Goal: Task Accomplishment & Management: Use online tool/utility

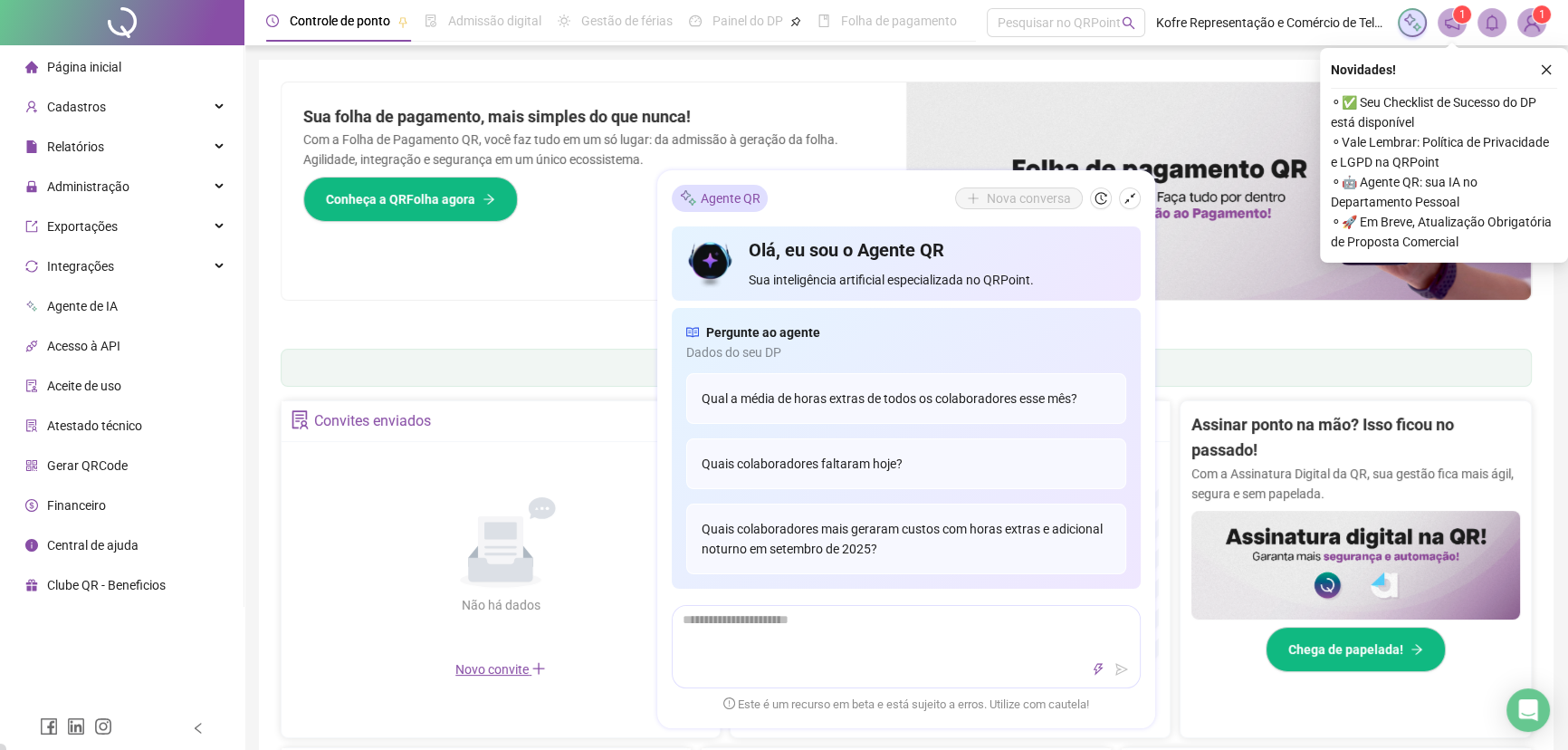
click at [593, 280] on div "Sua folha de pagamento, mais simples do que nunca! Com a Folha de Pagamento QR,…" at bounding box center [594, 191] width 625 height 218
click at [1136, 198] on icon "shrink" at bounding box center [1129, 198] width 12 height 12
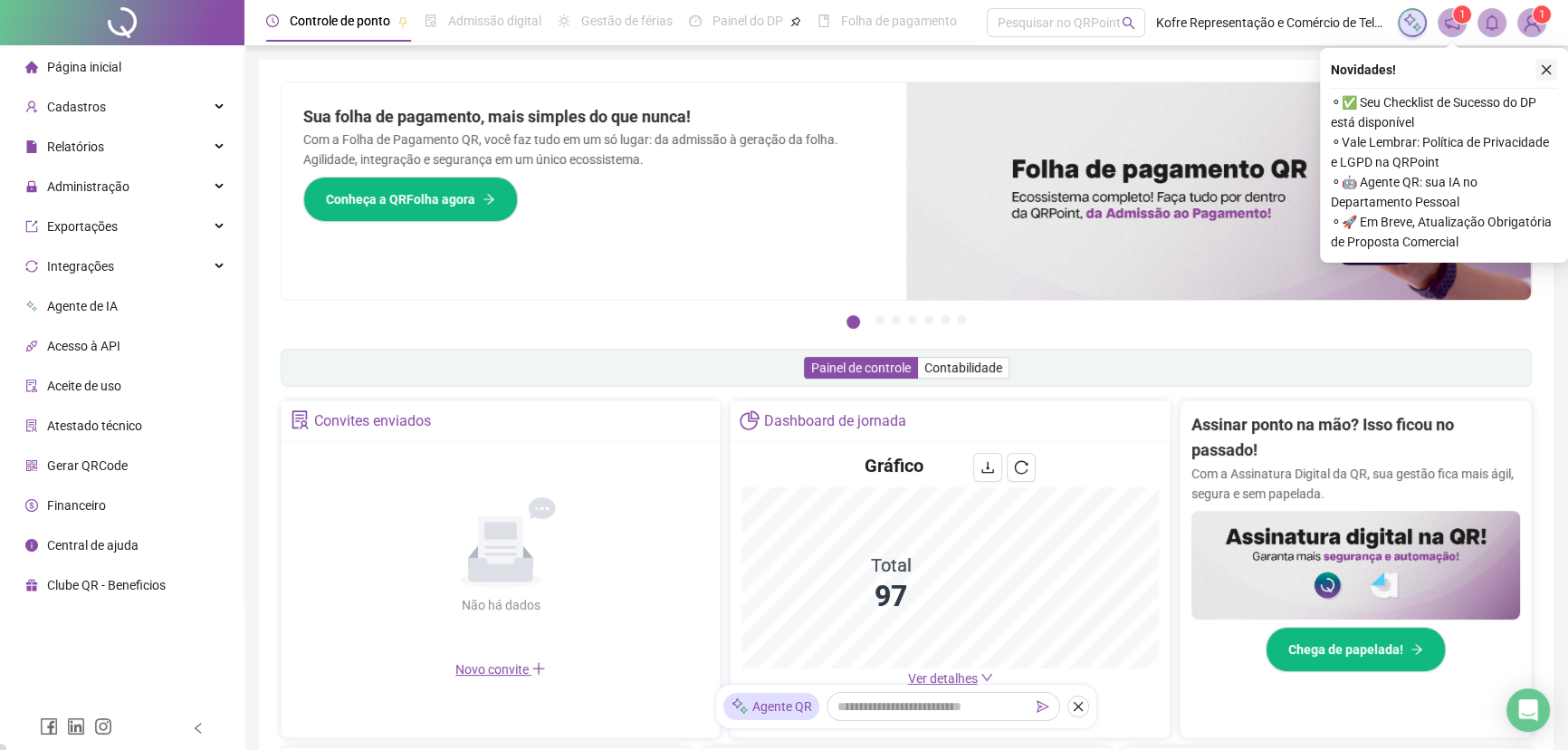
click at [1267, 75] on icon "close" at bounding box center [1546, 69] width 12 height 12
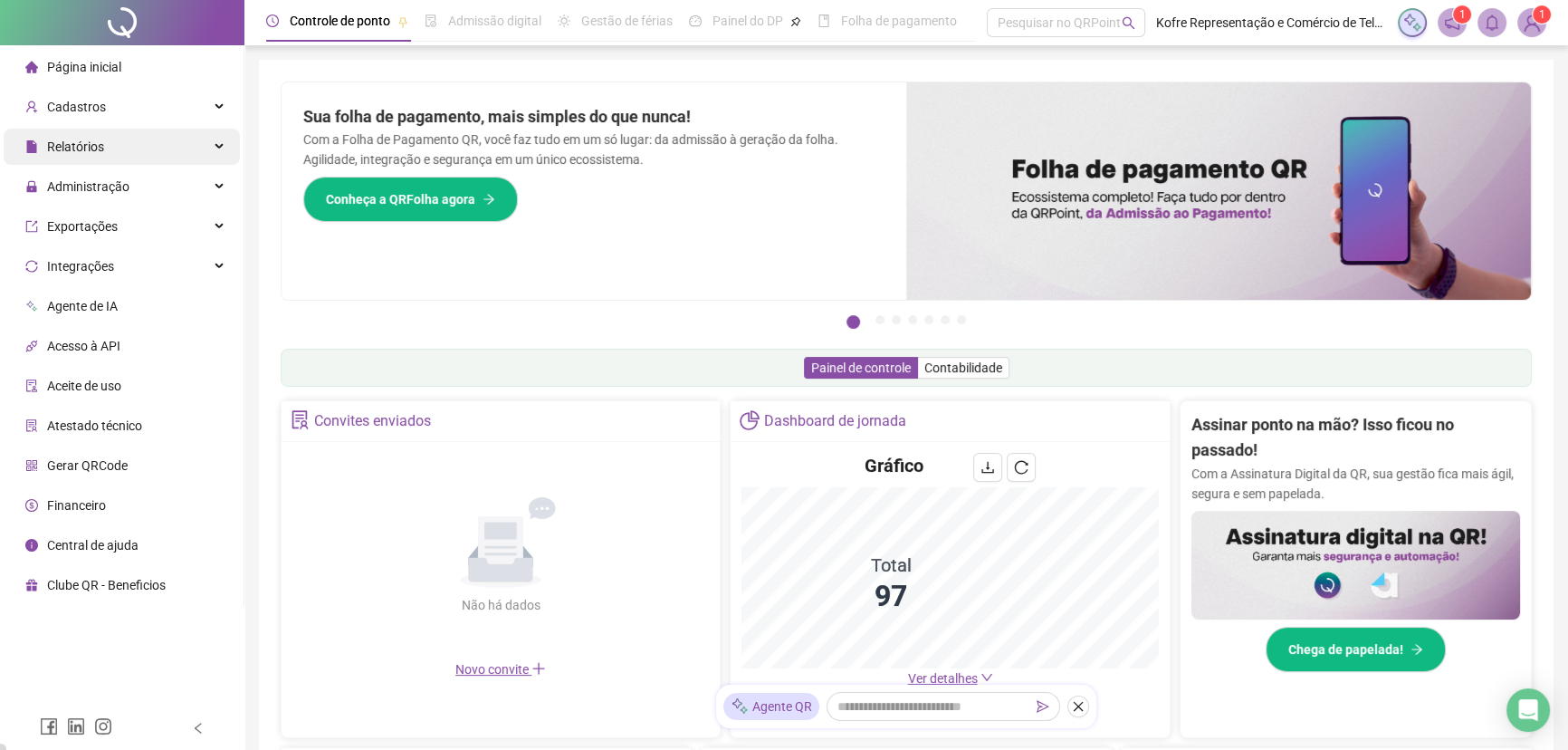
click at [222, 146] on div "Relatórios" at bounding box center [122, 147] width 236 height 36
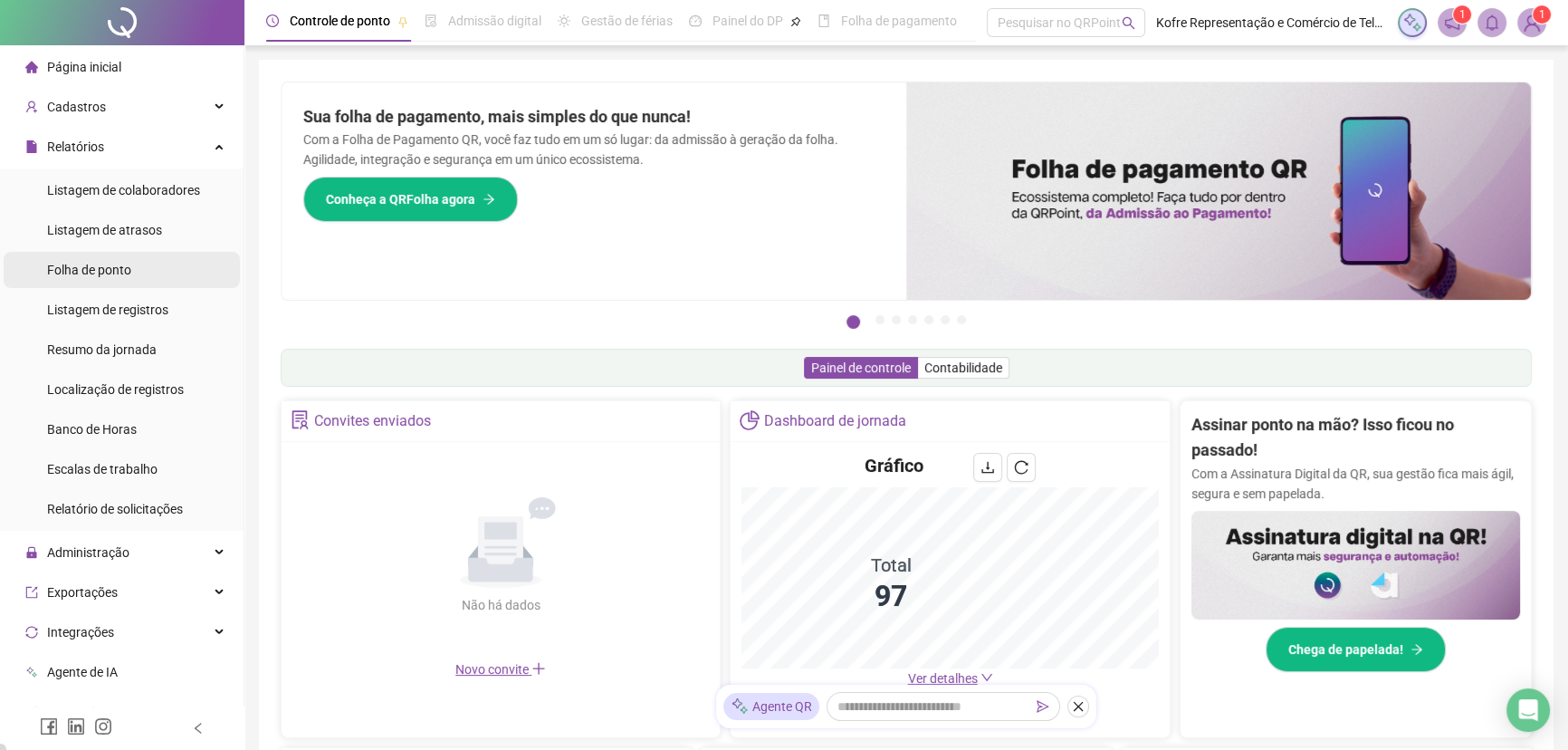
click at [121, 270] on span "Folha de ponto" at bounding box center [89, 270] width 84 height 14
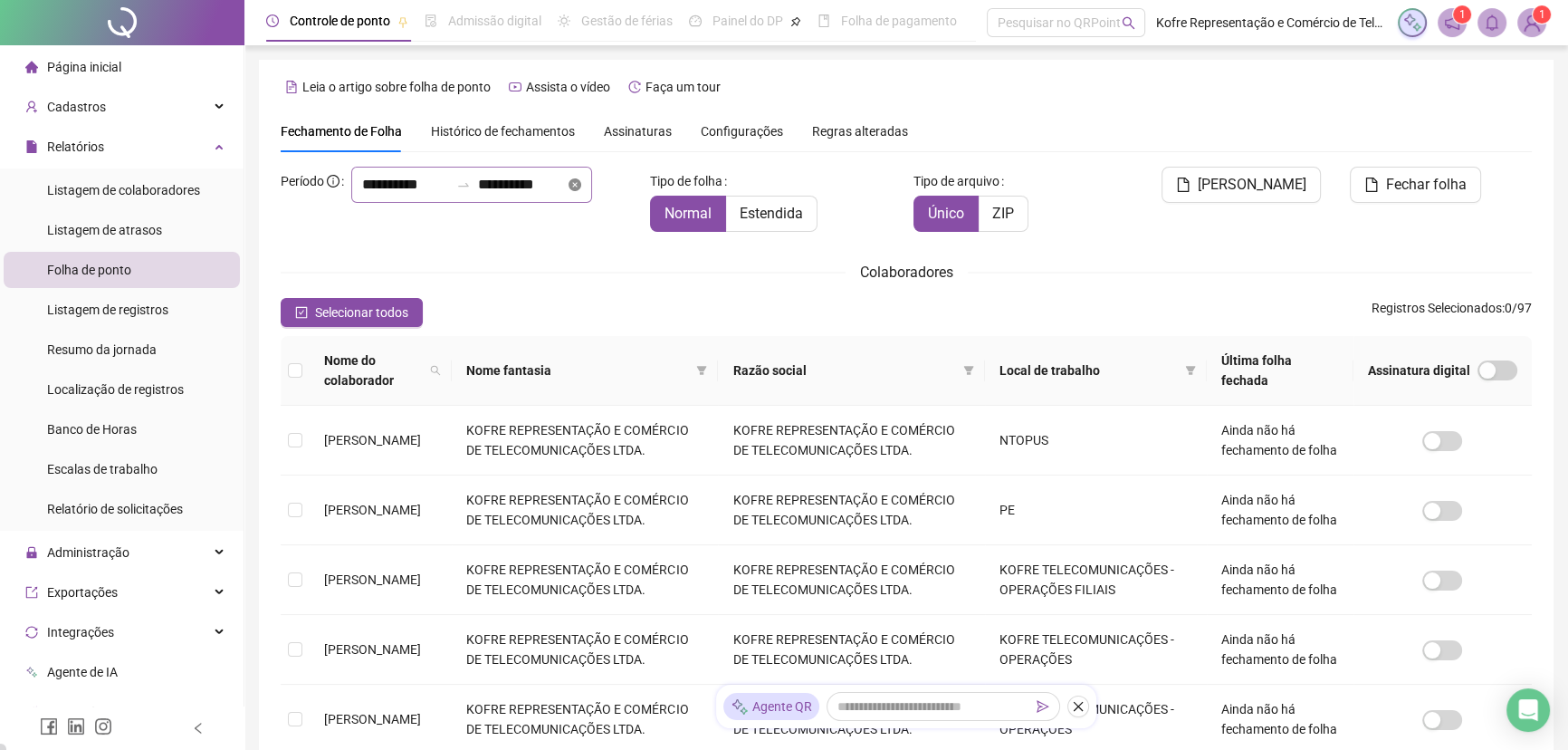
click at [568, 191] on icon "close-circle" at bounding box center [574, 184] width 12 height 12
click at [362, 196] on input at bounding box center [406, 184] width 87 height 22
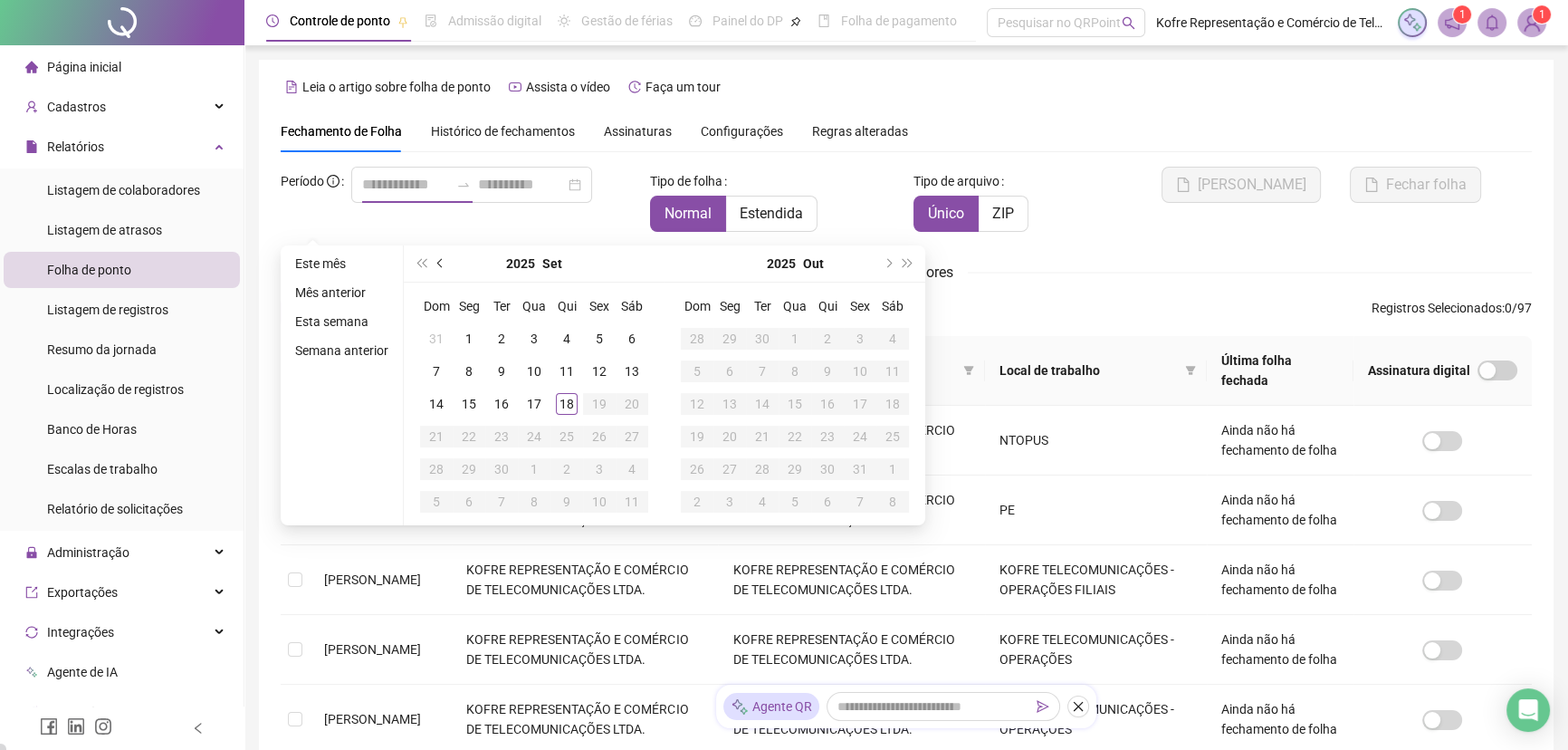
click at [439, 263] on span "prev-year" at bounding box center [442, 264] width 9 height 9
type input "**********"
click at [570, 403] on div "14" at bounding box center [566, 404] width 22 height 22
type input "**********"
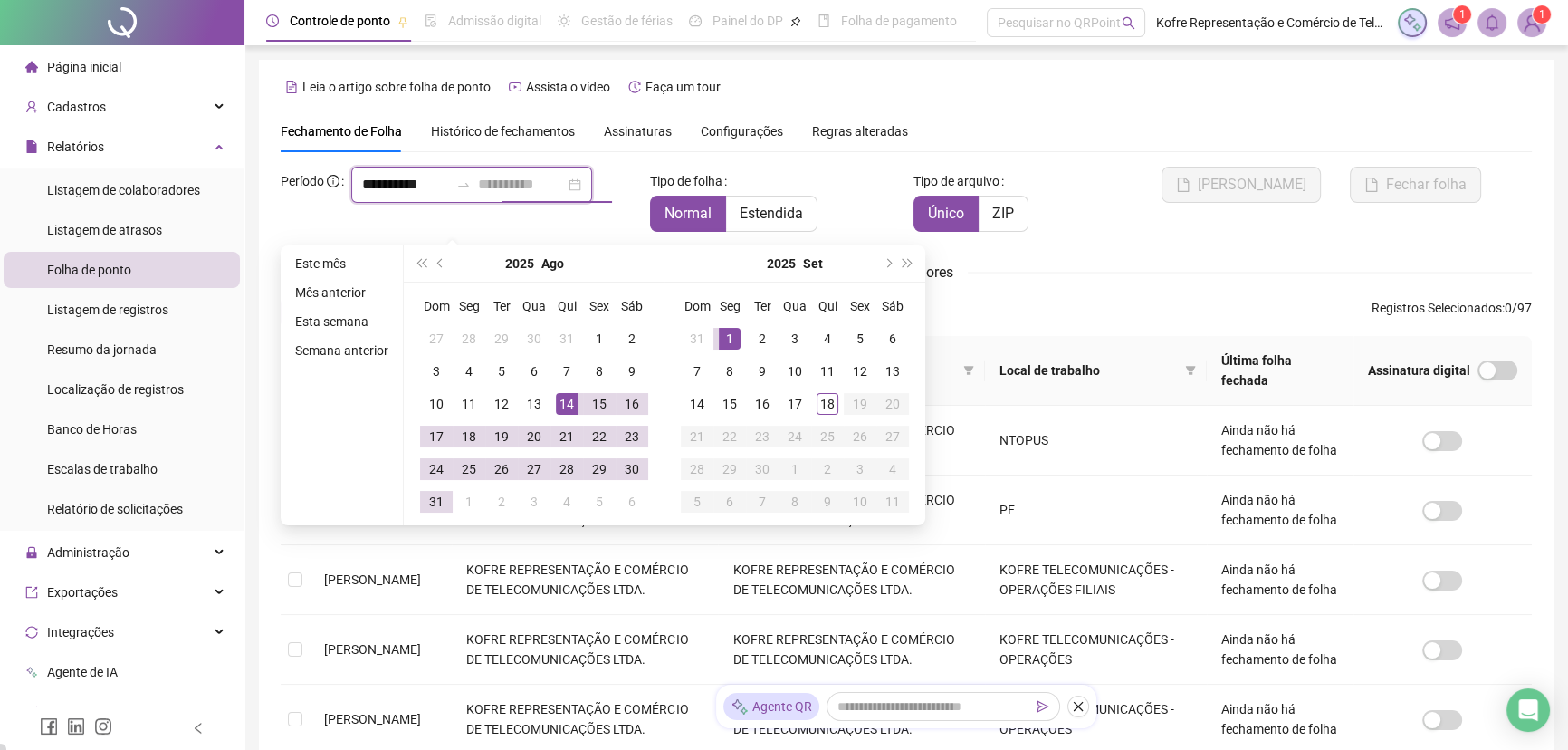
type input "**********"
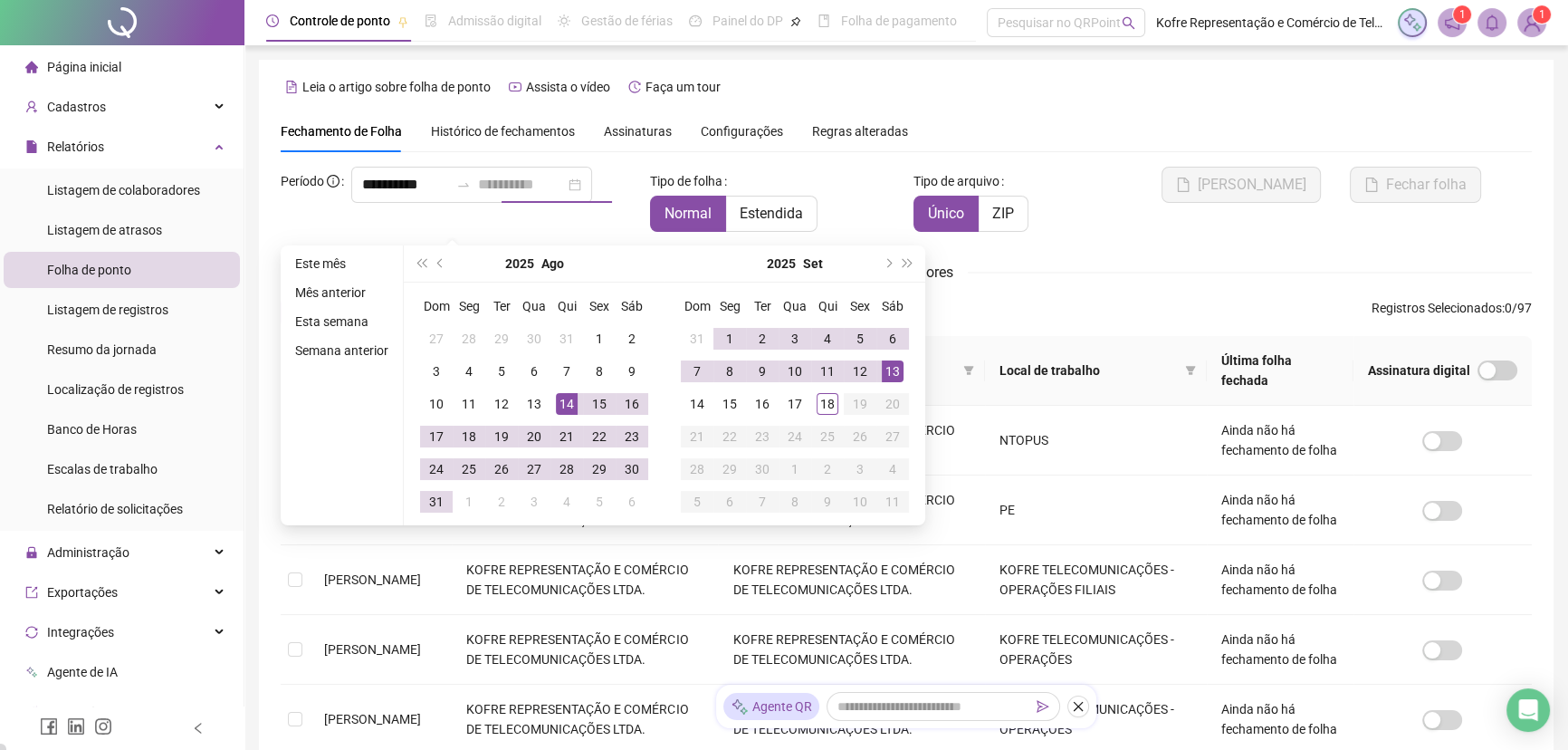
click at [890, 367] on div "13" at bounding box center [892, 371] width 22 height 22
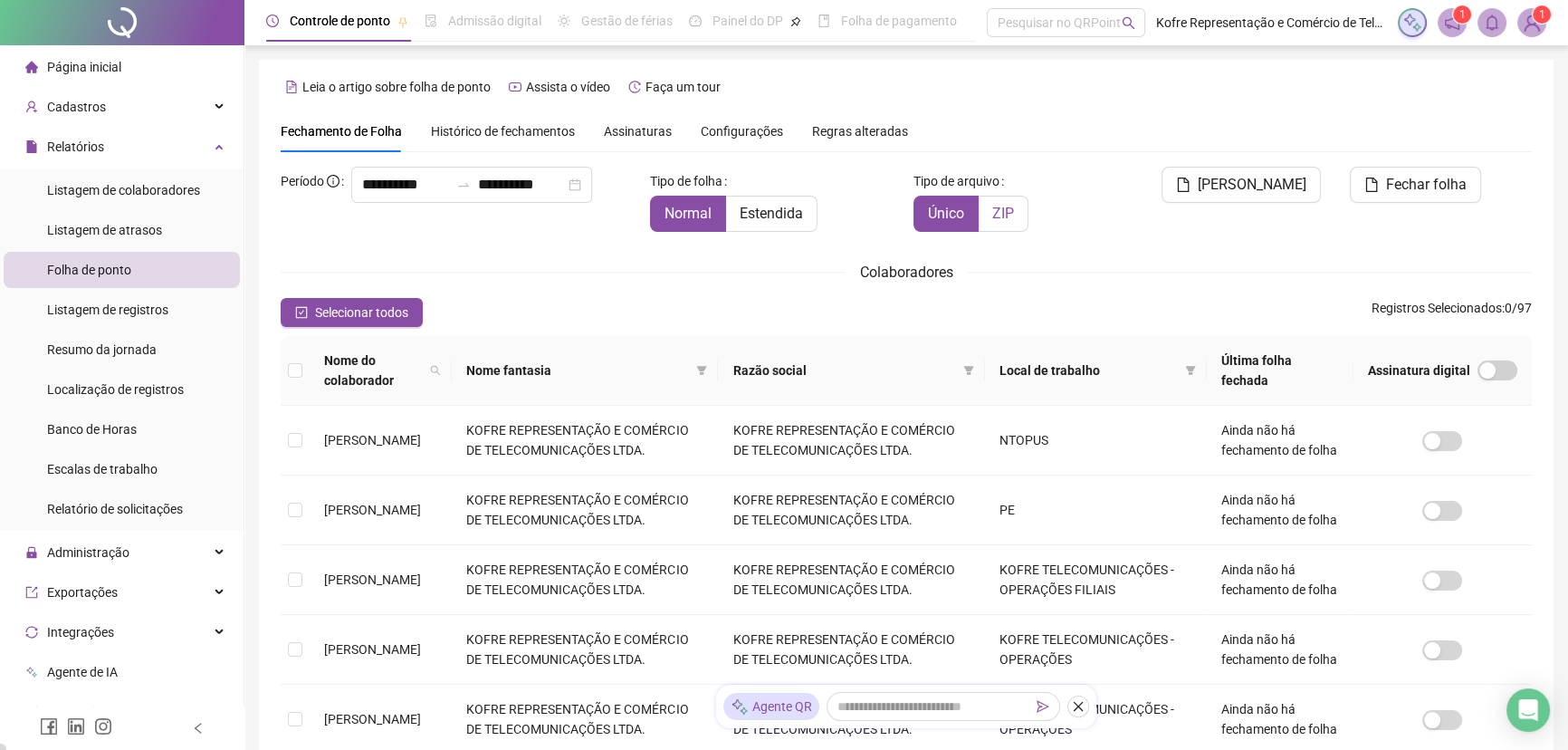
click at [1014, 214] on label "ZIP" at bounding box center [1003, 214] width 50 height 36
click at [423, 380] on span "Nome do colaborador" at bounding box center [374, 371] width 98 height 40
click at [441, 373] on icon "search" at bounding box center [435, 370] width 10 height 10
click at [409, 418] on input "text" at bounding box center [386, 411] width 170 height 29
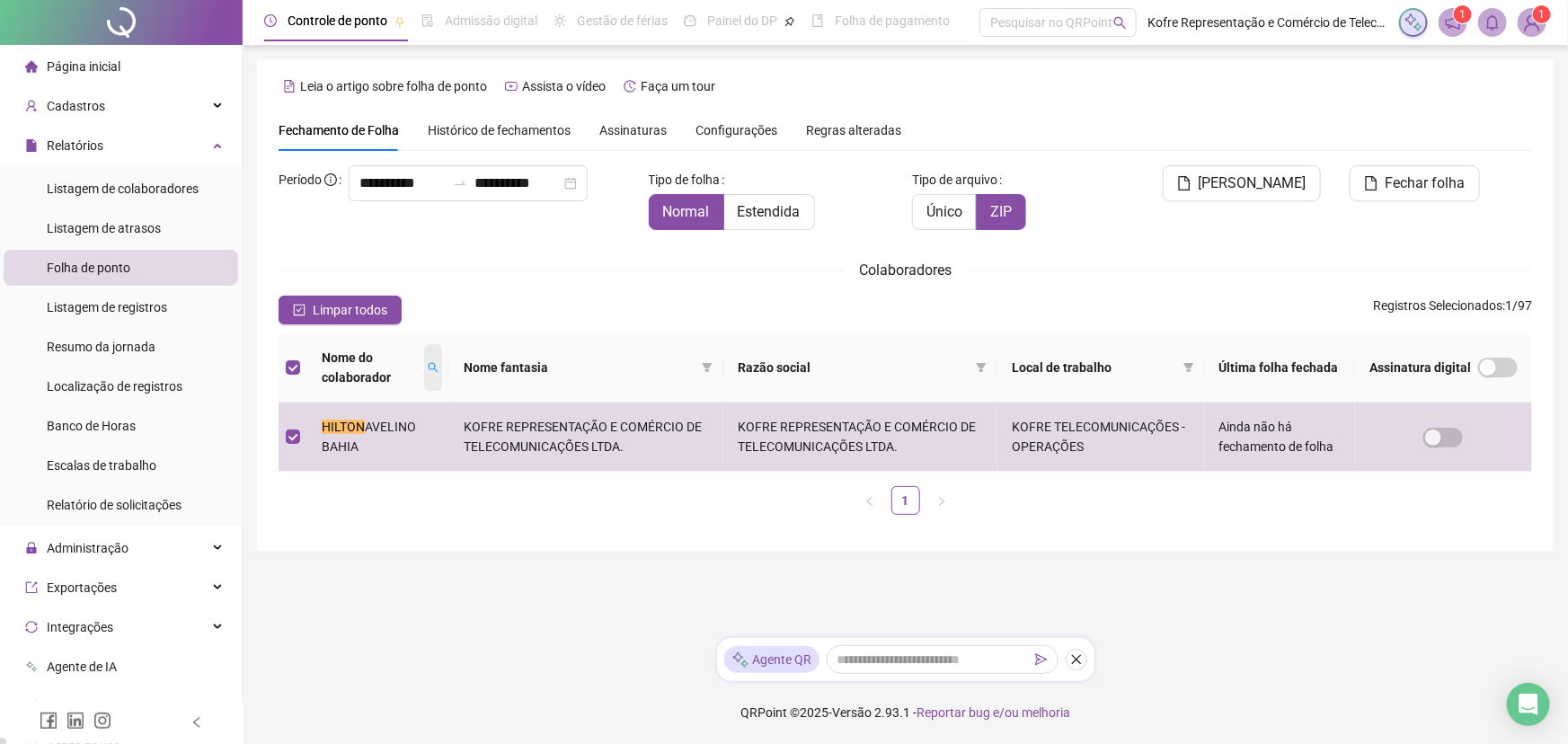
click at [428, 369] on icon "search" at bounding box center [433, 367] width 10 height 10
click at [324, 437] on span "Buscar" at bounding box center [321, 441] width 39 height 20
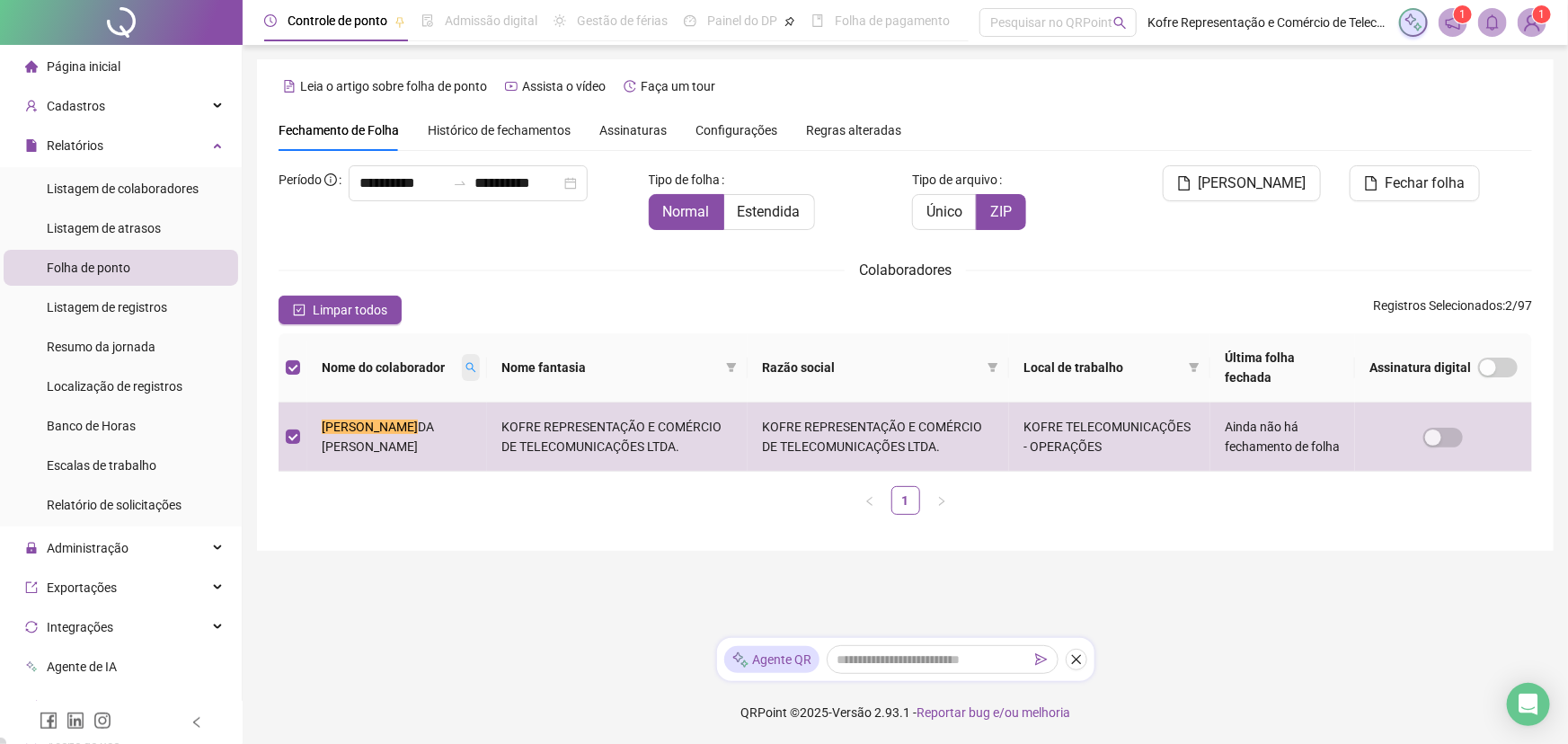
click at [465, 371] on icon "search" at bounding box center [470, 367] width 10 height 10
click at [450, 368] on icon "search" at bounding box center [455, 368] width 10 height 10
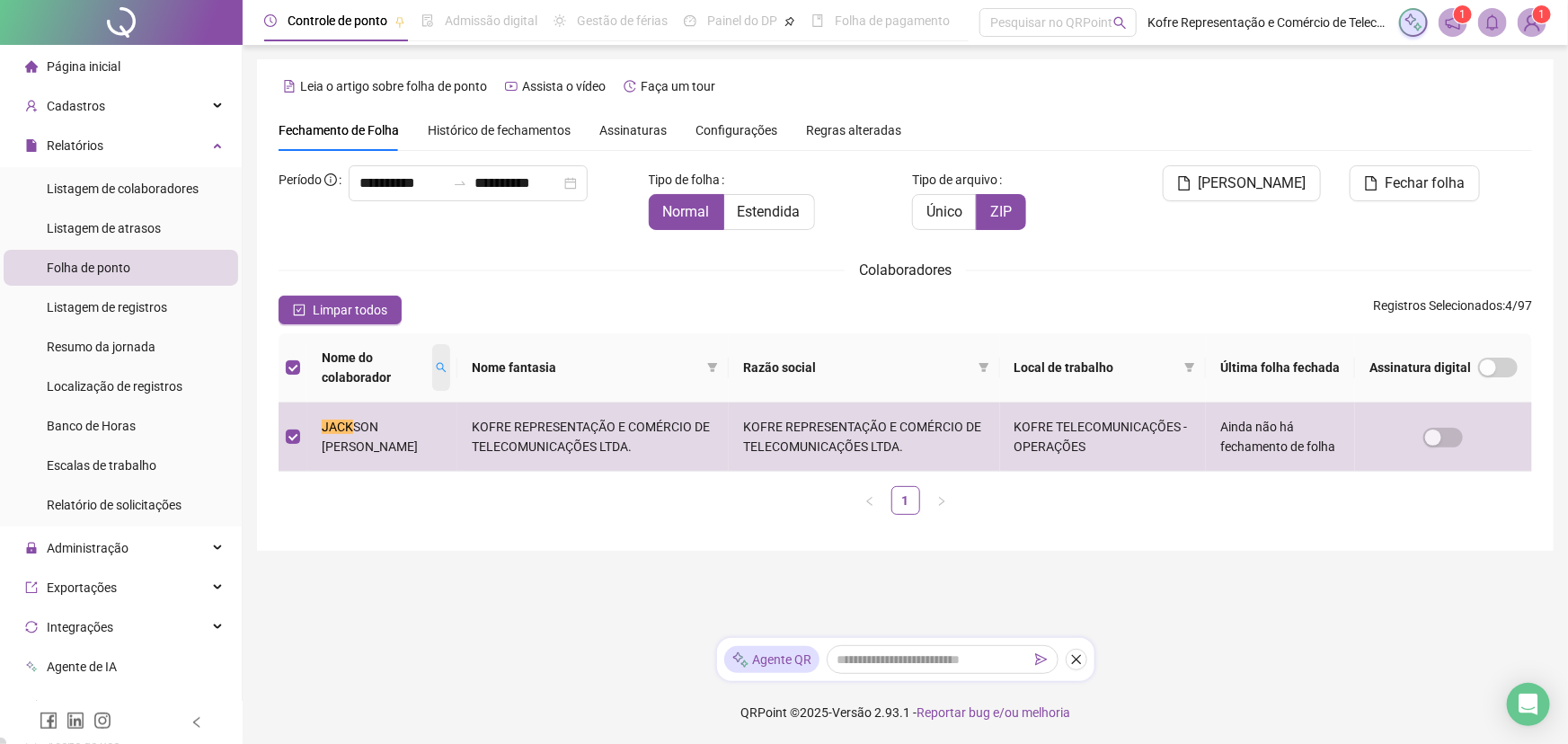
click at [447, 363] on icon "search" at bounding box center [440, 367] width 10 height 10
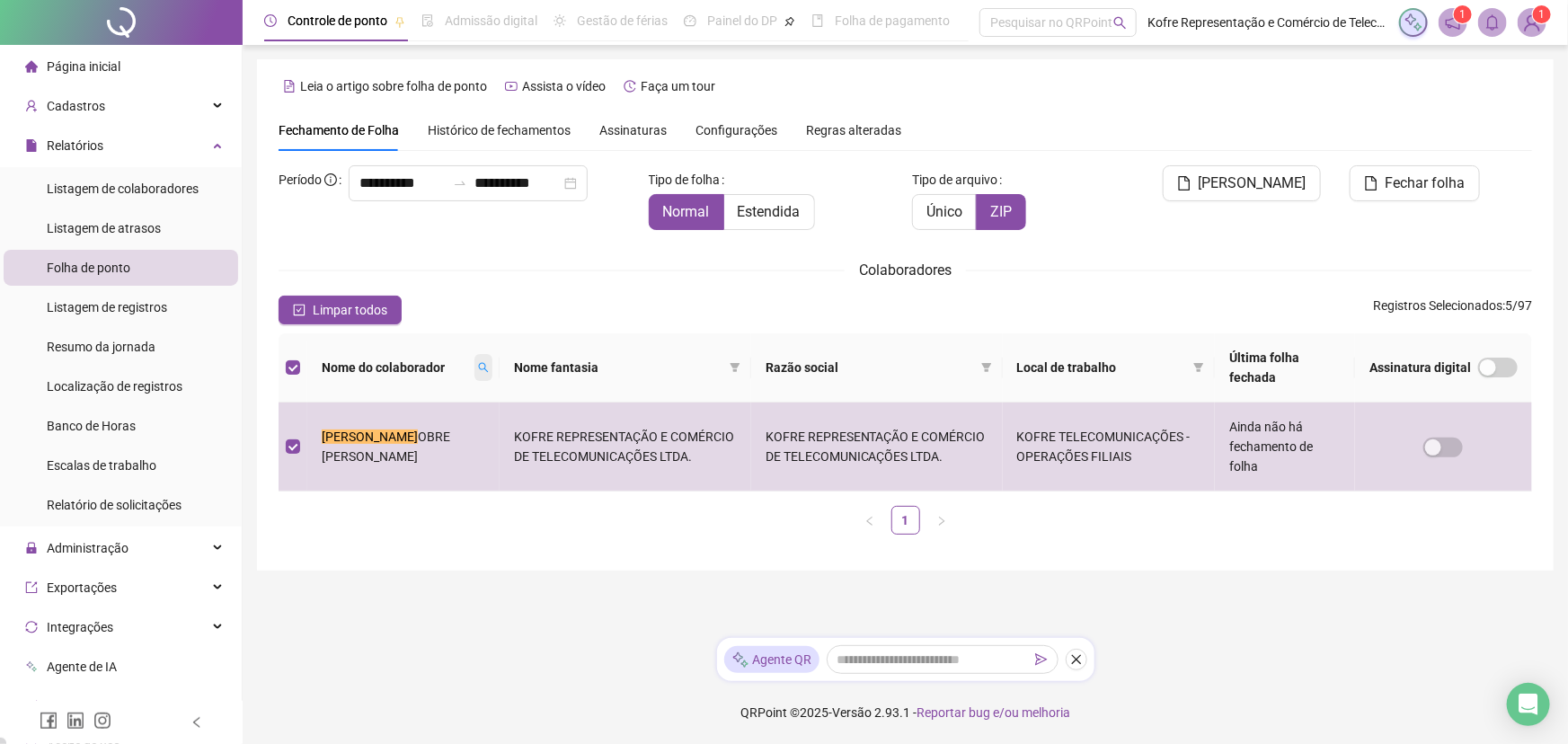
click at [478, 362] on icon "search" at bounding box center [482, 367] width 10 height 10
click at [318, 440] on span "Buscar" at bounding box center [321, 441] width 39 height 20
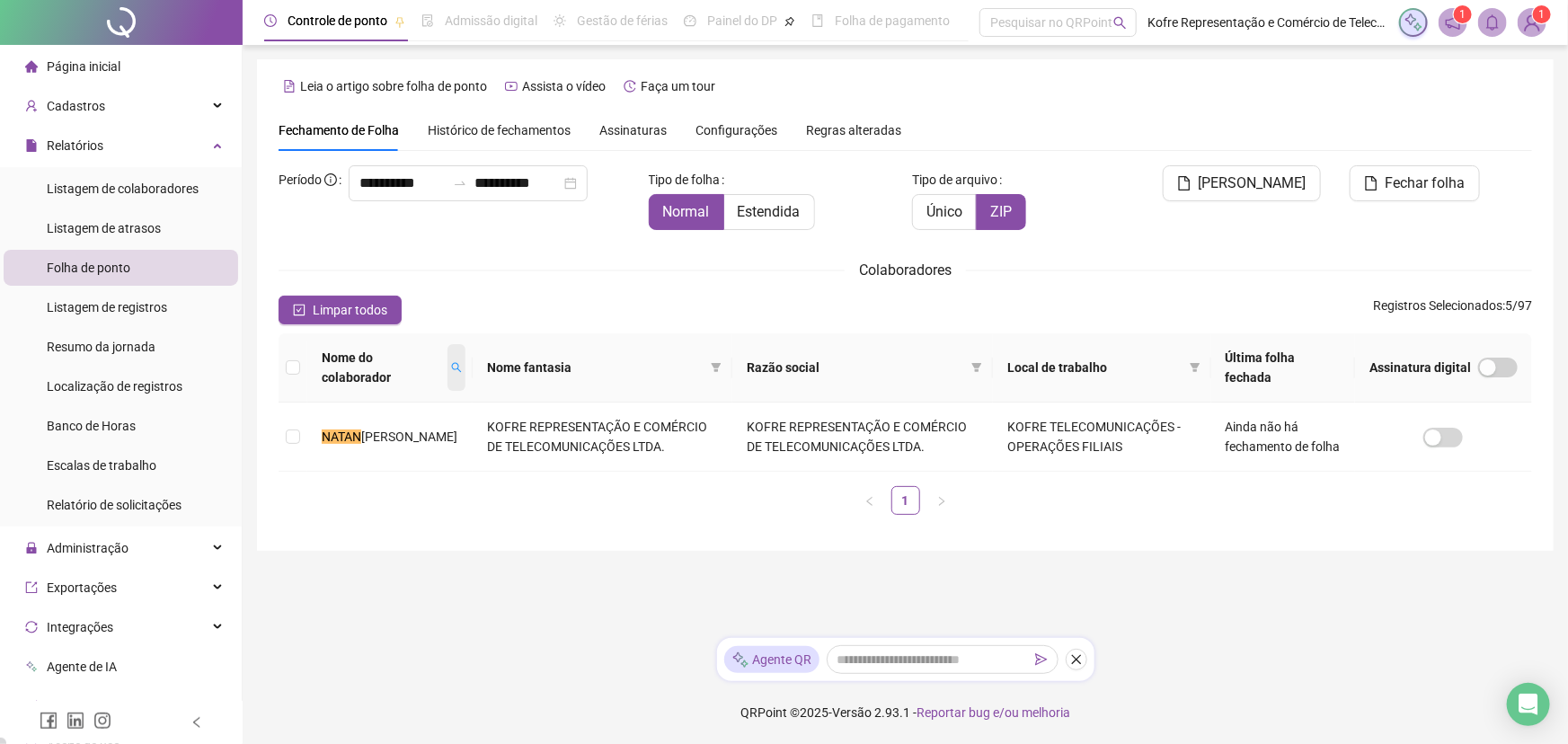
click at [451, 368] on icon "search" at bounding box center [456, 367] width 10 height 10
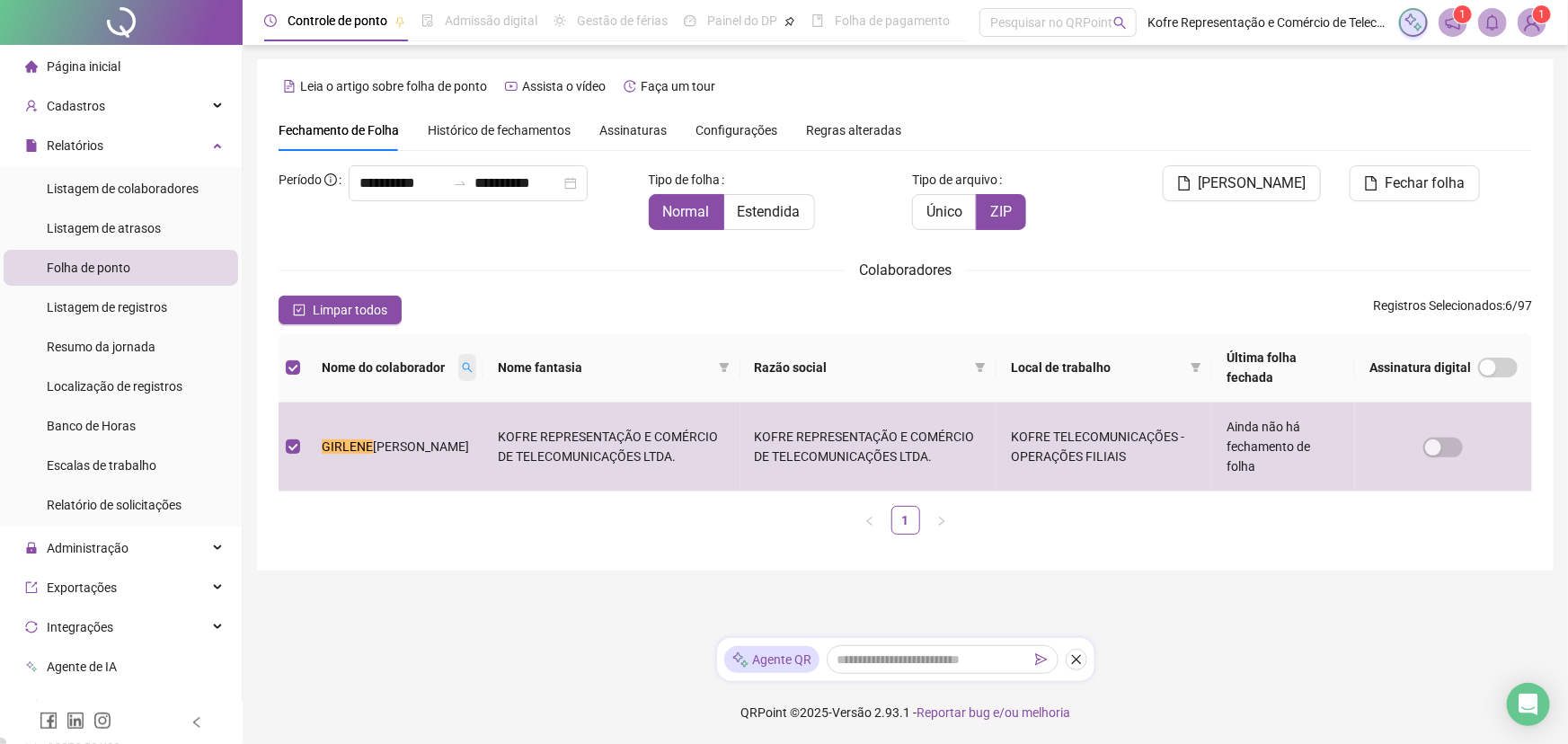
click at [462, 364] on icon "search" at bounding box center [466, 367] width 10 height 10
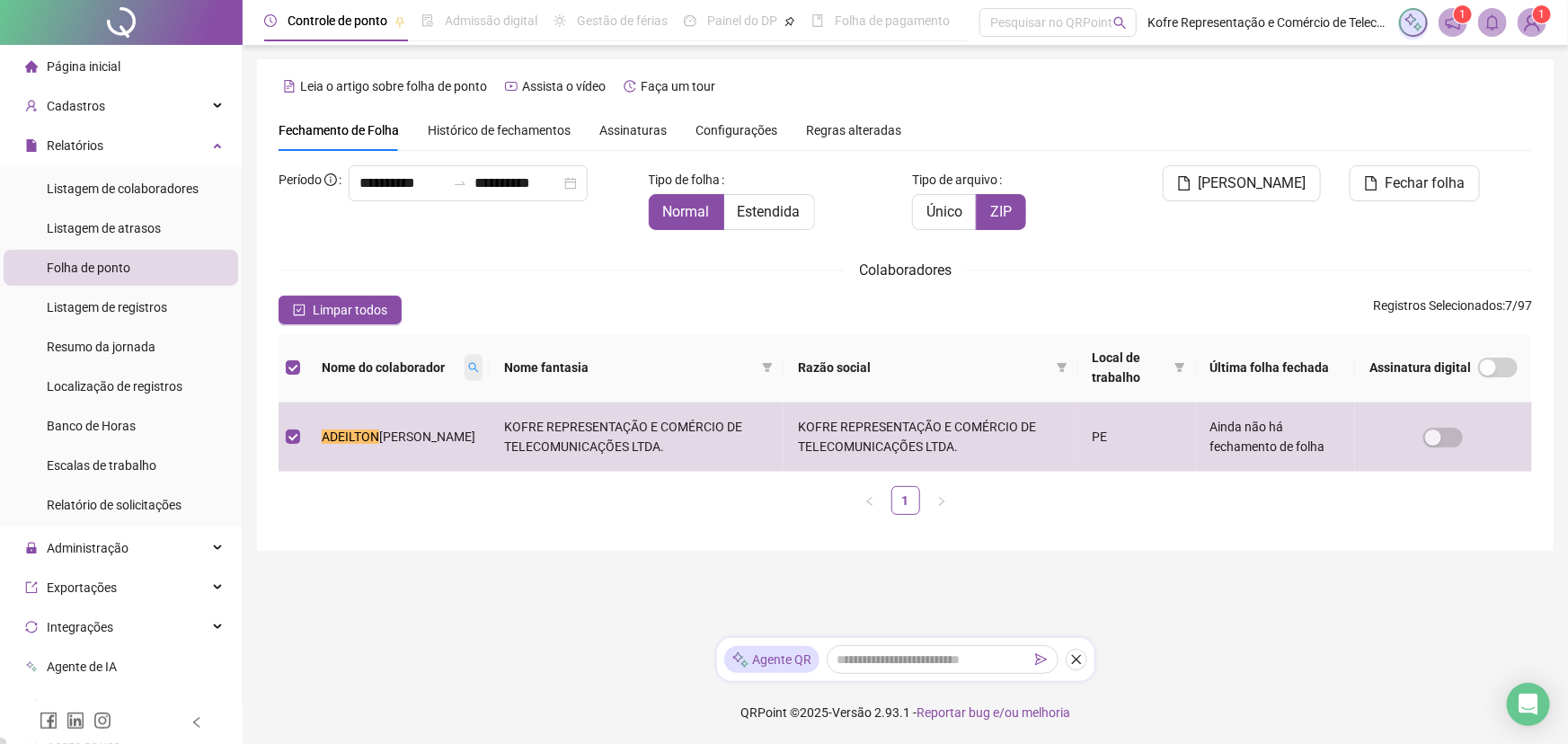
click at [468, 368] on icon "search" at bounding box center [473, 367] width 10 height 10
click at [335, 437] on span "Buscar" at bounding box center [346, 441] width 39 height 20
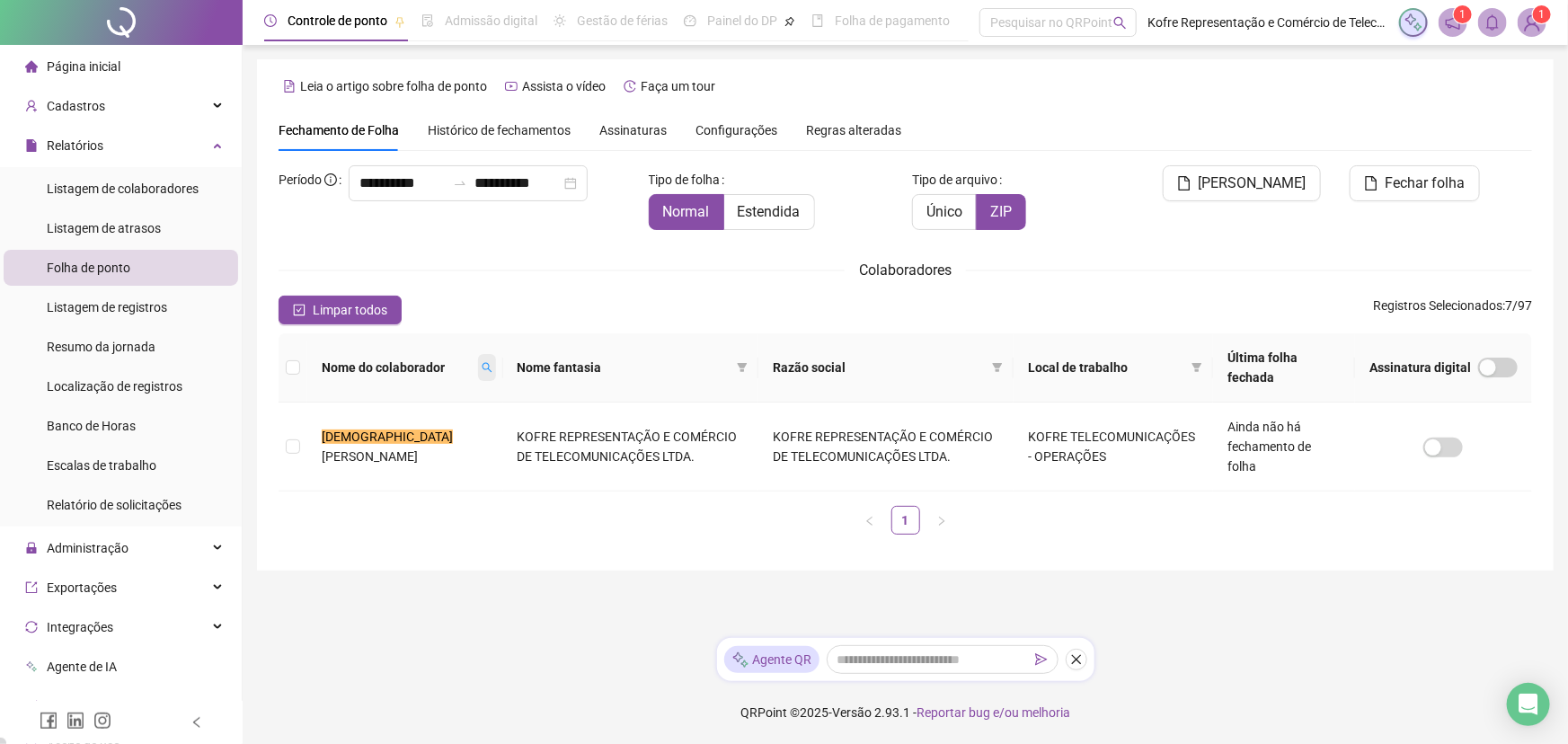
click at [481, 369] on icon "search" at bounding box center [486, 367] width 10 height 10
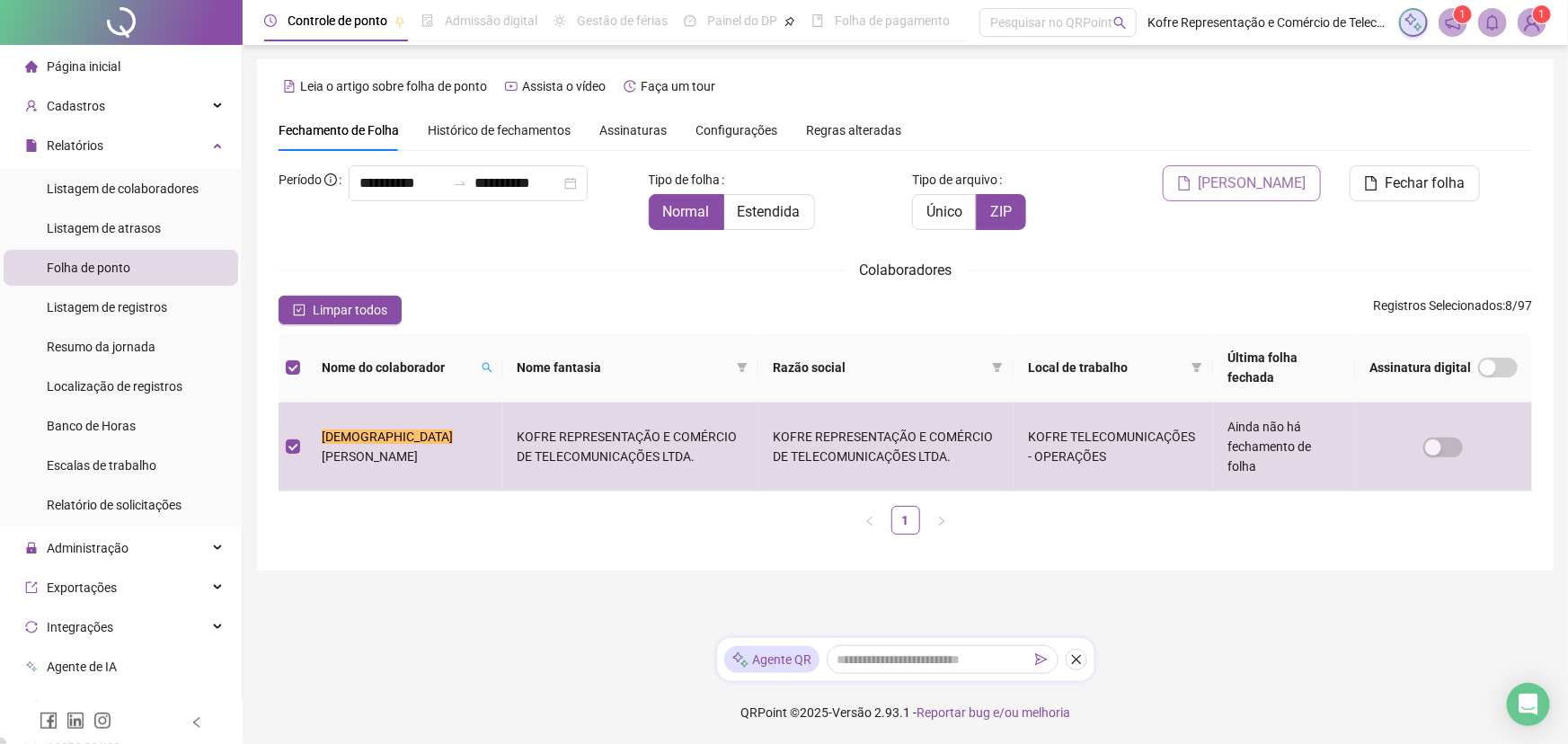
click at [1257, 188] on span "[PERSON_NAME]" at bounding box center [1252, 183] width 108 height 22
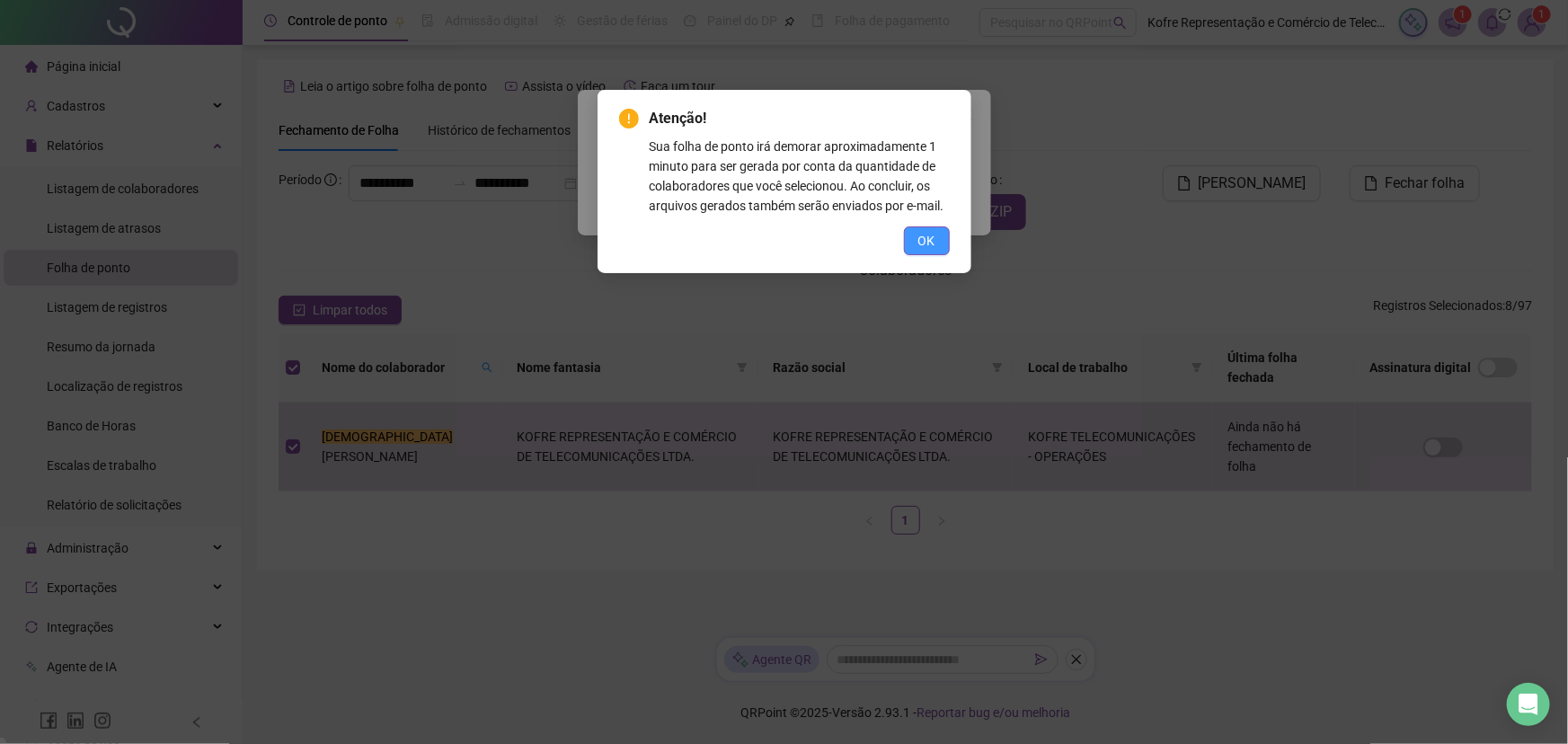
click at [929, 234] on span "OK" at bounding box center [926, 240] width 17 height 20
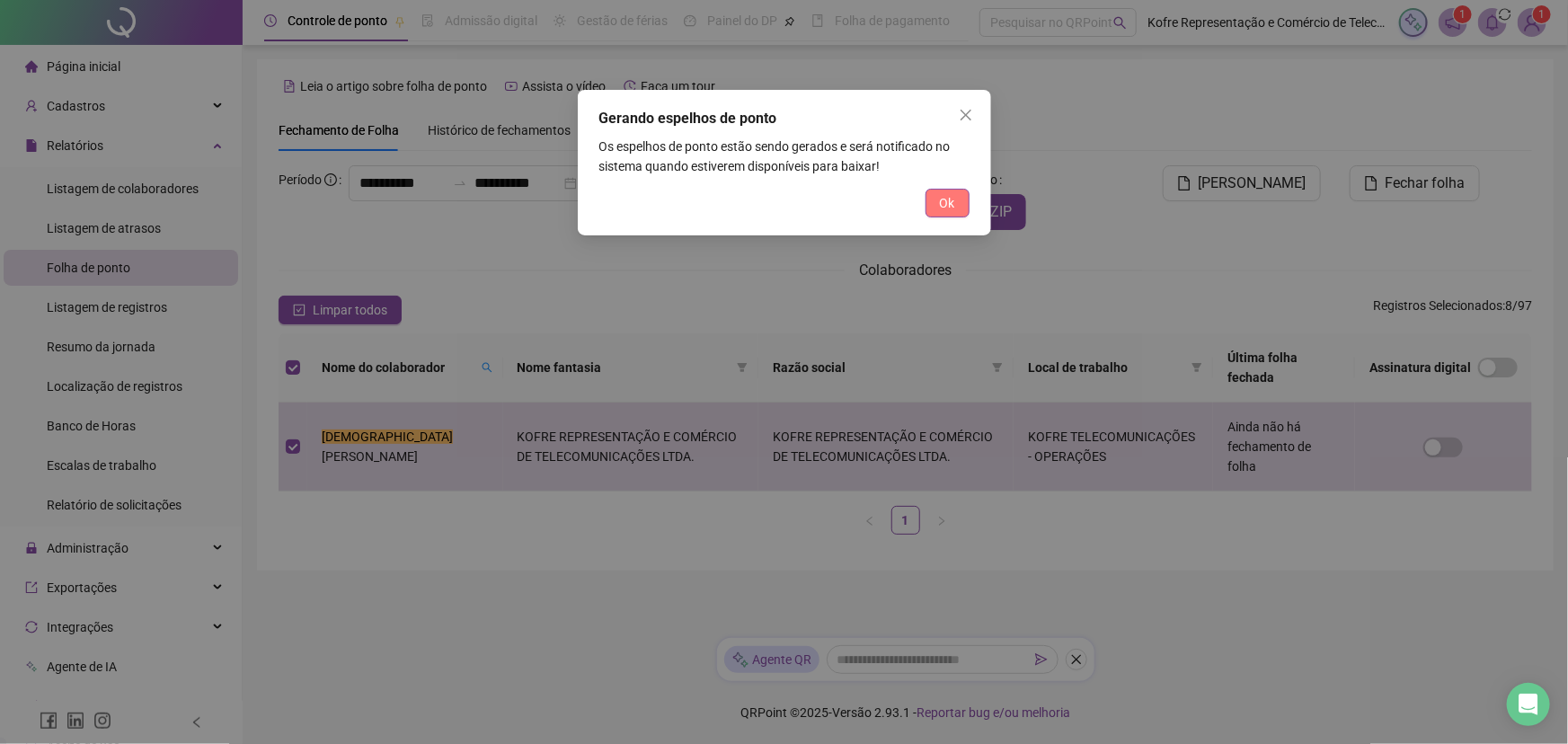
click at [950, 207] on span "Ok" at bounding box center [947, 203] width 15 height 20
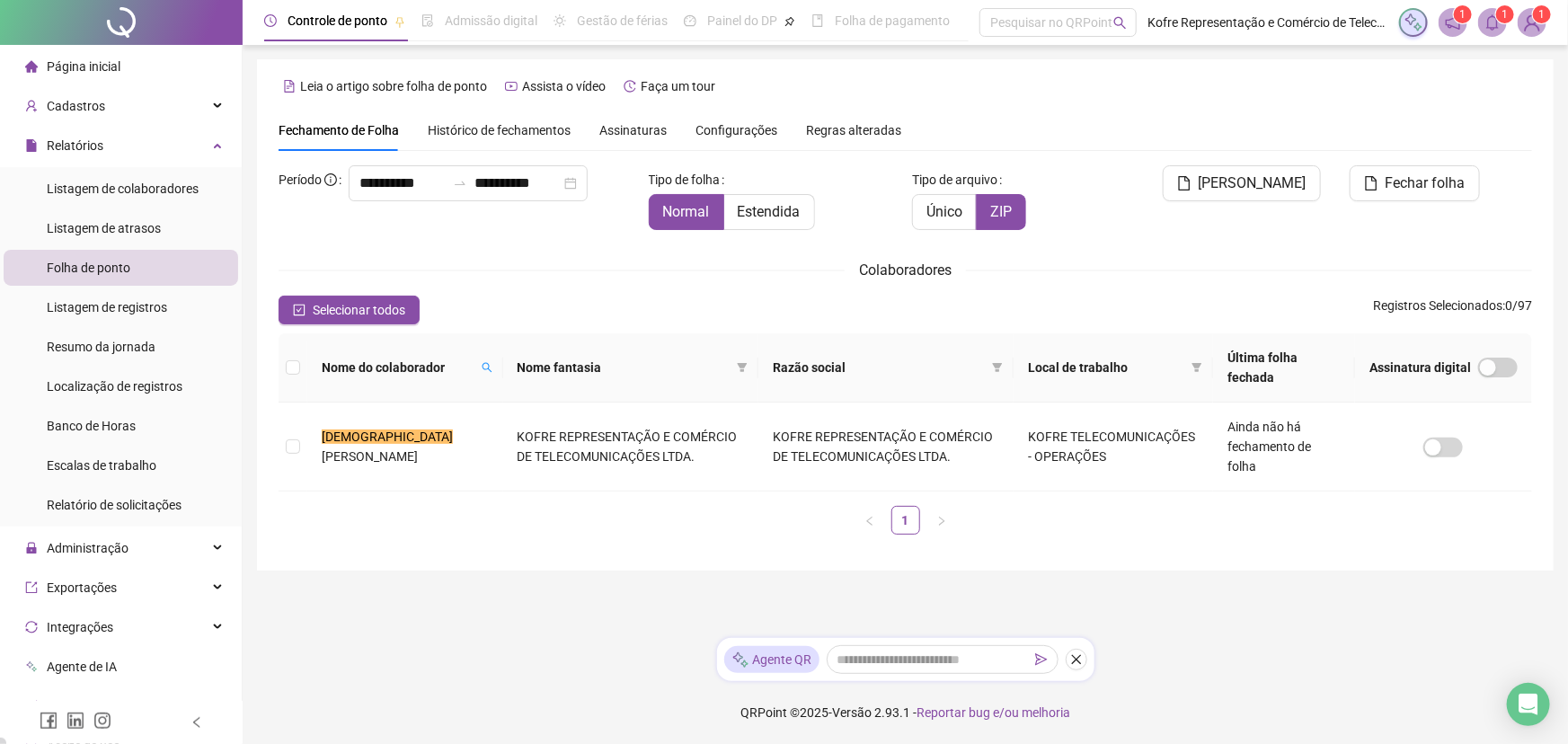
click at [1257, 17] on span "1" at bounding box center [1505, 14] width 7 height 12
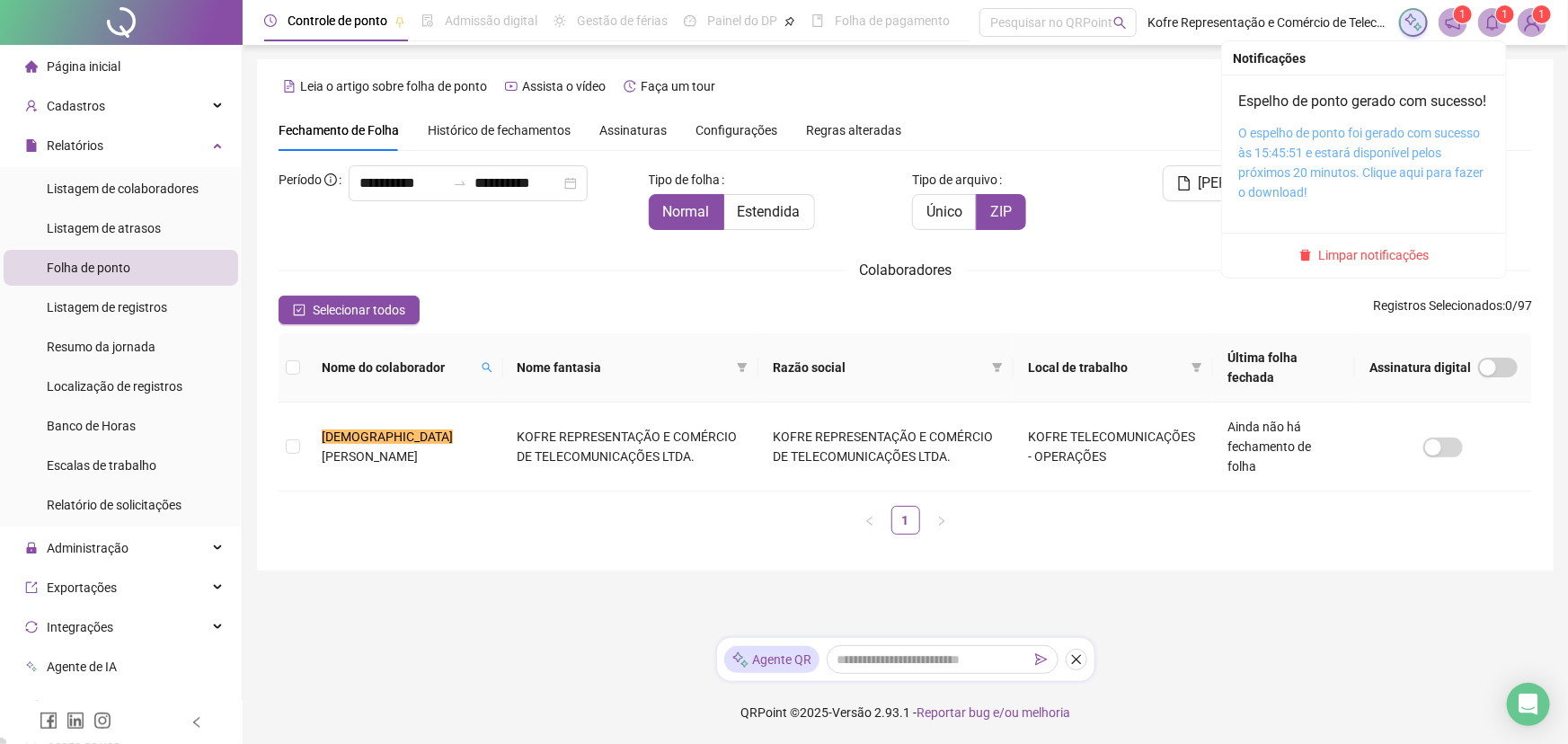
click at [1257, 159] on link "O espelho de ponto foi gerado com sucesso às 15:45:51 e estará disponível pelos…" at bounding box center [1360, 162] width 245 height 74
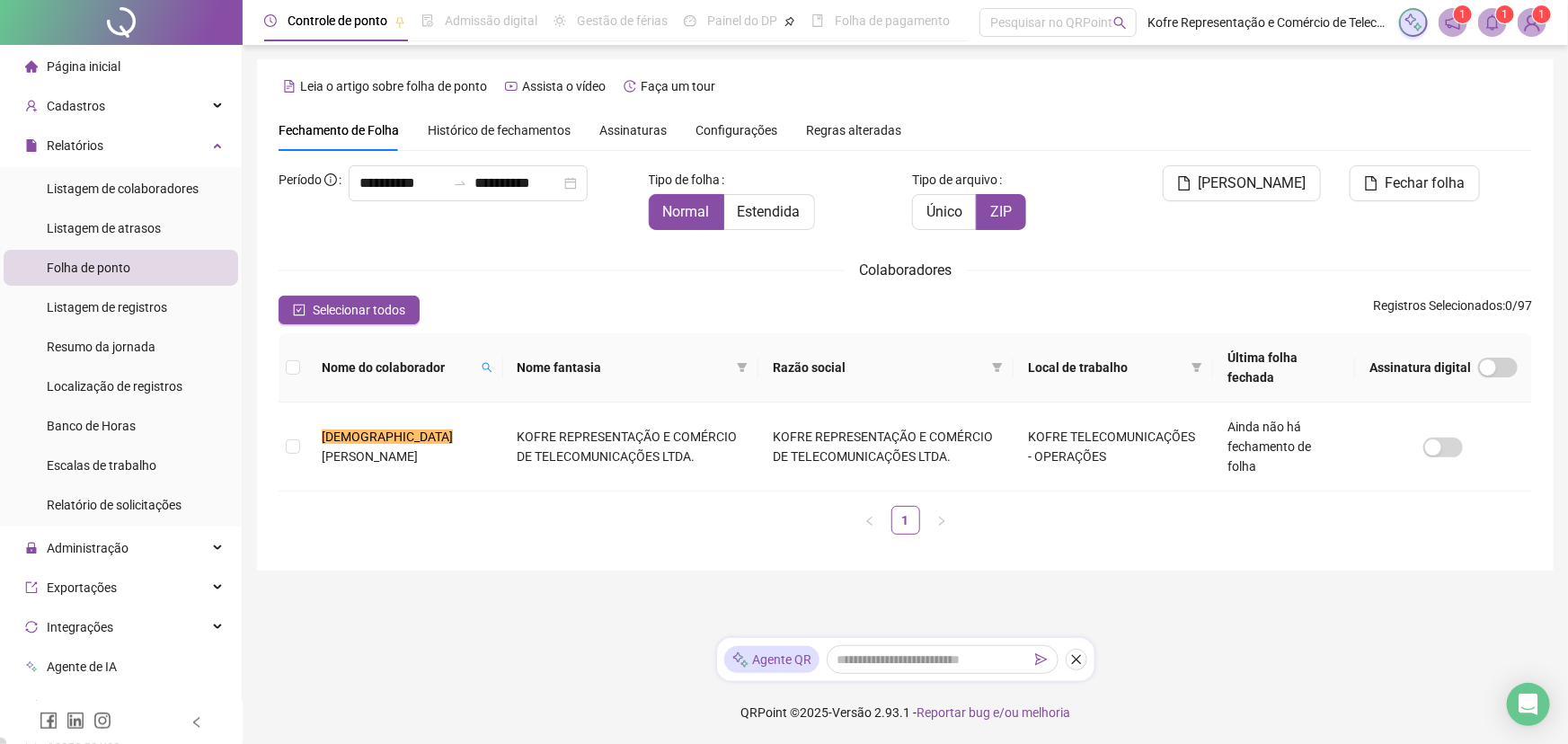
click at [1116, 152] on div "**********" at bounding box center [906, 329] width 1254 height 439
click at [481, 362] on icon "search" at bounding box center [486, 367] width 10 height 10
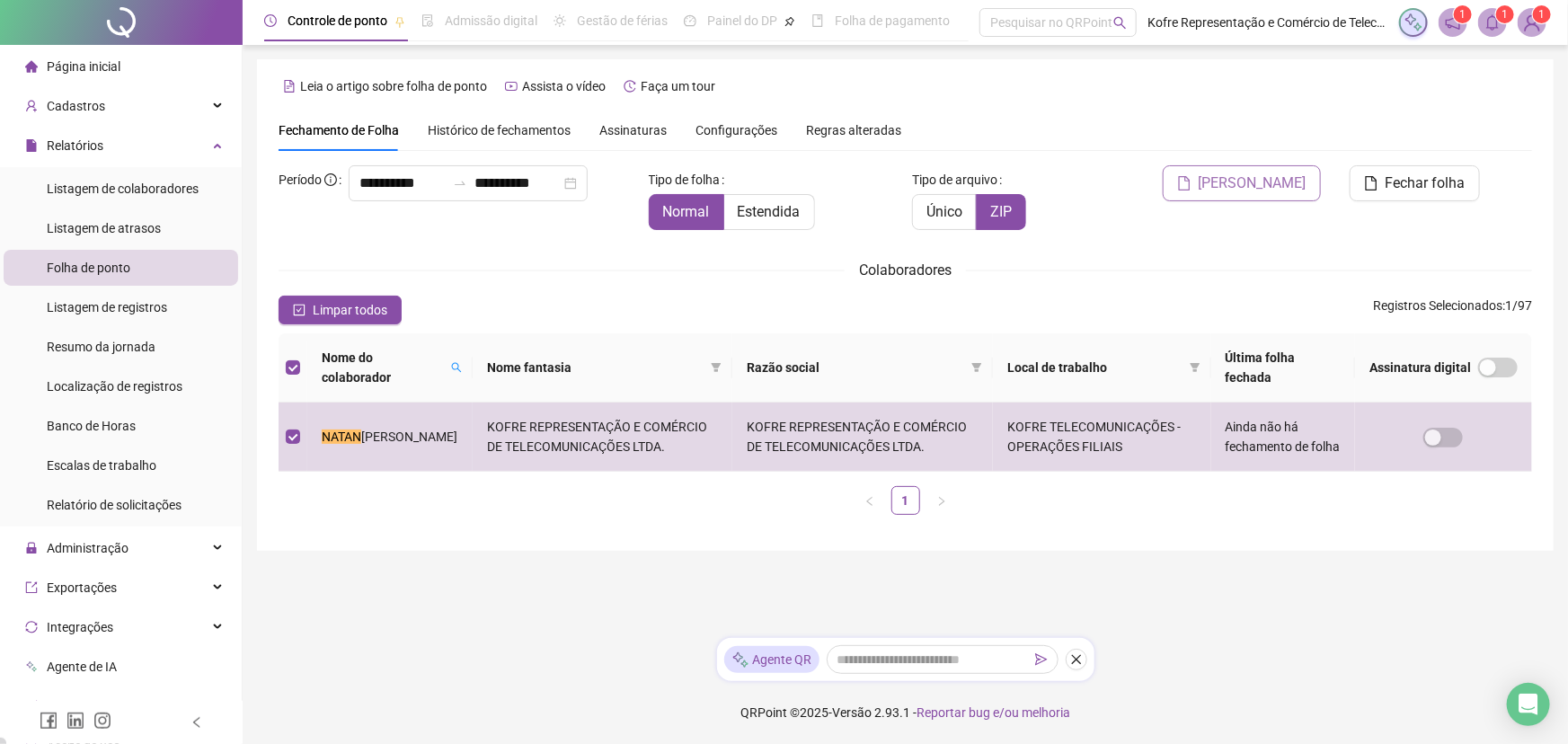
click at [1257, 182] on span "[PERSON_NAME]" at bounding box center [1252, 183] width 108 height 22
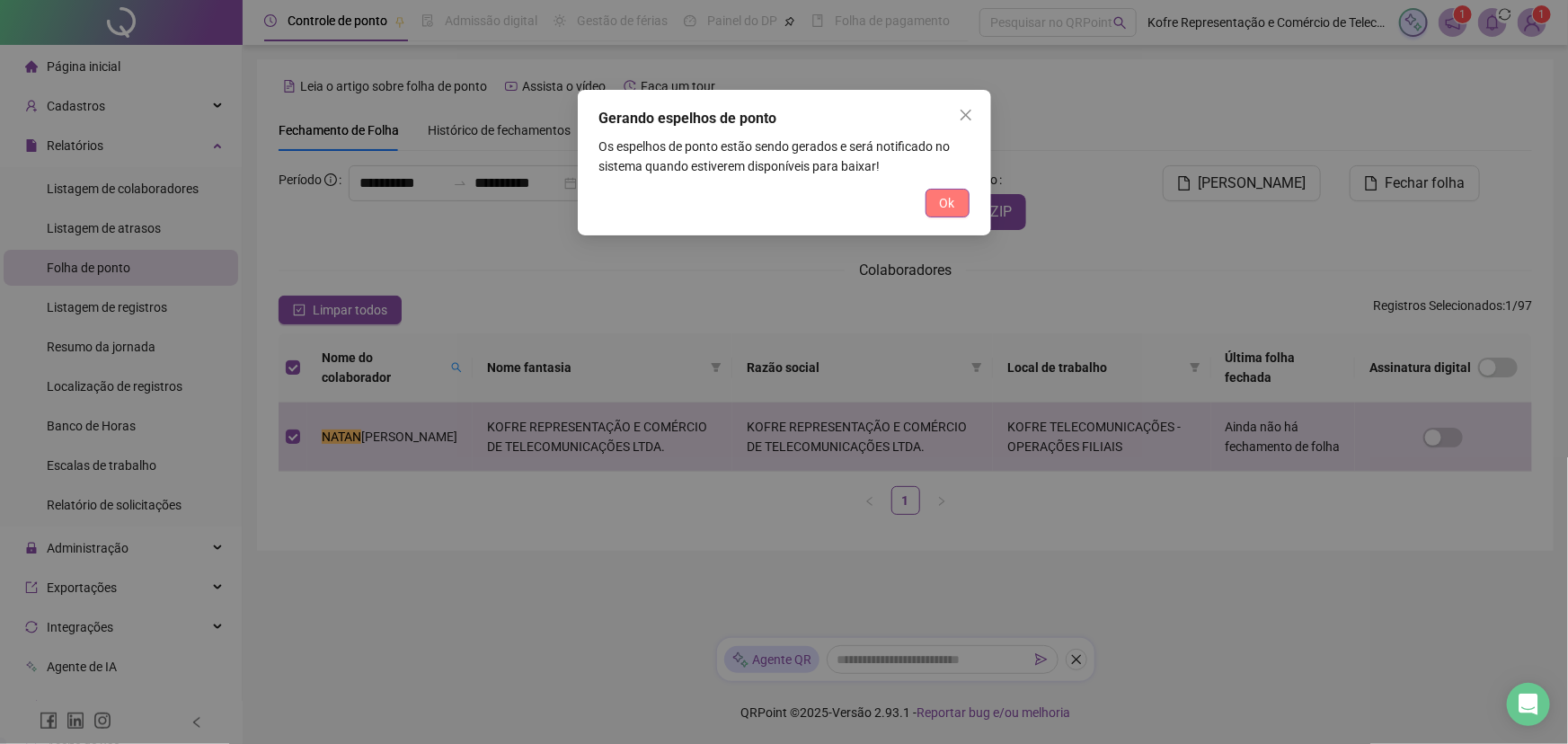
click at [943, 208] on span "Ok" at bounding box center [947, 203] width 15 height 20
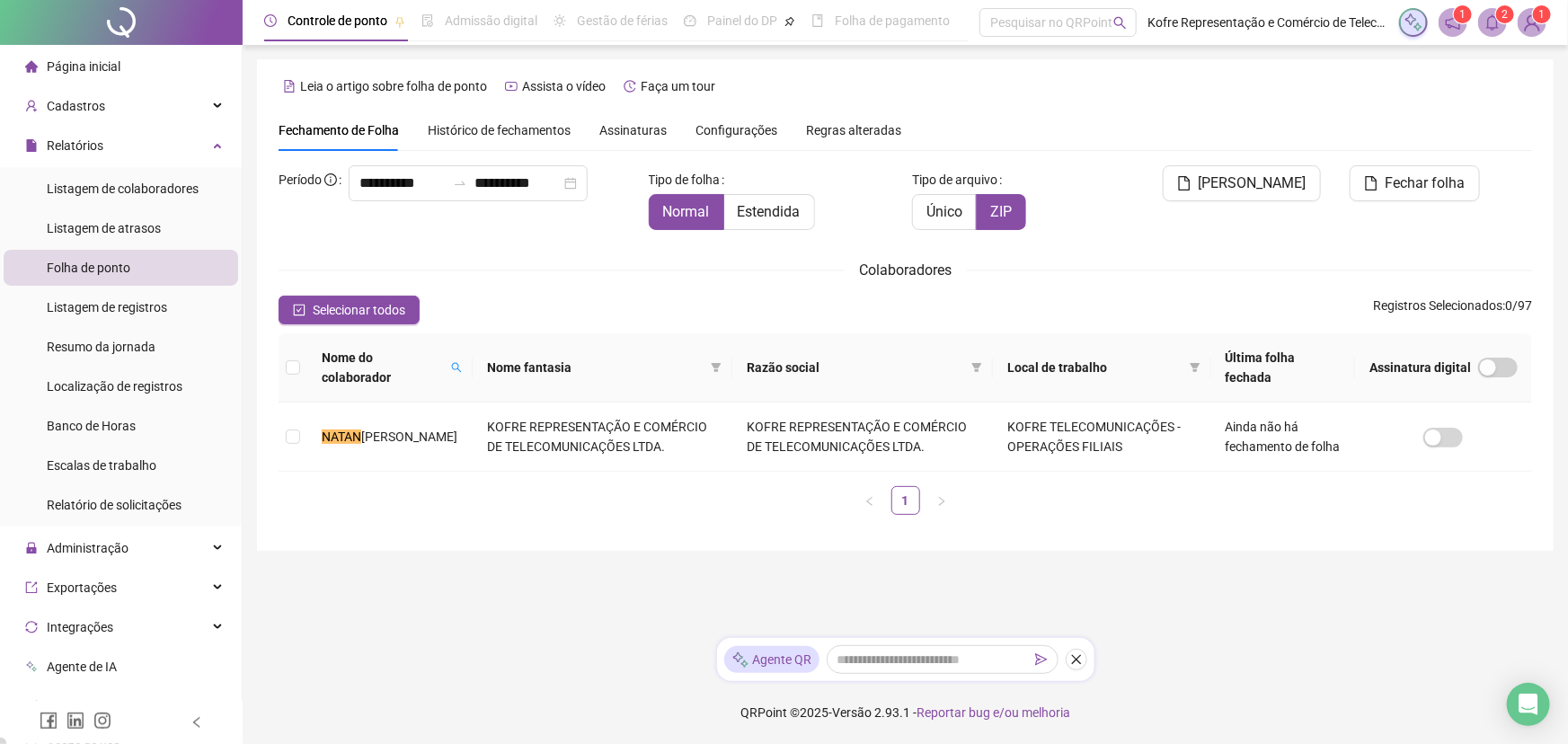
click at [1257, 21] on icon "bell" at bounding box center [1492, 22] width 16 height 16
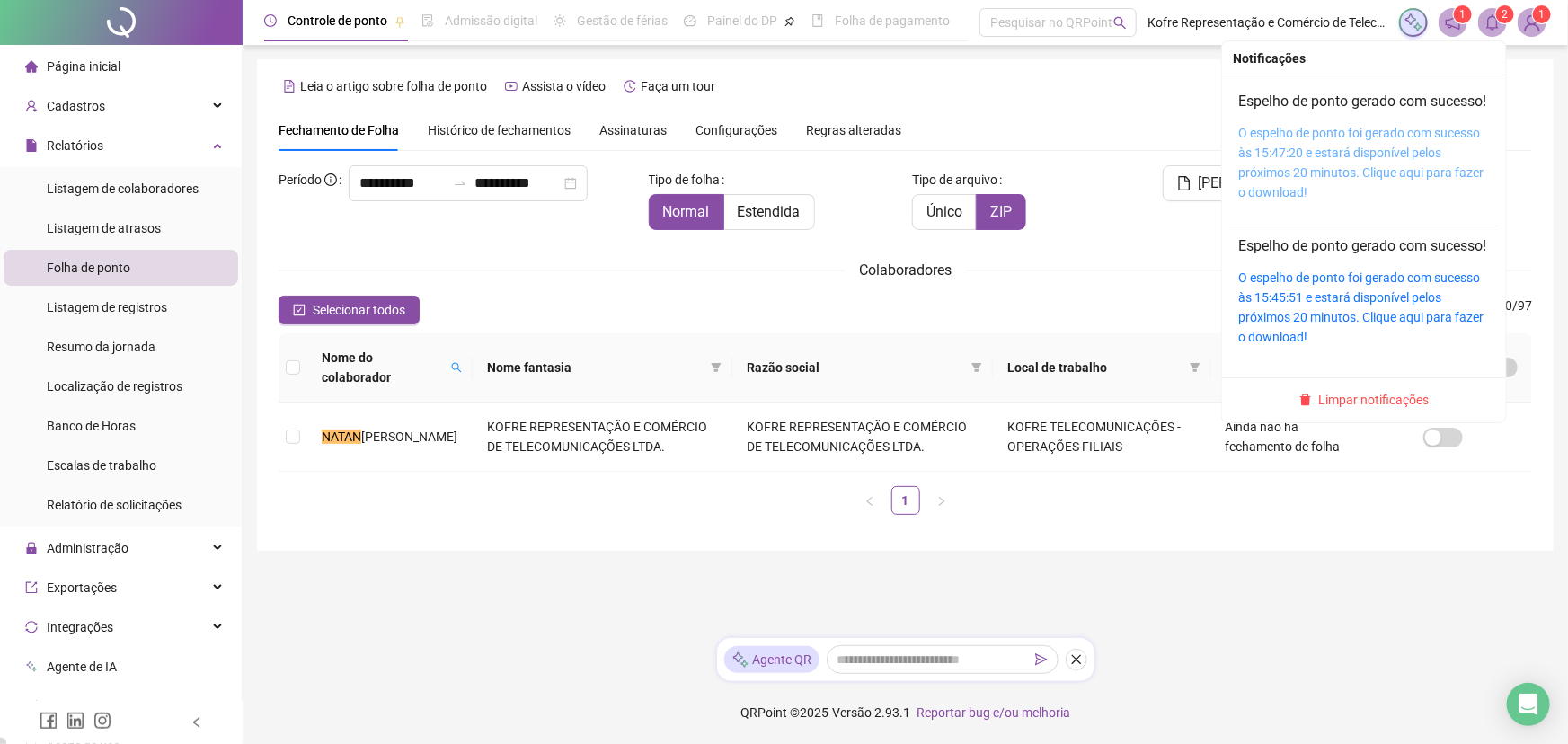
click at [1257, 157] on link "O espelho de ponto foi gerado com sucesso às 15:47:20 e estará disponível pelos…" at bounding box center [1360, 162] width 245 height 74
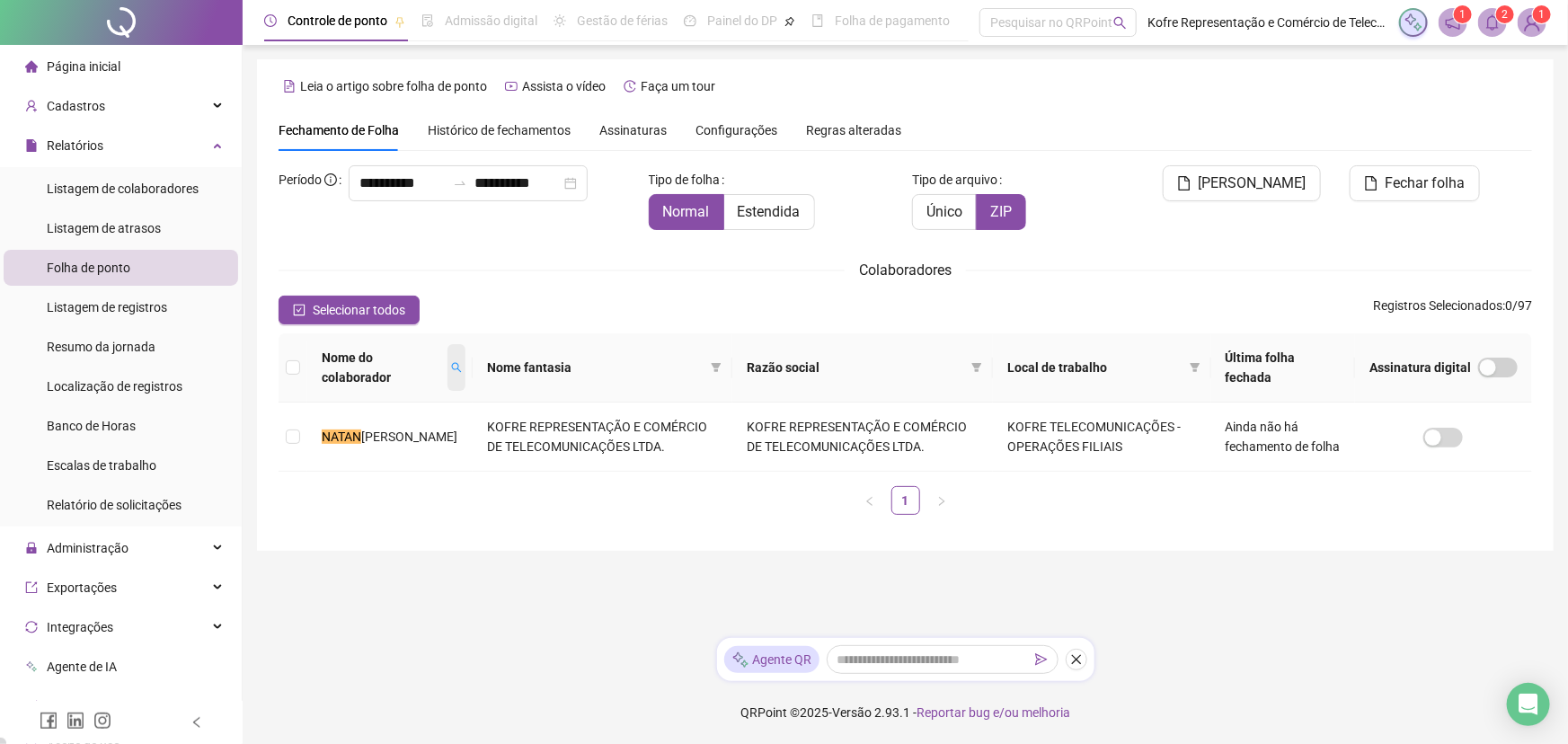
click at [453, 362] on icon "search" at bounding box center [456, 367] width 10 height 10
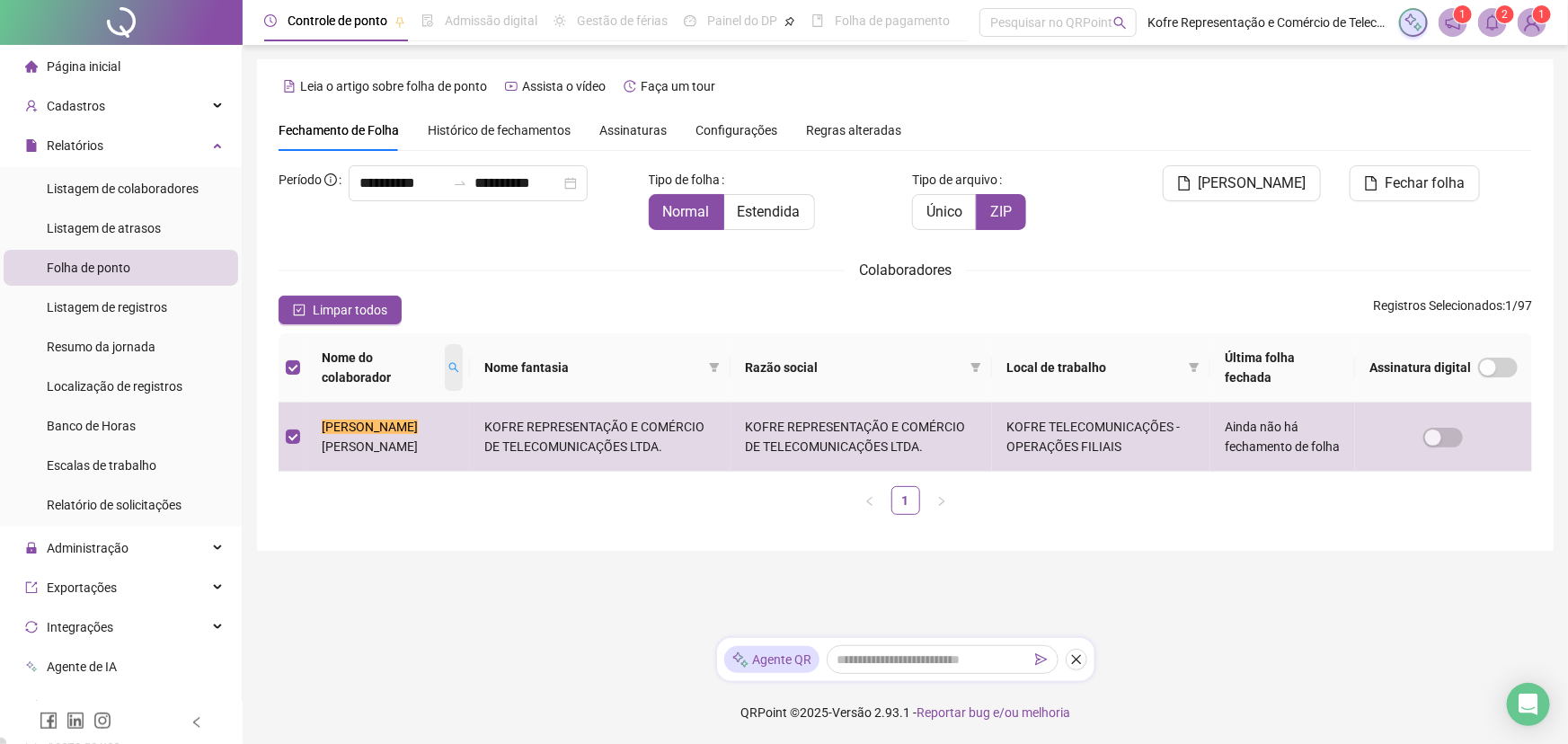
click at [449, 372] on icon "search" at bounding box center [453, 367] width 10 height 10
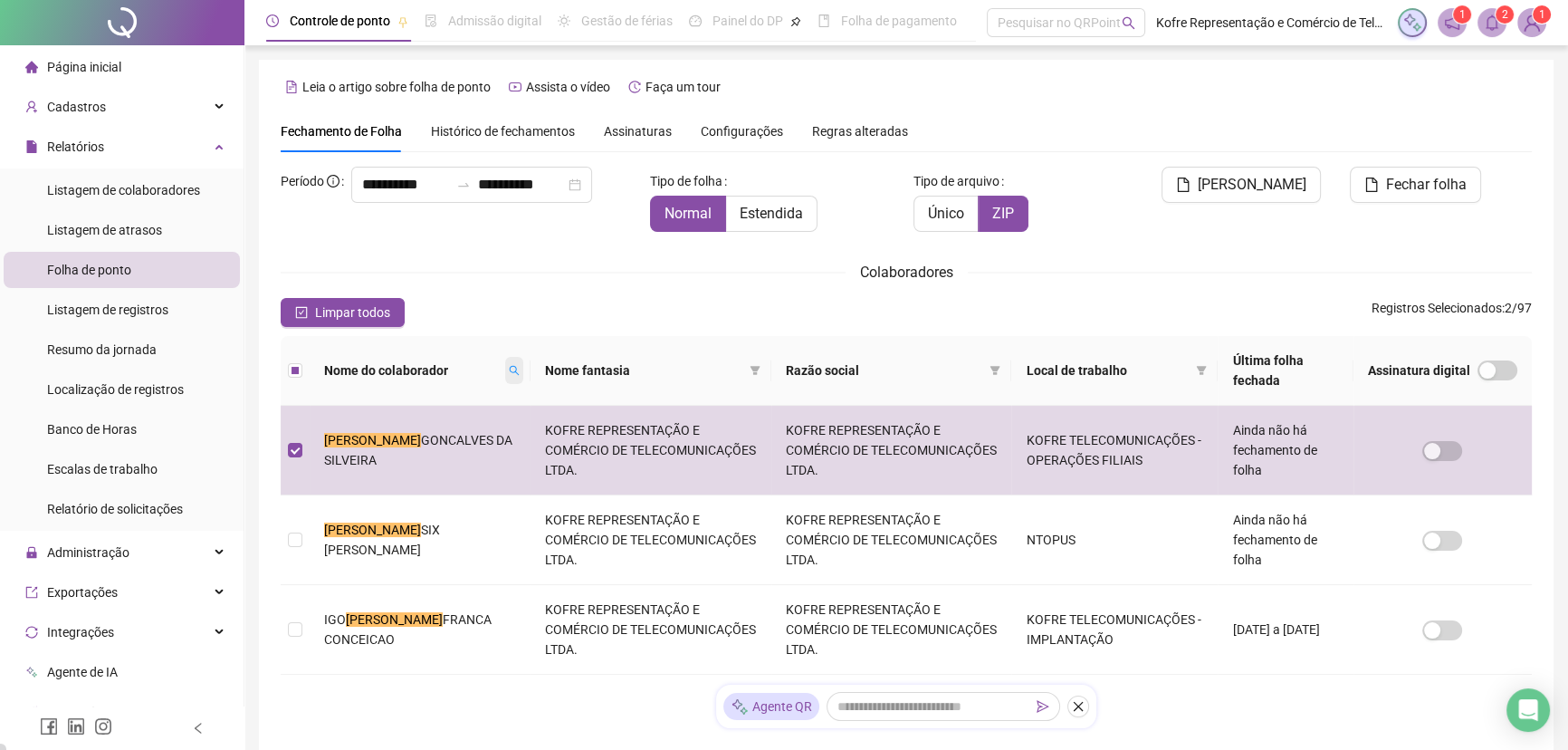
click at [509, 372] on icon "search" at bounding box center [514, 370] width 10 height 10
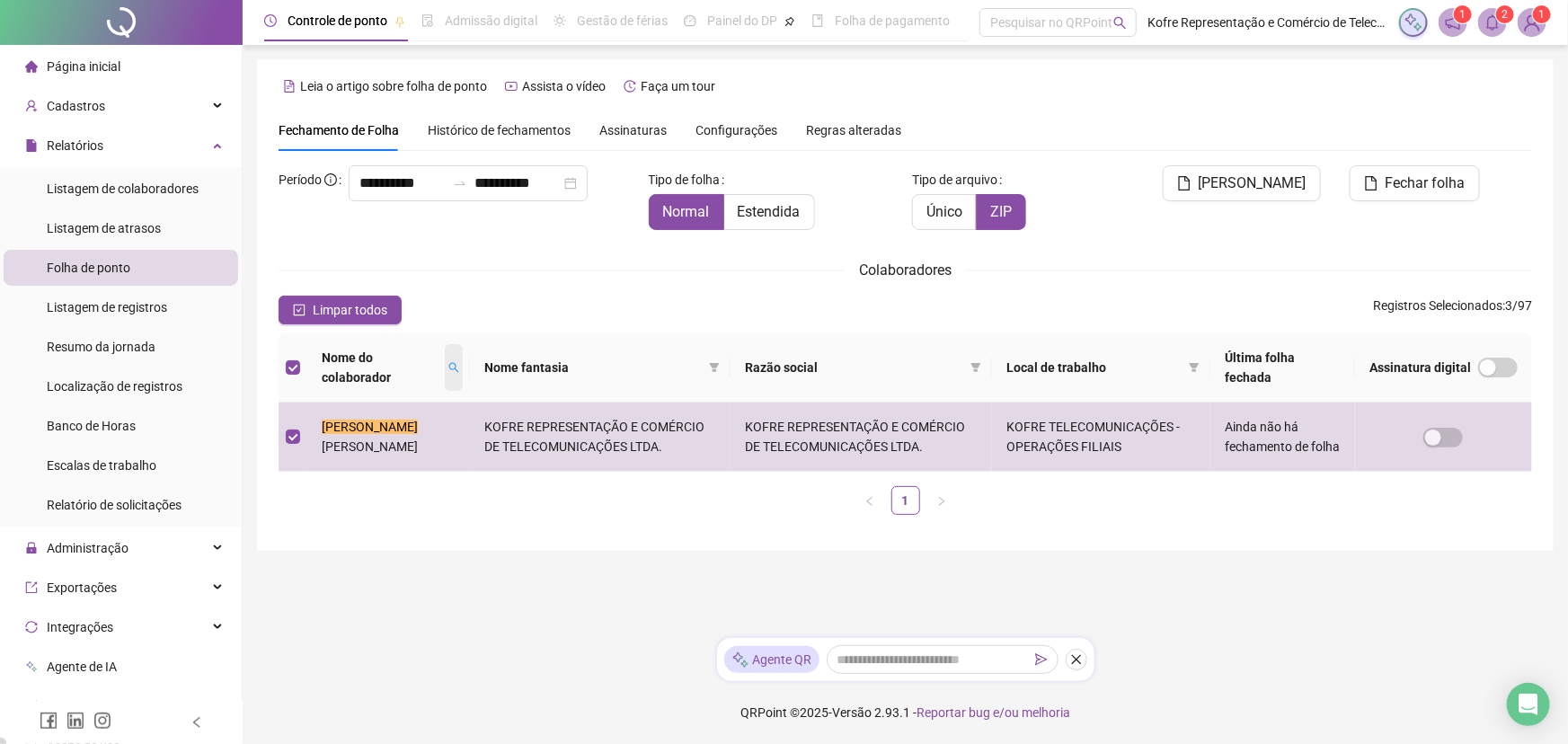
click at [451, 369] on icon "search" at bounding box center [453, 367] width 10 height 10
click at [329, 436] on span "Buscar" at bounding box center [343, 441] width 39 height 20
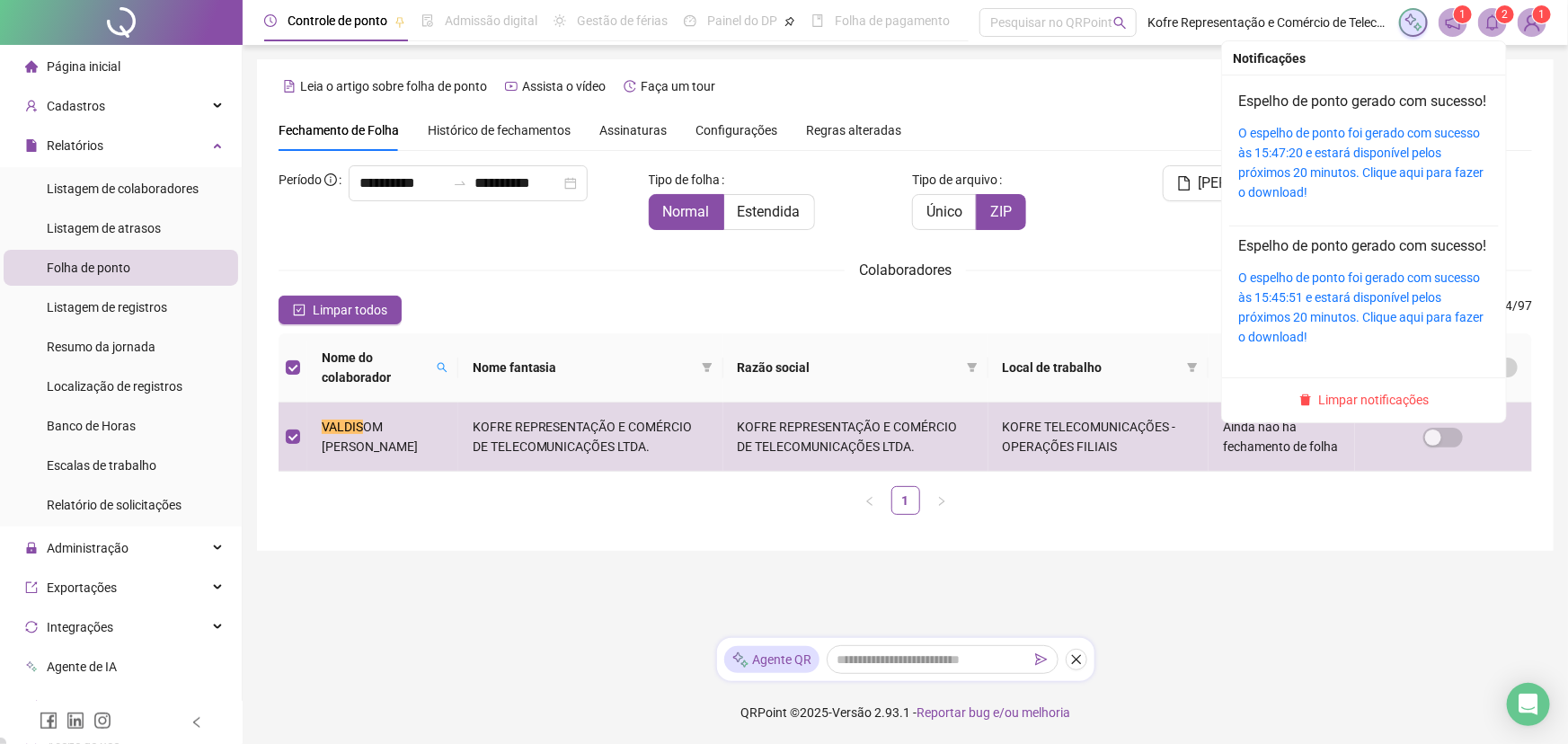
click at [1257, 20] on span "2" at bounding box center [1505, 14] width 7 height 12
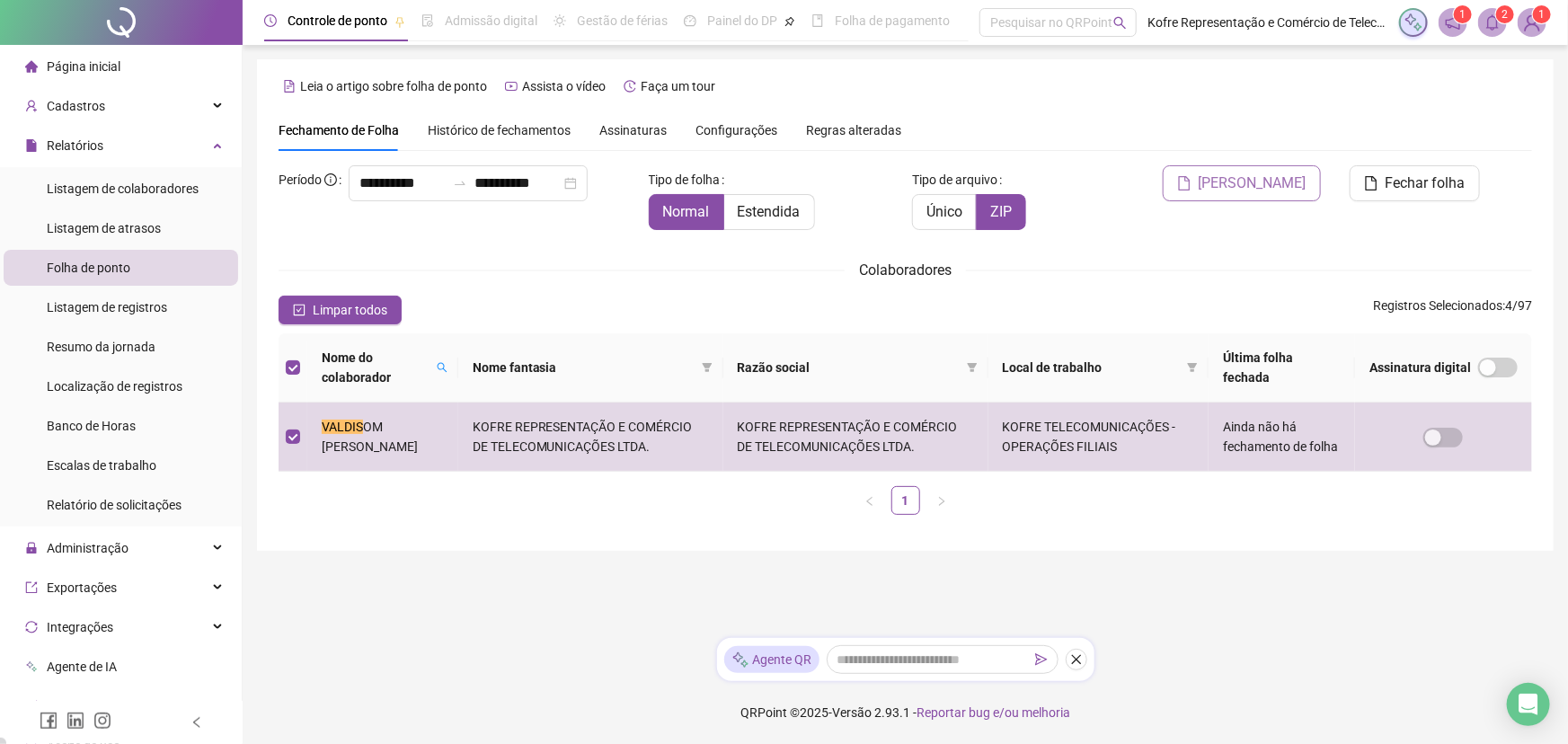
click at [1257, 188] on span "[PERSON_NAME]" at bounding box center [1252, 183] width 108 height 22
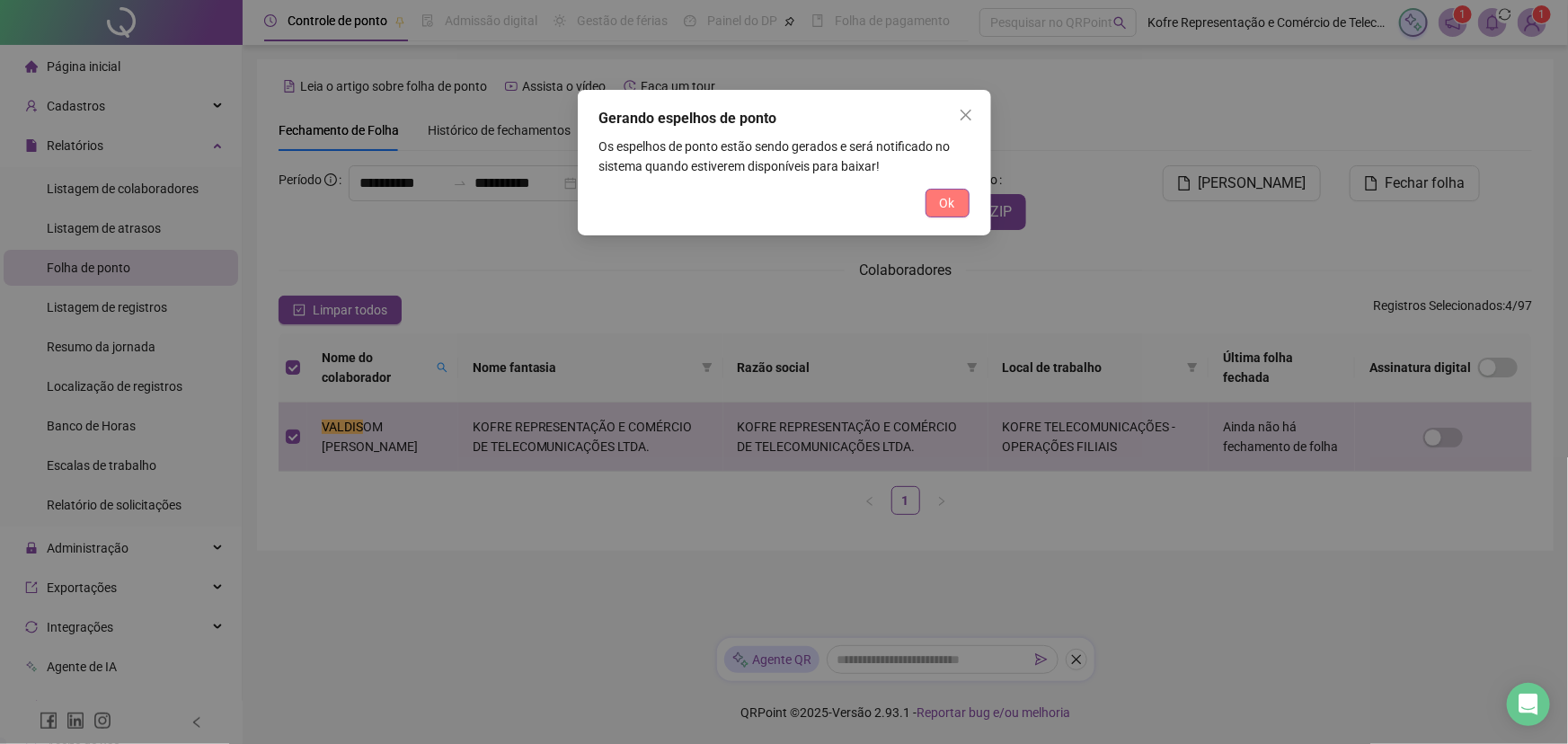
click at [945, 207] on span "Ok" at bounding box center [947, 203] width 15 height 20
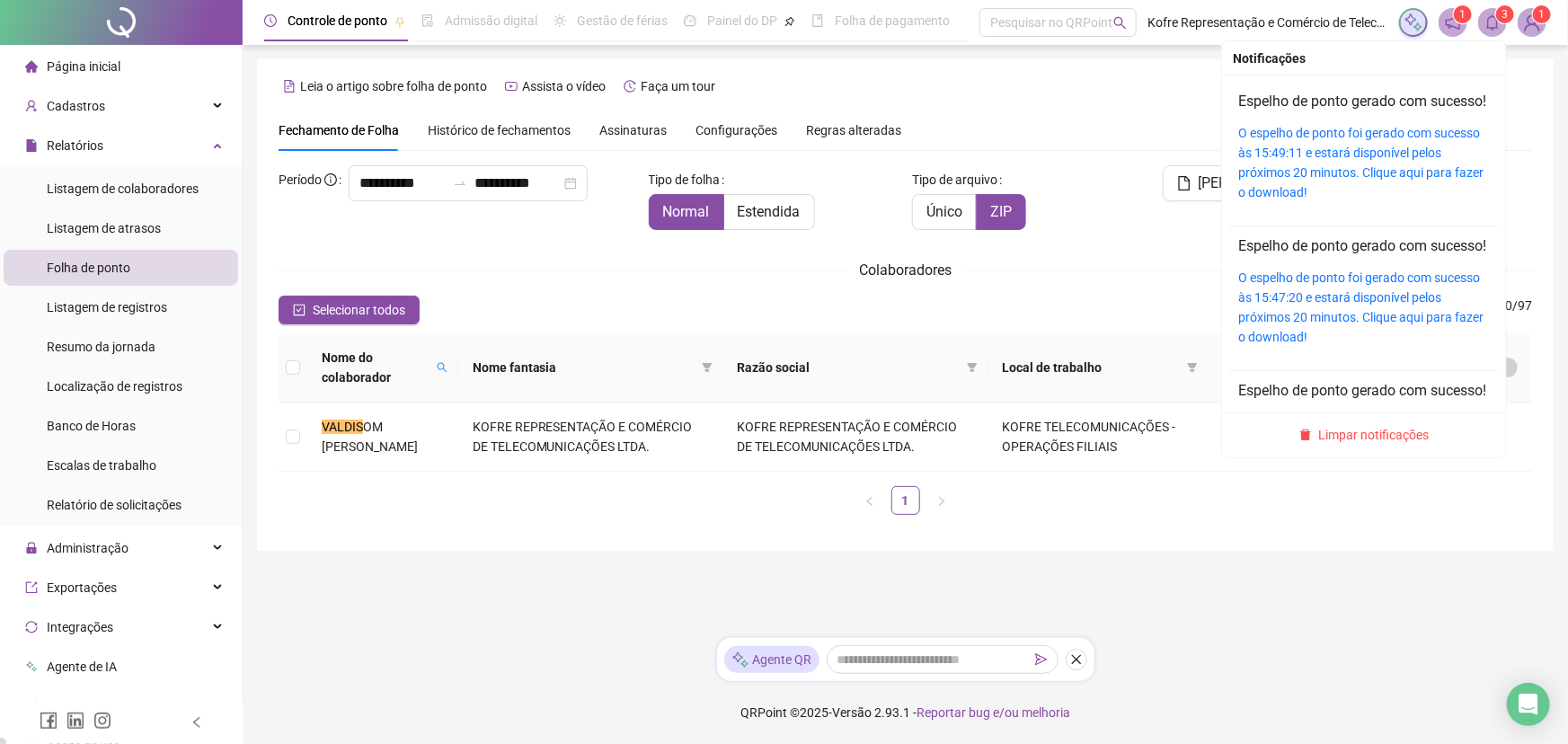
click at [1257, 17] on icon "bell" at bounding box center [1492, 22] width 12 height 16
drag, startPoint x: 1321, startPoint y: 156, endPoint x: 1264, endPoint y: 185, distance: 64.0
click at [1257, 156] on link "O espelho de ponto foi gerado com sucesso às 15:49:11 e estará disponível pelos…" at bounding box center [1360, 162] width 245 height 74
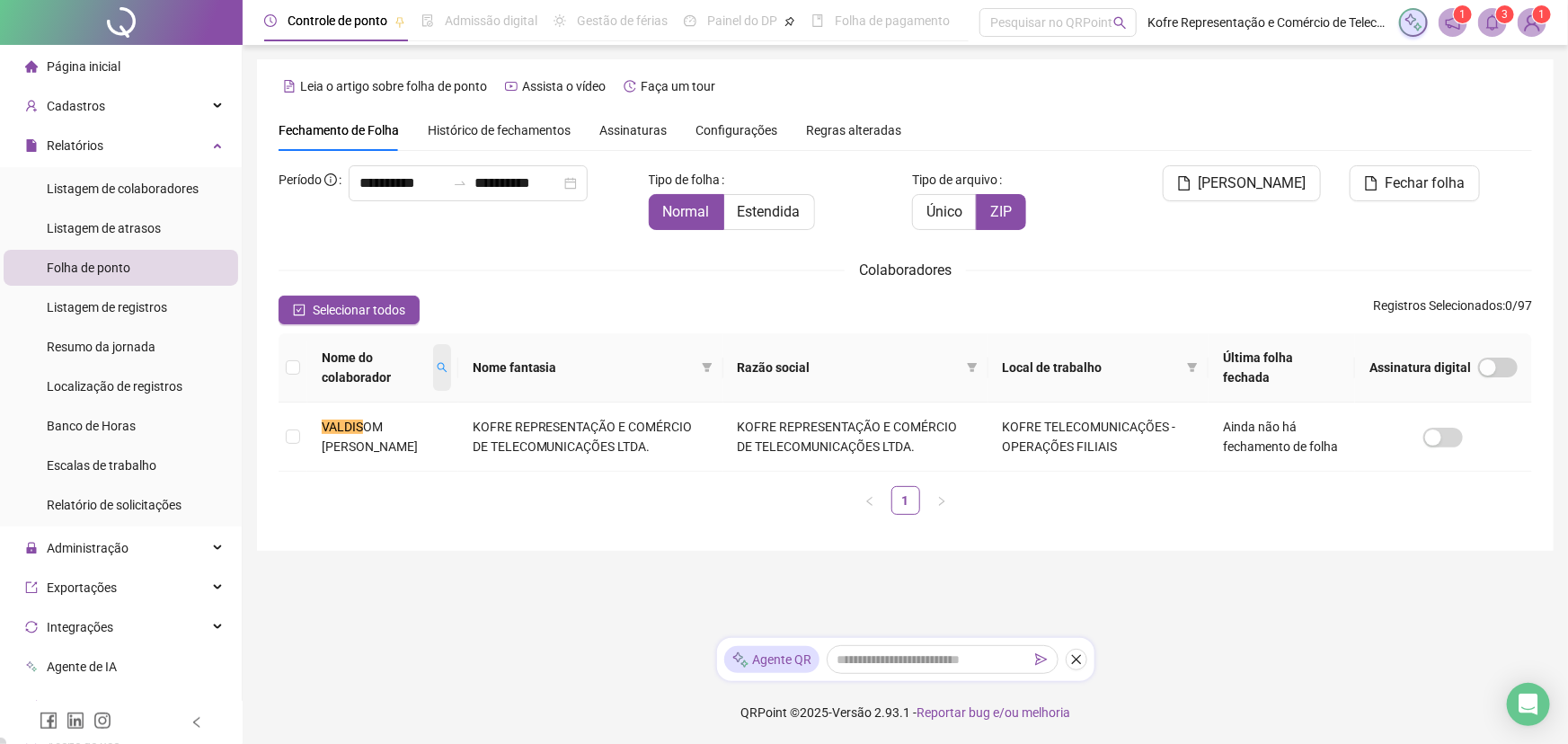
click at [451, 373] on span at bounding box center [441, 368] width 18 height 47
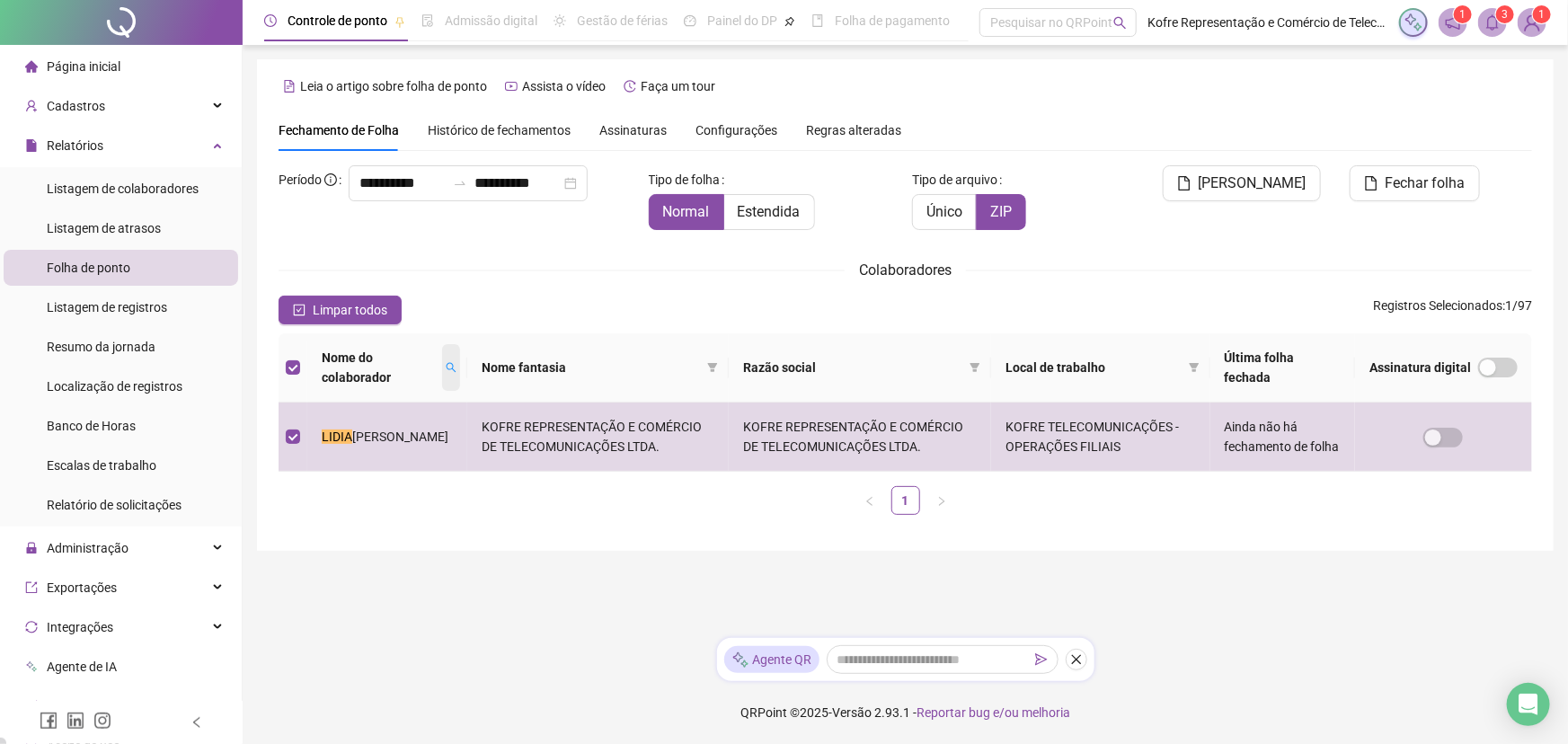
click at [442, 366] on span at bounding box center [450, 368] width 18 height 47
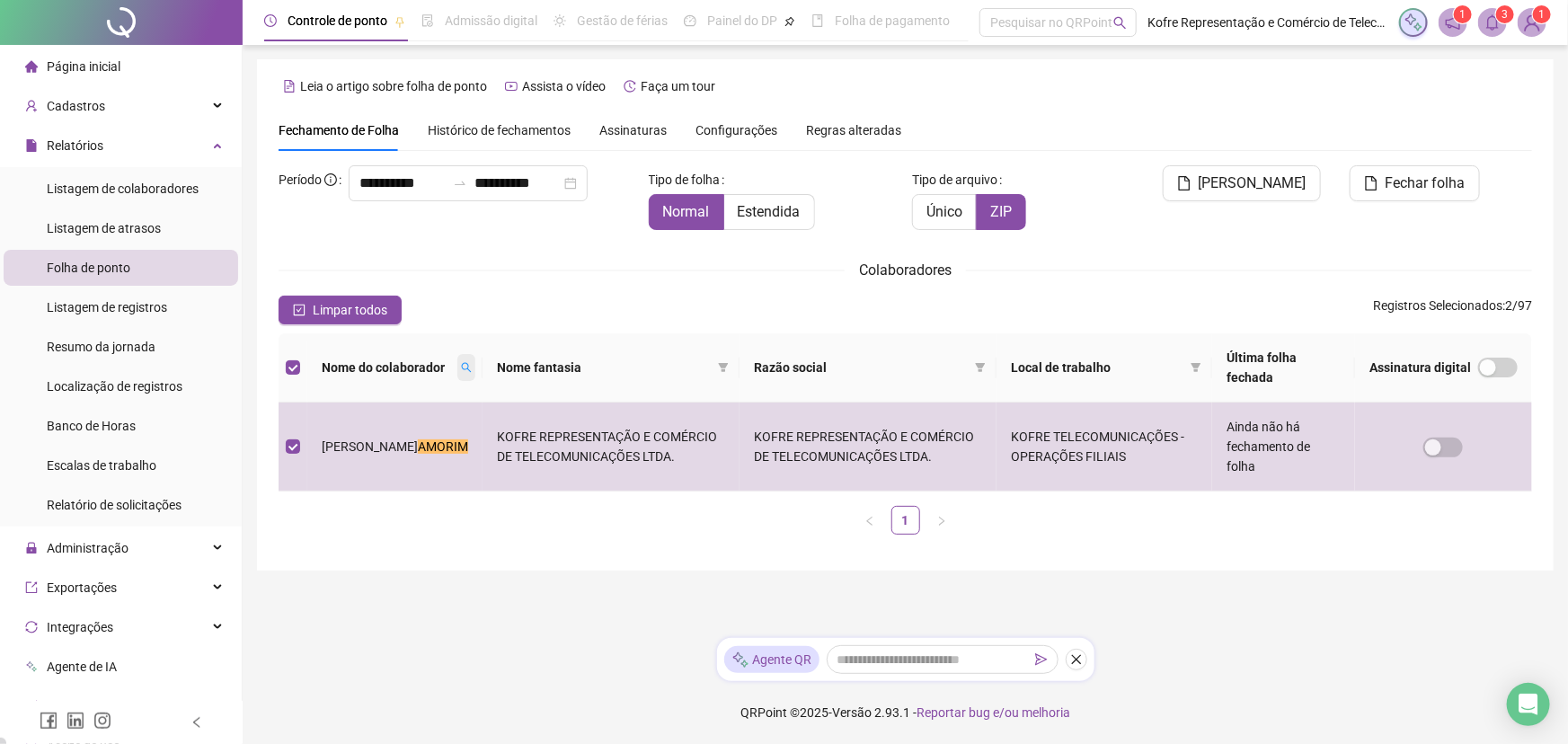
click at [461, 370] on icon "search" at bounding box center [465, 367] width 10 height 10
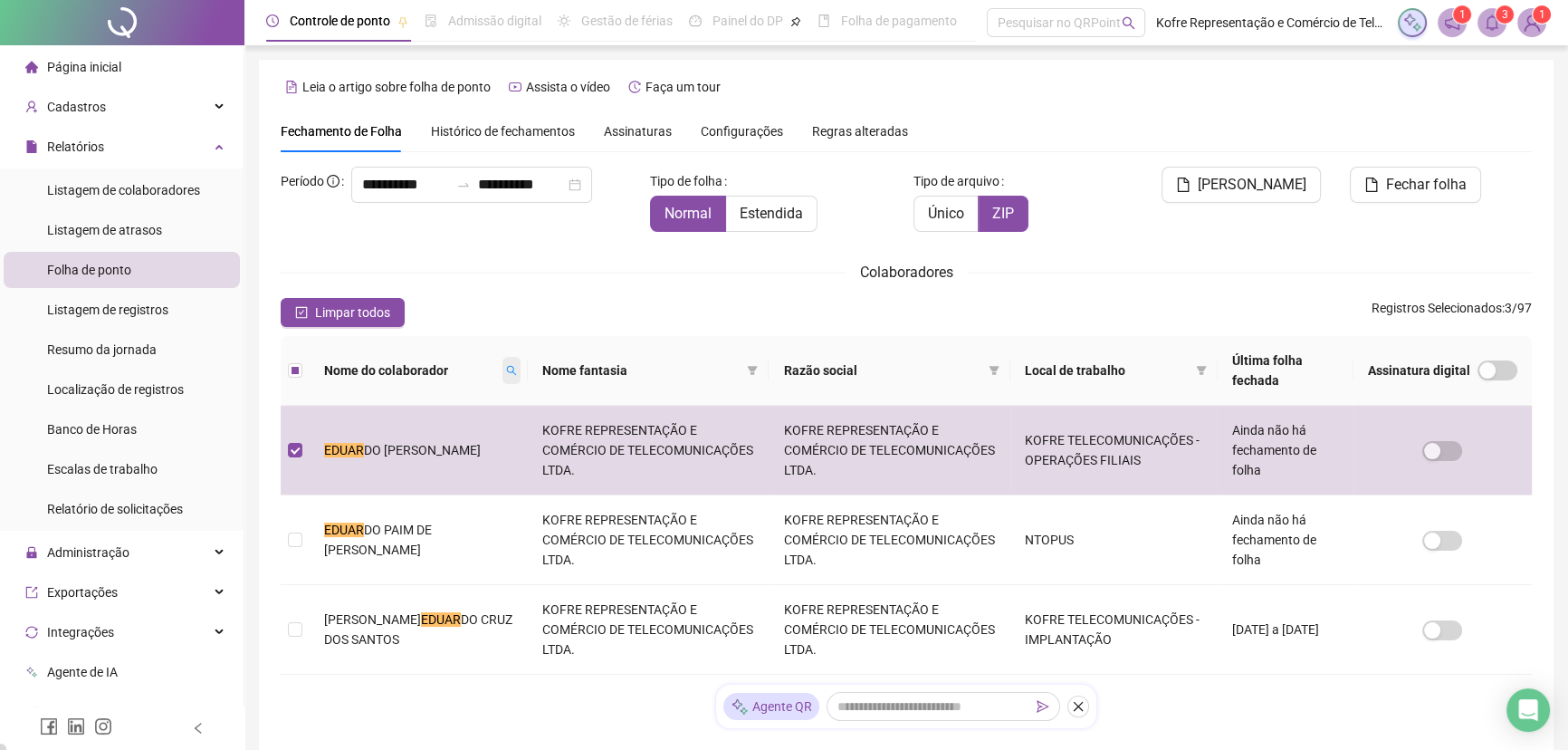
click at [506, 375] on icon "search" at bounding box center [511, 370] width 10 height 10
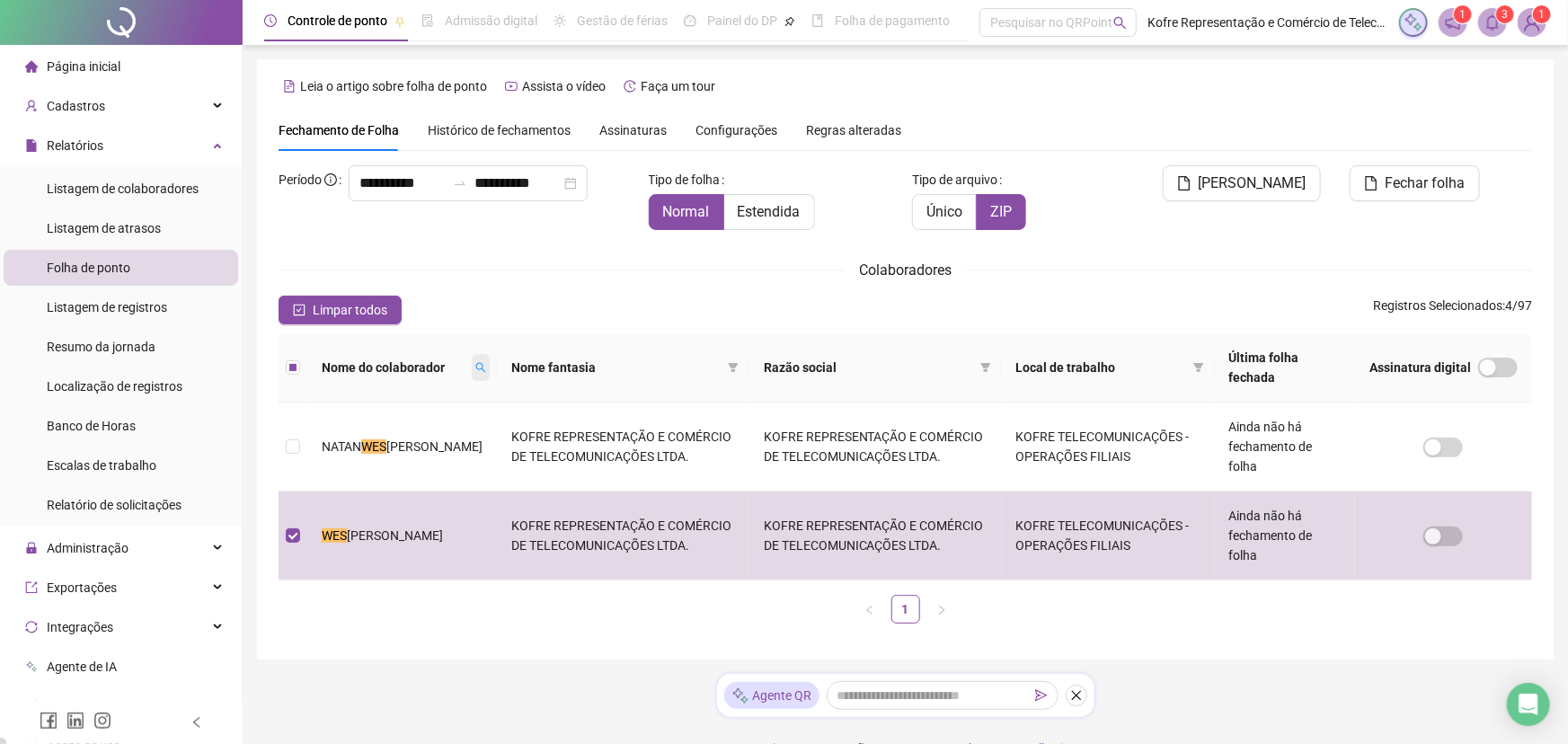
click at [475, 366] on icon "search" at bounding box center [480, 367] width 10 height 10
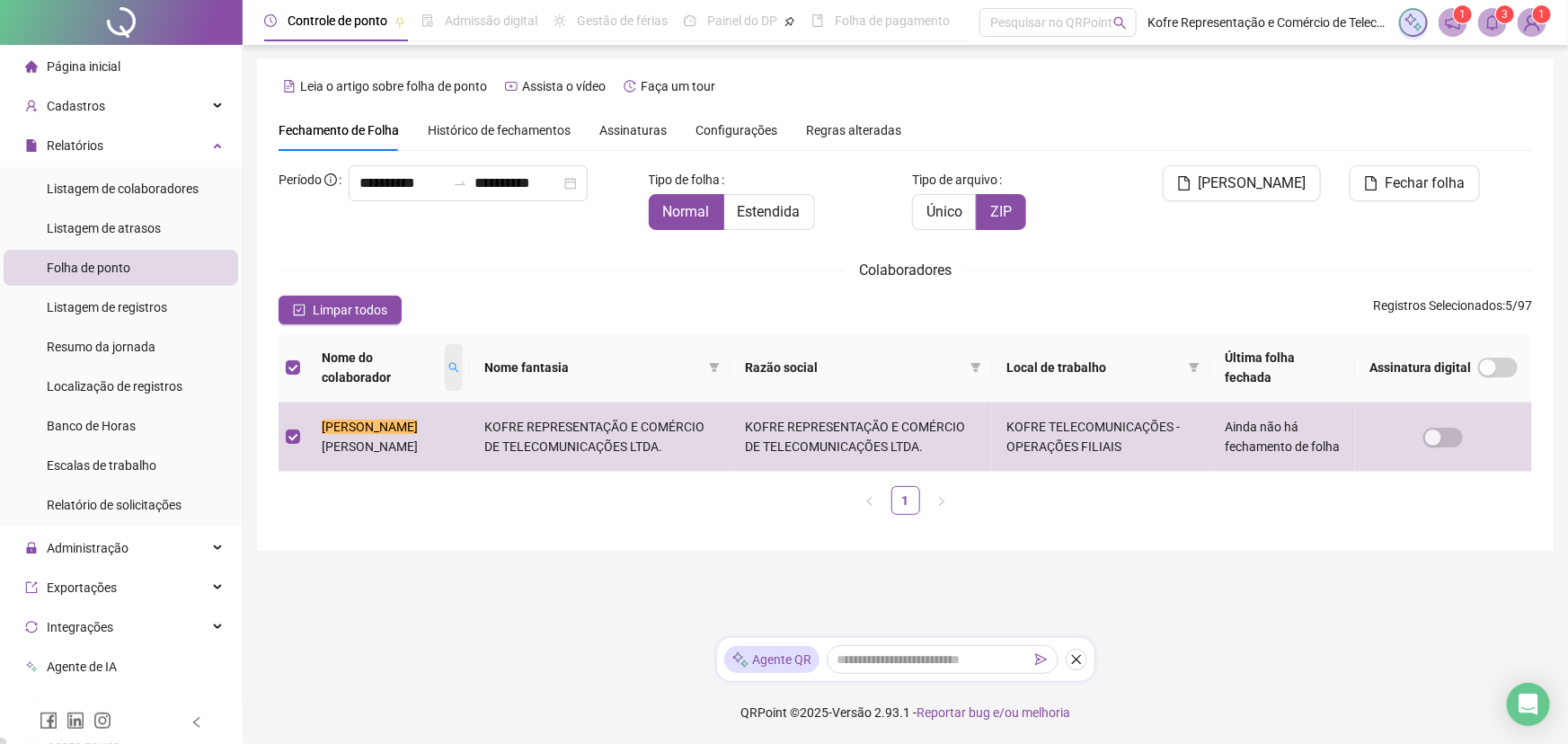
click at [449, 367] on span at bounding box center [453, 368] width 18 height 47
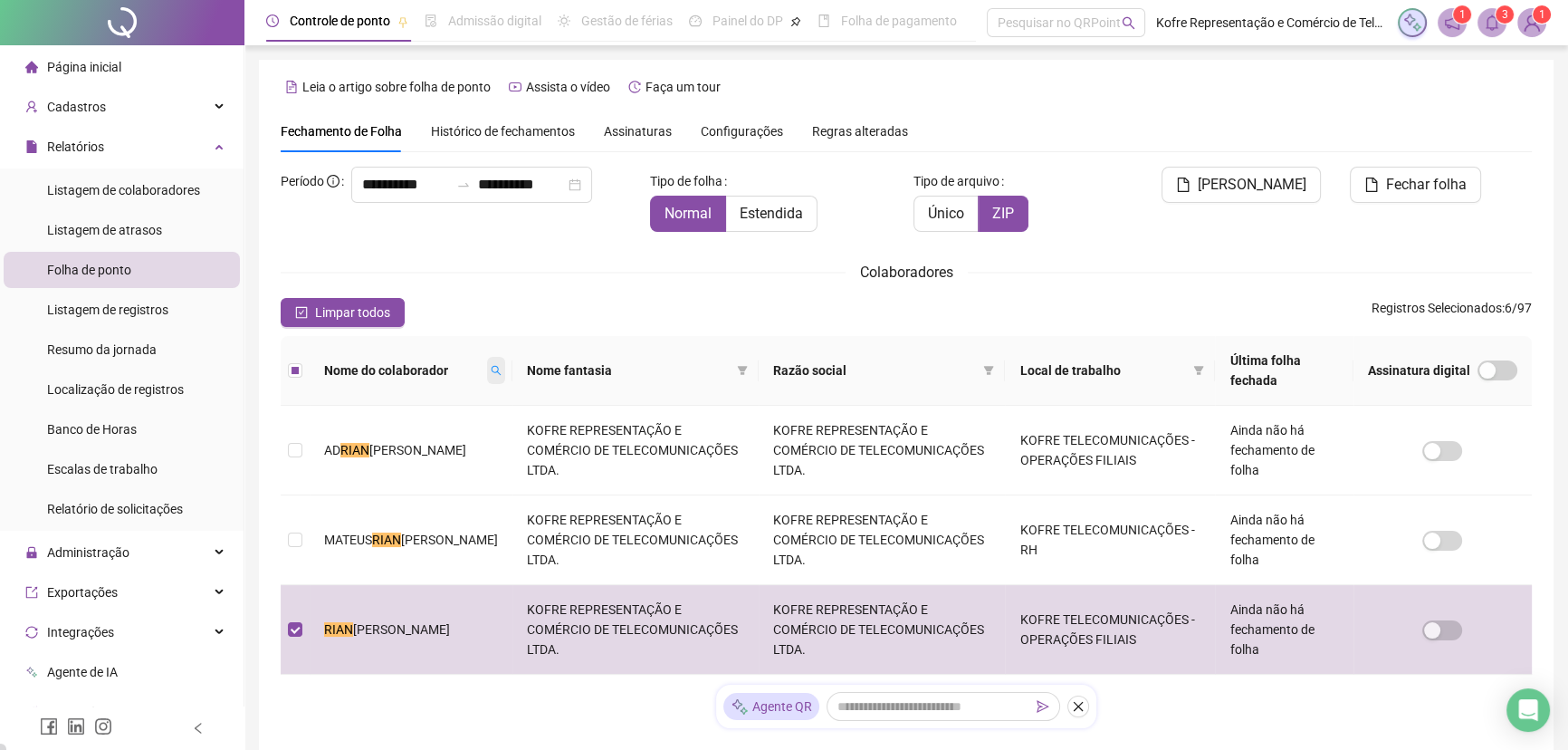
click at [491, 367] on icon "search" at bounding box center [496, 370] width 10 height 10
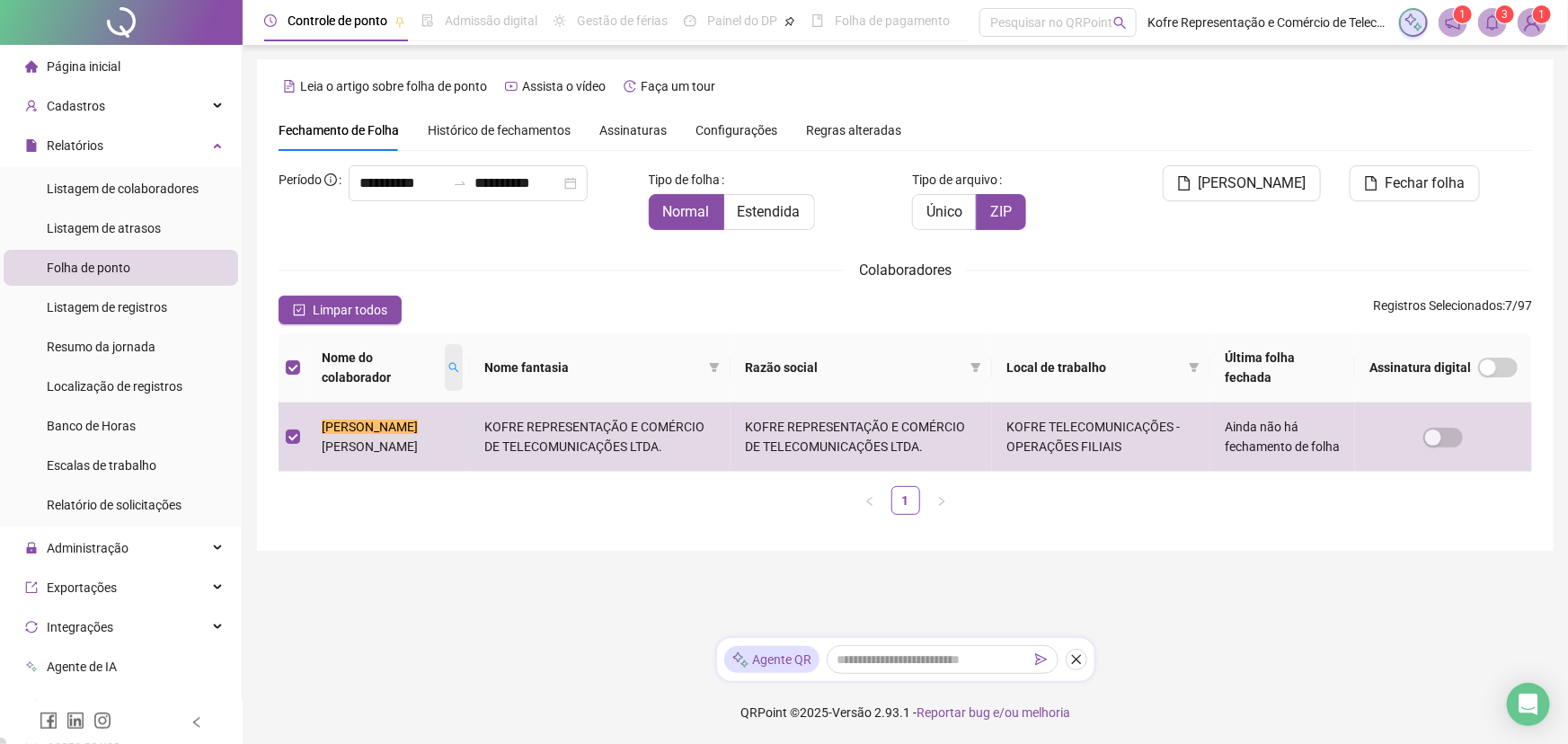
click at [445, 371] on span at bounding box center [453, 368] width 18 height 47
type input "******"
click at [327, 440] on span "Buscar" at bounding box center [326, 441] width 39 height 20
click at [431, 363] on icon "search" at bounding box center [425, 367] width 10 height 10
click at [449, 368] on icon "search" at bounding box center [453, 367] width 10 height 10
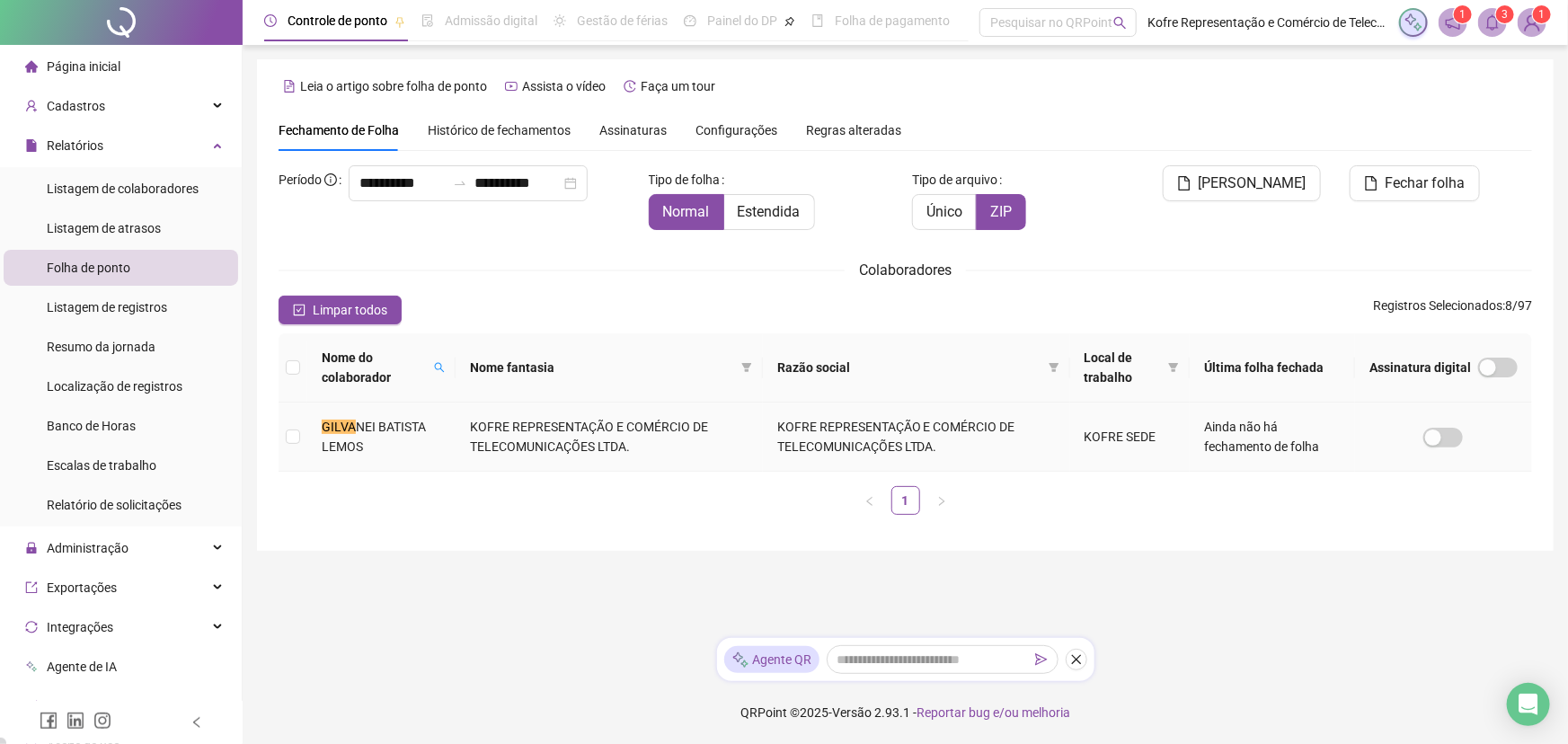
click at [294, 447] on td at bounding box center [293, 437] width 29 height 69
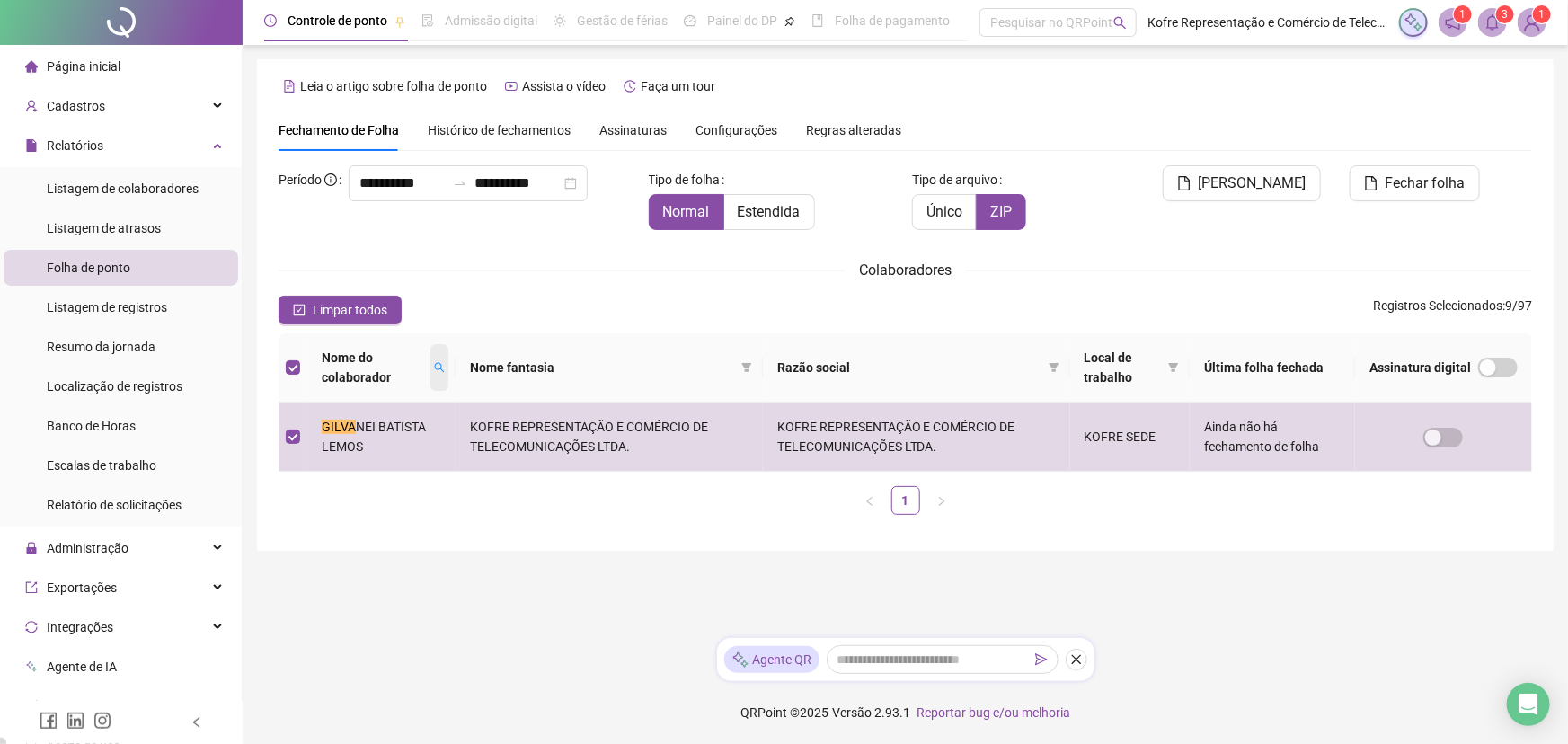
click at [441, 369] on icon "search" at bounding box center [438, 367] width 10 height 10
click at [439, 370] on icon "search" at bounding box center [438, 367] width 10 height 10
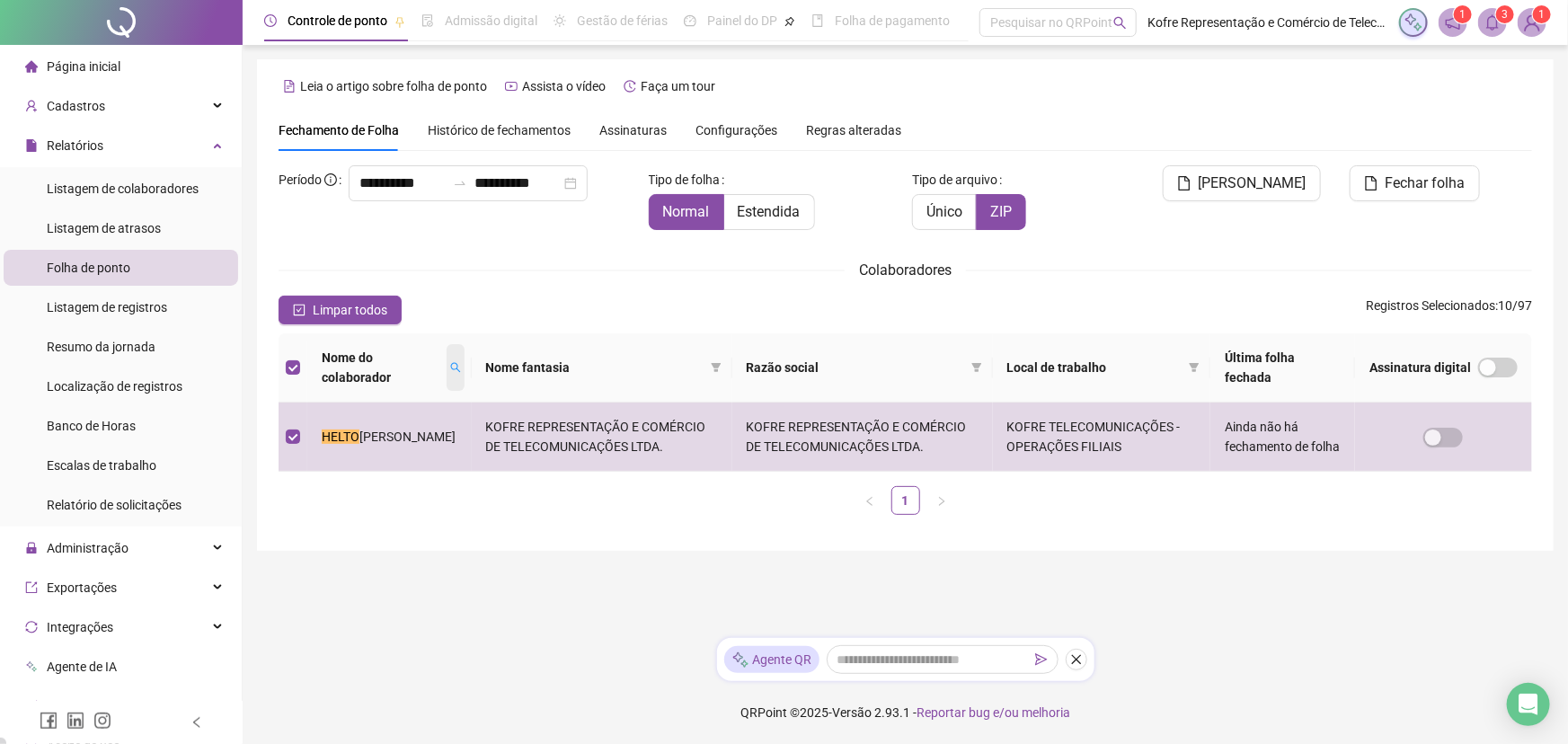
click at [450, 368] on icon "search" at bounding box center [455, 367] width 10 height 10
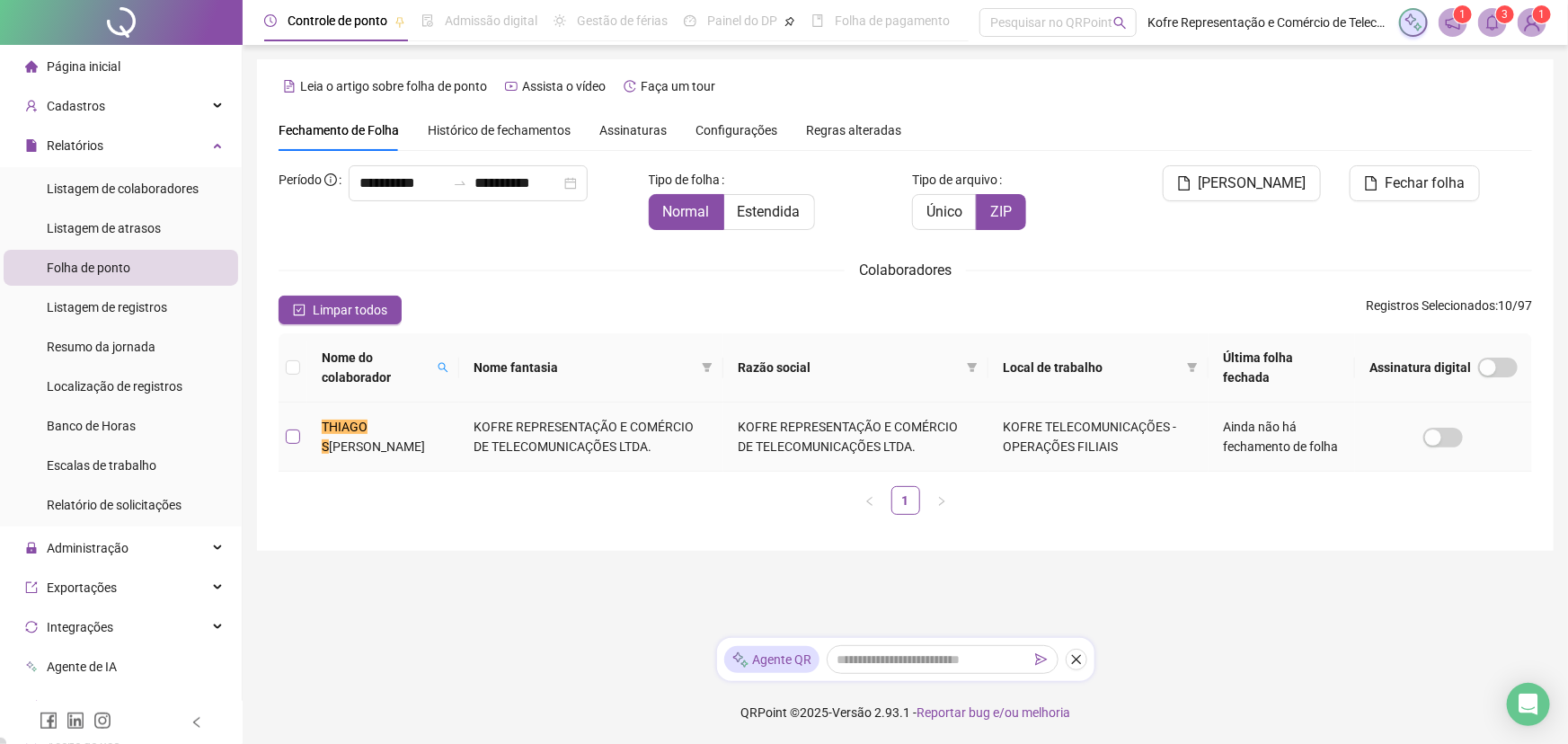
click at [285, 445] on label at bounding box center [292, 436] width 14 height 20
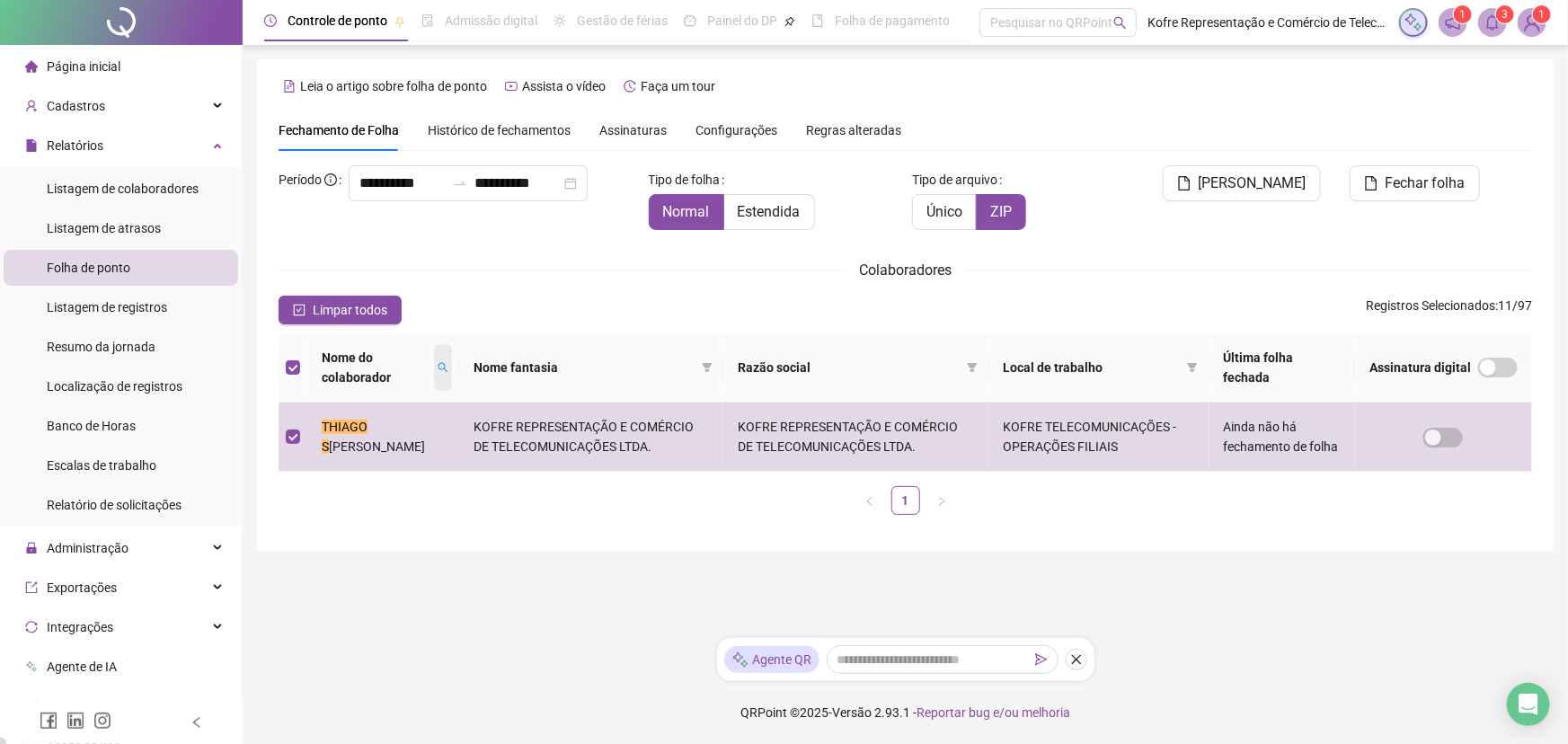
click at [437, 369] on icon "search" at bounding box center [442, 368] width 10 height 10
click at [1247, 188] on span "[PERSON_NAME]" at bounding box center [1252, 183] width 108 height 22
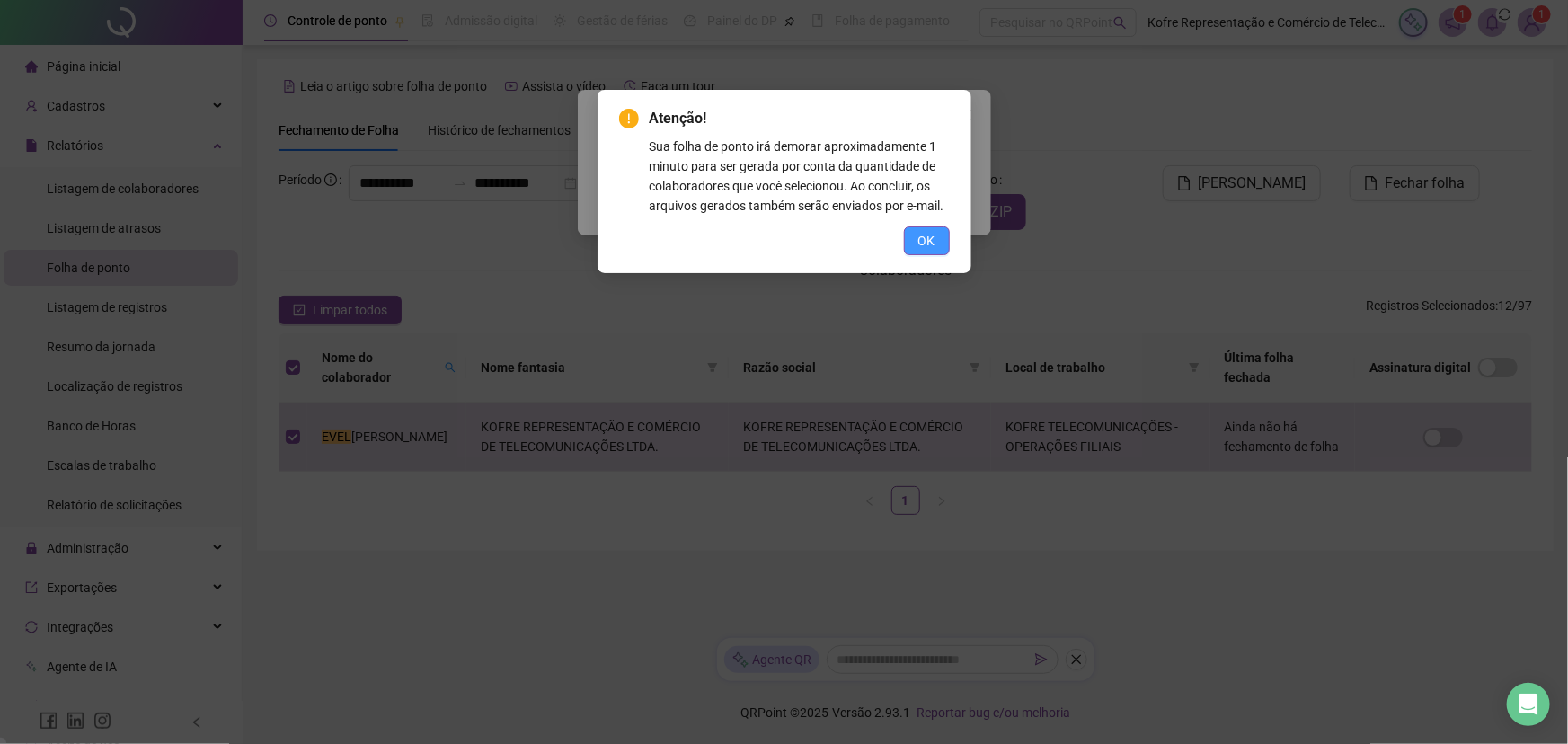
click at [934, 235] on span "OK" at bounding box center [926, 240] width 17 height 20
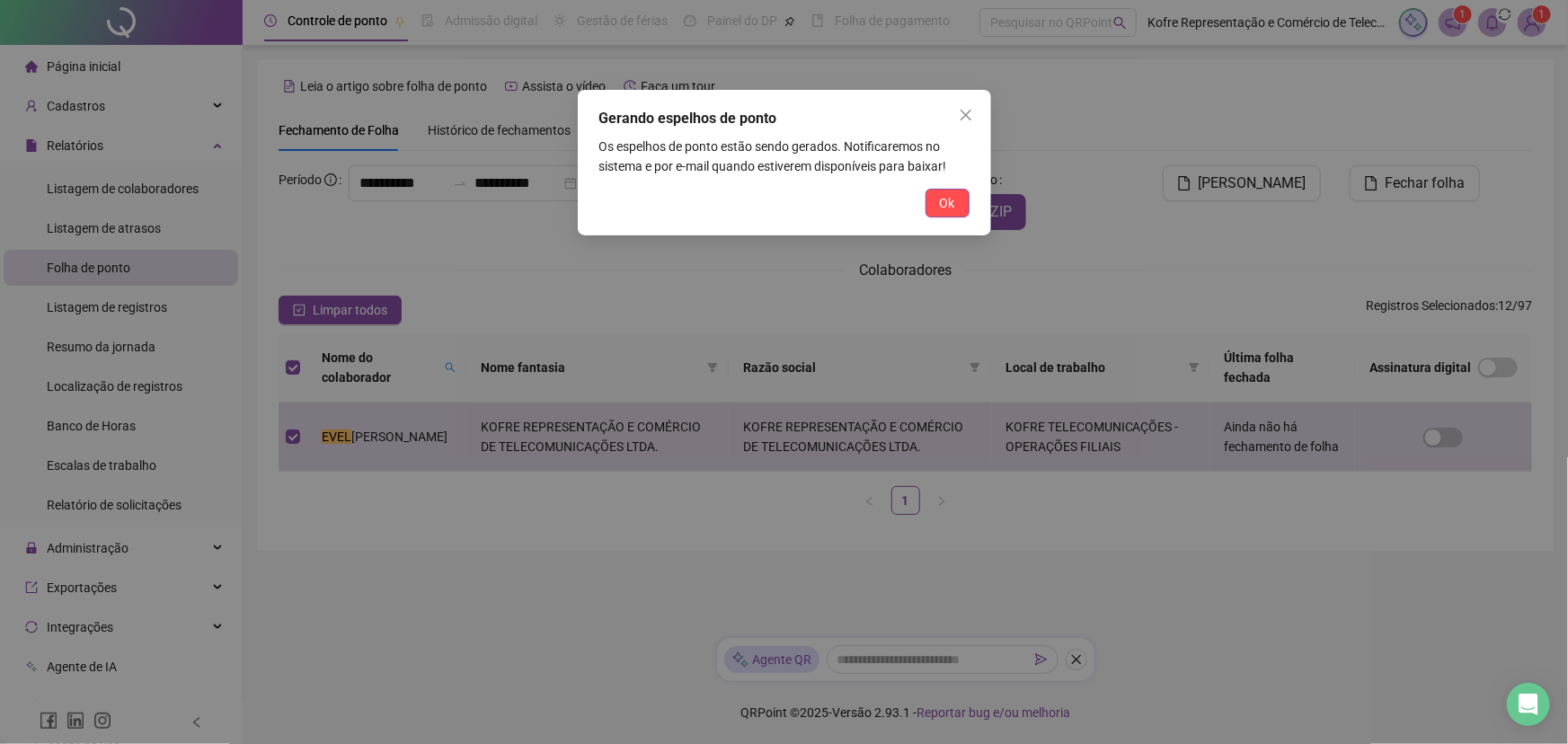
click at [951, 201] on span "Ok" at bounding box center [947, 203] width 15 height 20
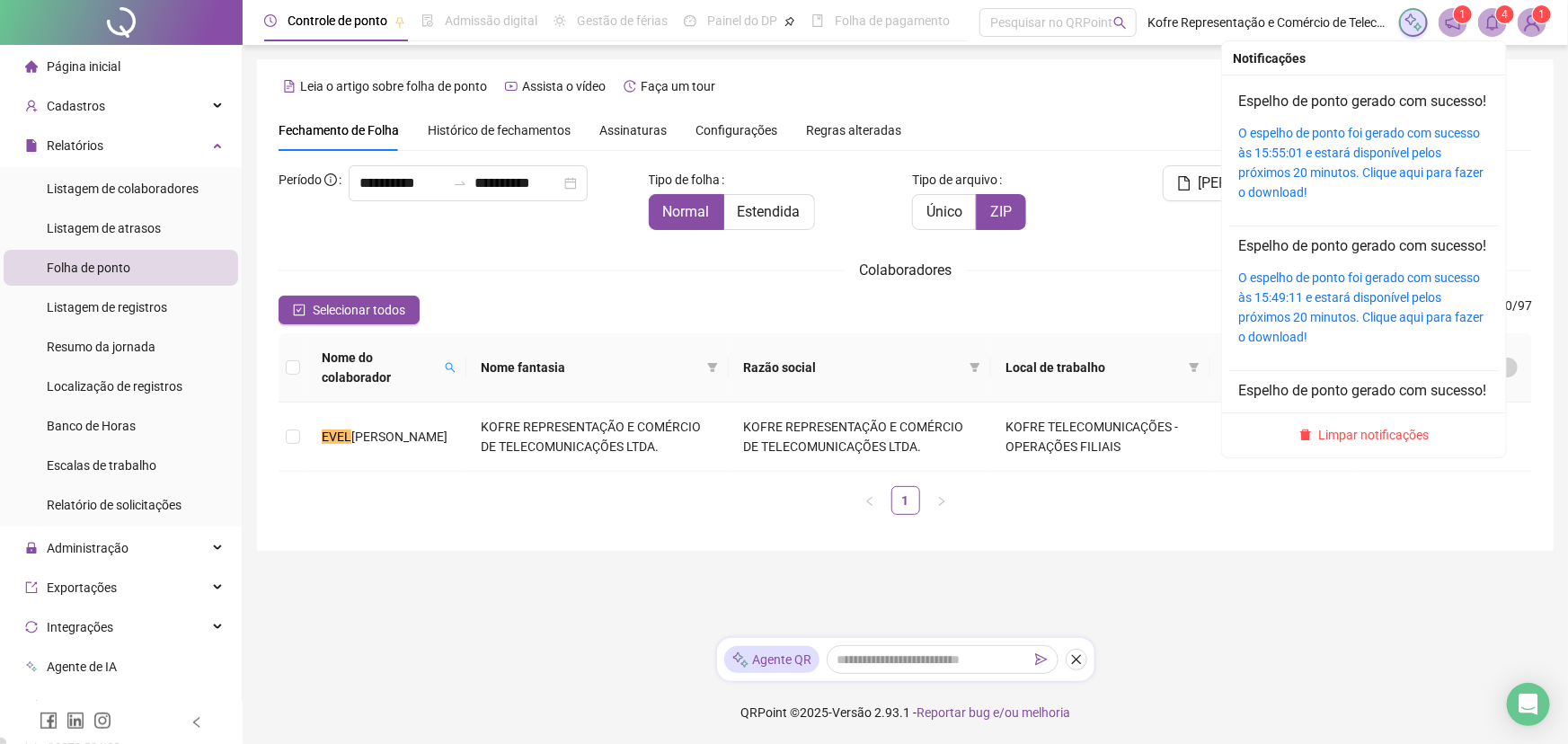
click at [1257, 26] on icon "bell" at bounding box center [1492, 22] width 16 height 16
click at [1257, 155] on link "O espelho de ponto foi gerado com sucesso às 15:55:01 e estará disponível pelos…" at bounding box center [1360, 162] width 245 height 74
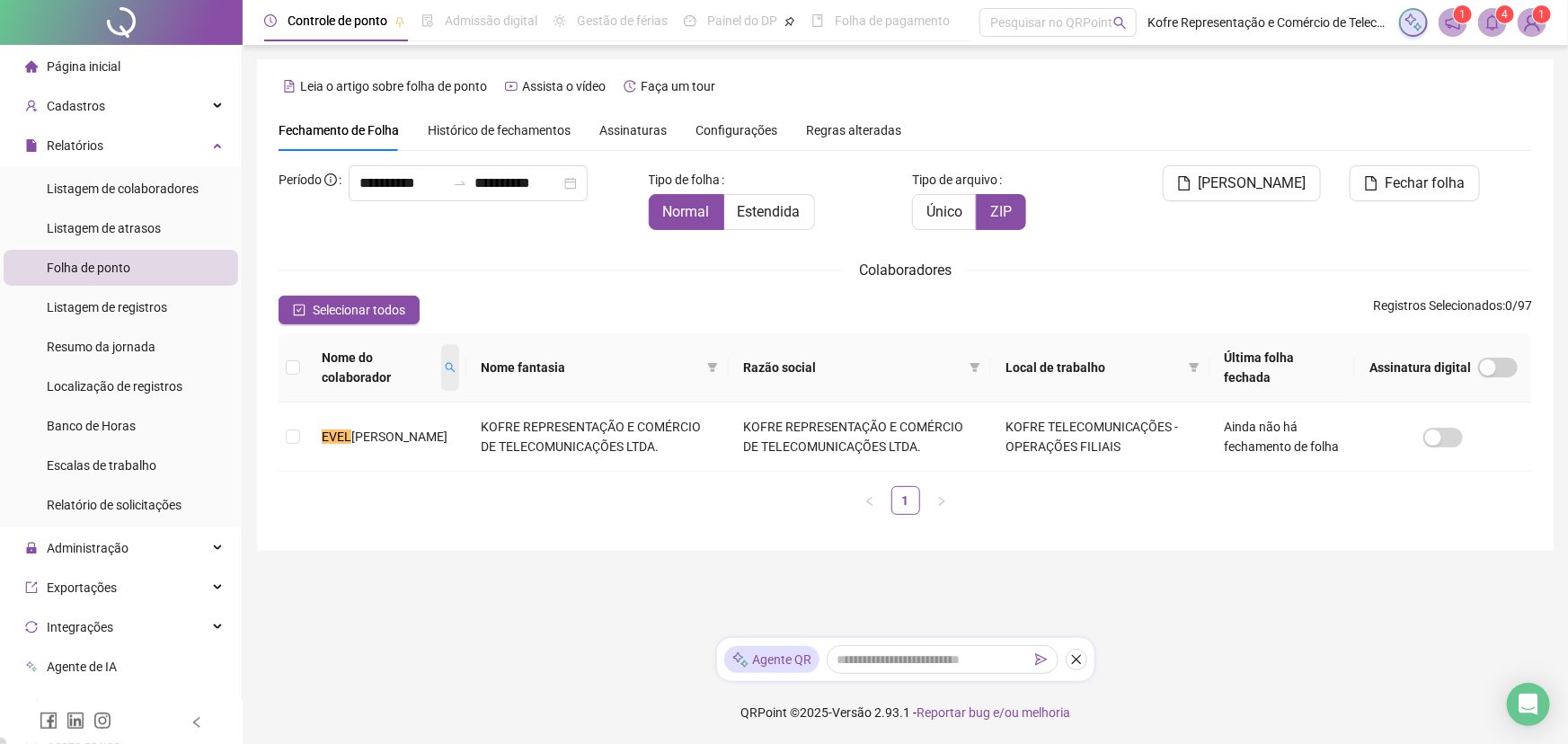
click at [449, 369] on icon "search" at bounding box center [449, 367] width 10 height 10
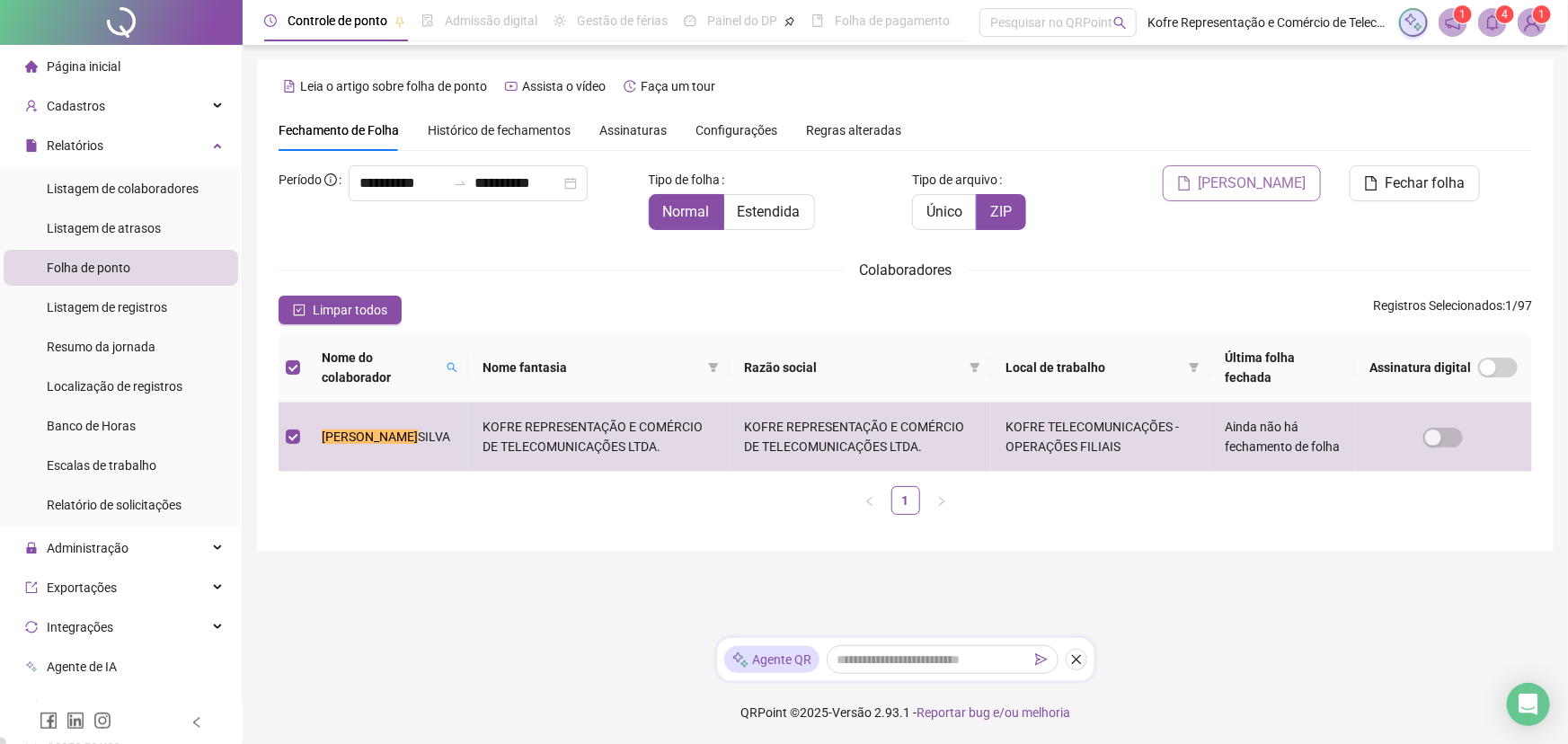
click at [1238, 179] on span "[PERSON_NAME]" at bounding box center [1252, 183] width 108 height 22
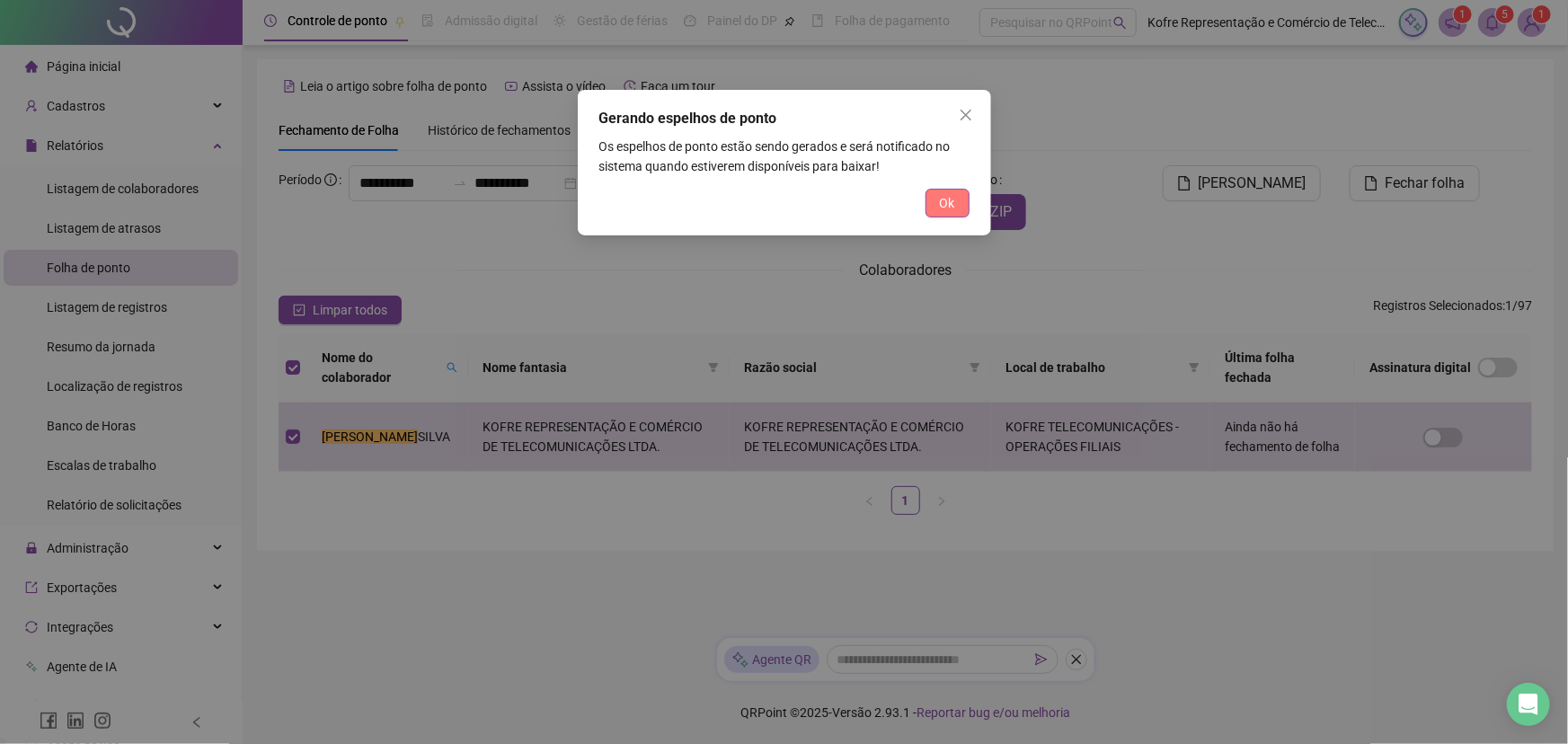
click at [954, 197] on span "Ok" at bounding box center [947, 203] width 15 height 20
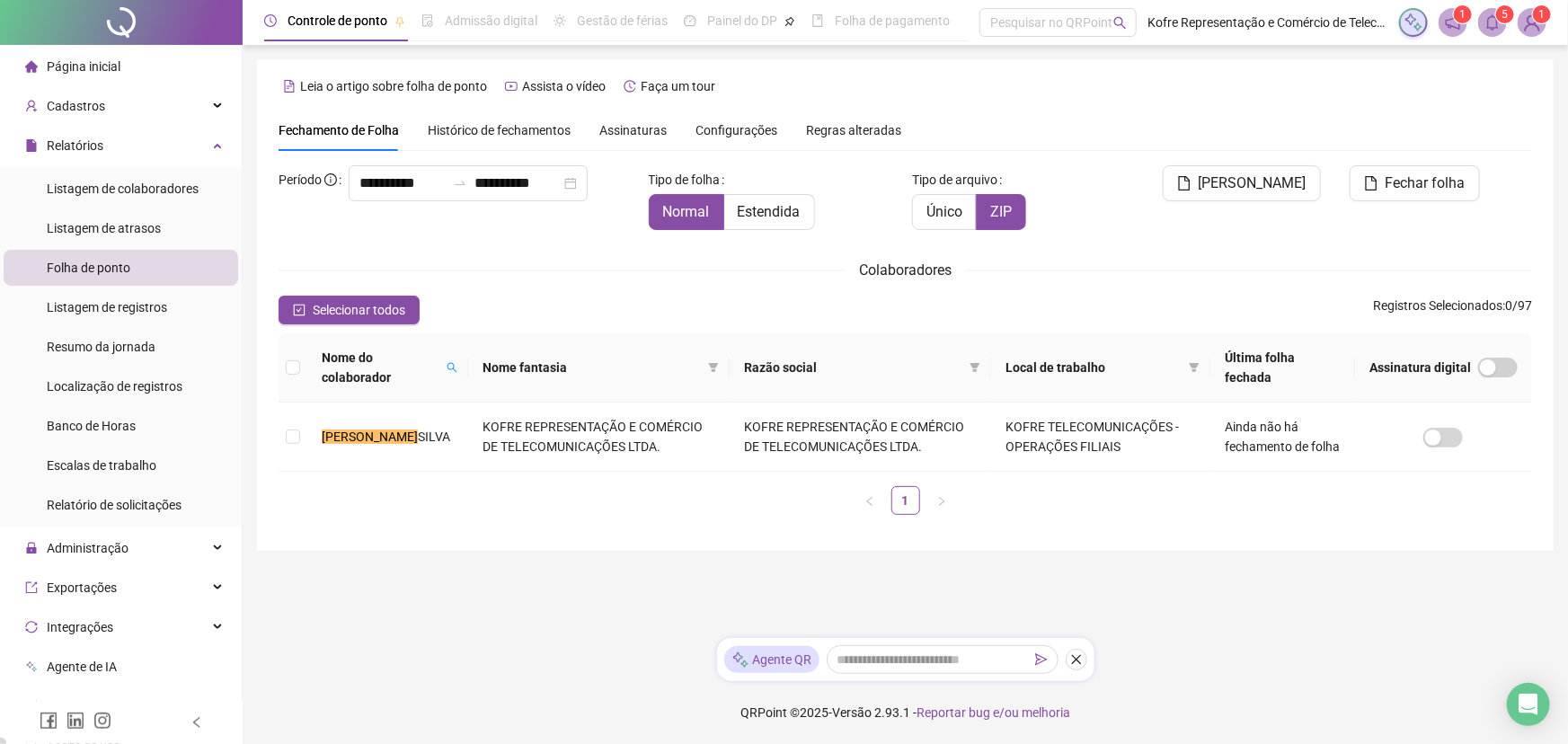
click at [1257, 22] on icon "bell" at bounding box center [1492, 22] width 16 height 16
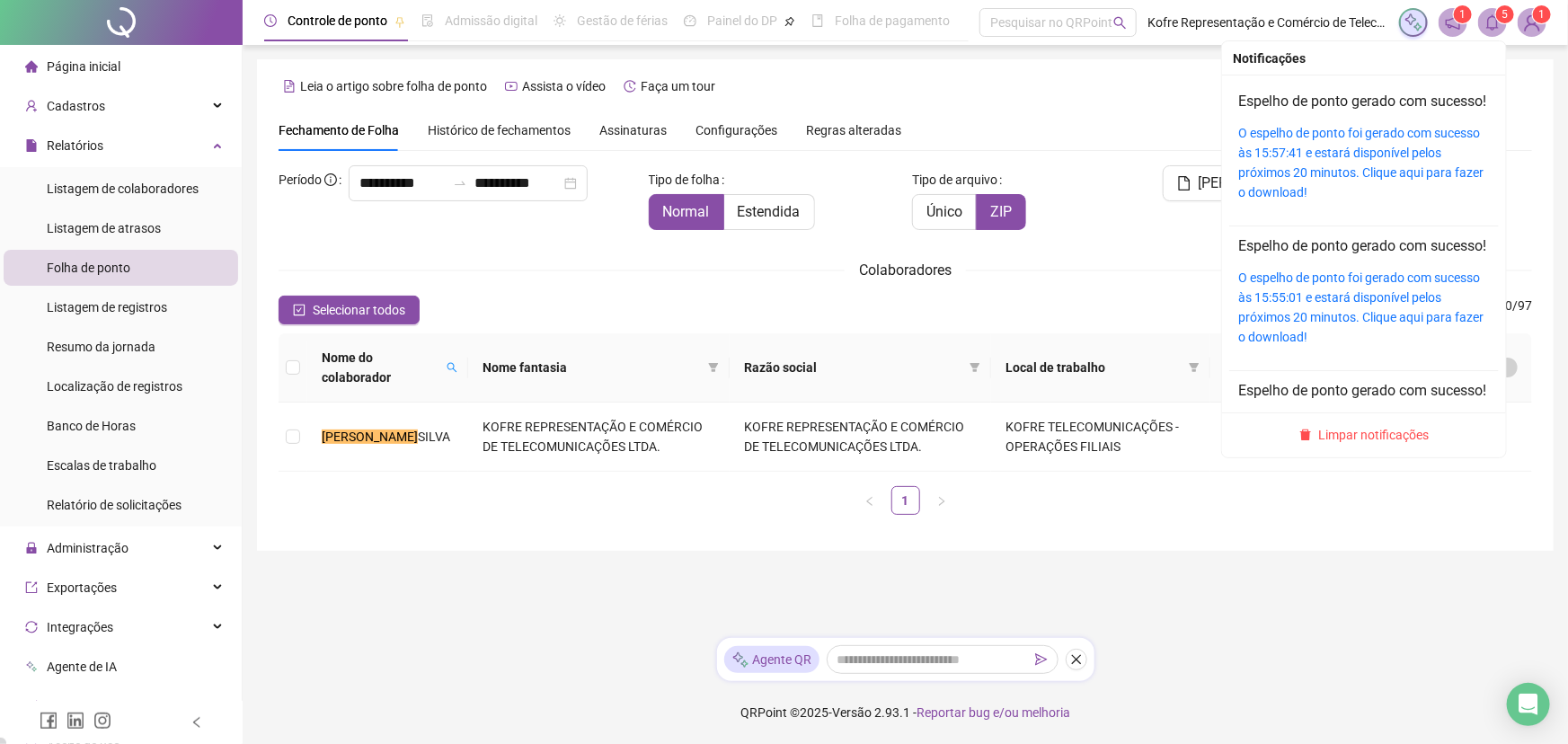
click at [1257, 22] on icon "bell" at bounding box center [1492, 22] width 16 height 16
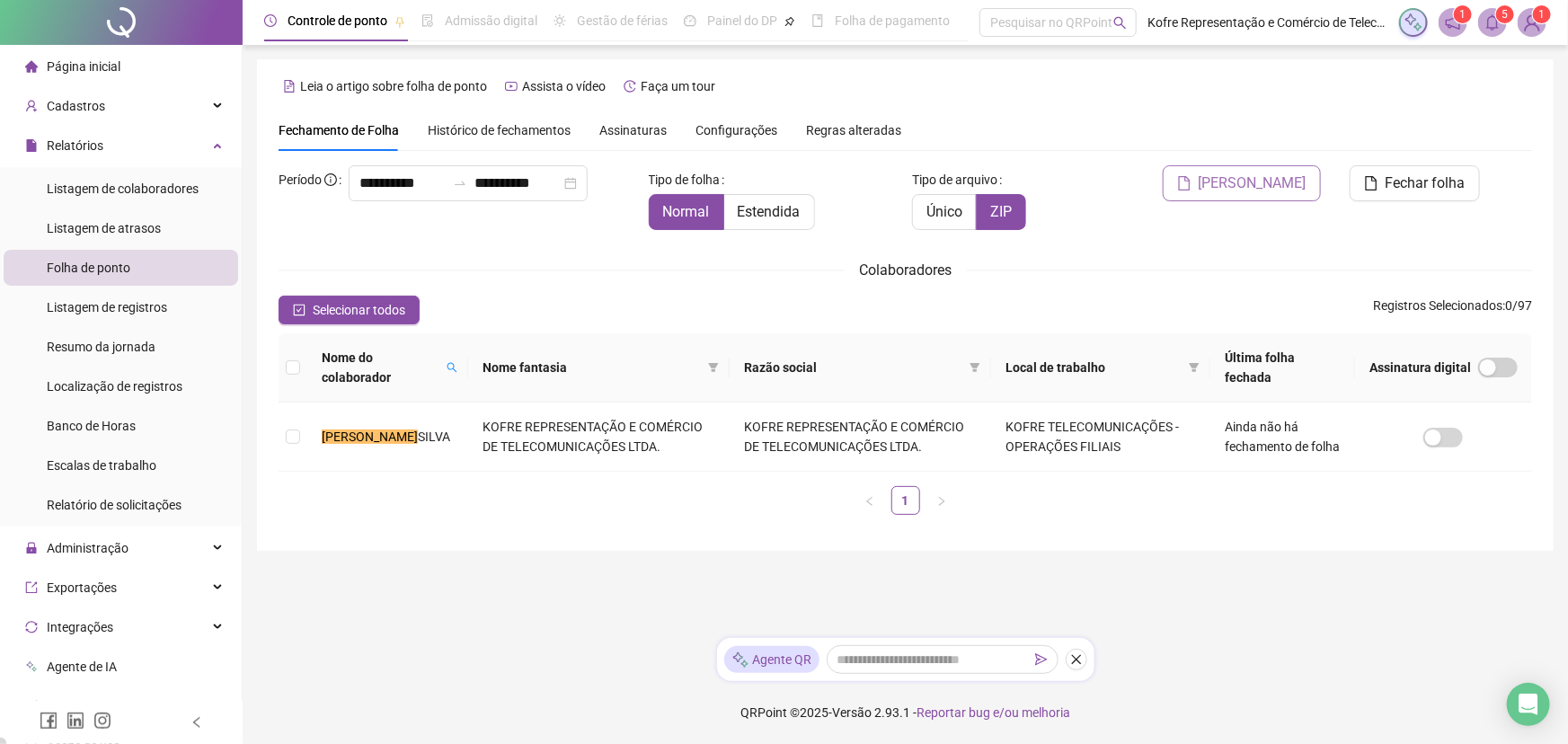
click at [1257, 186] on span "[PERSON_NAME]" at bounding box center [1252, 183] width 108 height 22
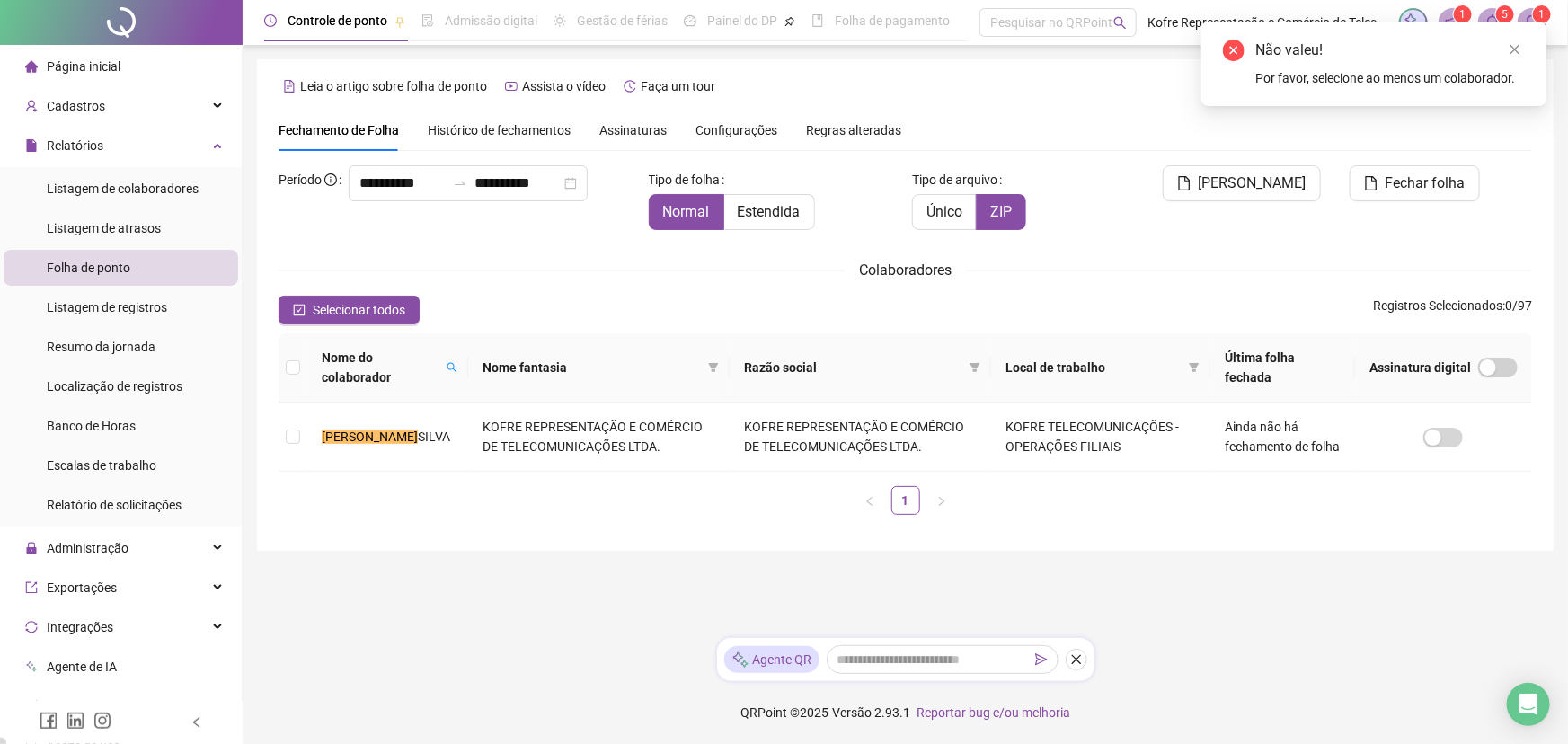
click at [1166, 136] on div "Fechamento de Folha Histórico de fechamentos Assinaturas Configurações Regras a…" at bounding box center [906, 130] width 1254 height 41
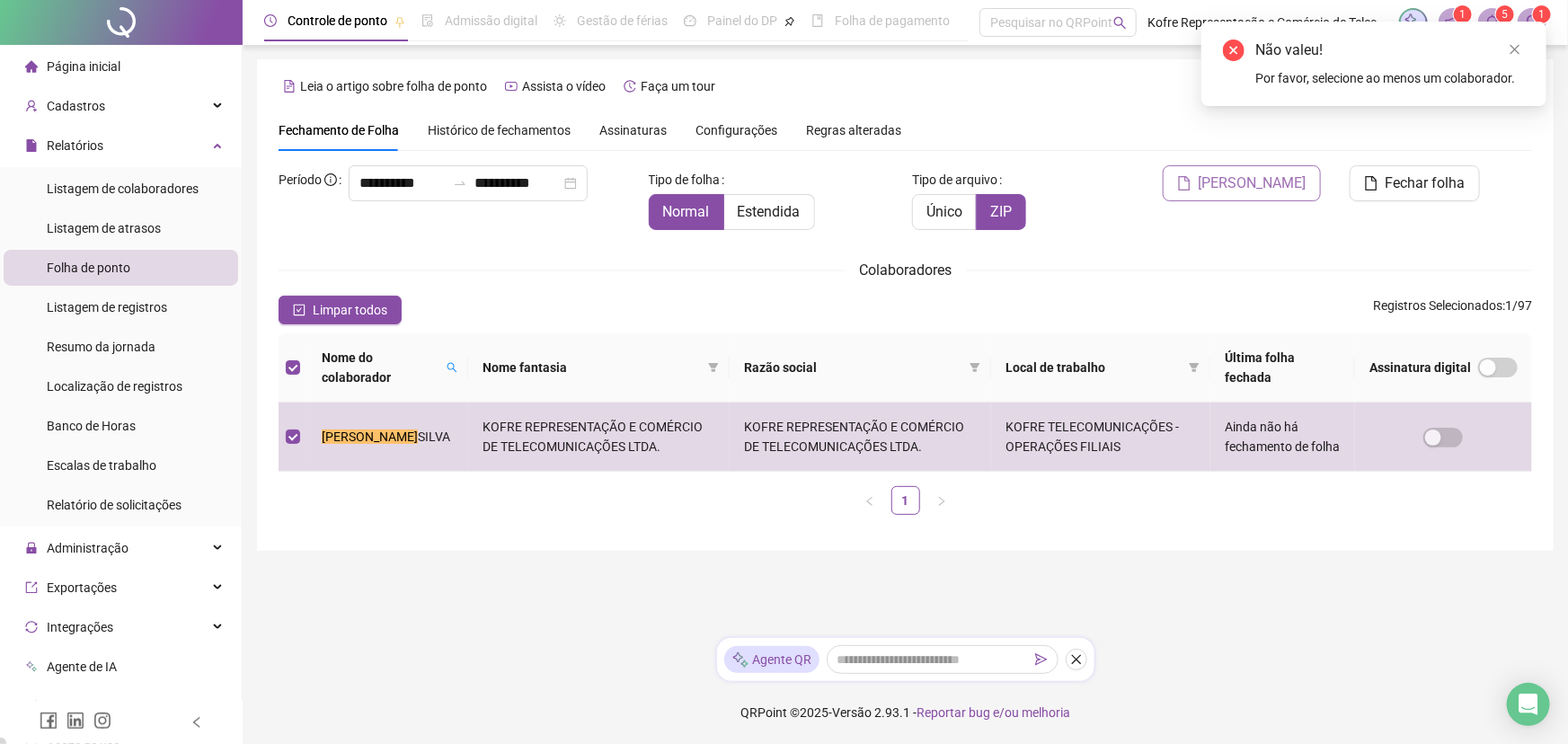
click at [1257, 183] on span "[PERSON_NAME]" at bounding box center [1252, 183] width 108 height 22
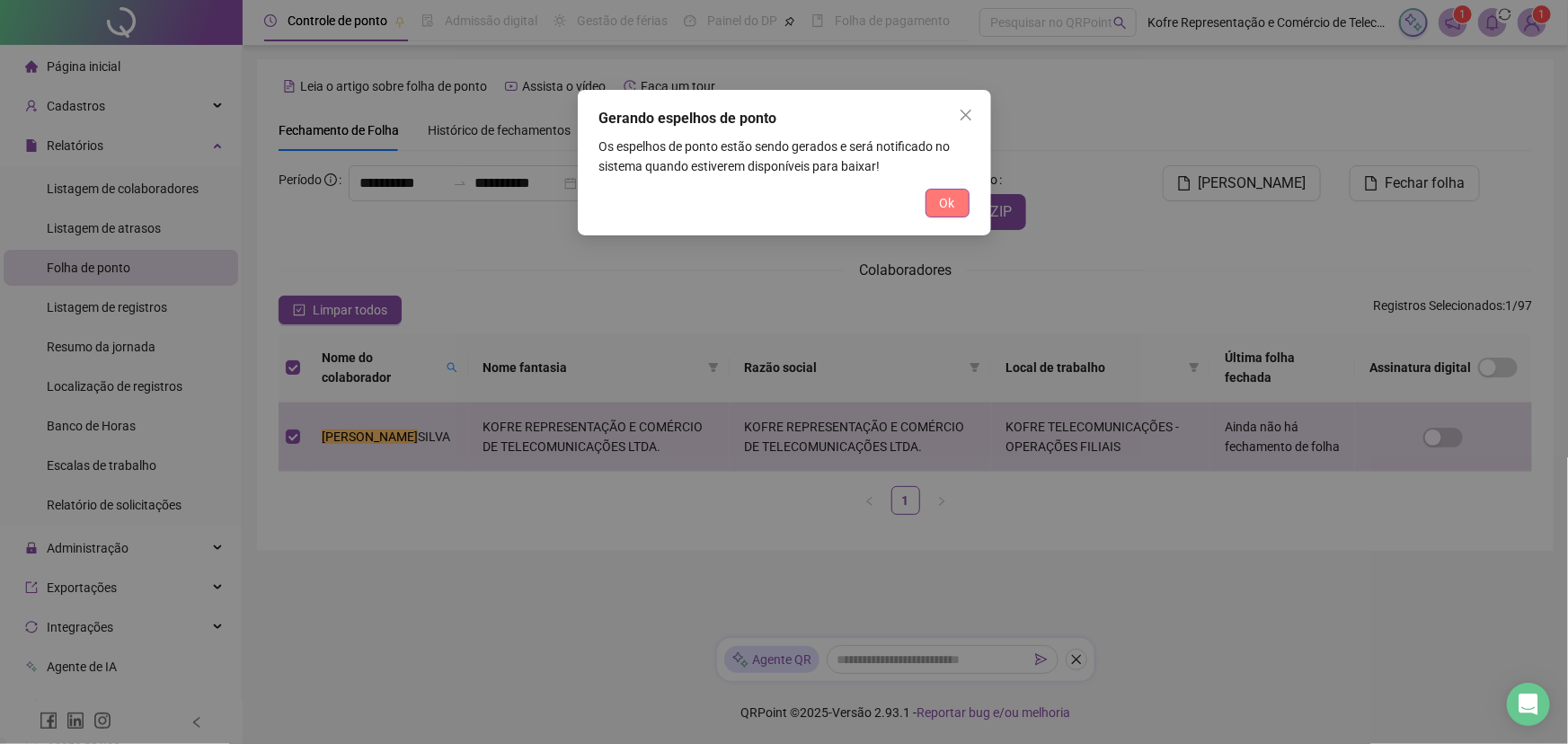
click at [953, 204] on span "Ok" at bounding box center [947, 203] width 15 height 20
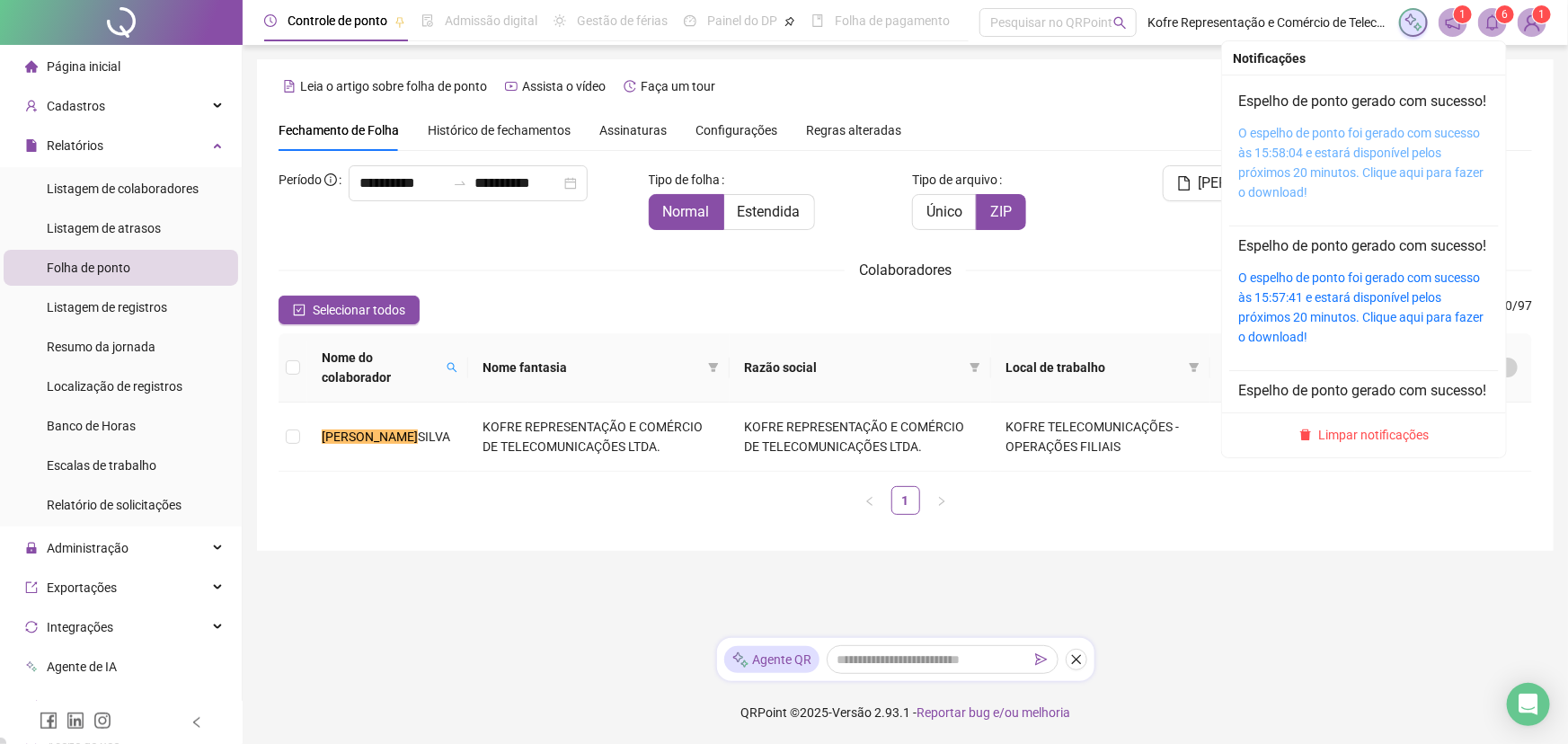
click at [1257, 146] on link "O espelho de ponto foi gerado com sucesso às 15:58:04 e estará disponível pelos…" at bounding box center [1360, 162] width 245 height 74
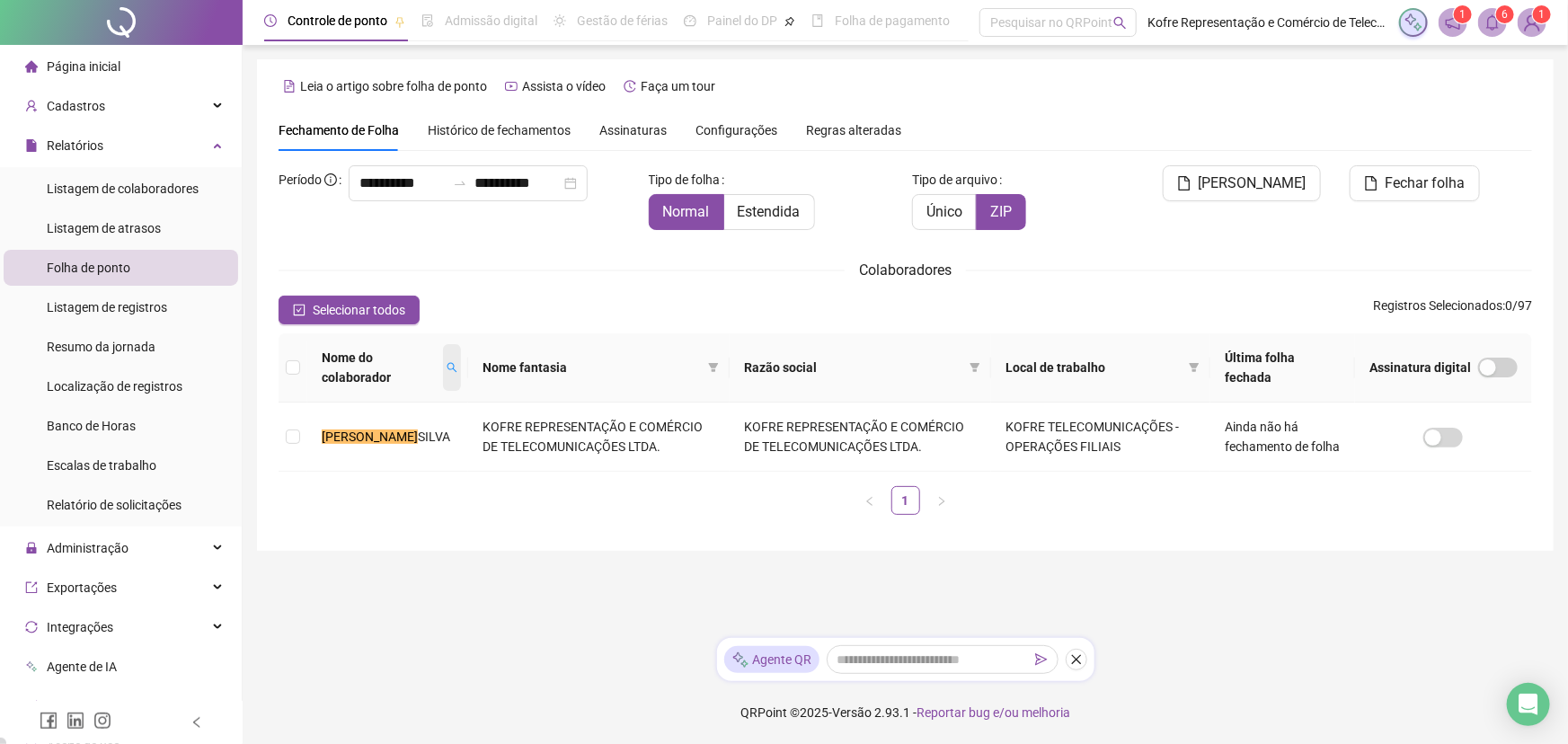
click at [447, 366] on icon "search" at bounding box center [451, 367] width 10 height 10
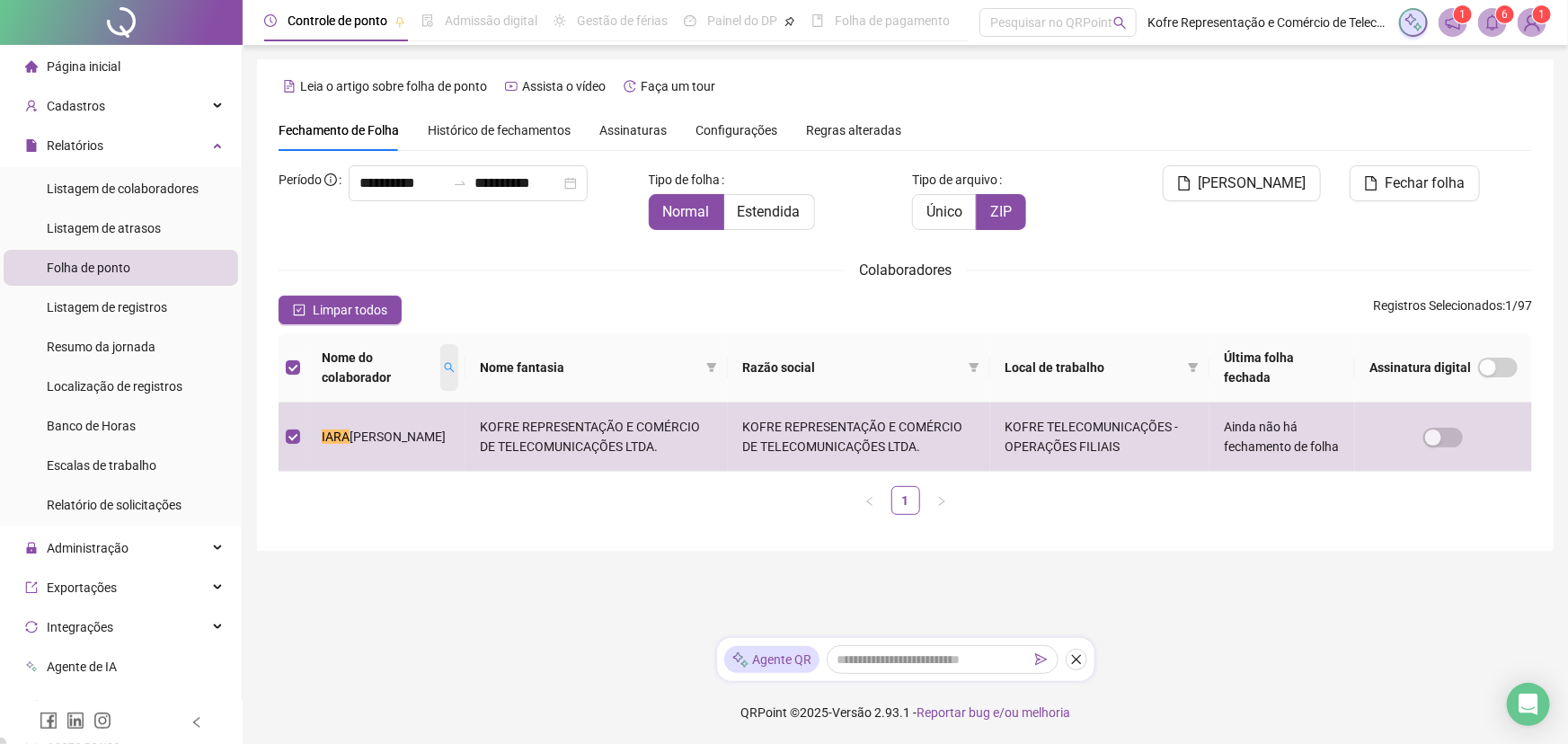
click at [445, 369] on icon "search" at bounding box center [449, 368] width 10 height 10
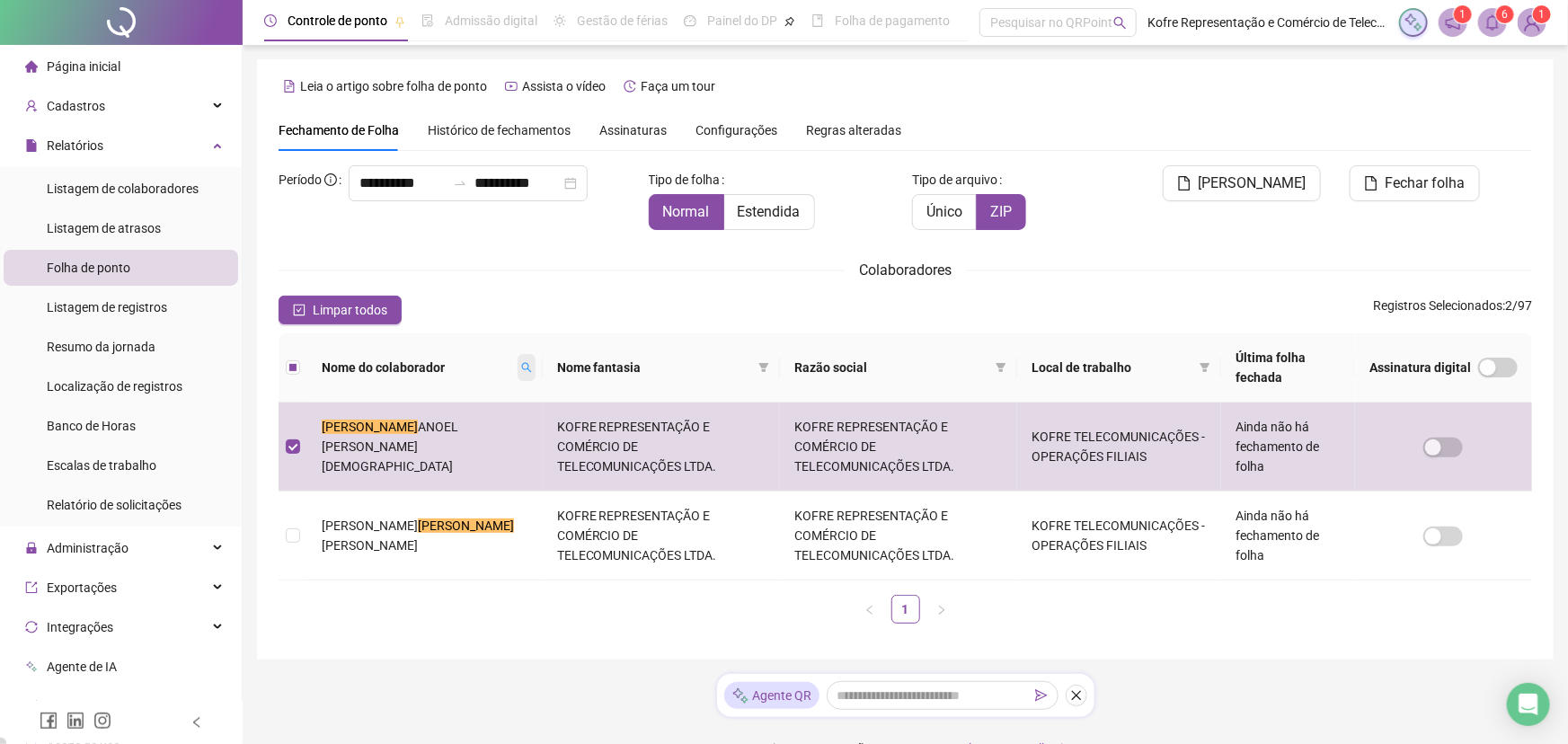
click at [521, 369] on icon "search" at bounding box center [525, 367] width 10 height 10
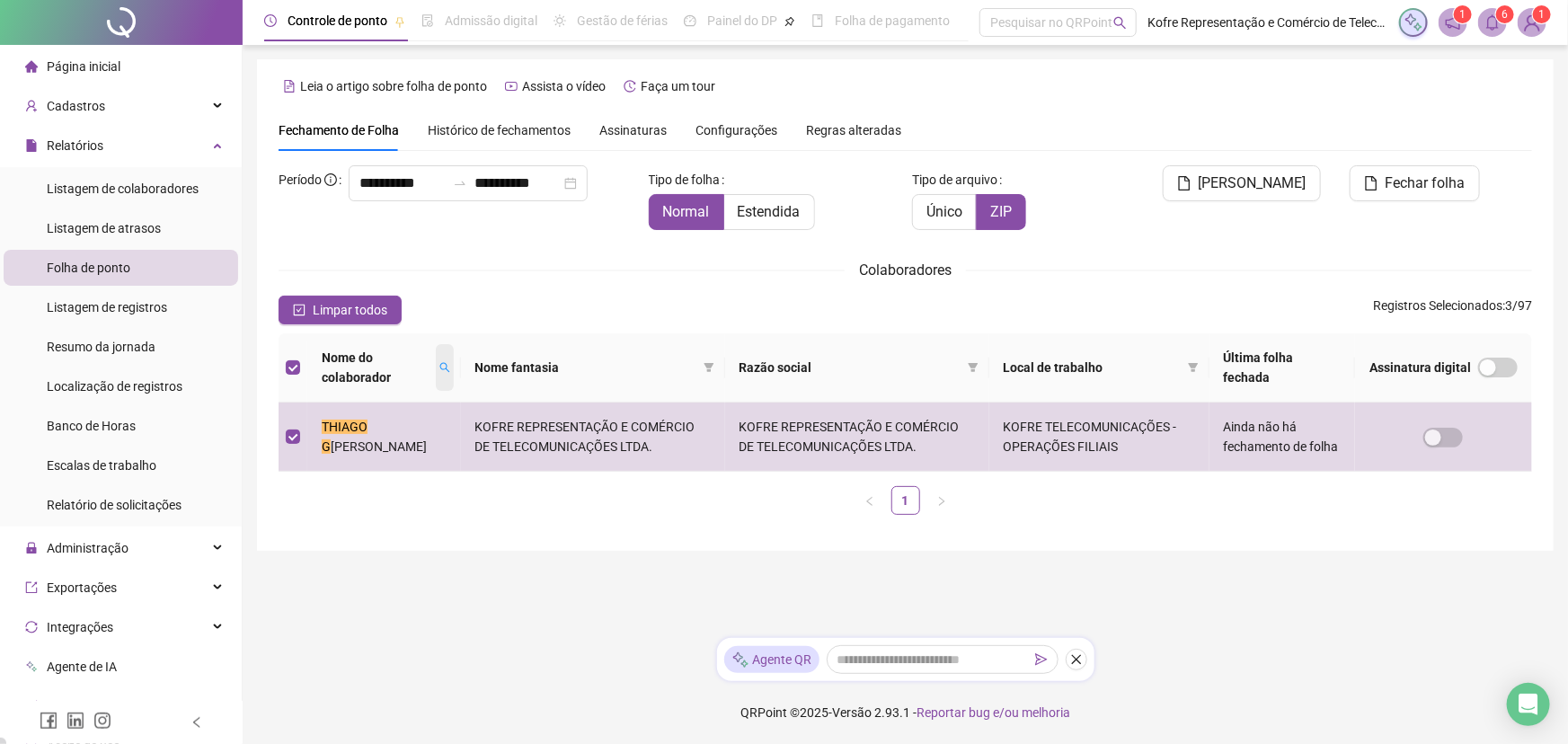
click at [449, 369] on icon "search" at bounding box center [444, 368] width 10 height 10
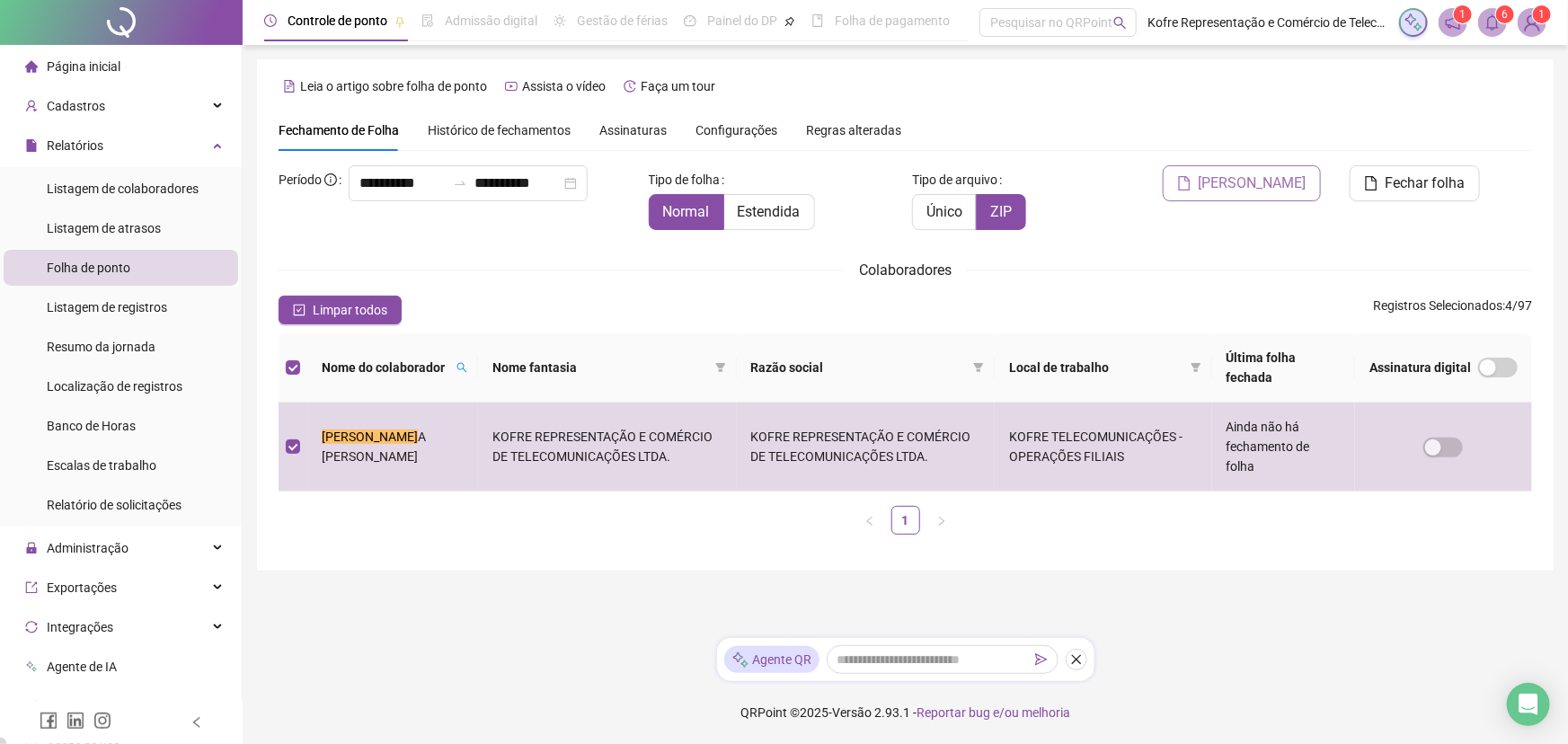
click at [1257, 180] on span "[PERSON_NAME]" at bounding box center [1252, 183] width 108 height 22
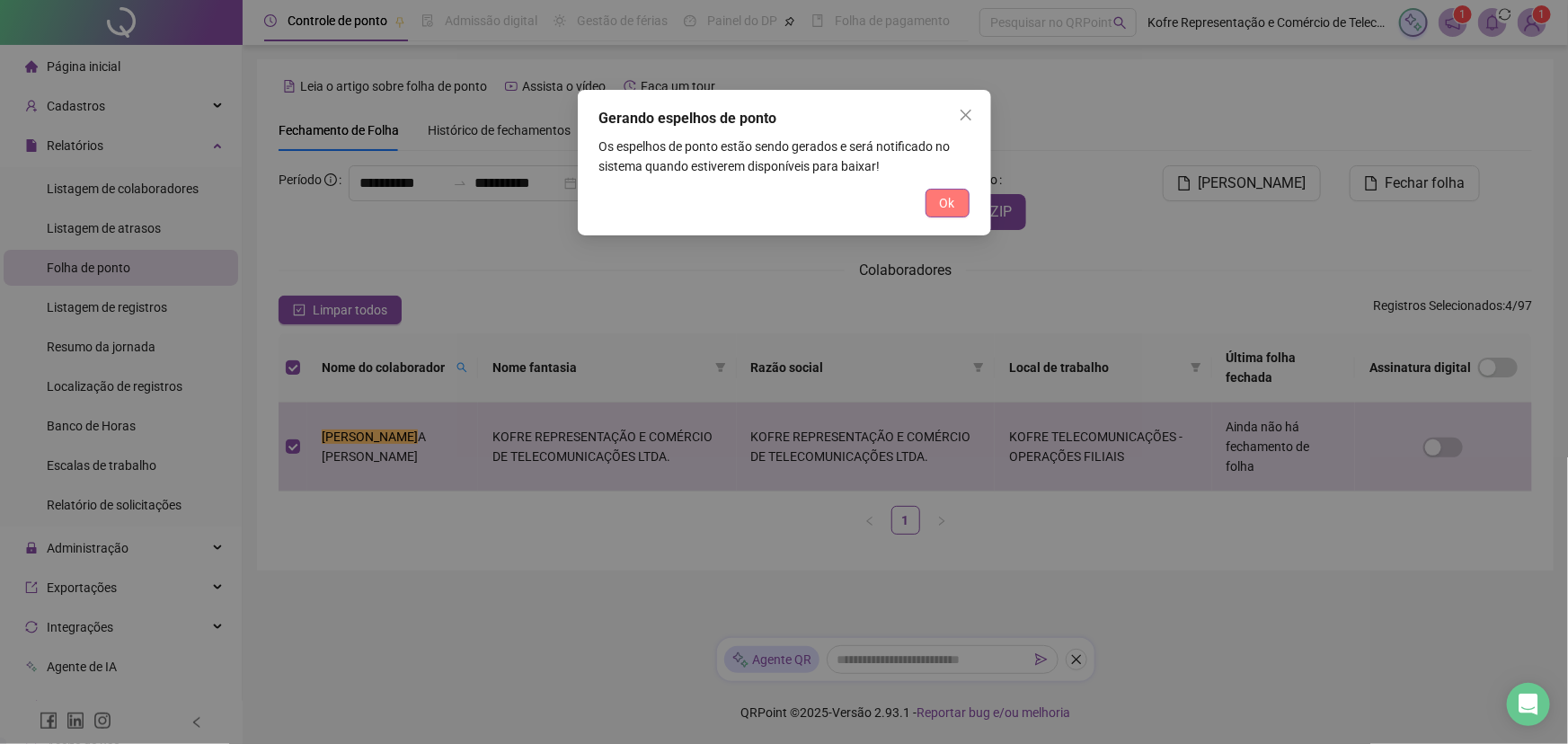
click at [950, 201] on span "Ok" at bounding box center [947, 203] width 15 height 20
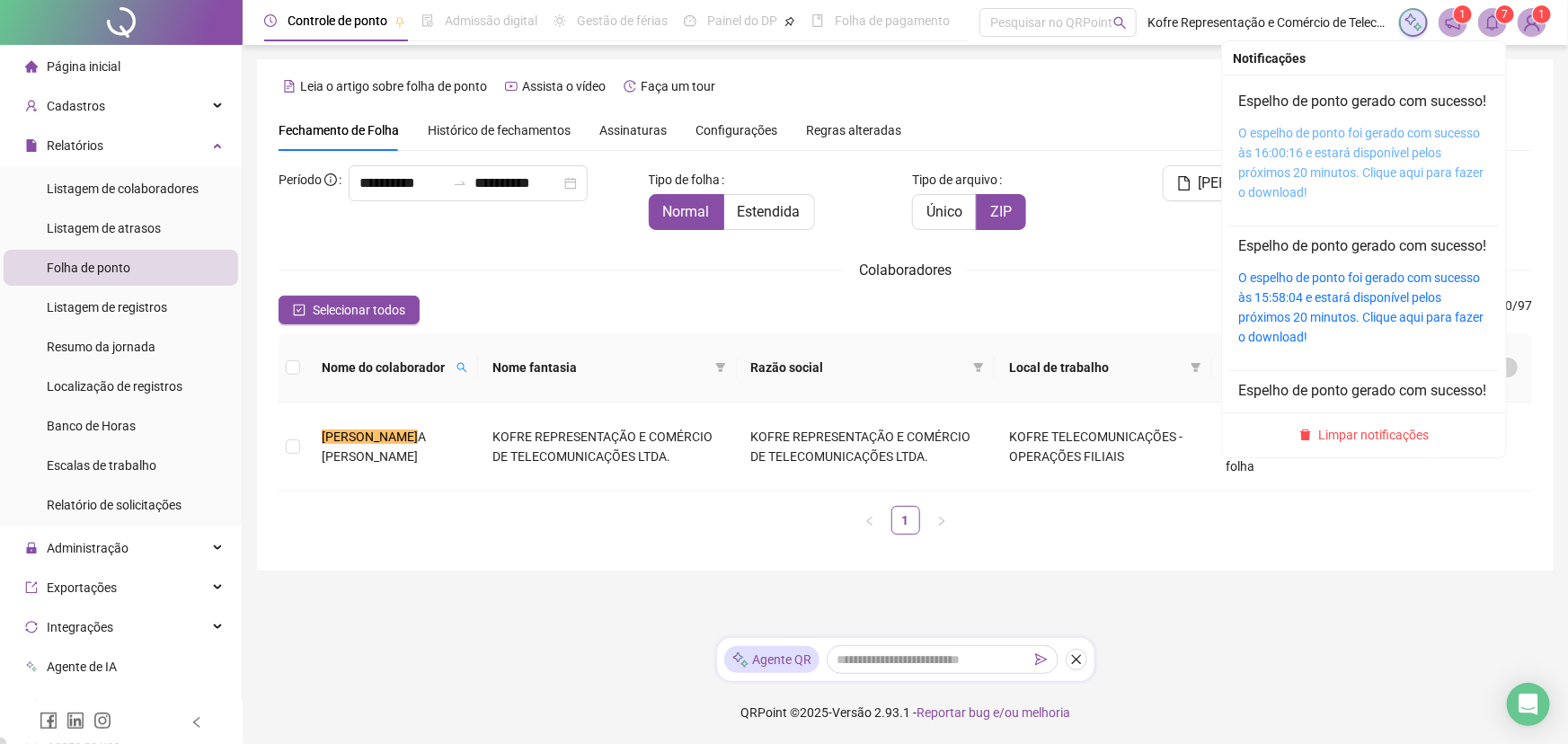
click at [1257, 155] on link "O espelho de ponto foi gerado com sucesso às 16:00:16 e estará disponível pelos…" at bounding box center [1360, 162] width 245 height 74
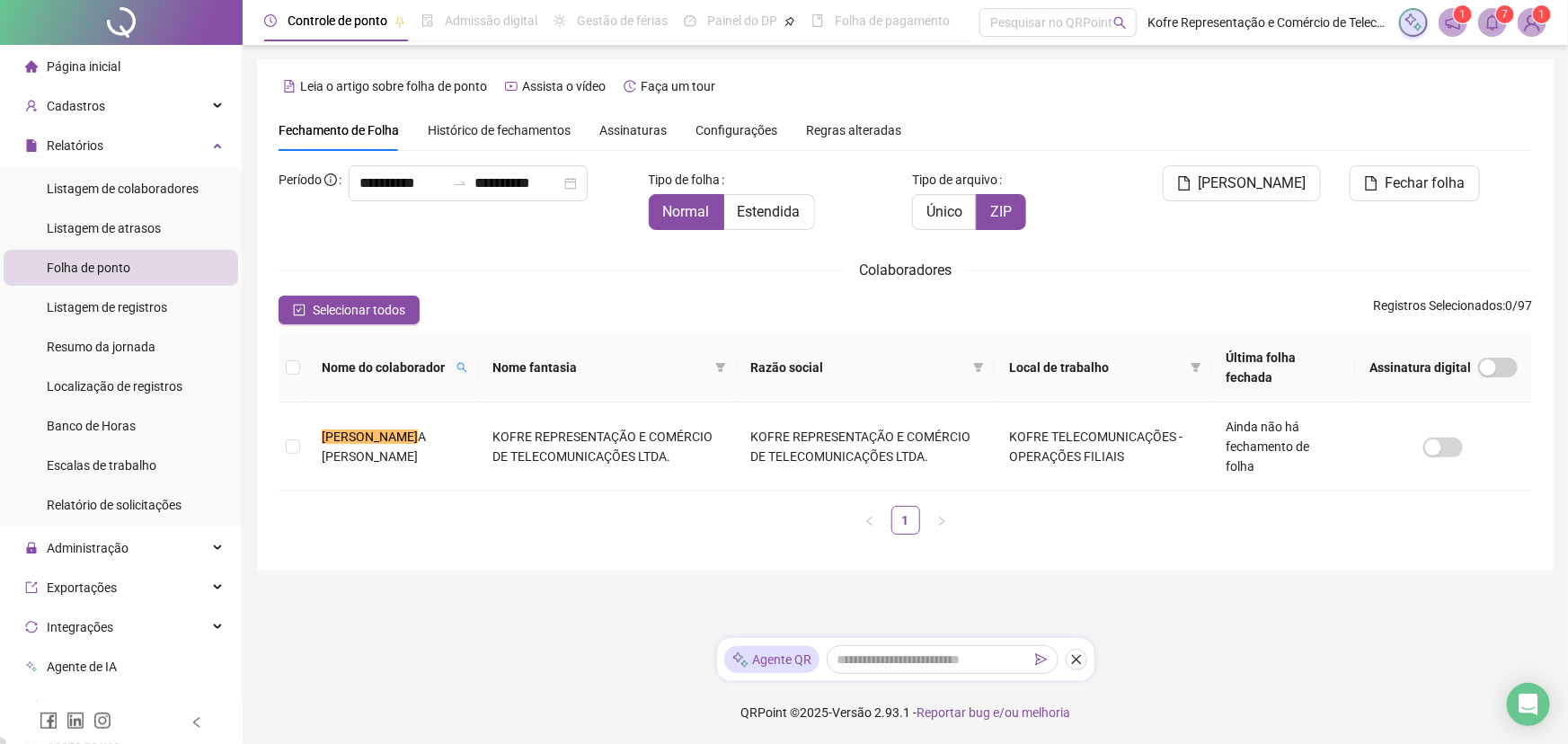
click at [1134, 138] on div "Fechamento de Folha Histórico de fechamentos Assinaturas Configurações Regras a…" at bounding box center [906, 130] width 1254 height 41
click at [456, 371] on icon "search" at bounding box center [461, 367] width 10 height 10
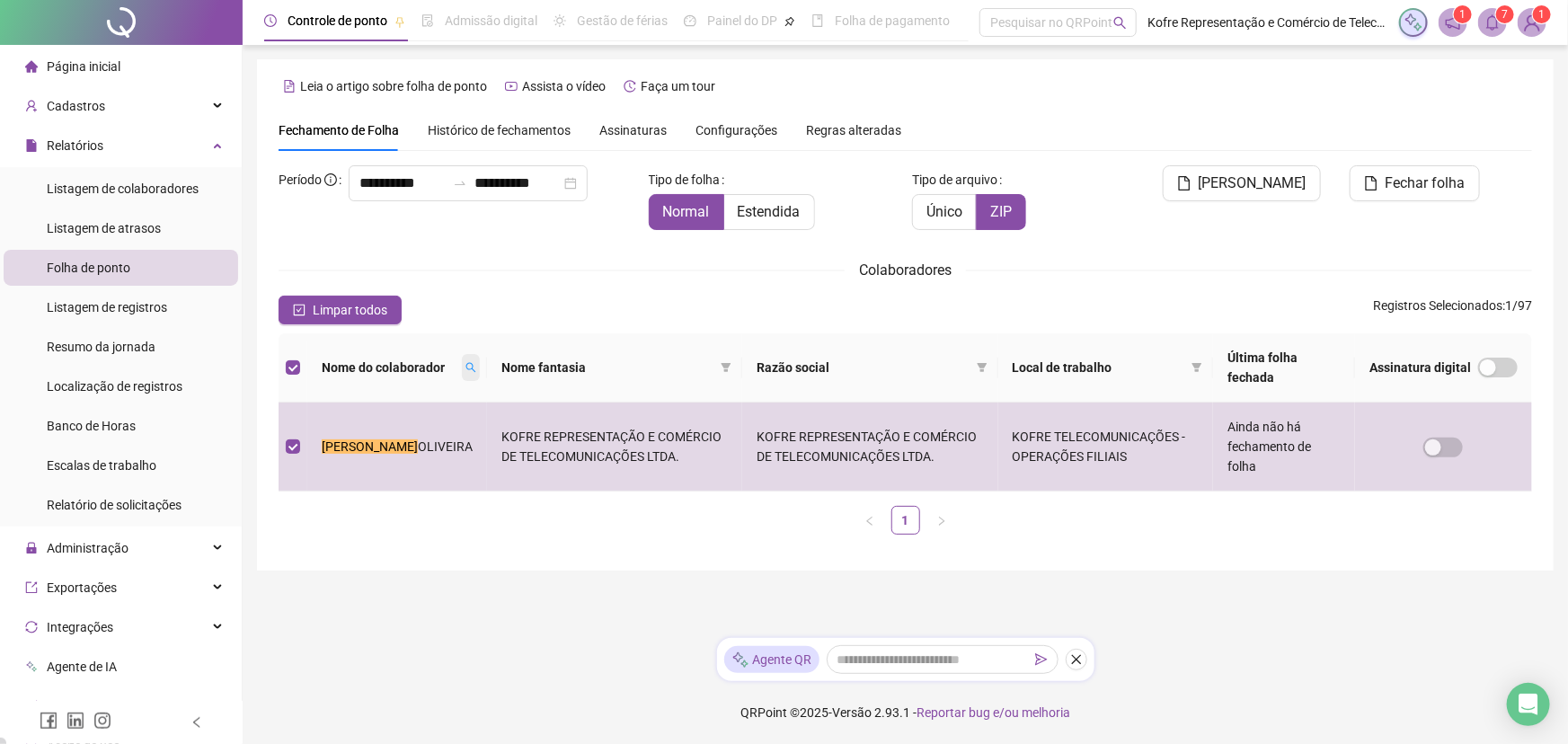
click at [466, 369] on icon "search" at bounding box center [471, 368] width 10 height 10
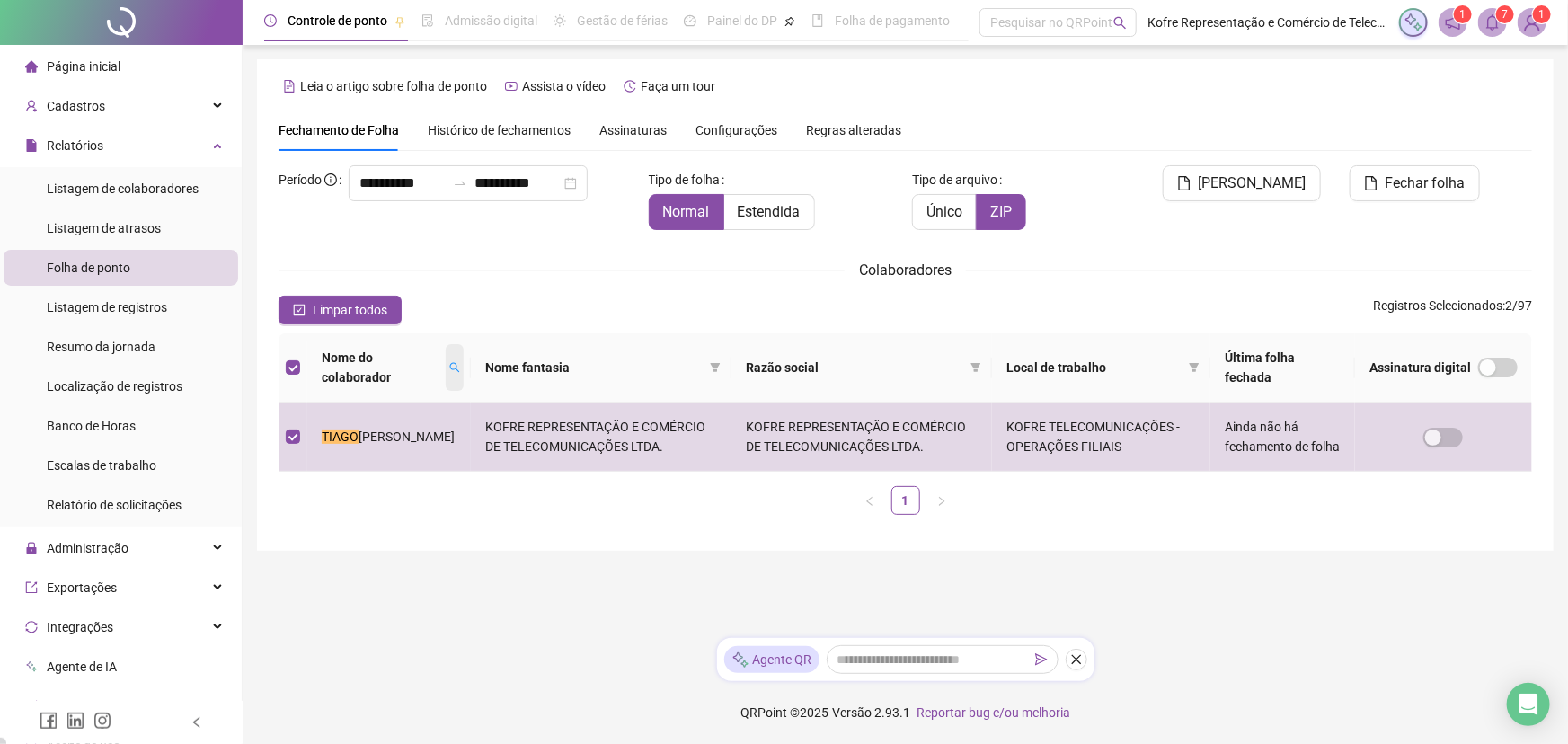
click at [450, 369] on icon "search" at bounding box center [455, 368] width 10 height 10
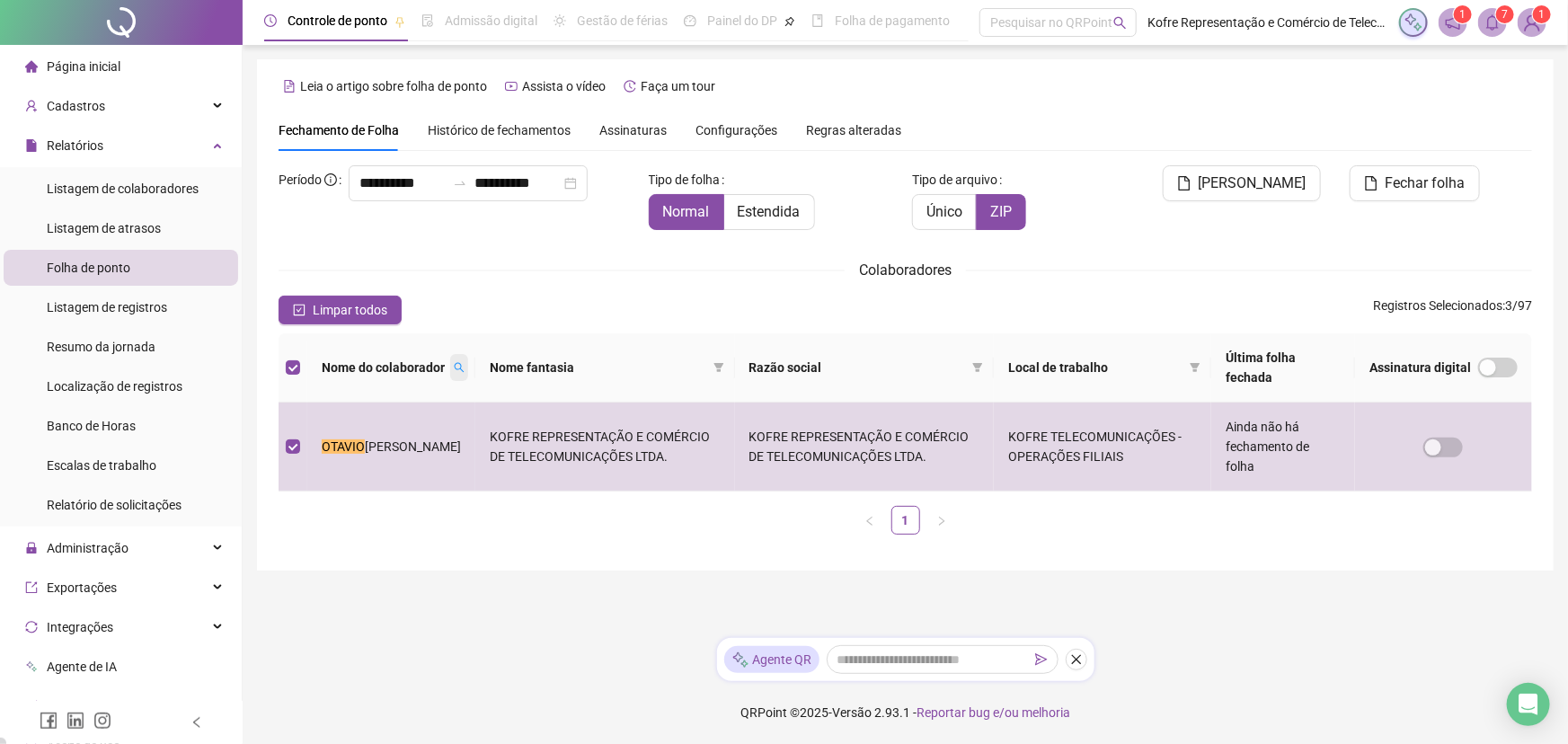
click at [453, 368] on icon "search" at bounding box center [458, 367] width 10 height 10
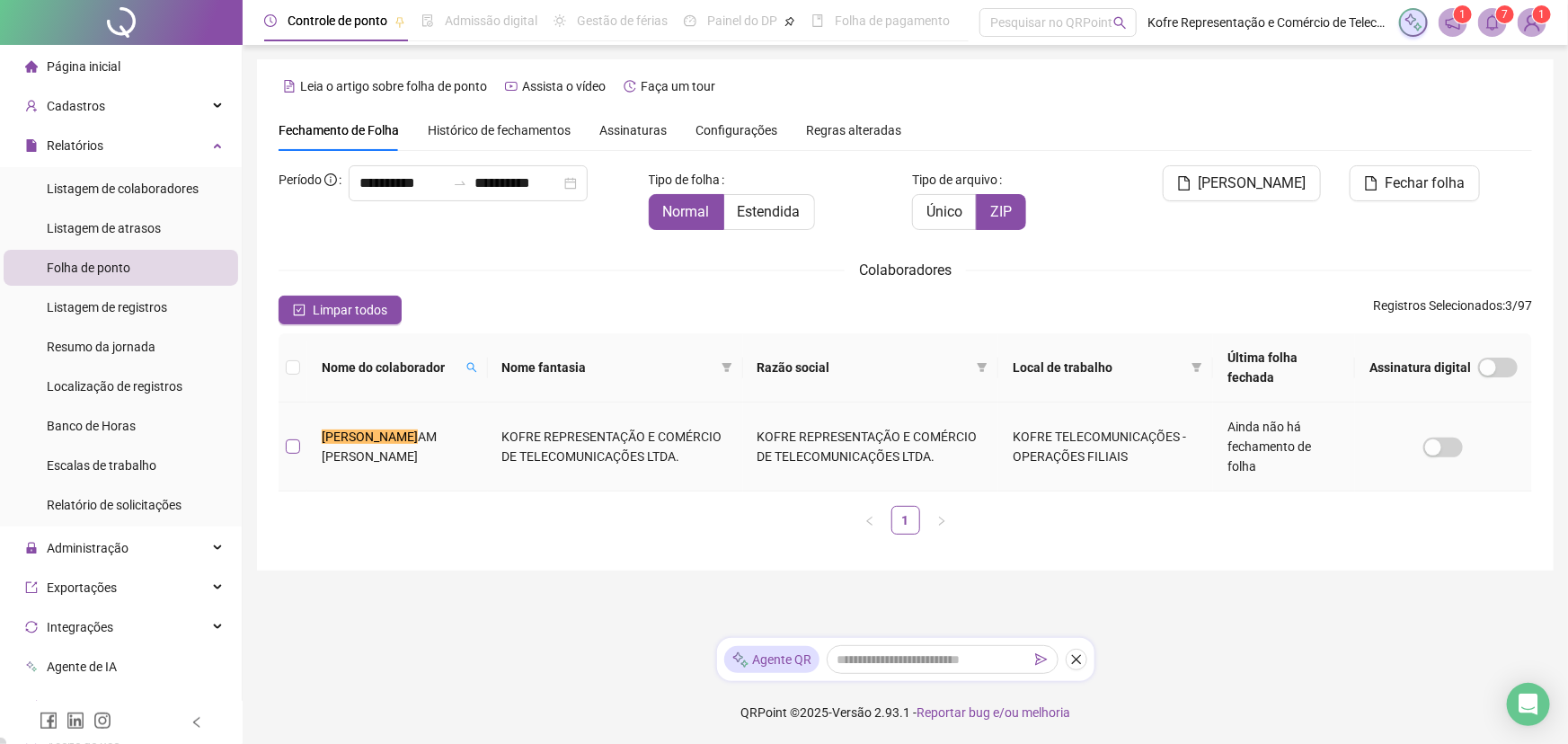
click at [286, 436] on label at bounding box center [292, 446] width 14 height 20
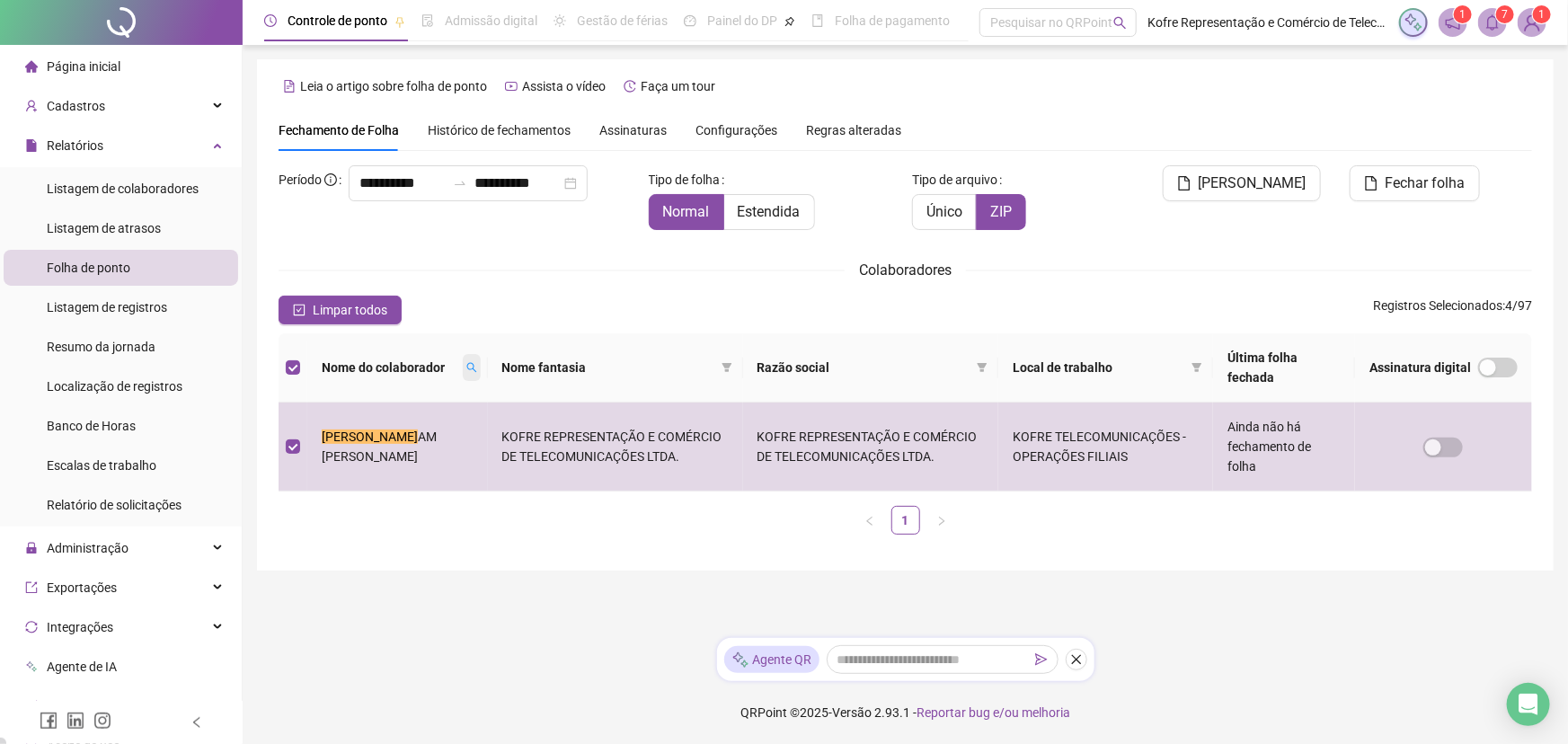
click at [466, 371] on icon "search" at bounding box center [471, 368] width 10 height 10
click at [459, 367] on icon "search" at bounding box center [464, 368] width 10 height 10
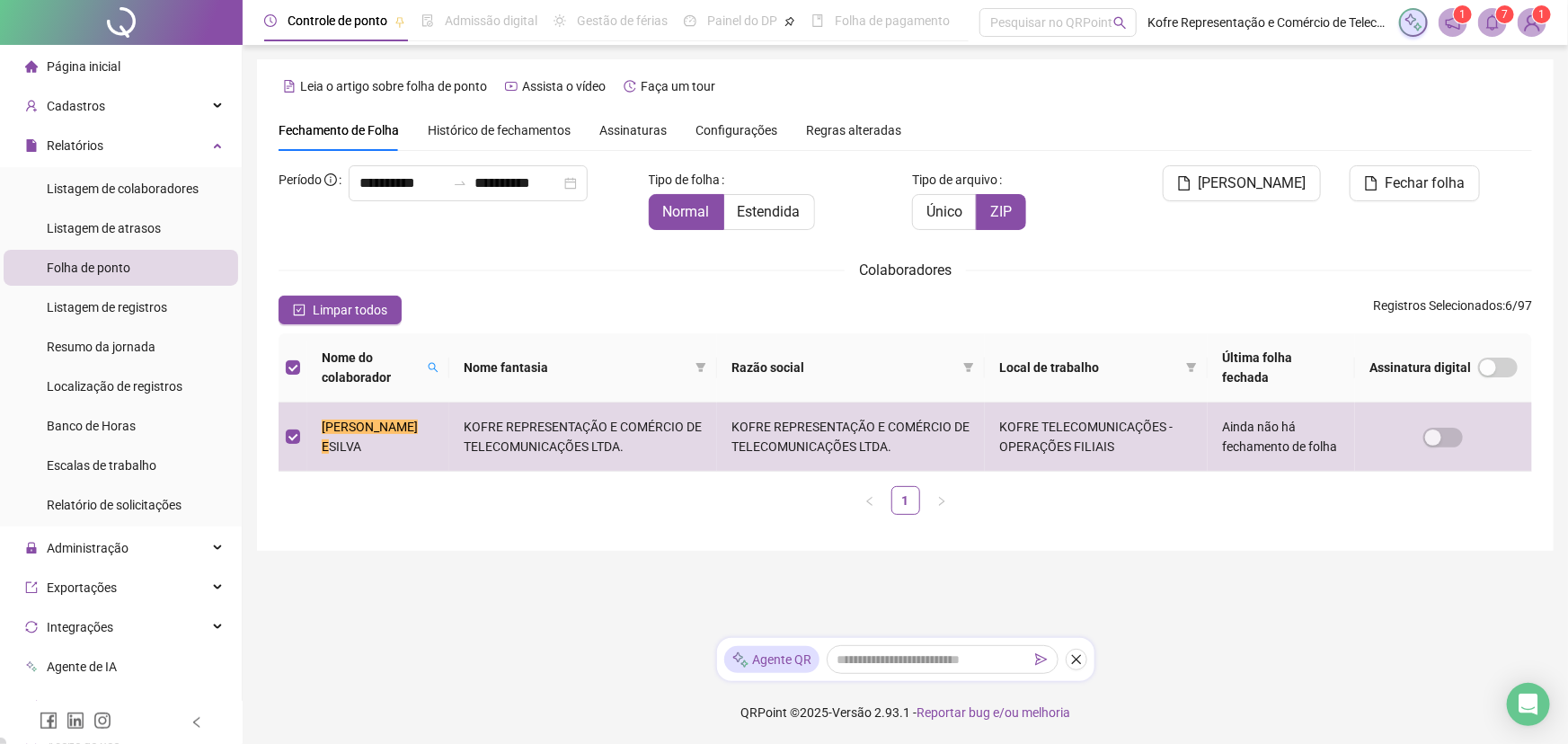
click at [1256, 180] on span "[PERSON_NAME]" at bounding box center [1252, 183] width 108 height 22
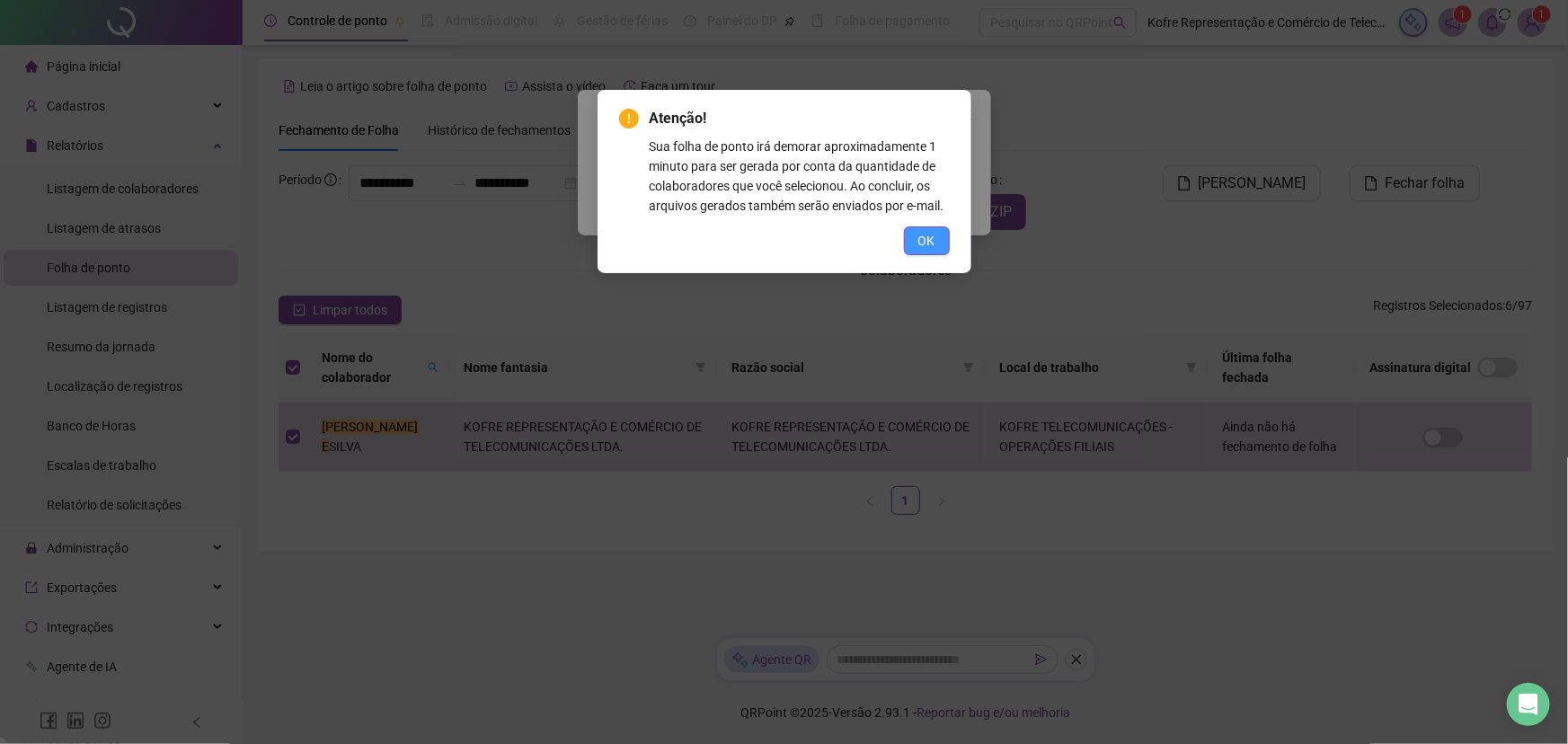
click at [918, 247] on span "OK" at bounding box center [926, 240] width 17 height 20
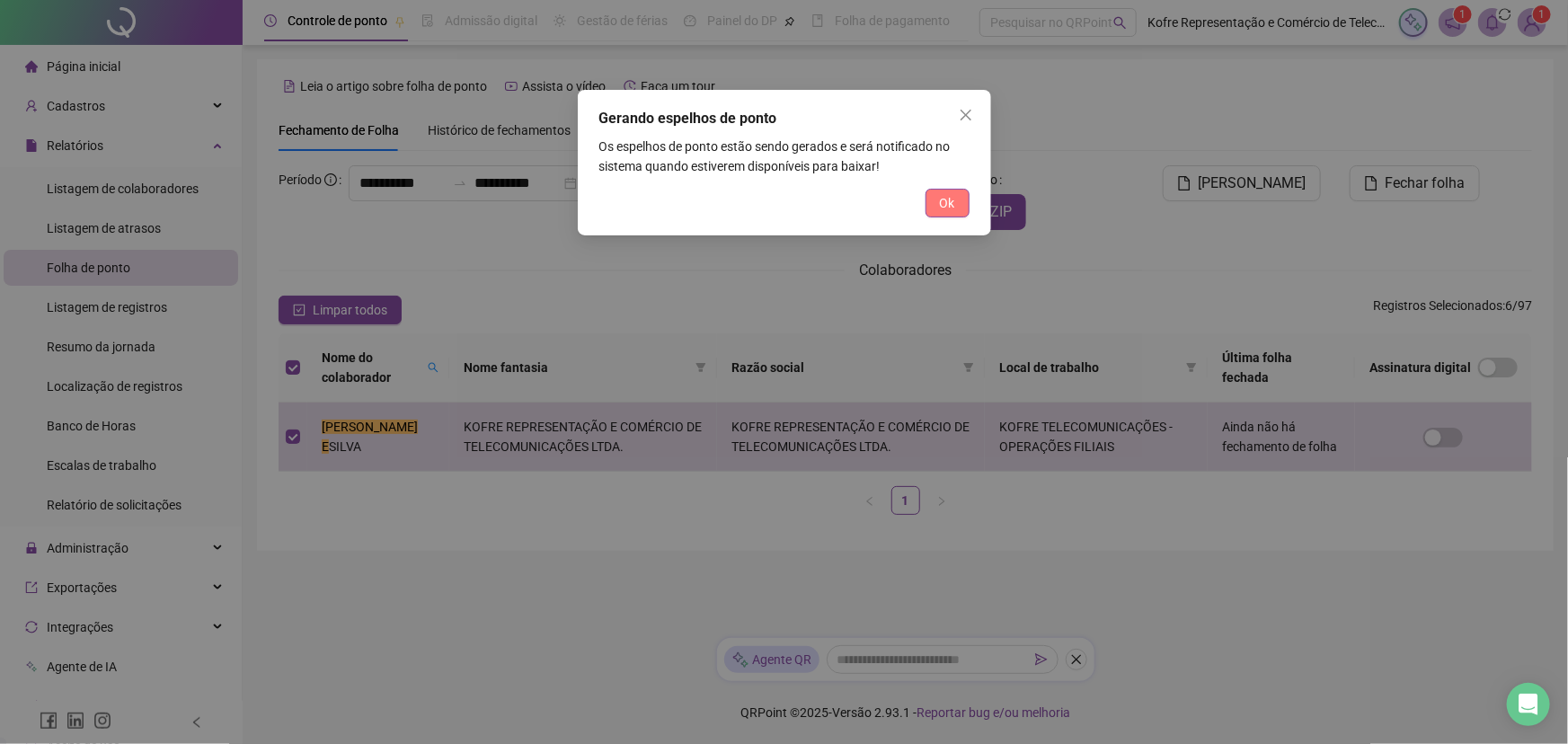
click at [950, 203] on span "Ok" at bounding box center [947, 203] width 15 height 20
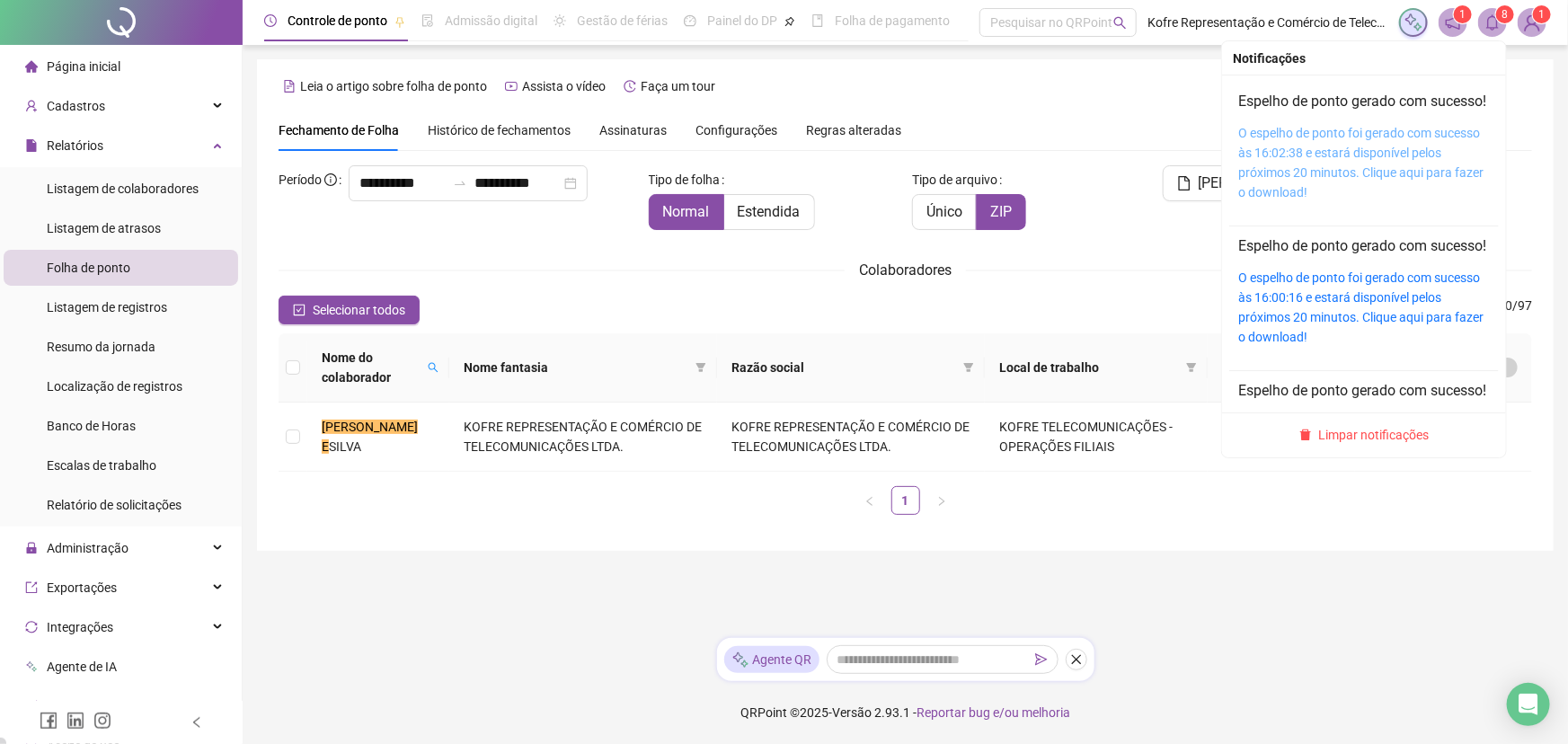
click at [1257, 152] on link "O espelho de ponto foi gerado com sucesso às 16:02:38 e estará disponível pelos…" at bounding box center [1360, 162] width 245 height 74
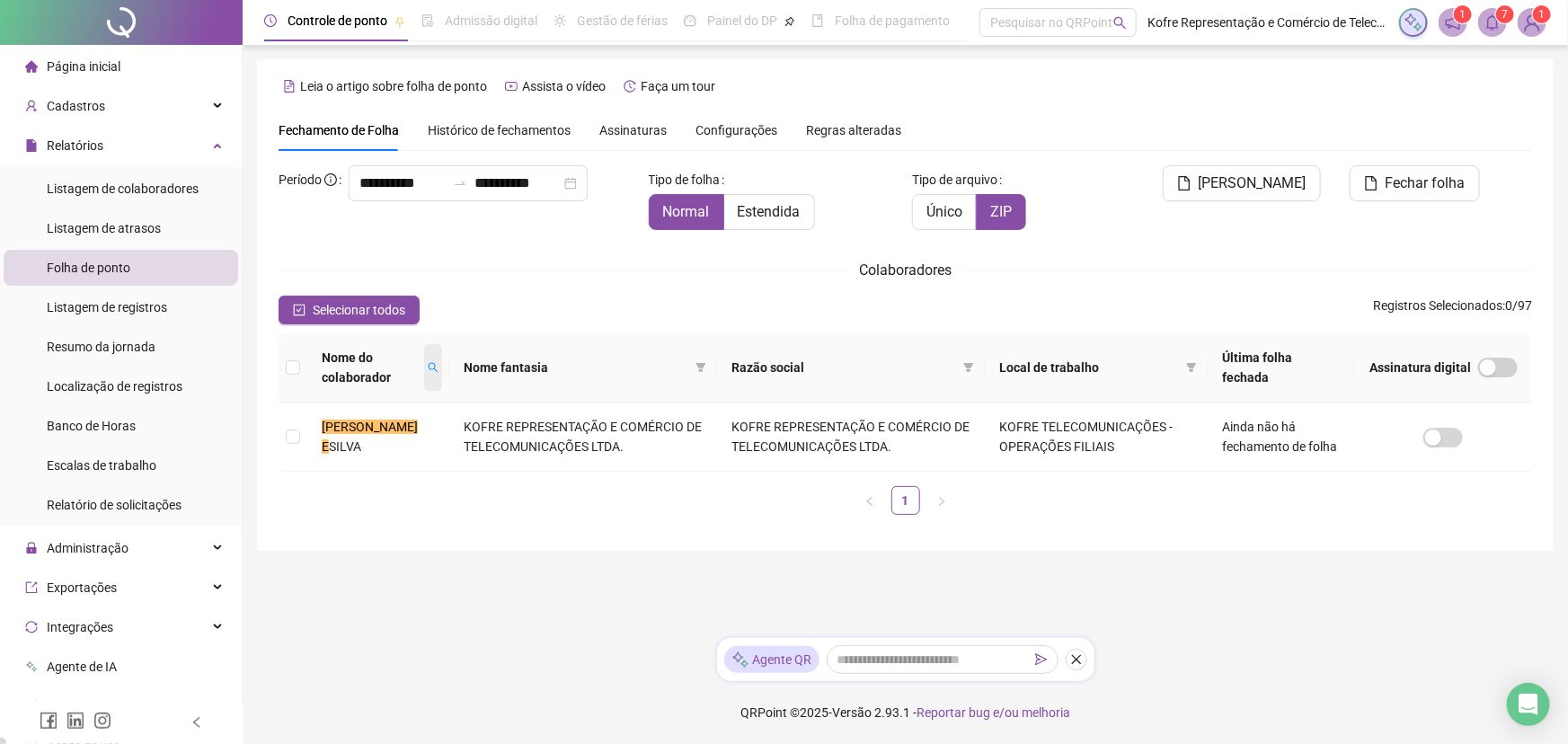
click at [429, 367] on icon "search" at bounding box center [433, 367] width 10 height 10
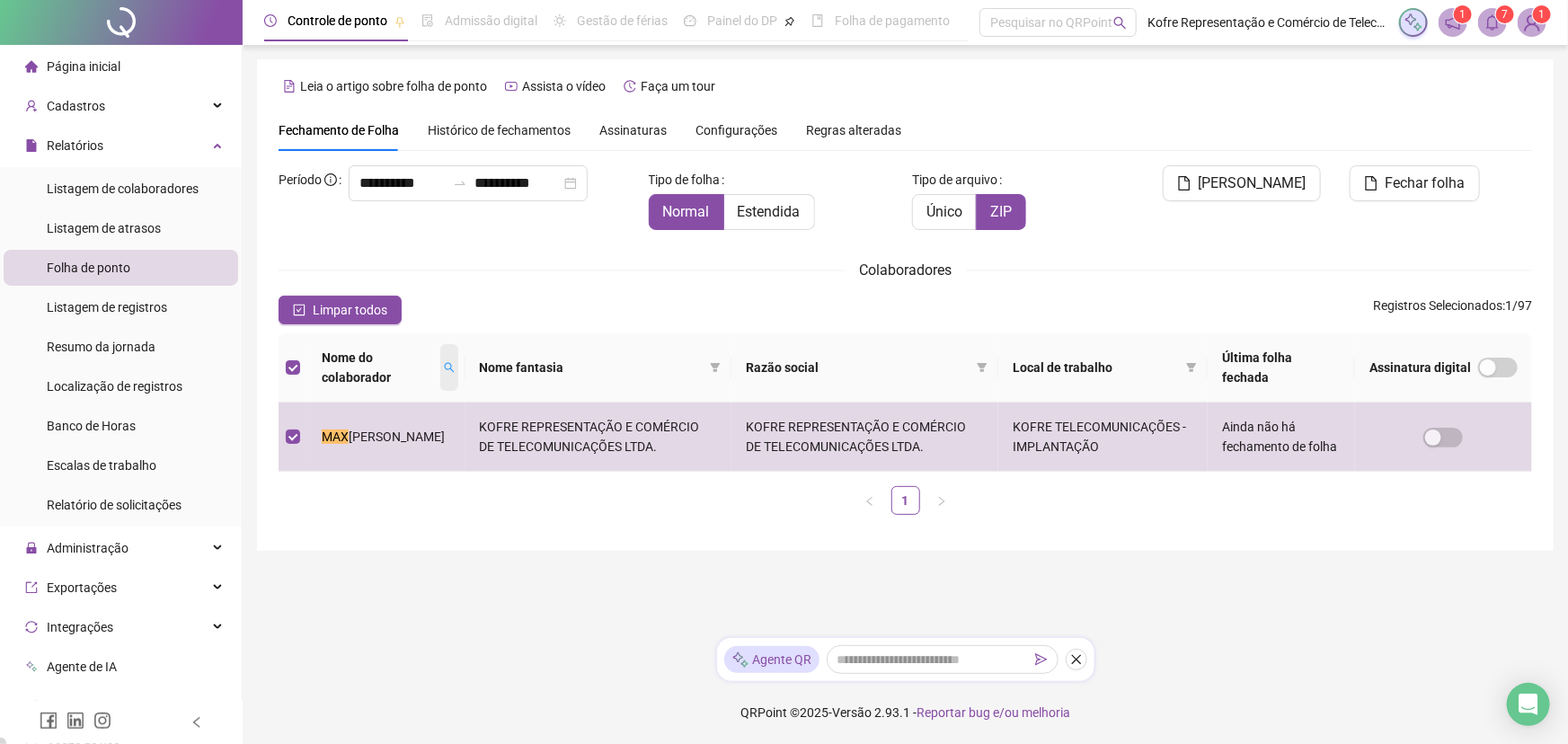
click at [449, 368] on icon "search" at bounding box center [449, 367] width 10 height 10
click at [452, 365] on icon "search" at bounding box center [457, 367] width 10 height 10
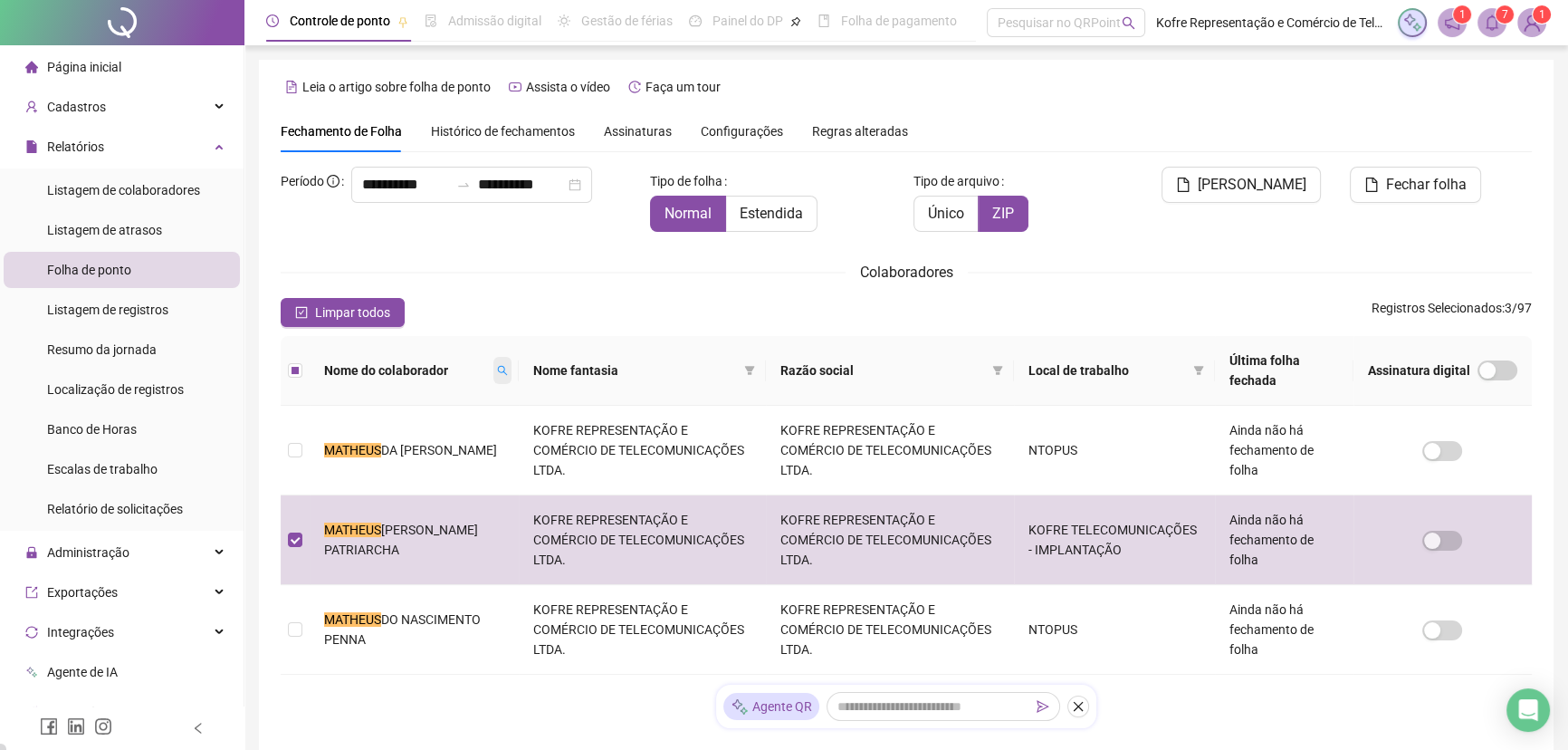
click at [497, 365] on icon "search" at bounding box center [502, 370] width 10 height 10
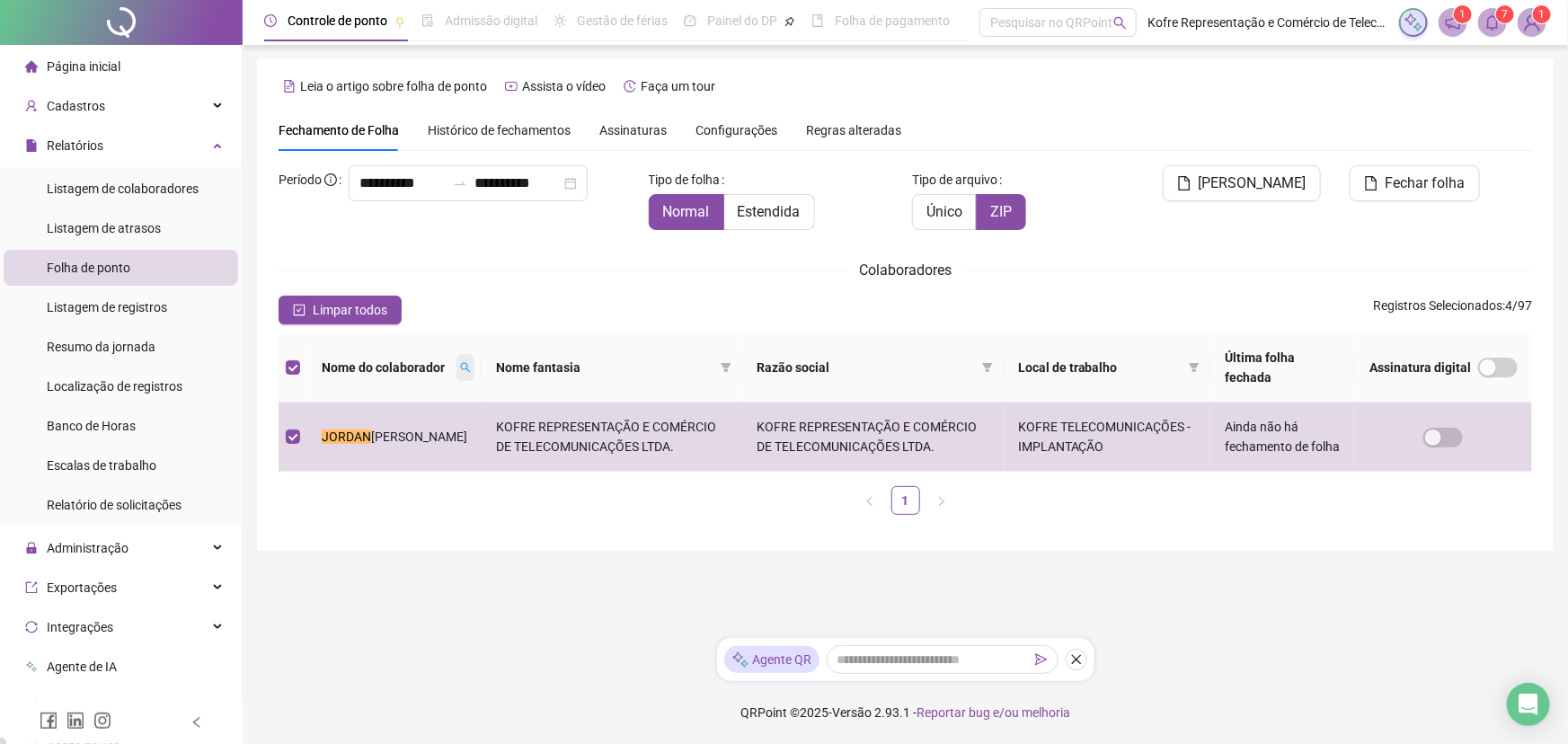
click at [460, 367] on icon "search" at bounding box center [464, 367] width 10 height 10
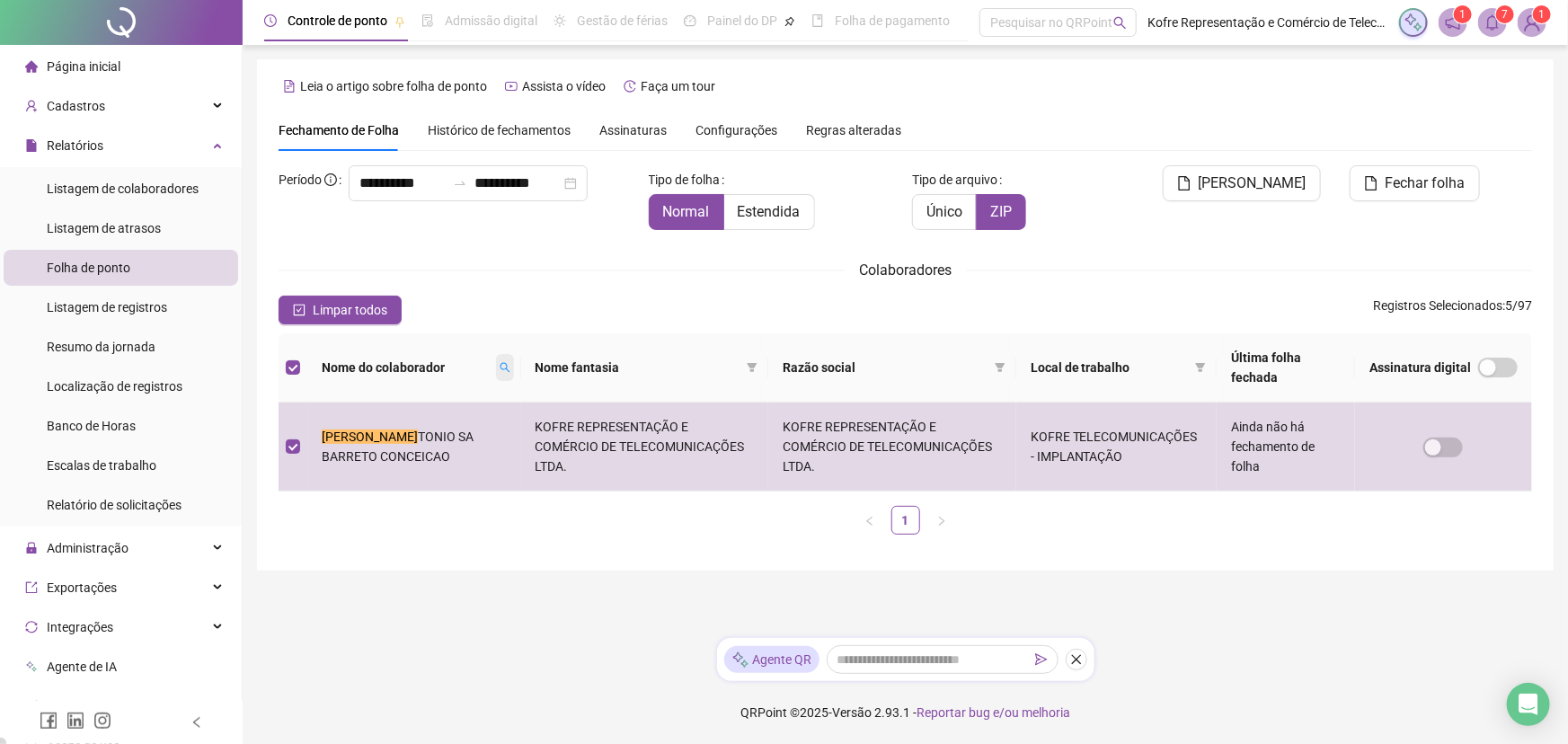
click at [499, 364] on icon "search" at bounding box center [504, 367] width 10 height 10
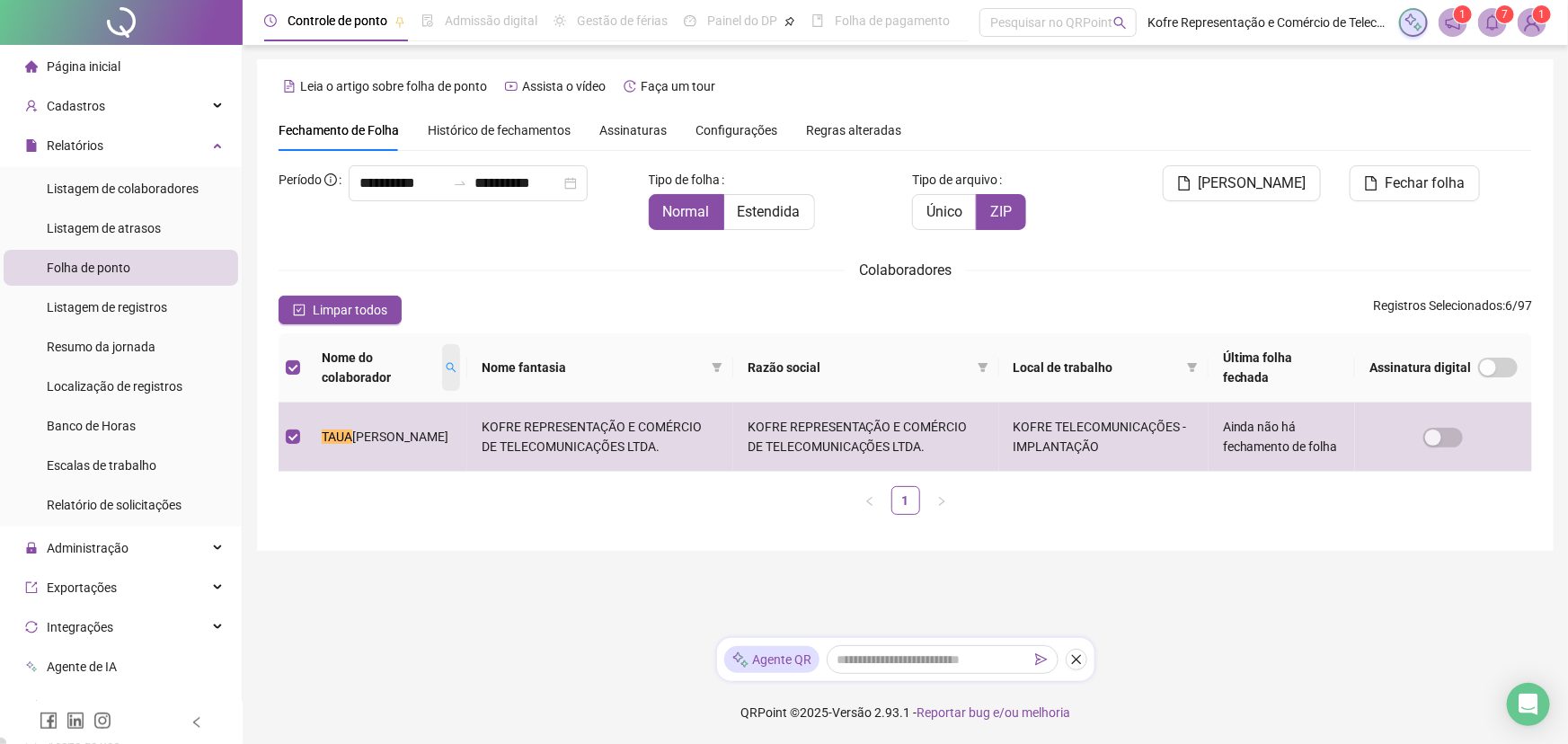
click at [446, 369] on icon "search" at bounding box center [450, 367] width 10 height 10
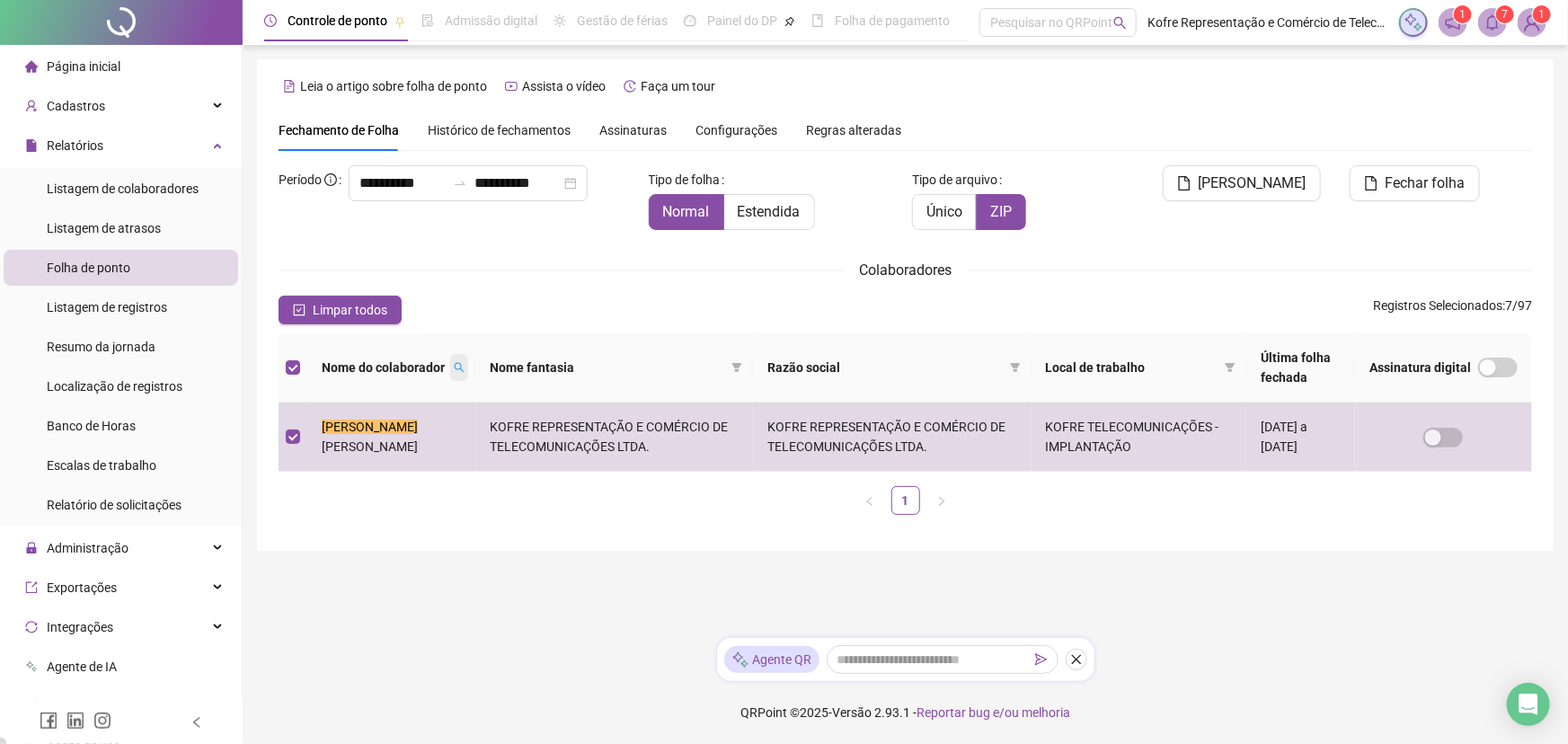
click at [454, 371] on icon "search" at bounding box center [458, 367] width 10 height 10
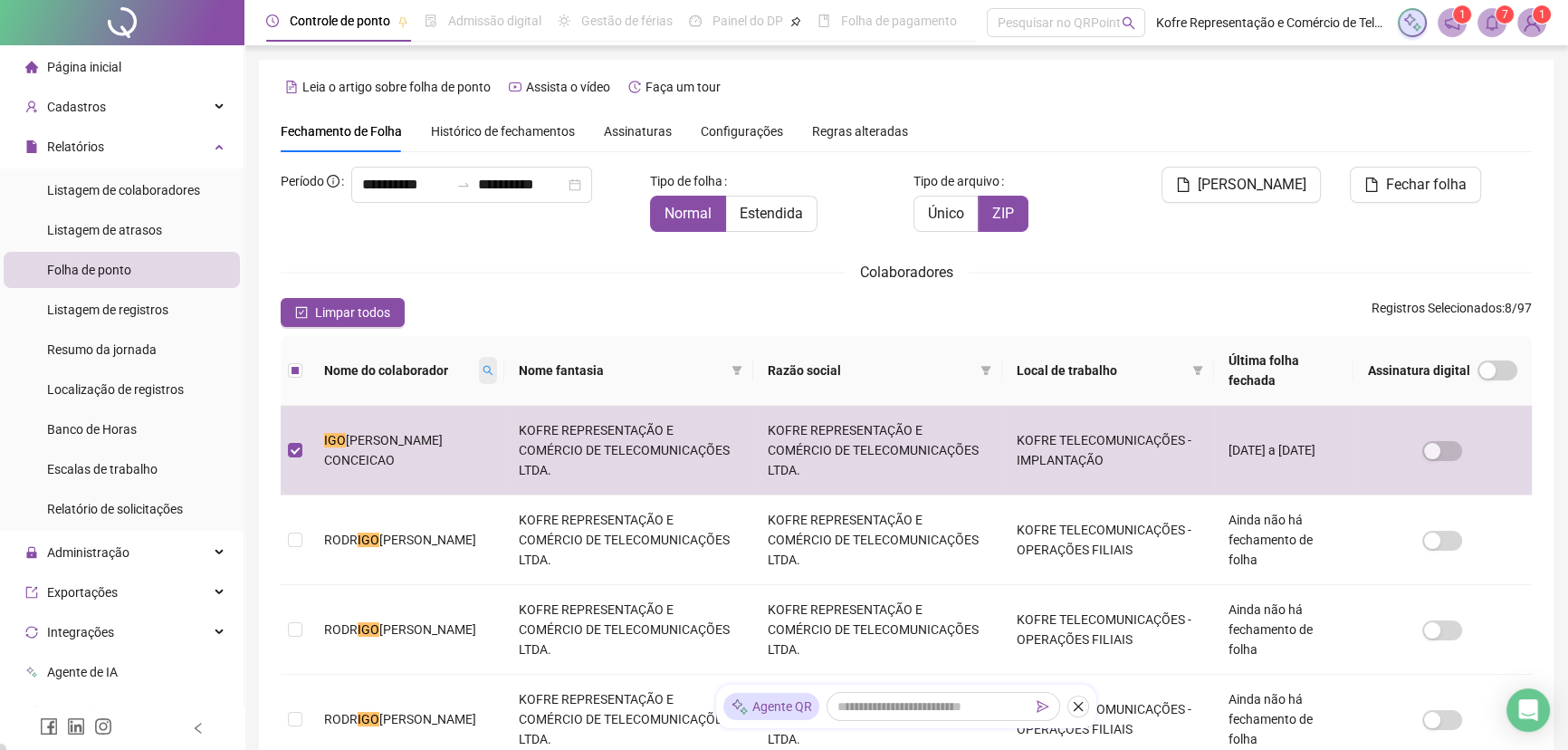
click at [482, 368] on icon "search" at bounding box center [487, 370] width 10 height 10
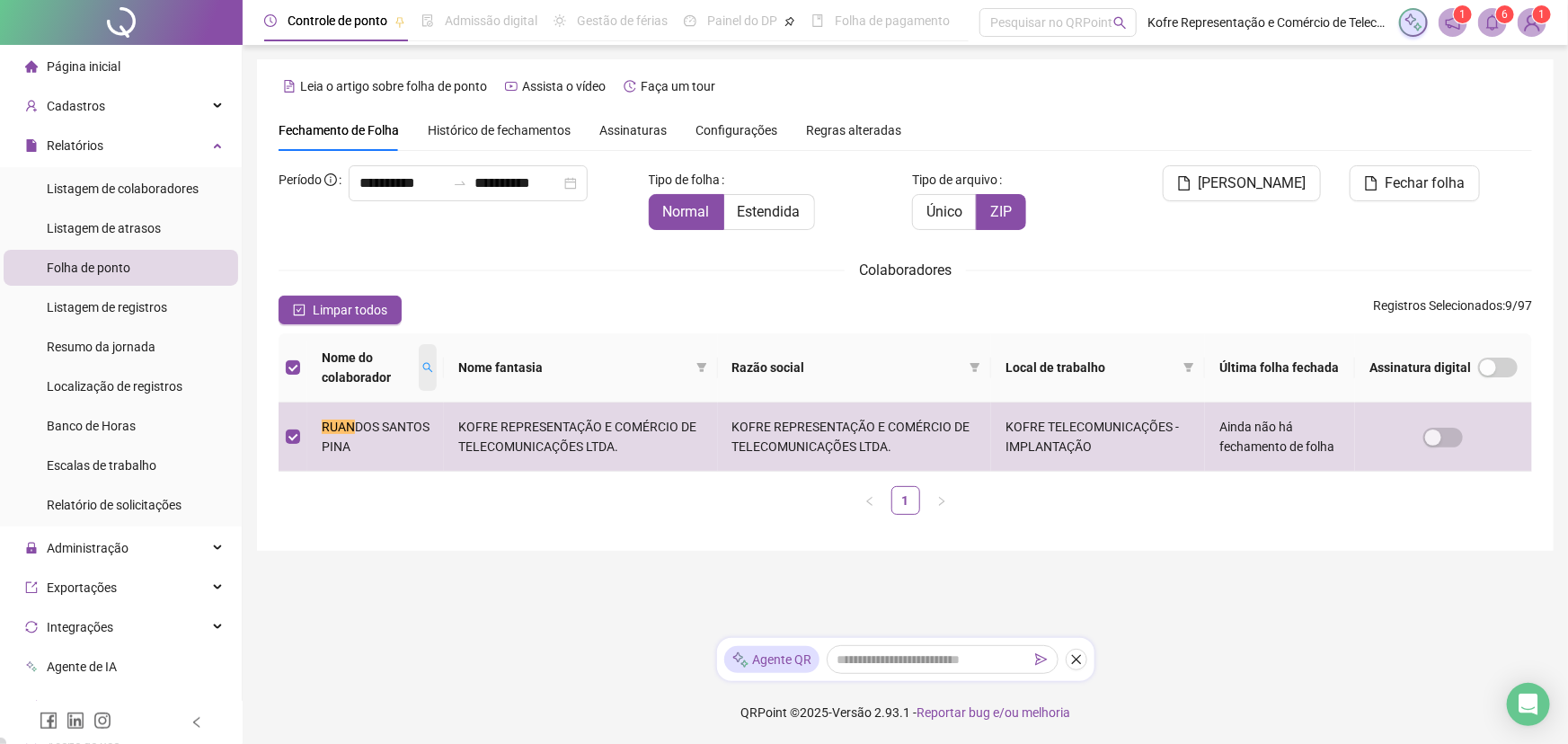
click at [431, 372] on span at bounding box center [427, 368] width 18 height 47
click at [445, 372] on icon "search" at bounding box center [438, 367] width 10 height 10
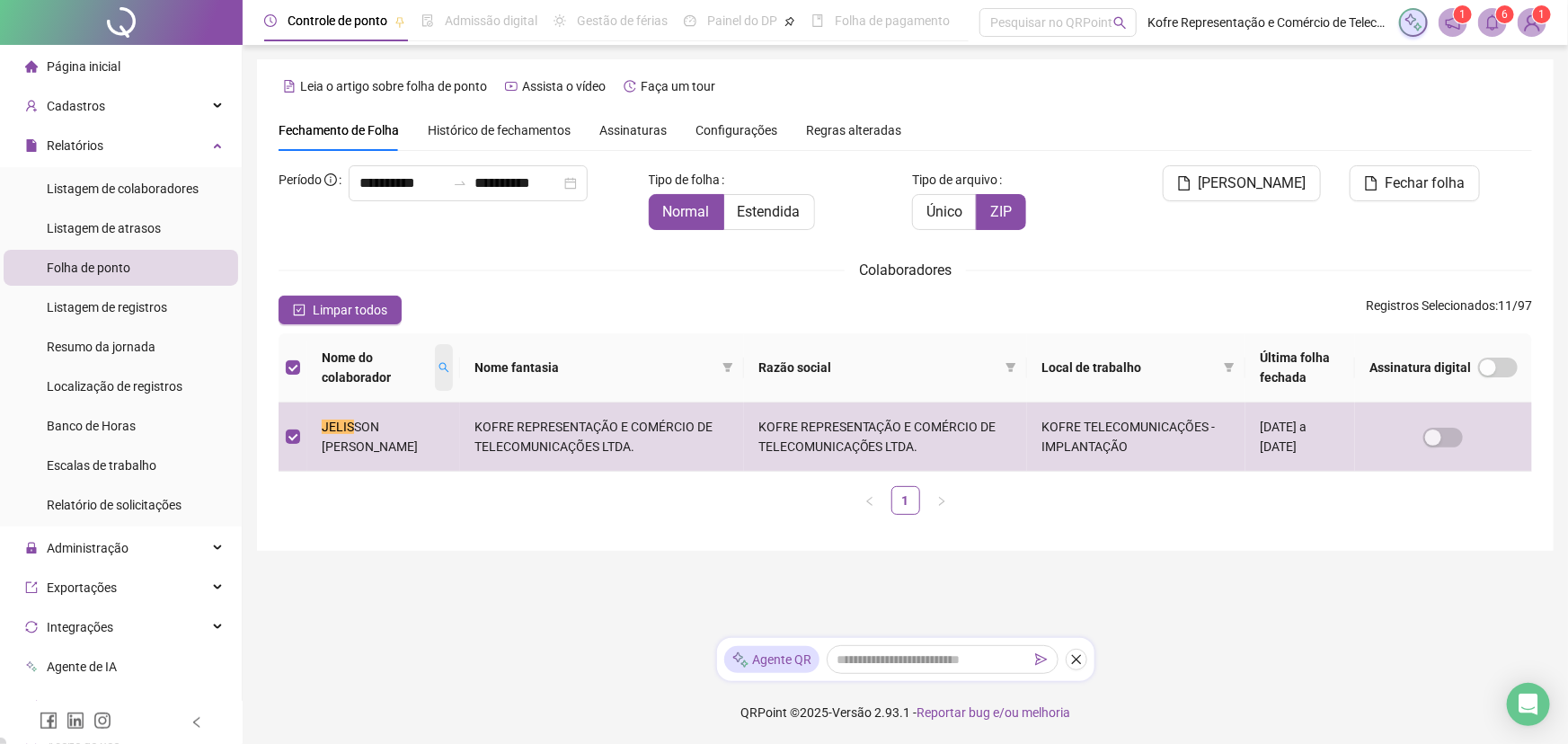
click at [439, 369] on icon "search" at bounding box center [443, 367] width 10 height 10
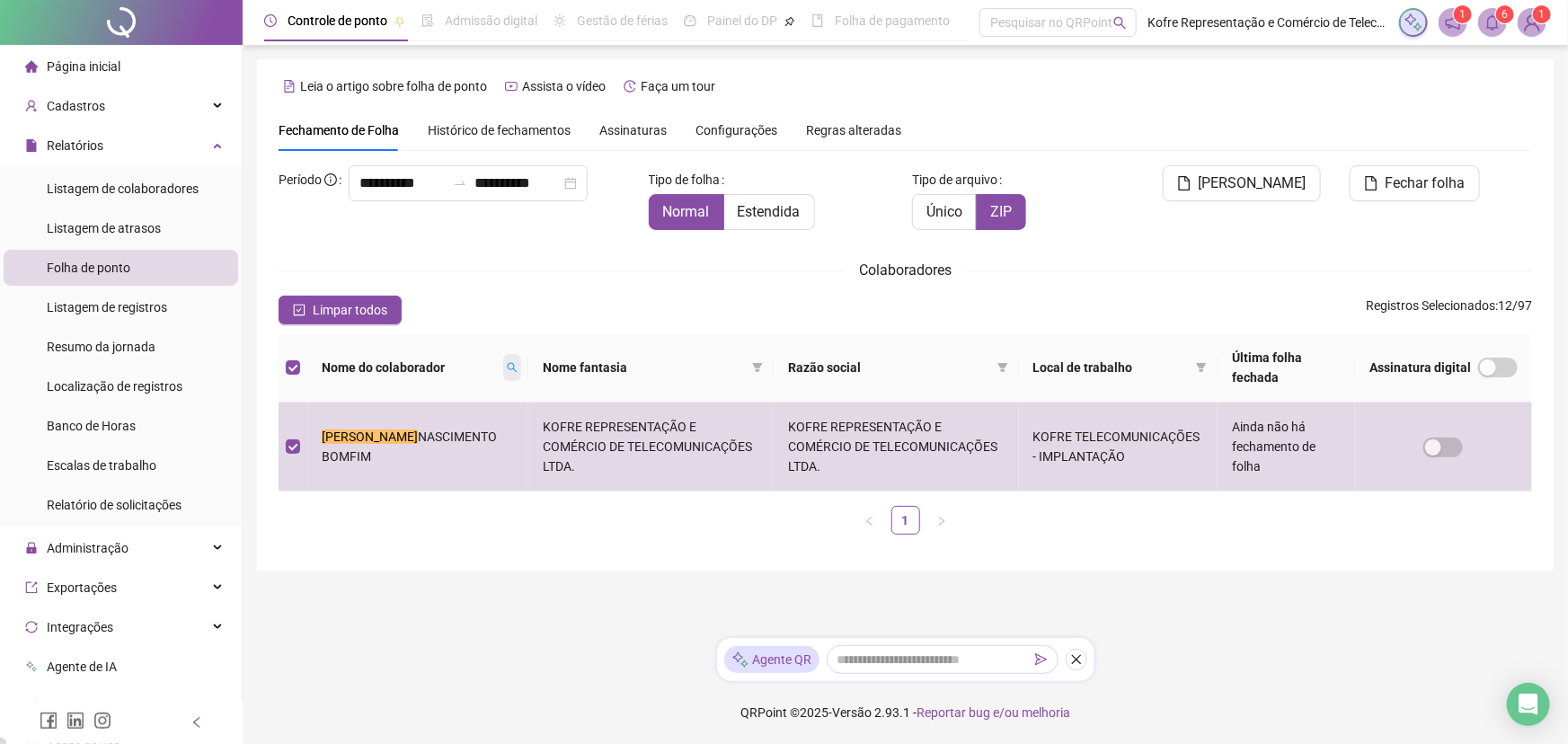
click at [507, 369] on icon "search" at bounding box center [511, 367] width 10 height 10
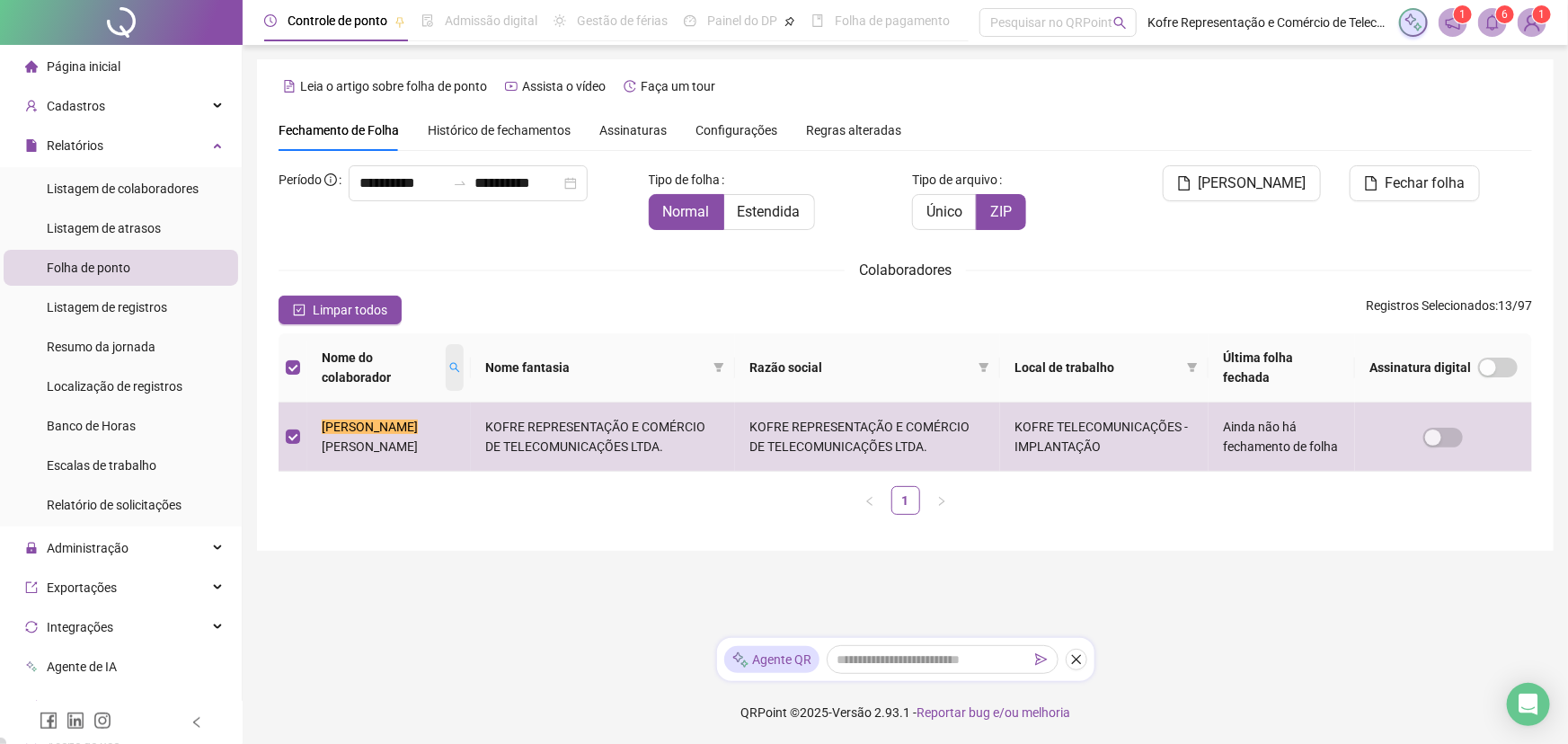
click at [449, 369] on icon "search" at bounding box center [454, 367] width 10 height 10
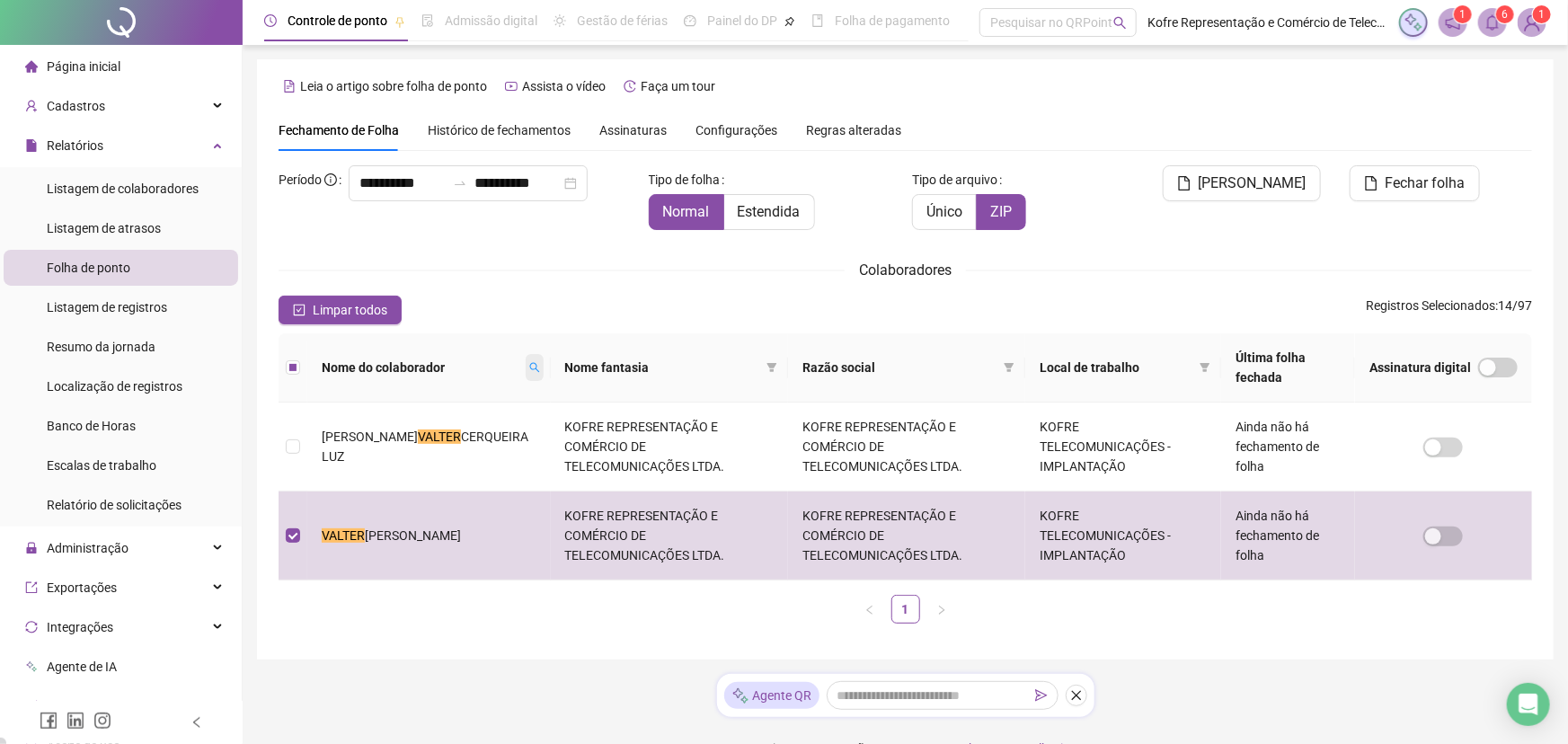
click at [529, 365] on icon "search" at bounding box center [534, 367] width 10 height 10
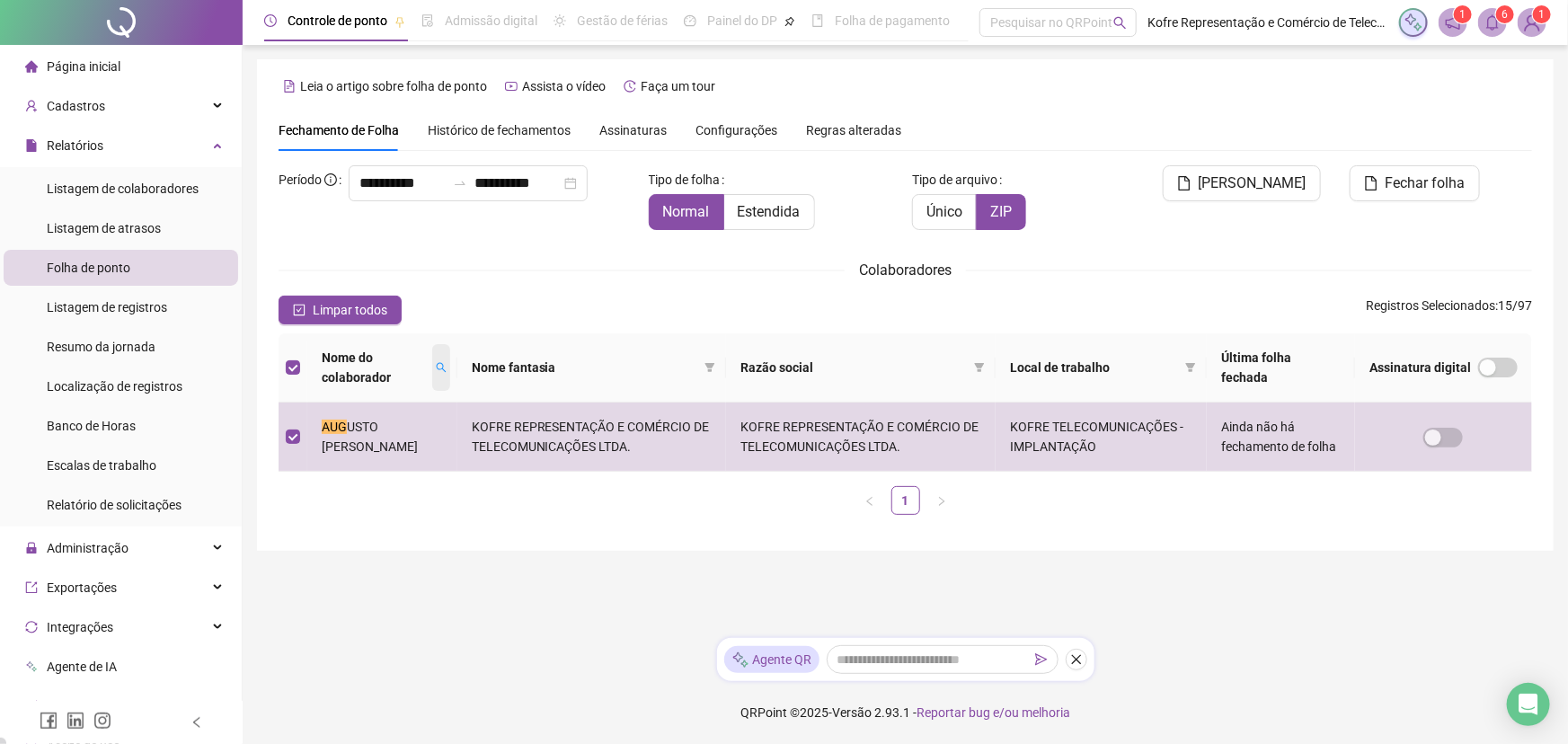
click at [447, 362] on icon "search" at bounding box center [440, 367] width 10 height 10
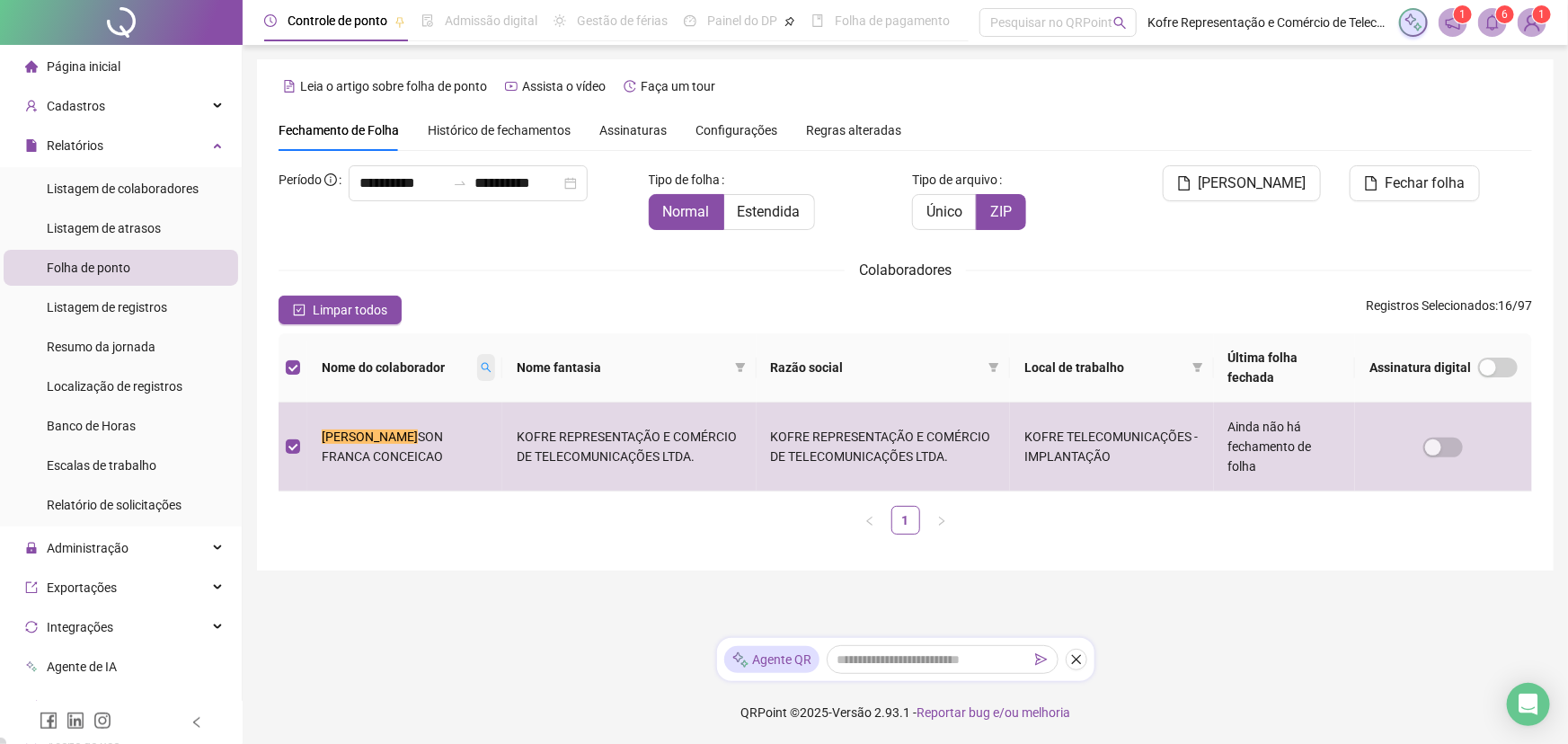
click at [480, 368] on icon "search" at bounding box center [485, 367] width 10 height 10
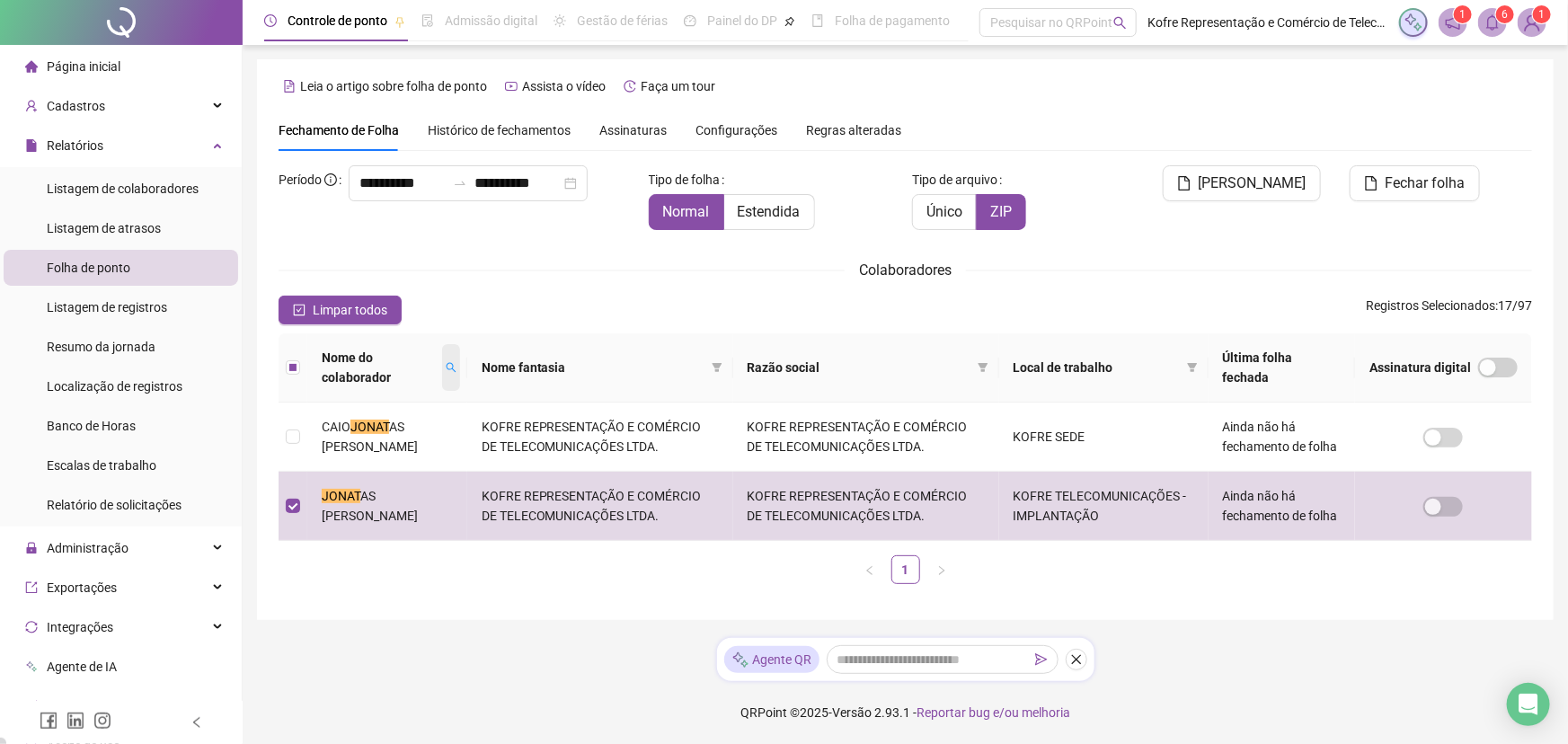
click at [455, 363] on icon "search" at bounding box center [450, 368] width 10 height 10
click at [396, 581] on div "**********" at bounding box center [906, 339] width 1297 height 560
click at [1257, 189] on span "[PERSON_NAME]" at bounding box center [1252, 183] width 108 height 22
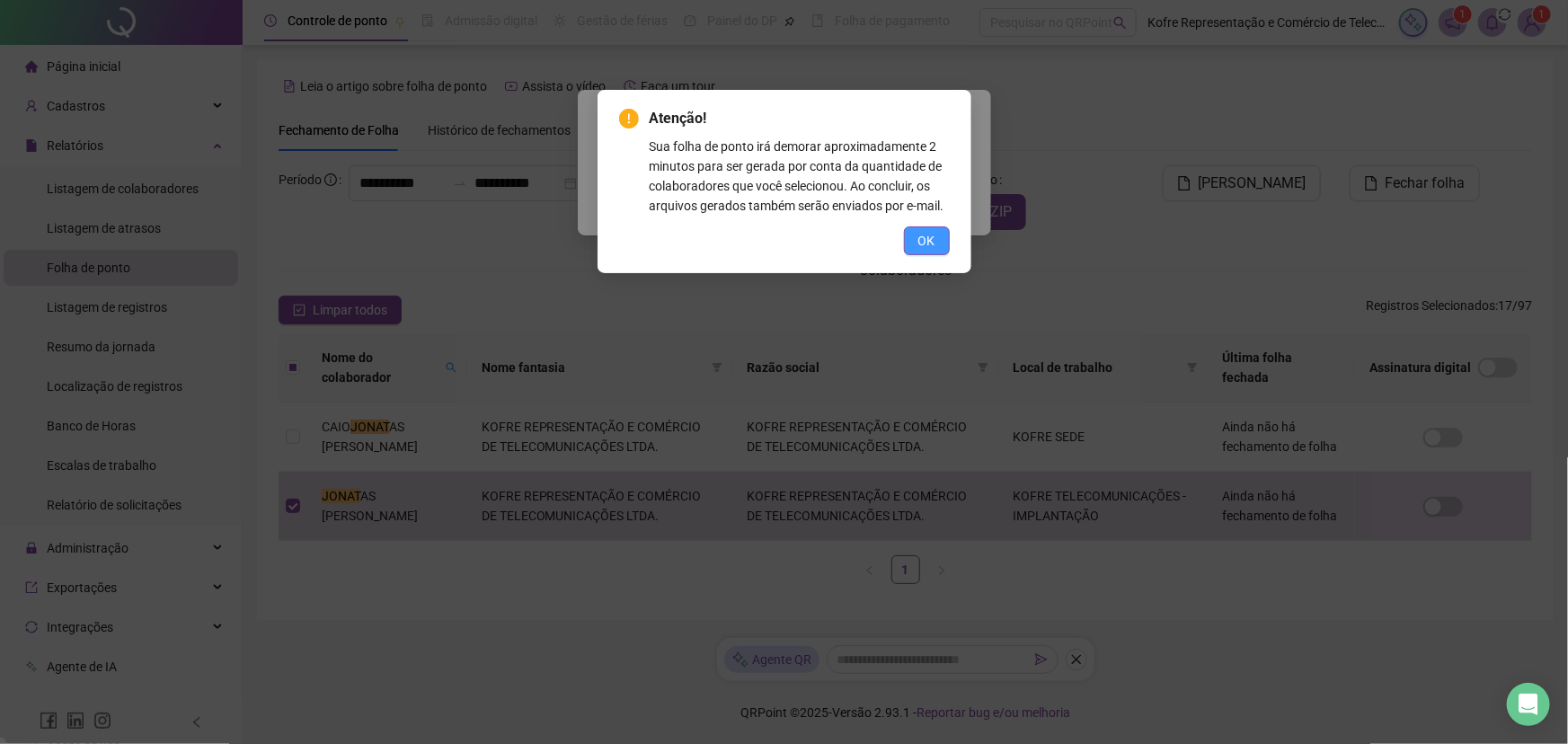
click at [935, 239] on span "OK" at bounding box center [926, 240] width 17 height 20
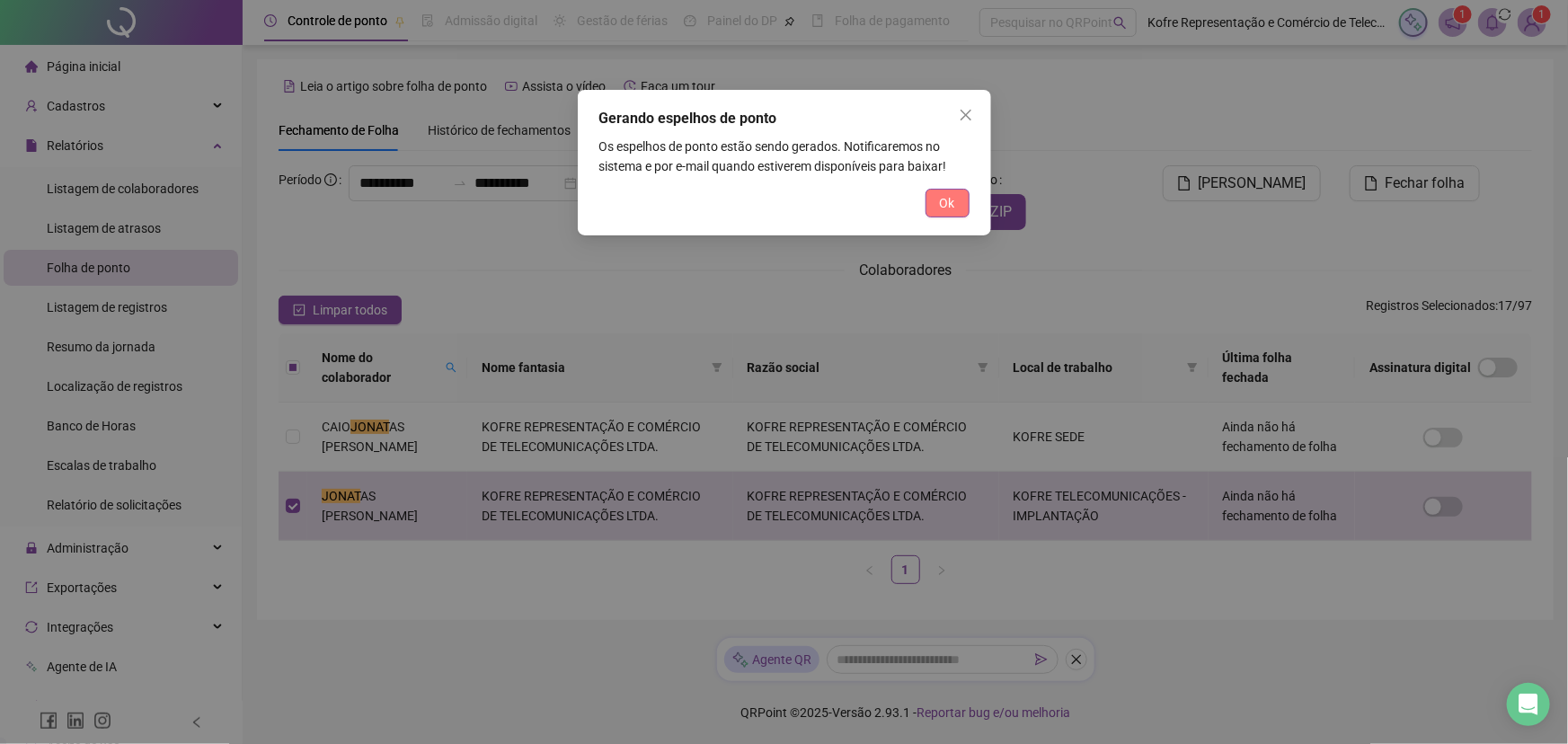
click at [936, 205] on button "Ok" at bounding box center [947, 203] width 44 height 29
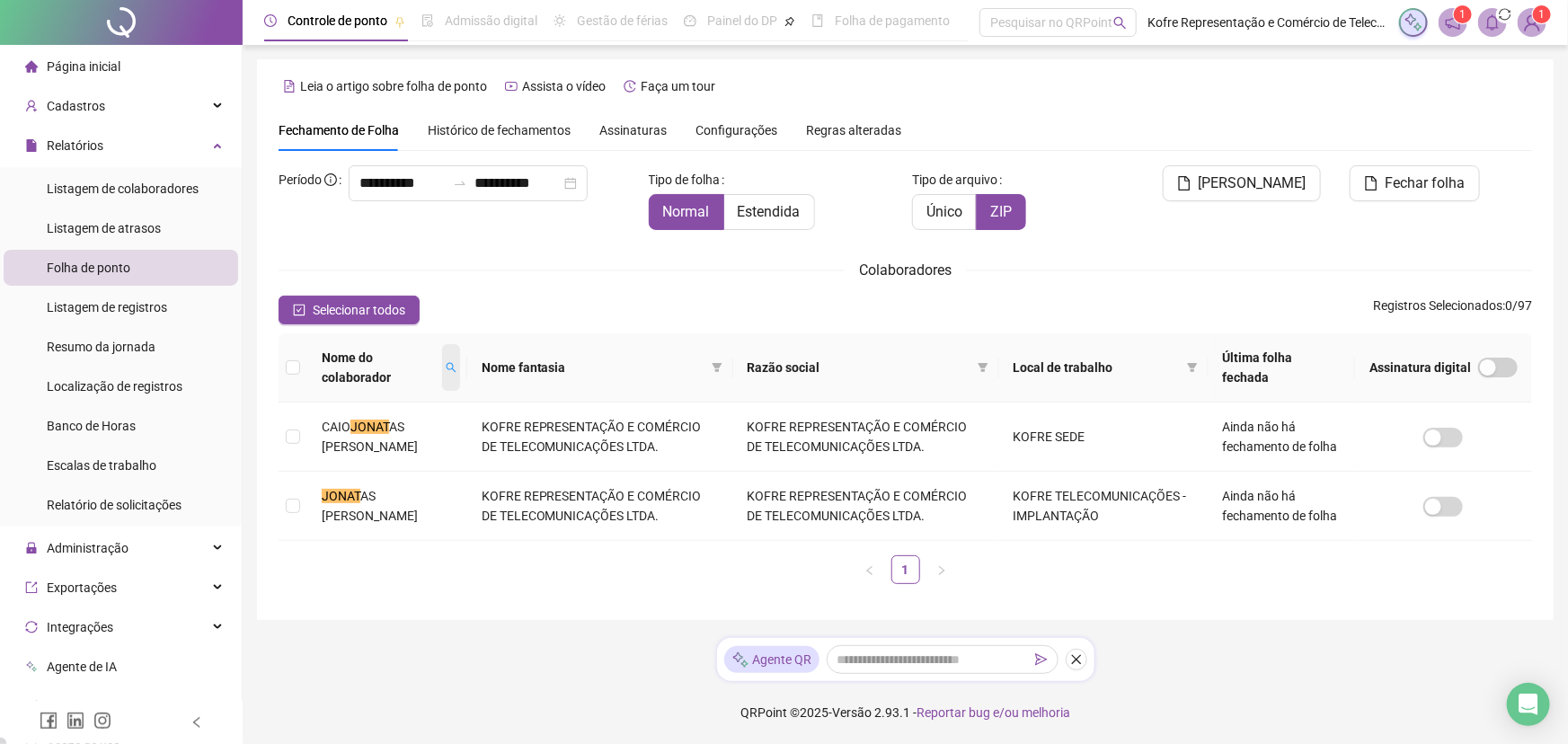
click at [456, 362] on icon "search" at bounding box center [450, 367] width 10 height 10
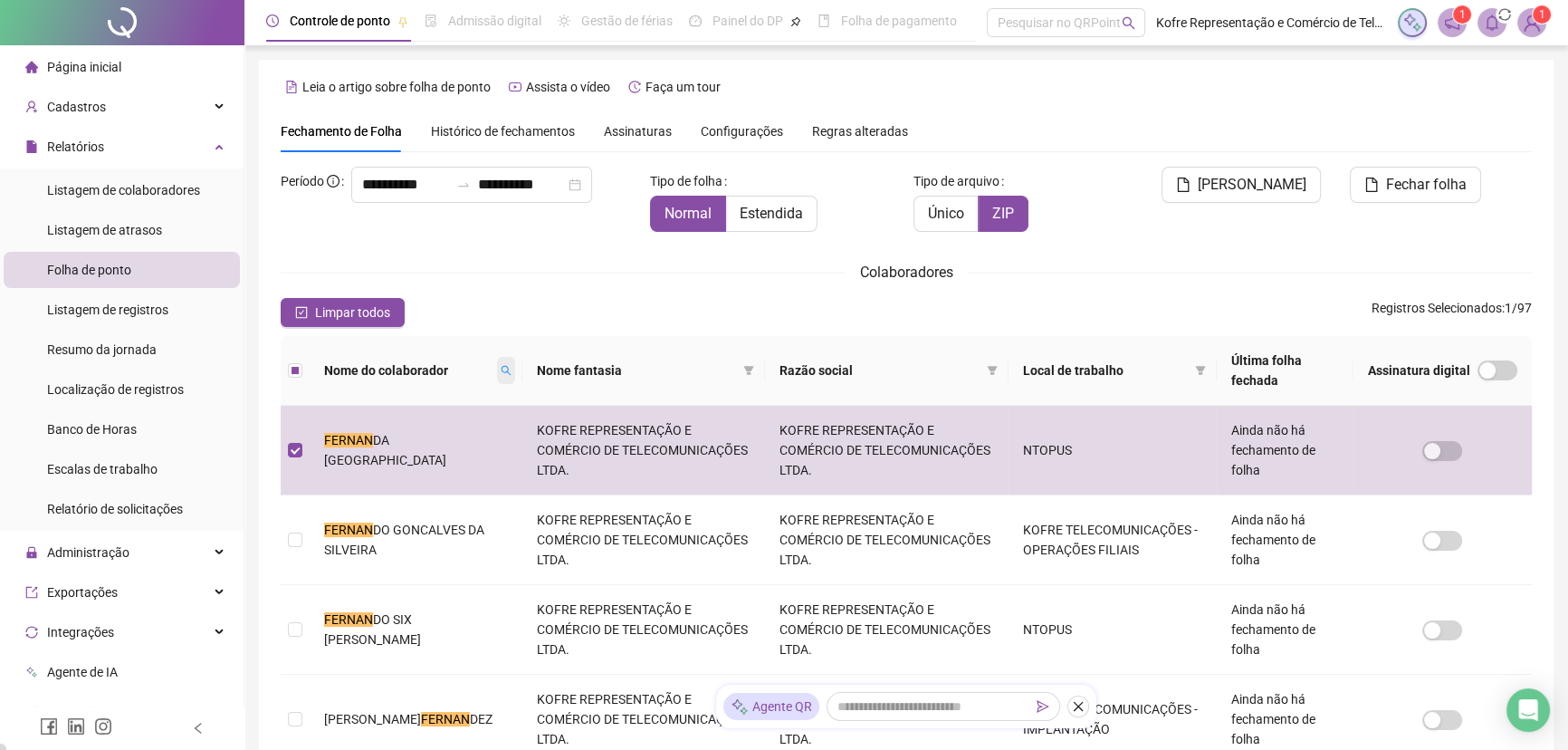
click at [500, 373] on icon "search" at bounding box center [505, 370] width 10 height 10
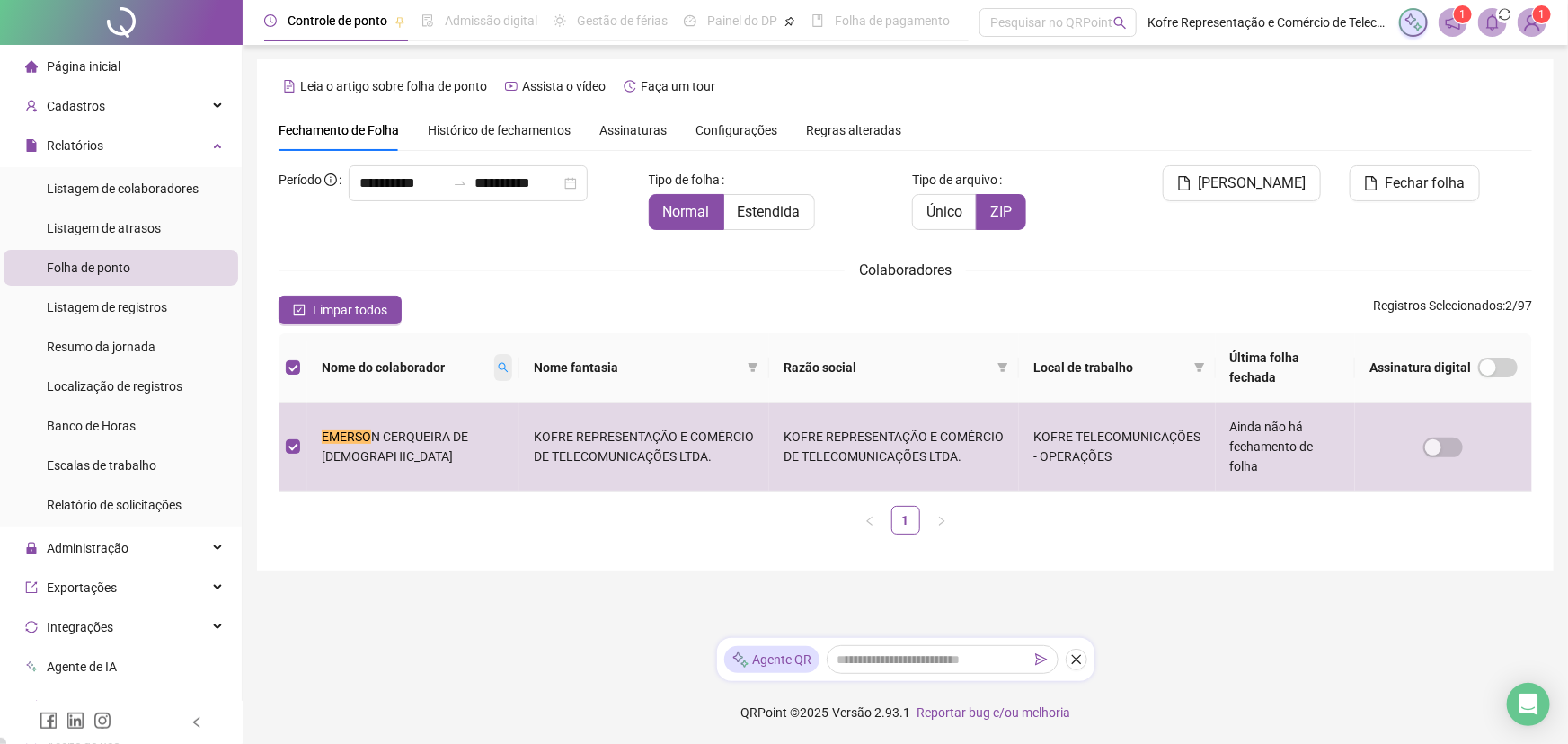
click at [497, 365] on icon "search" at bounding box center [502, 367] width 10 height 10
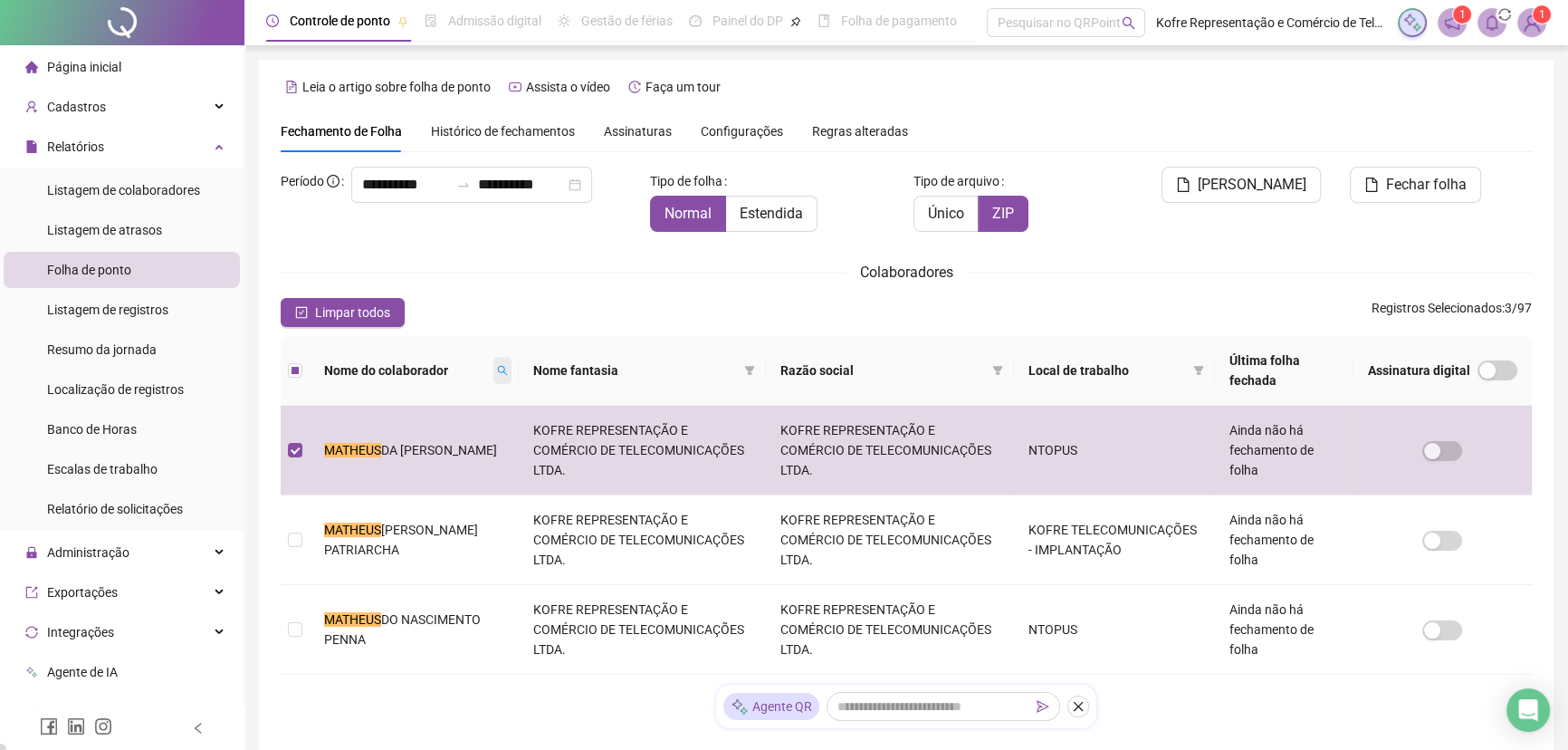
click at [497, 370] on icon "search" at bounding box center [502, 371] width 10 height 10
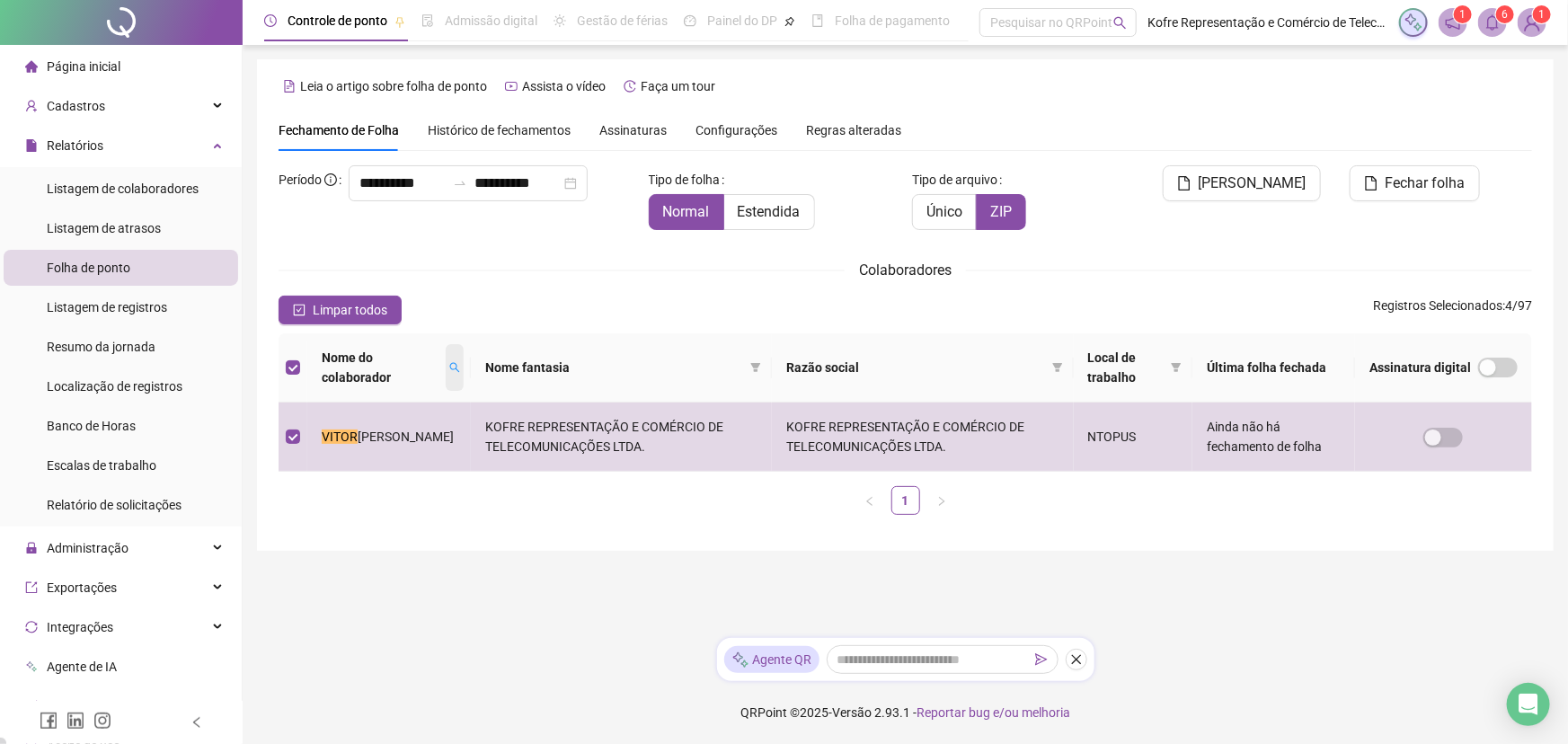
click at [460, 369] on icon "search" at bounding box center [455, 368] width 10 height 10
click at [361, 429] on span "Buscar" at bounding box center [364, 431] width 39 height 20
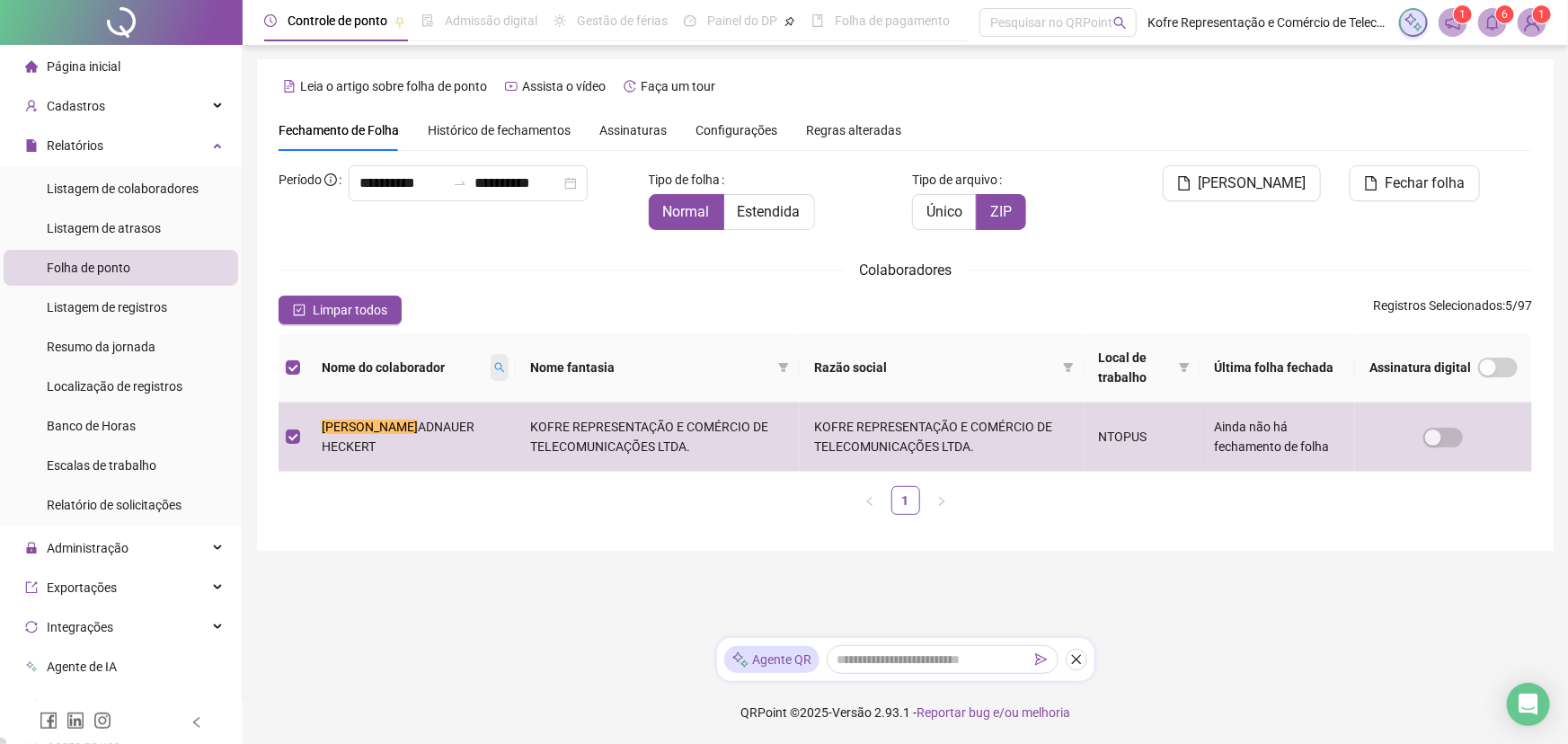
click at [495, 369] on icon "search" at bounding box center [499, 367] width 10 height 10
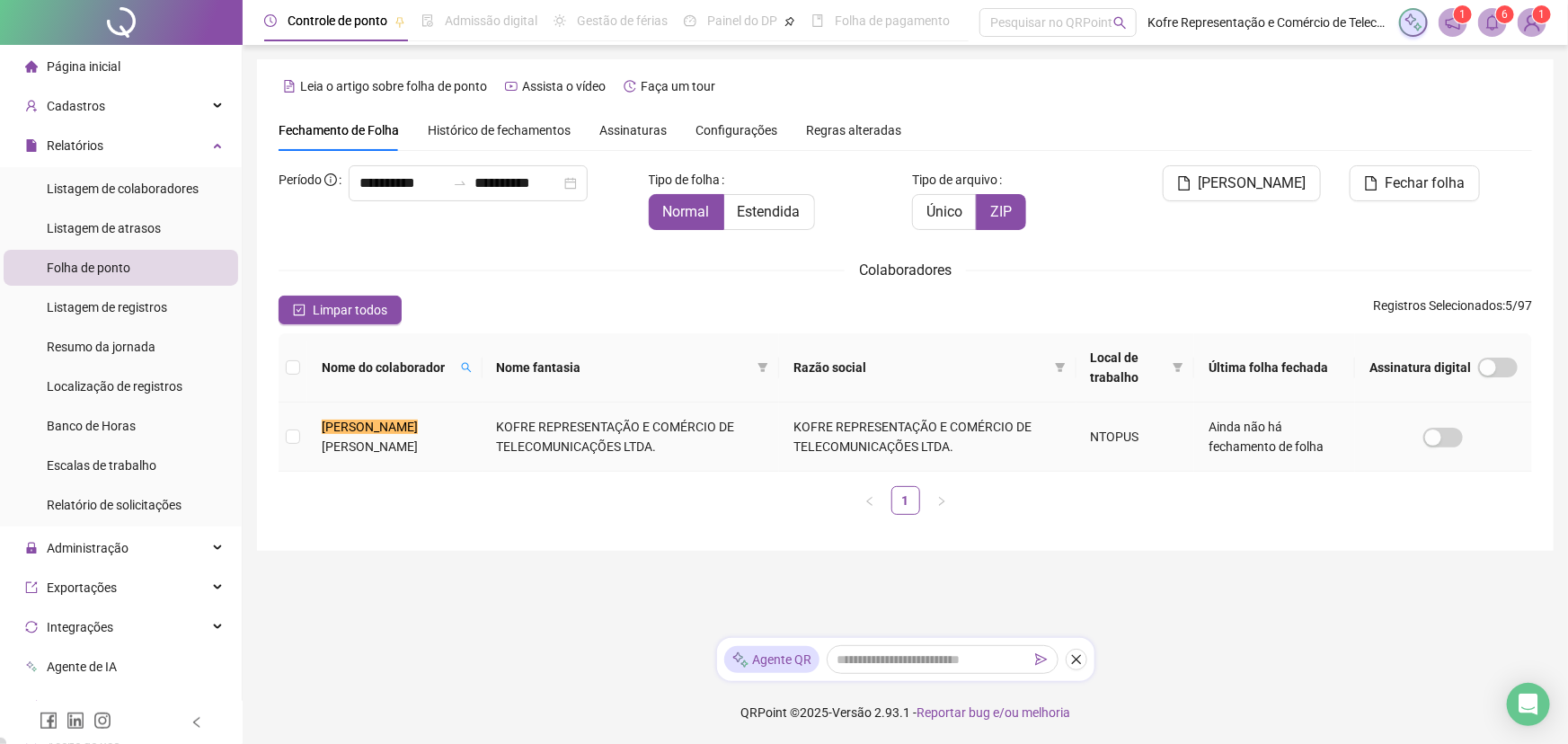
click at [292, 451] on td at bounding box center [293, 437] width 29 height 69
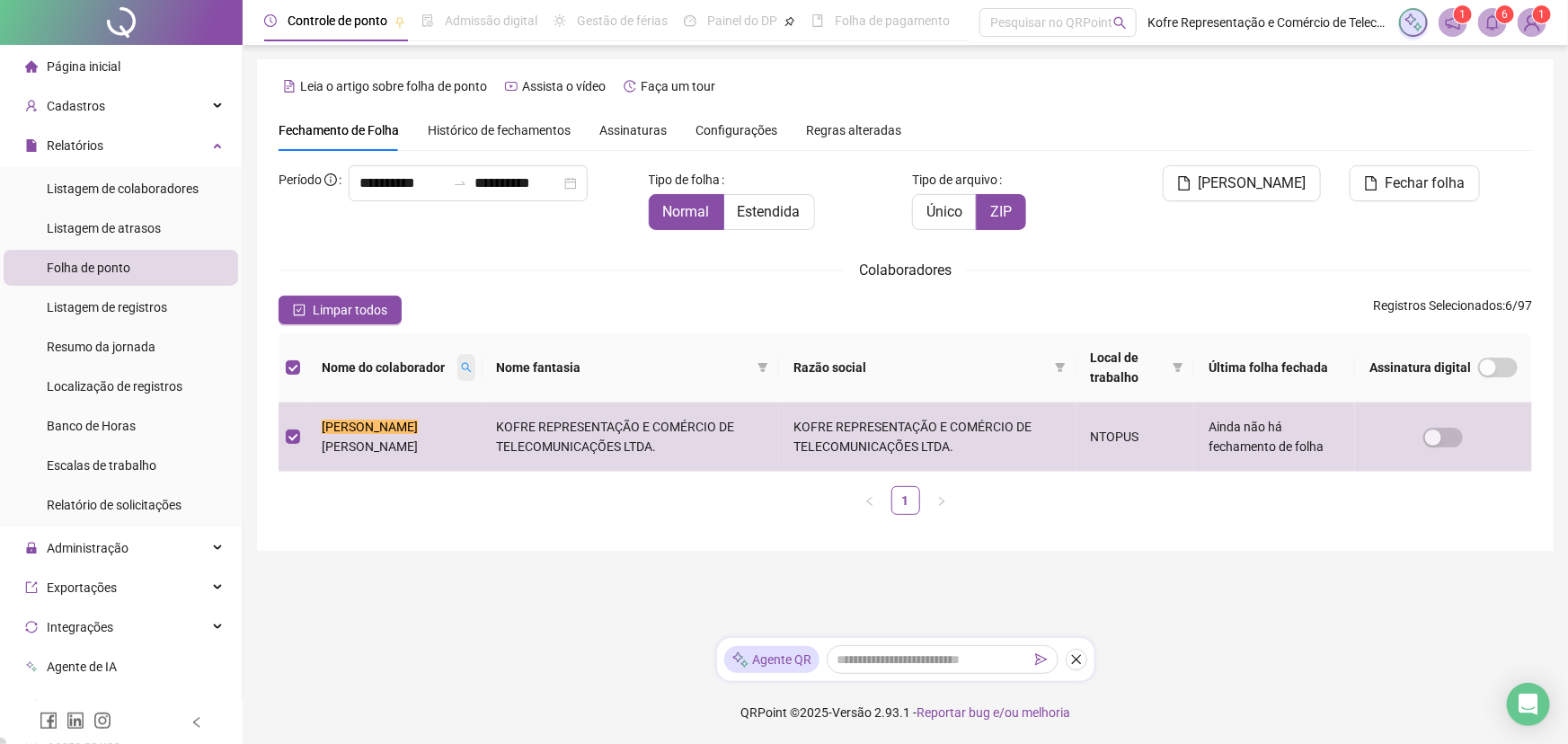
drag, startPoint x: 479, startPoint y: 368, endPoint x: 468, endPoint y: 371, distance: 11.4
click at [472, 368] on icon "search" at bounding box center [465, 367] width 10 height 10
click at [461, 367] on icon "search" at bounding box center [465, 367] width 10 height 10
click at [495, 602] on main "**********" at bounding box center [906, 341] width 1297 height 564
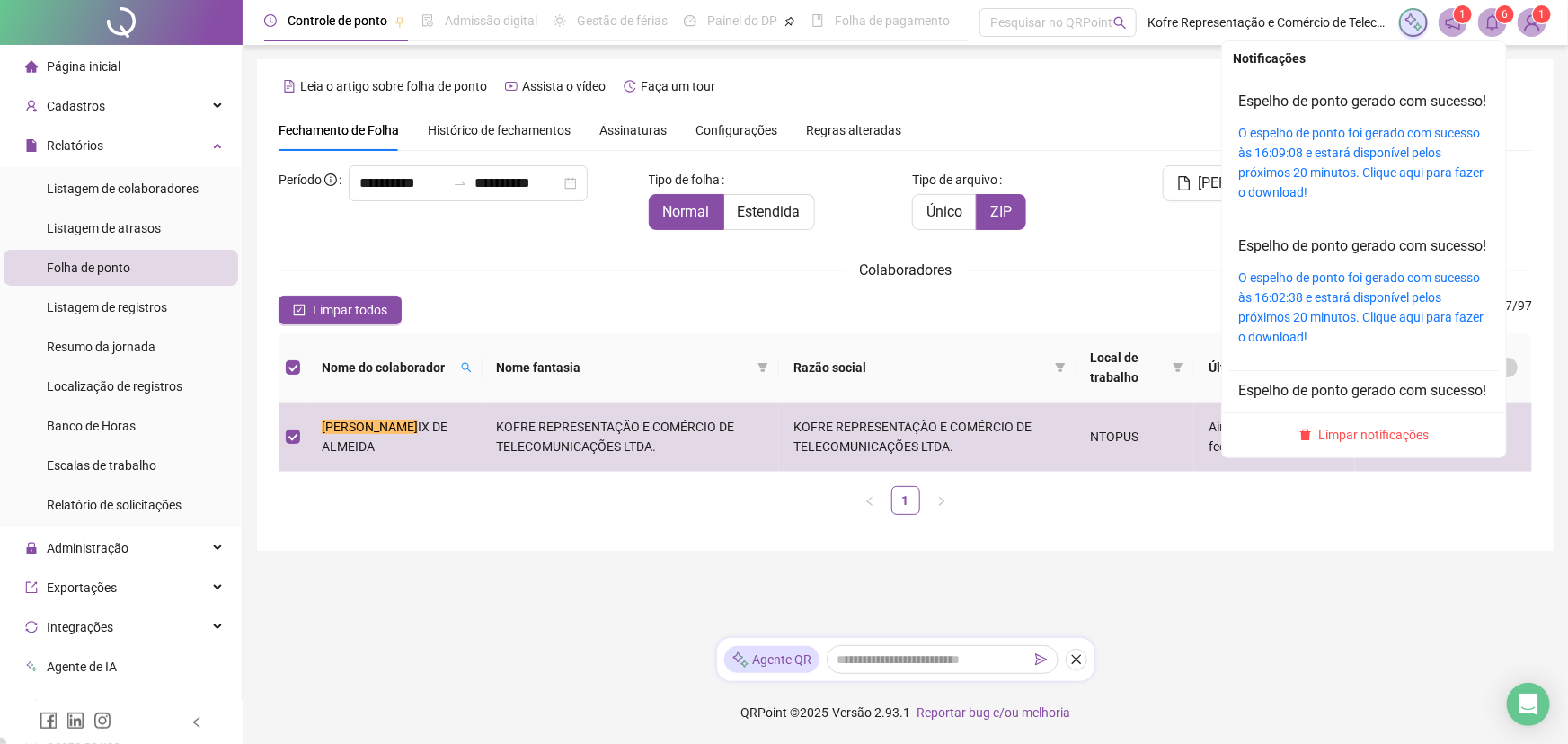
click at [1257, 17] on sup "6" at bounding box center [1504, 14] width 18 height 18
click at [1257, 150] on link "O espelho de ponto foi gerado com sucesso às 16:09:08 e estará disponível pelos…" at bounding box center [1360, 162] width 245 height 74
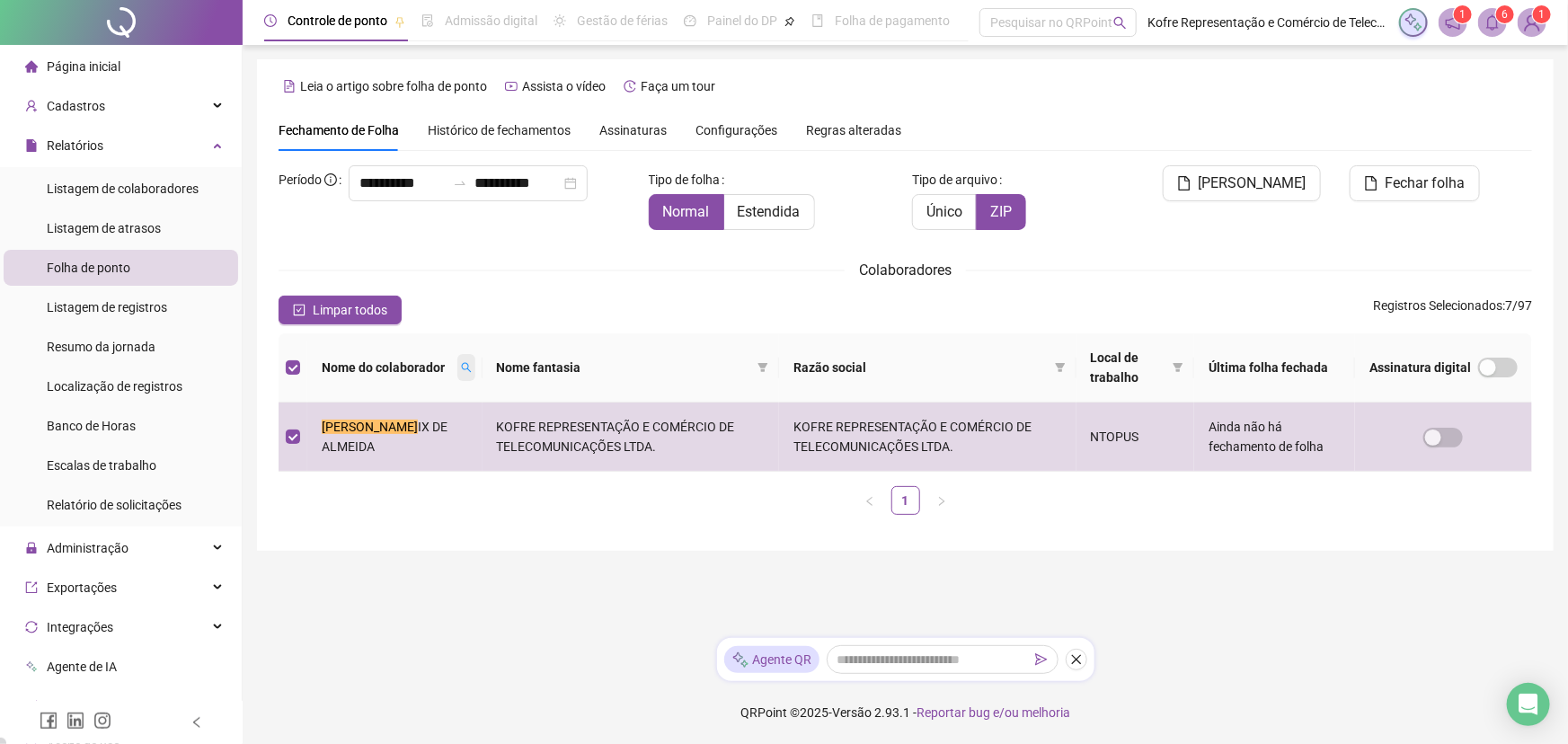
click at [461, 372] on icon "search" at bounding box center [465, 367] width 10 height 10
click at [452, 368] on icon "search" at bounding box center [457, 367] width 10 height 10
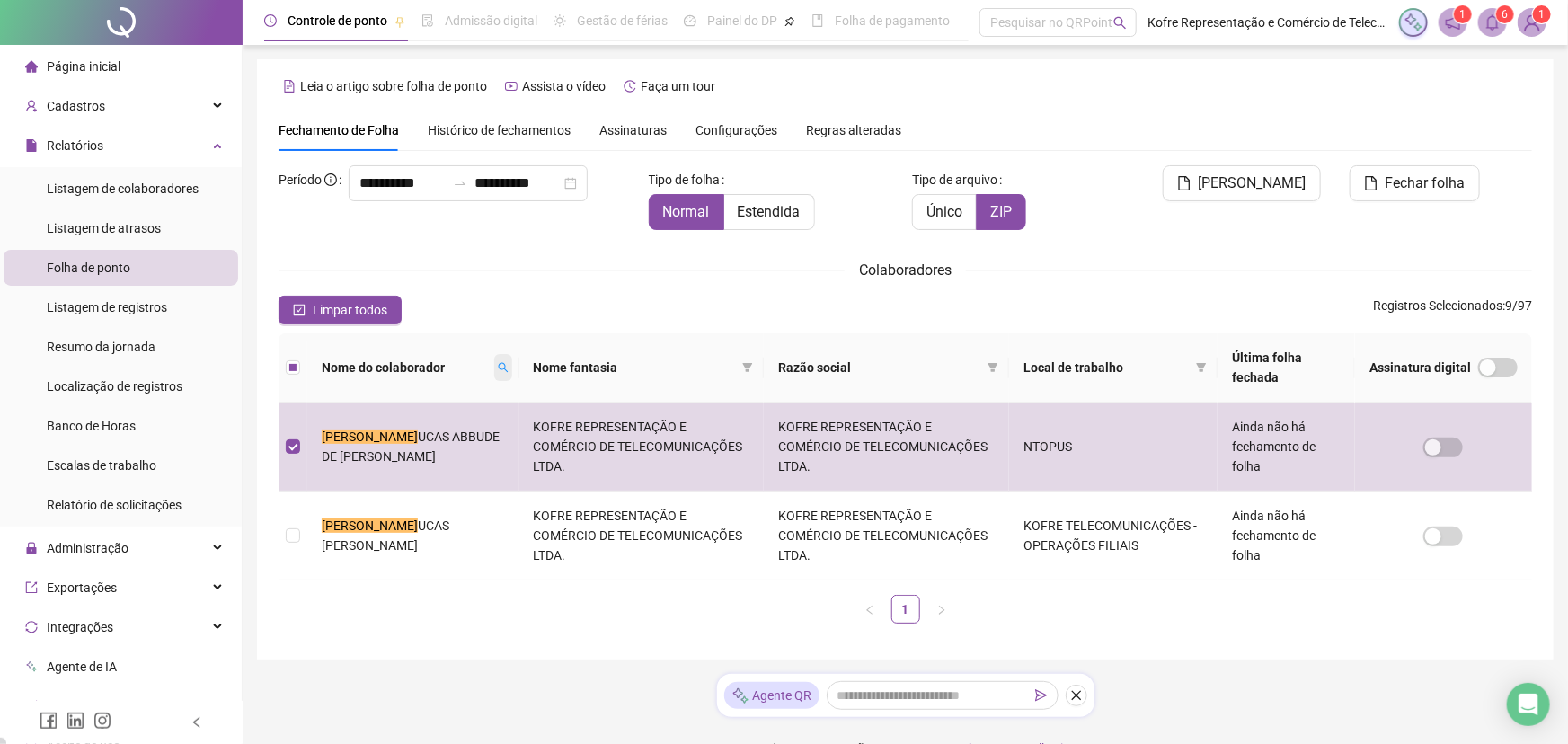
click at [497, 368] on icon "search" at bounding box center [502, 367] width 10 height 10
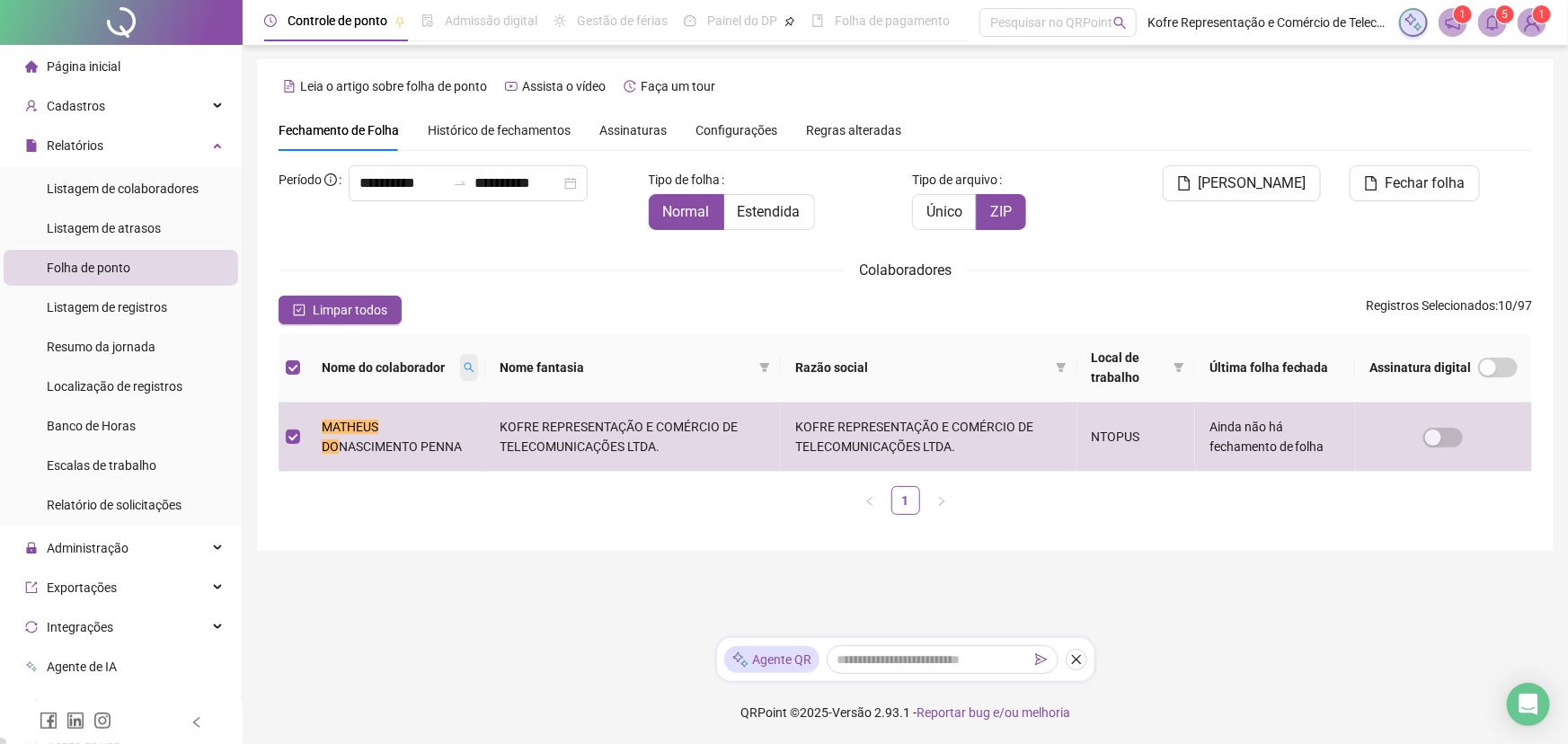
click at [471, 369] on icon "search" at bounding box center [468, 367] width 10 height 10
click at [441, 366] on icon "search" at bounding box center [441, 367] width 10 height 10
click at [453, 369] on icon "search" at bounding box center [448, 367] width 10 height 10
click at [445, 366] on icon "search" at bounding box center [438, 367] width 10 height 10
click at [449, 369] on icon "search" at bounding box center [445, 367] width 10 height 10
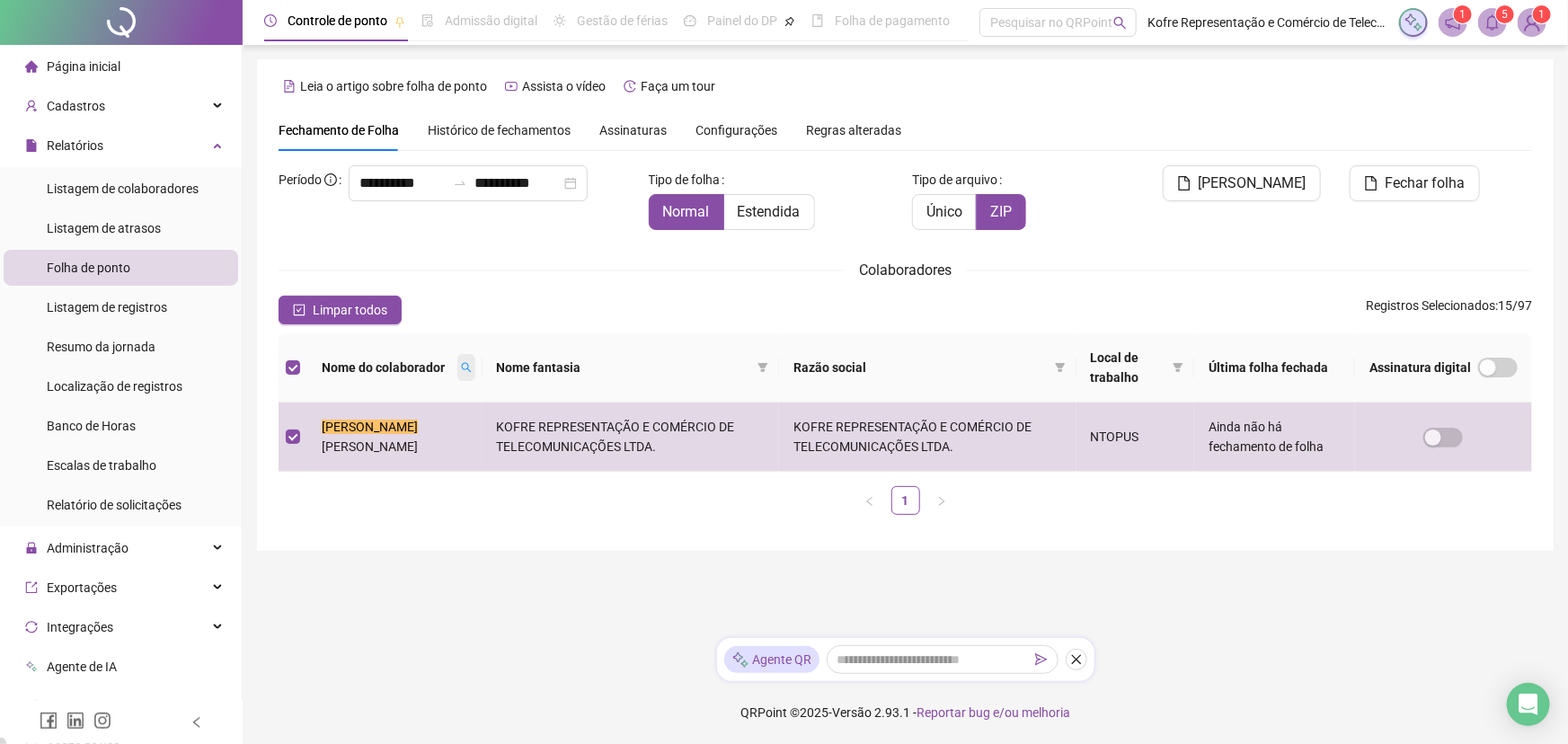
click at [461, 366] on icon "search" at bounding box center [465, 368] width 10 height 10
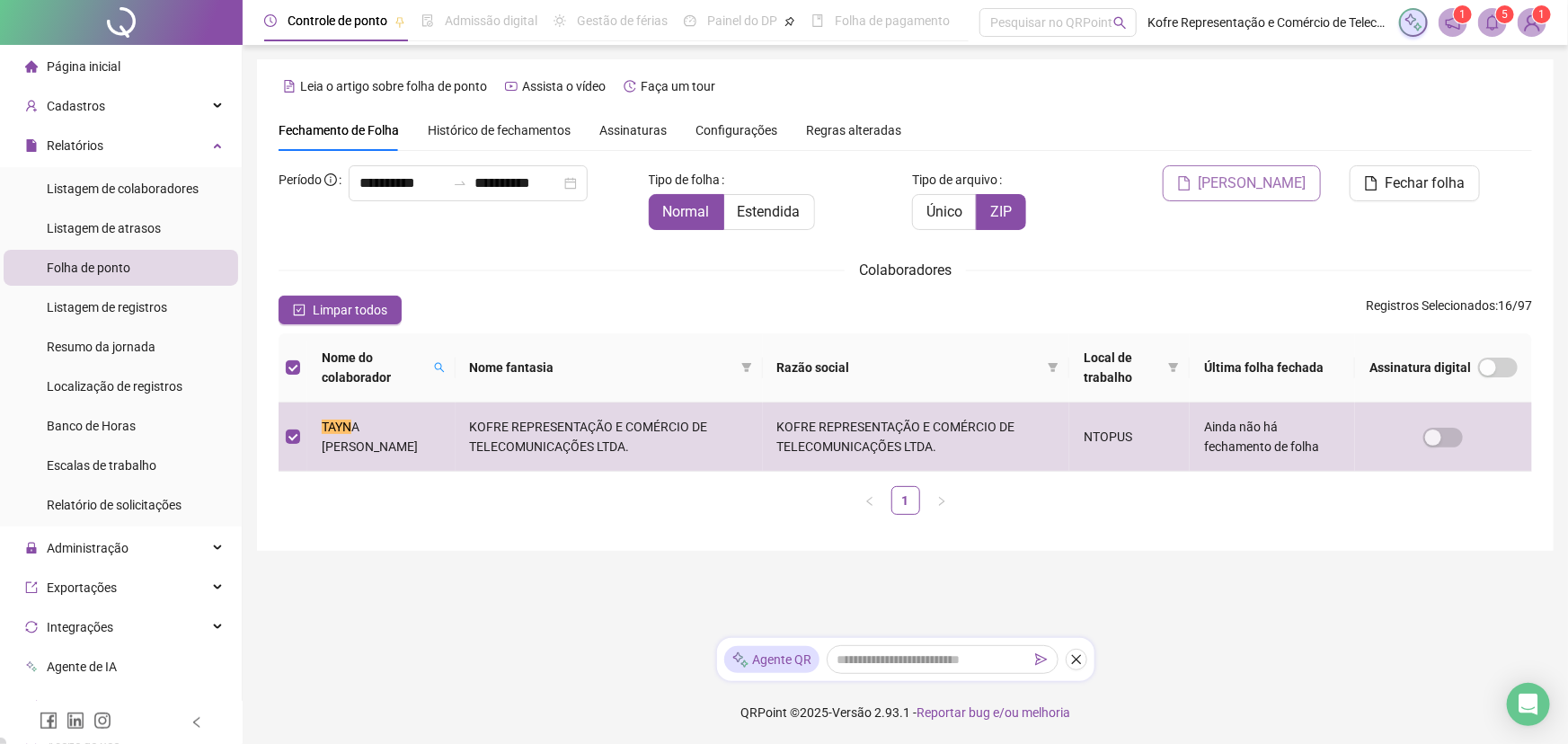
click at [1251, 183] on span "[PERSON_NAME]" at bounding box center [1252, 183] width 108 height 22
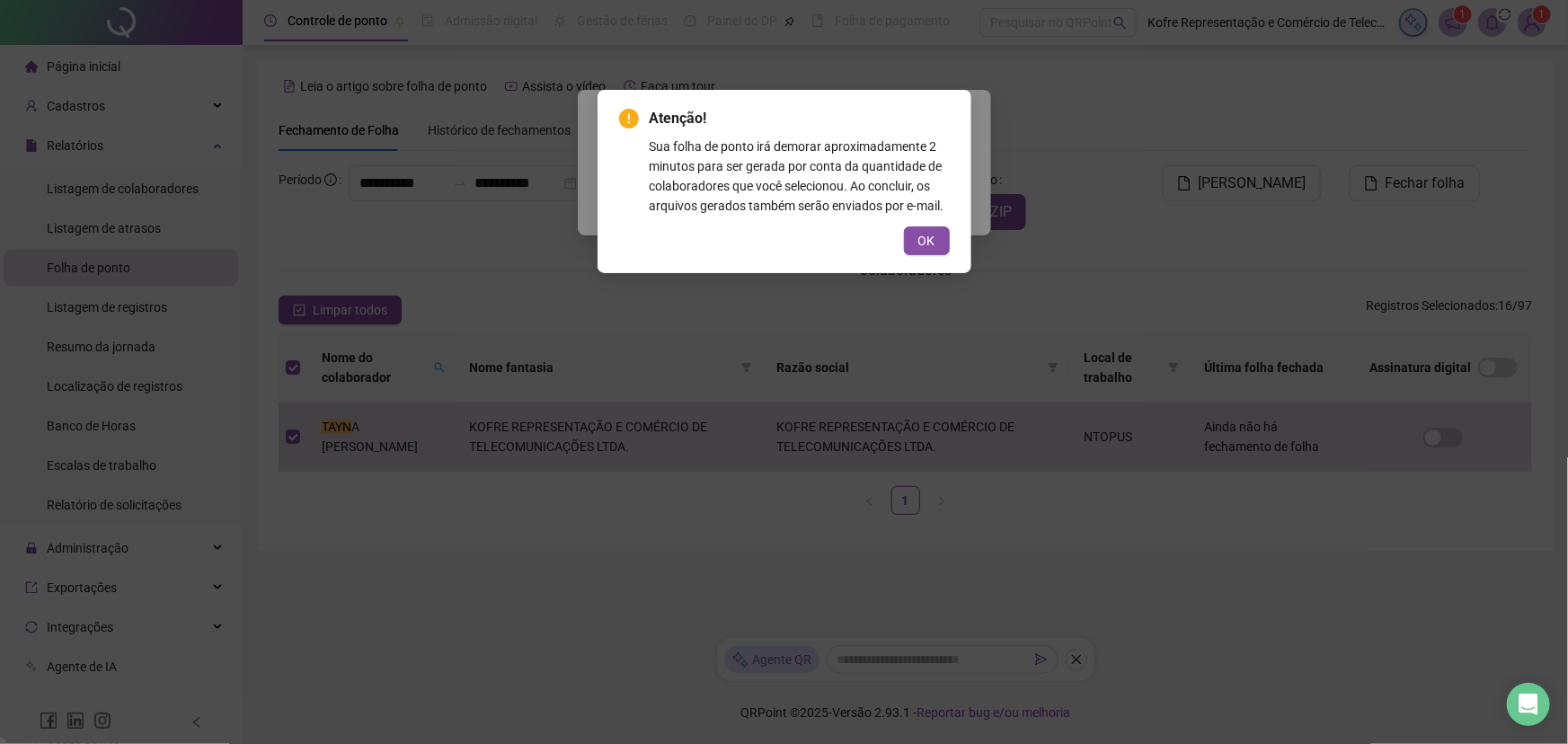
click at [934, 258] on div "Atenção! Sua folha de ponto irá demorar aproximadamente 2 minutos para ser gera…" at bounding box center [784, 181] width 373 height 183
click at [925, 235] on span "OK" at bounding box center [926, 240] width 17 height 20
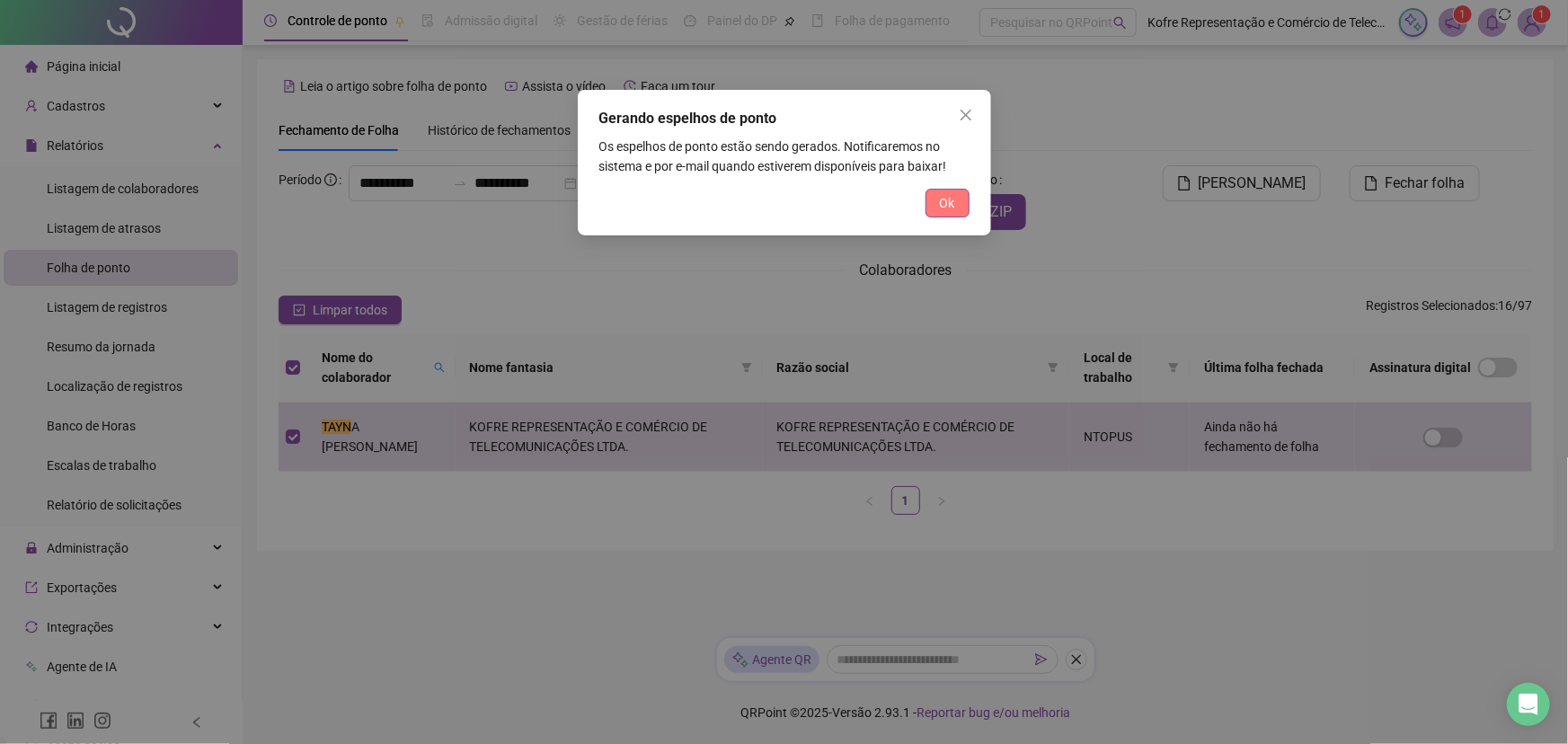
click at [940, 201] on span "Ok" at bounding box center [947, 203] width 15 height 20
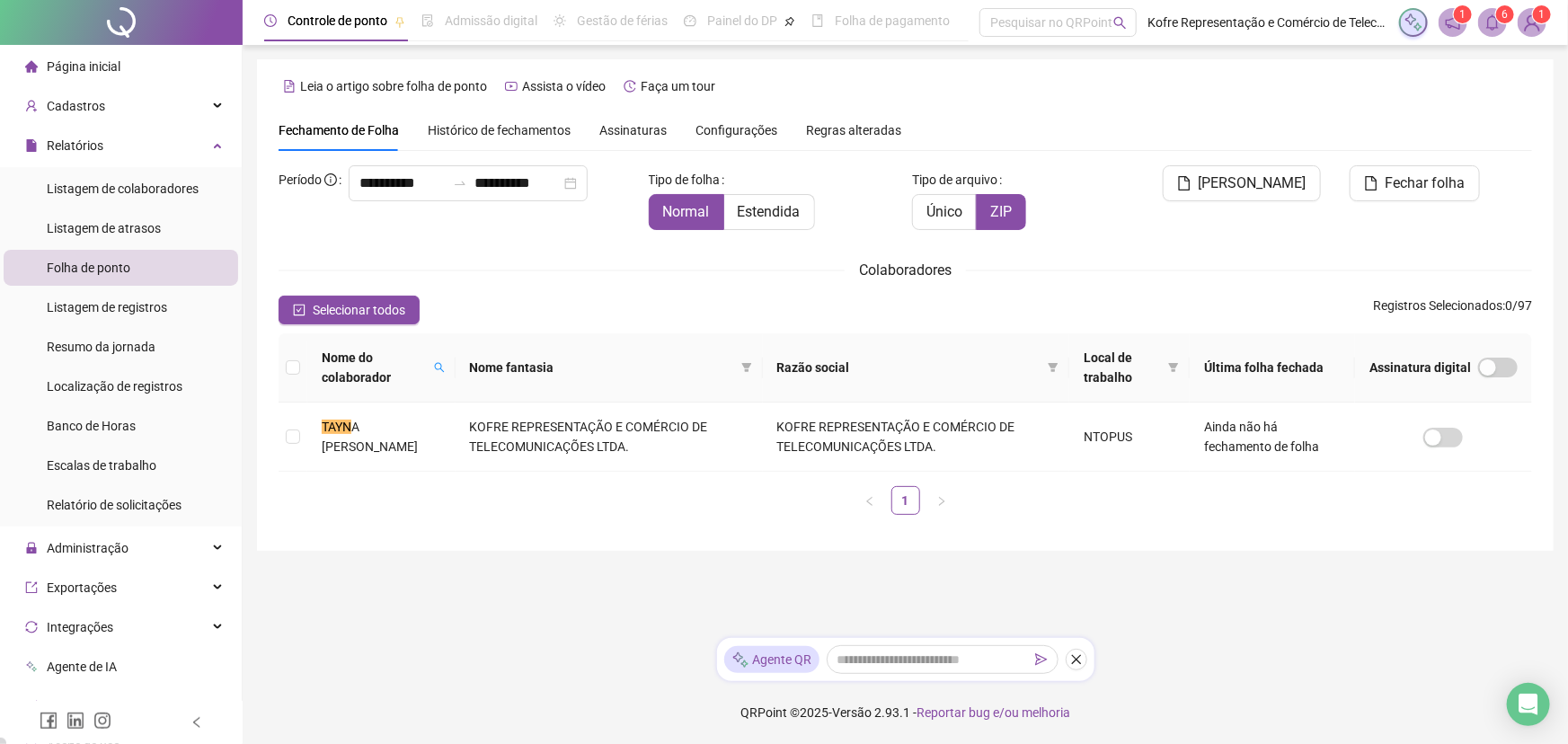
click at [1257, 27] on icon "bell" at bounding box center [1492, 22] width 16 height 16
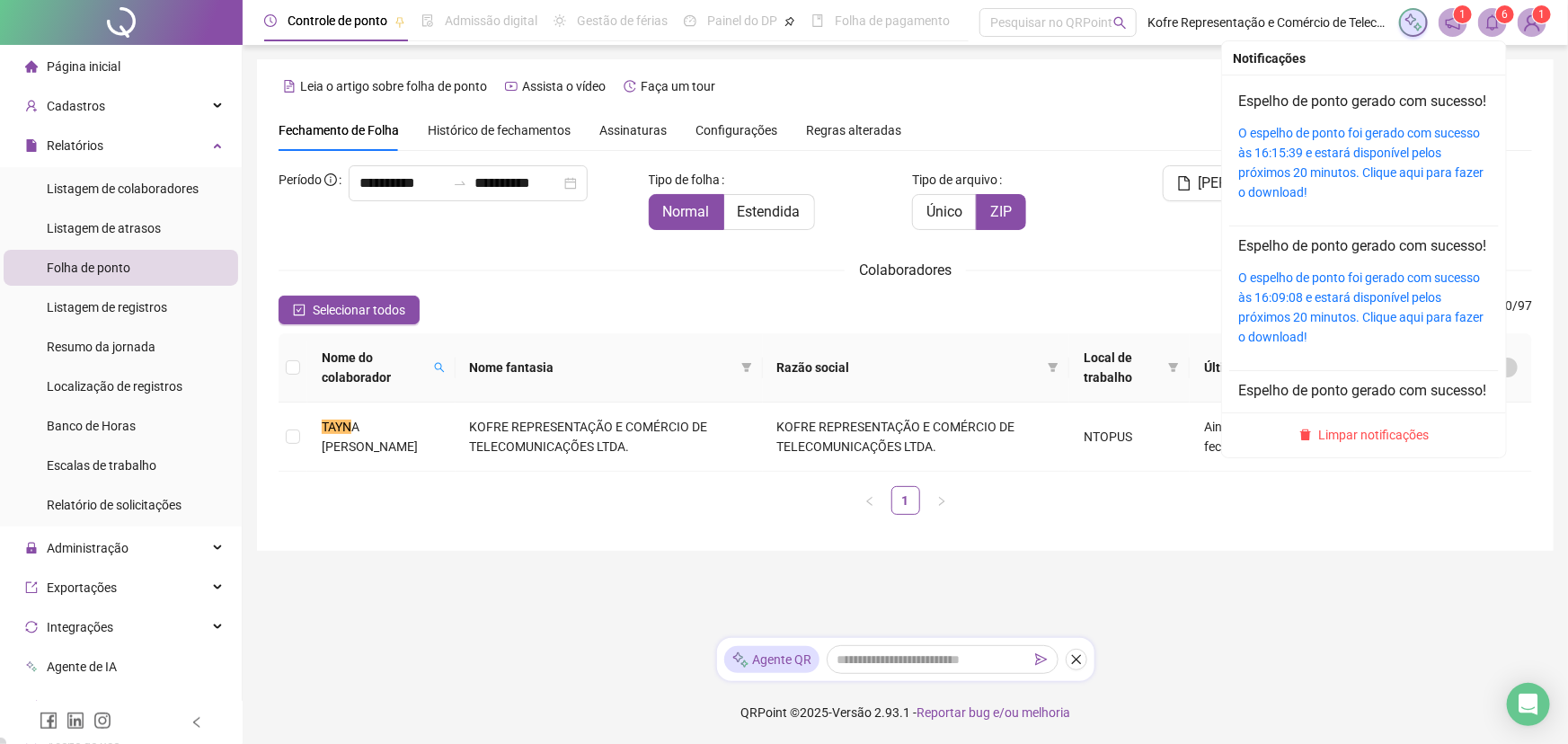
drag, startPoint x: 1360, startPoint y: 154, endPoint x: 1174, endPoint y: 193, distance: 190.0
click at [1257, 154] on link "O espelho de ponto foi gerado com sucesso às 16:15:39 e estará disponível pelos…" at bounding box center [1360, 162] width 245 height 74
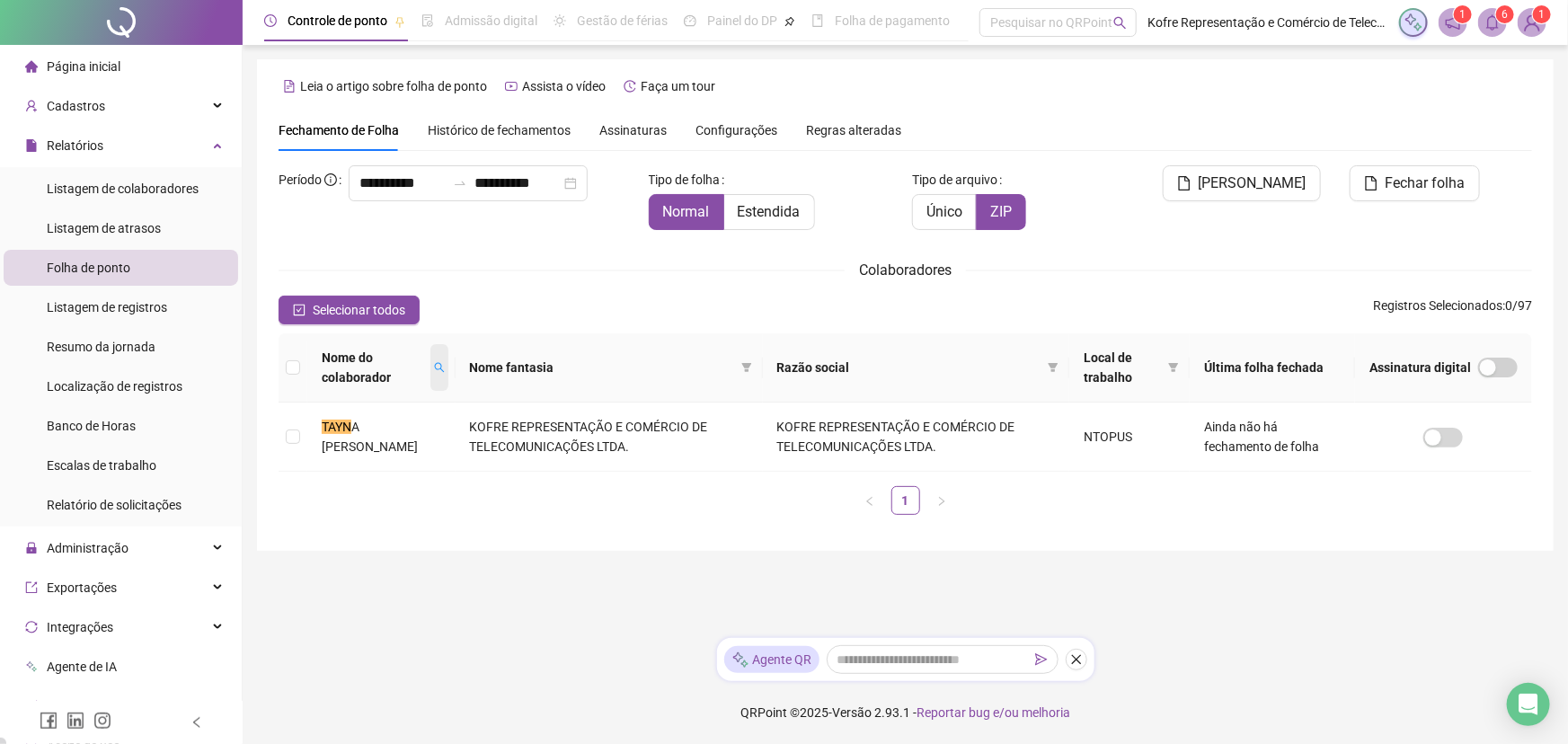
click at [434, 365] on icon "search" at bounding box center [438, 367] width 10 height 10
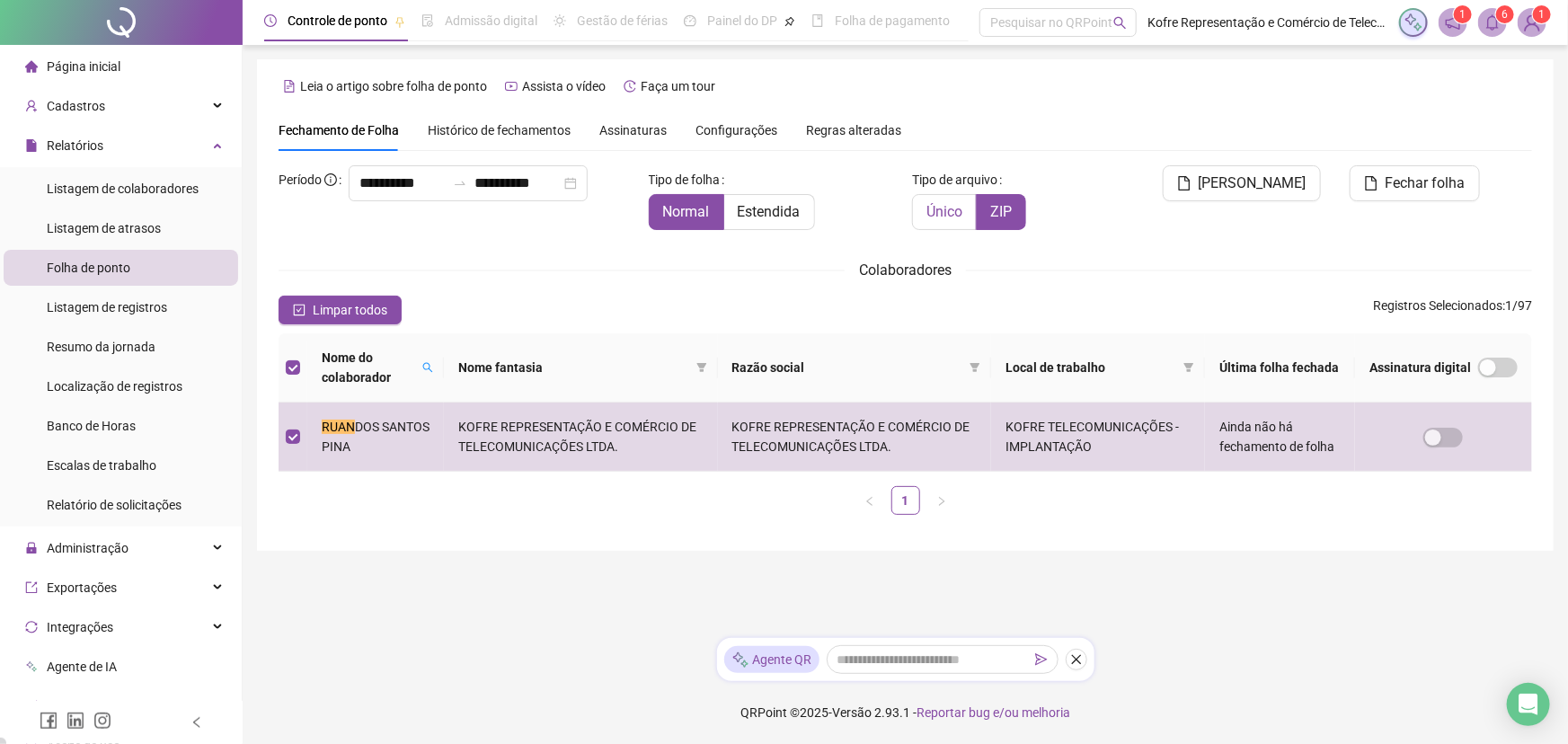
click at [950, 214] on span "Único" at bounding box center [944, 211] width 36 height 17
click at [765, 211] on span "Estendida" at bounding box center [769, 211] width 63 height 17
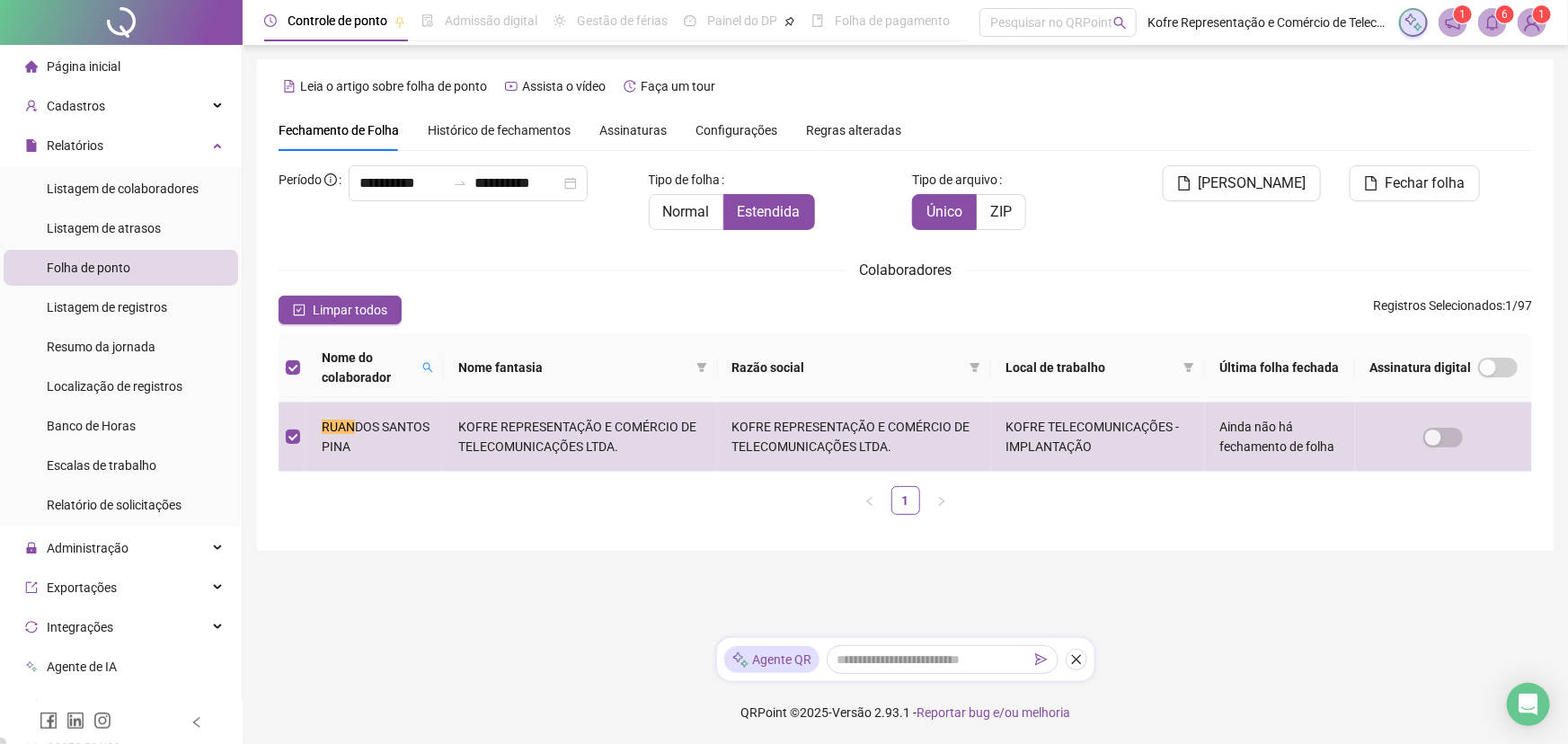
click at [1248, 190] on span "[PERSON_NAME]" at bounding box center [1252, 183] width 108 height 22
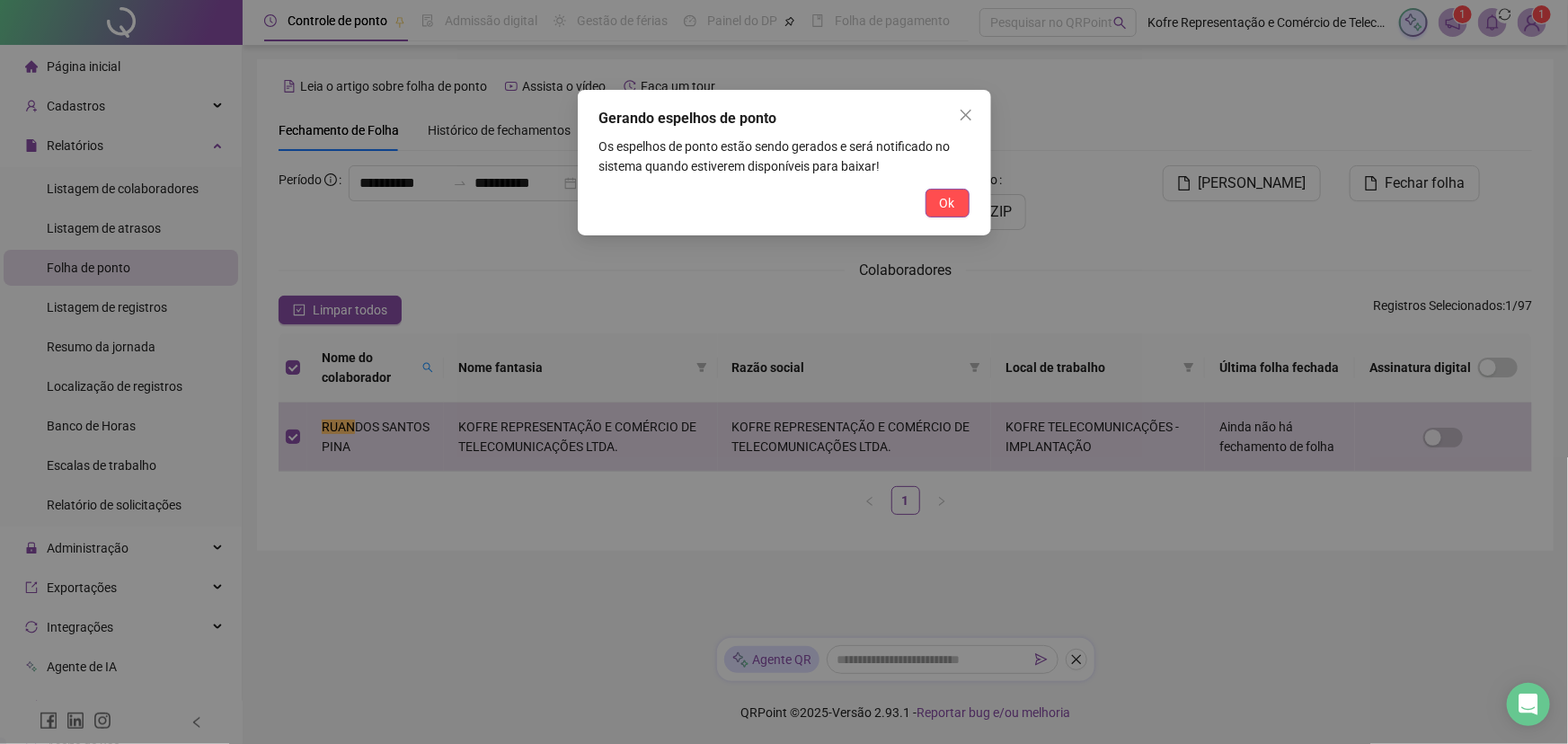
click at [967, 203] on button "Ok" at bounding box center [947, 203] width 44 height 29
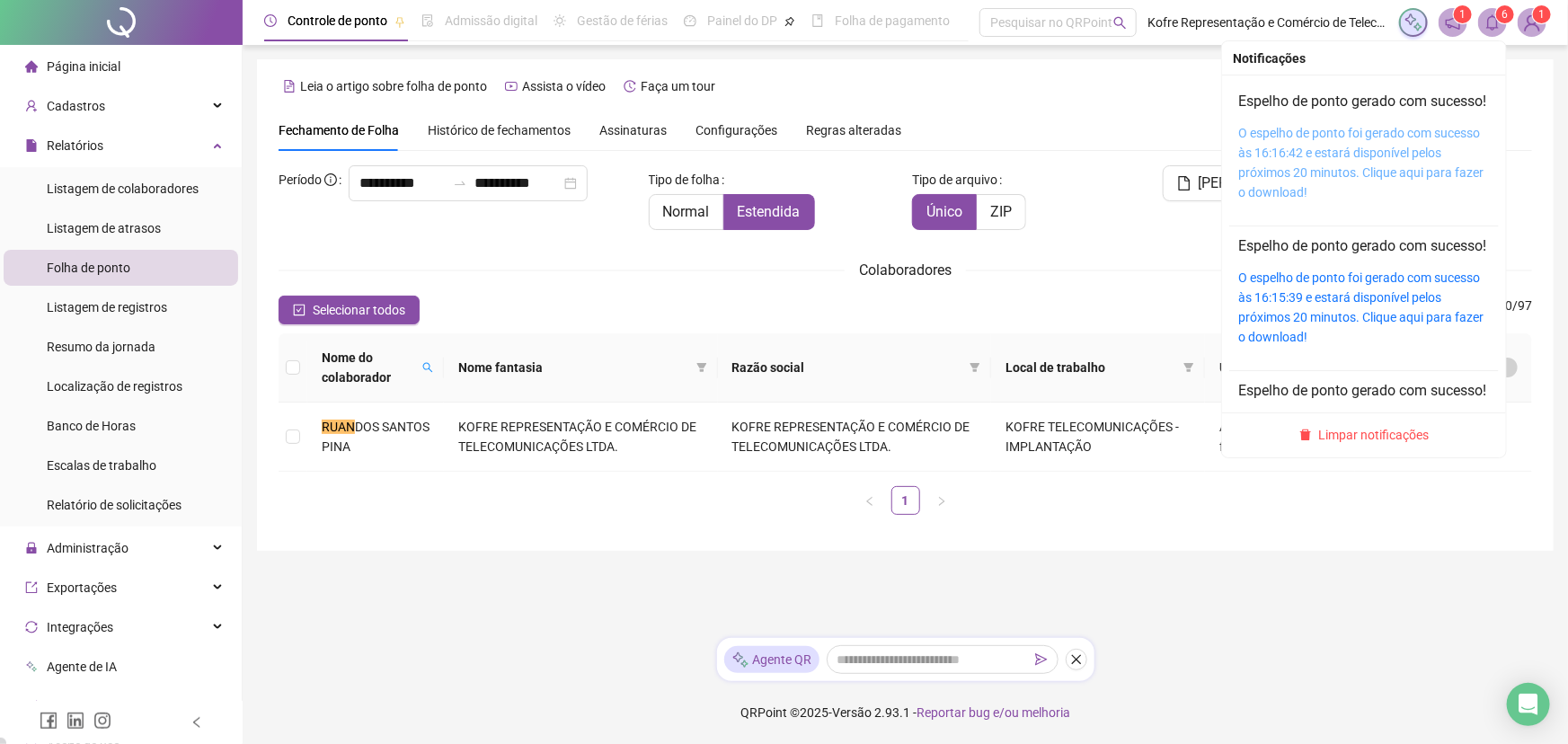
click at [1257, 154] on link "O espelho de ponto foi gerado com sucesso às 16:16:42 e estará disponível pelos…" at bounding box center [1360, 162] width 245 height 74
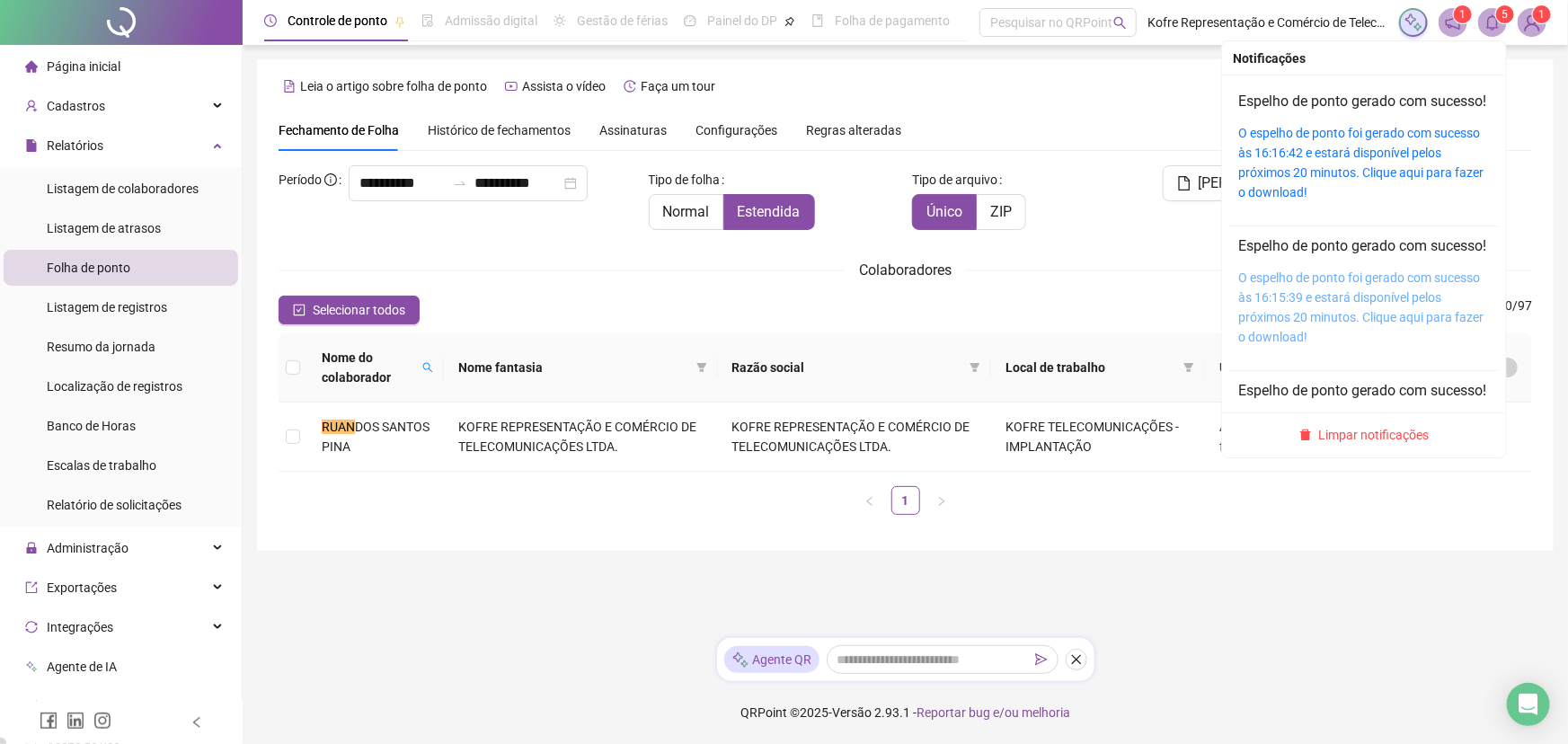
click at [1257, 323] on link "O espelho de ponto foi gerado com sucesso às 16:15:39 e estará disponível pelos…" at bounding box center [1360, 307] width 245 height 74
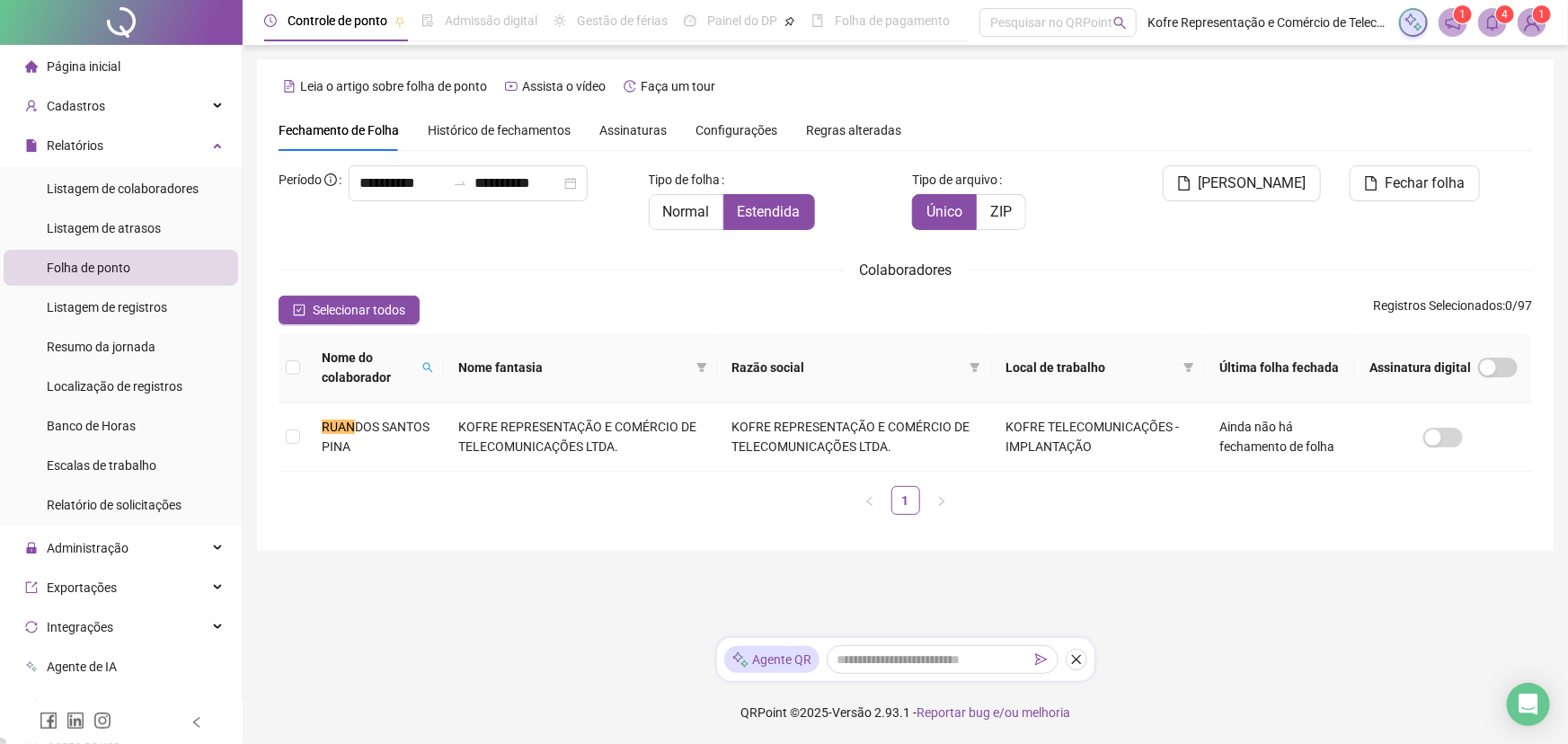
click at [1104, 556] on main "**********" at bounding box center [906, 341] width 1297 height 564
click at [433, 369] on icon "search" at bounding box center [427, 367] width 10 height 10
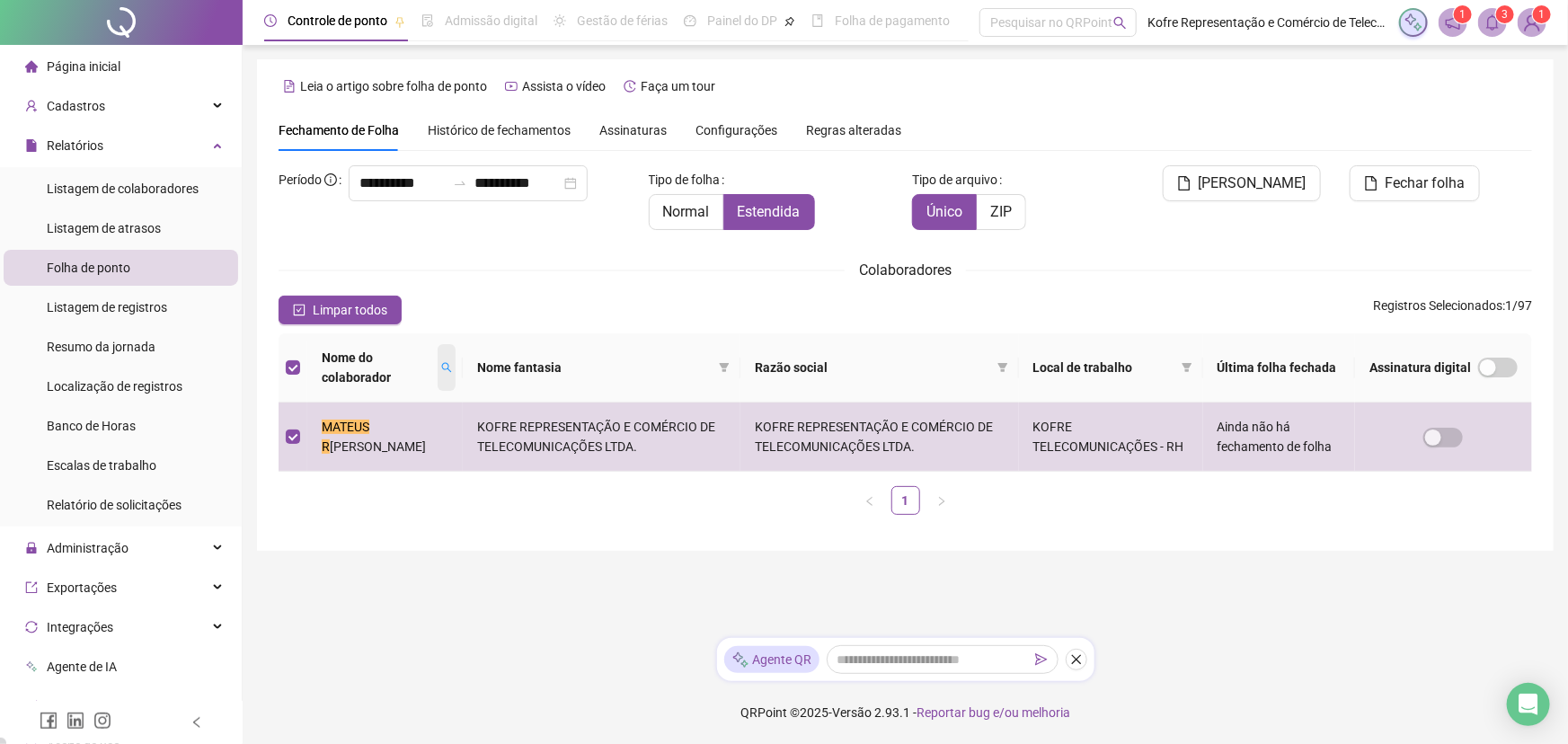
click at [452, 362] on icon "search" at bounding box center [446, 367] width 10 height 10
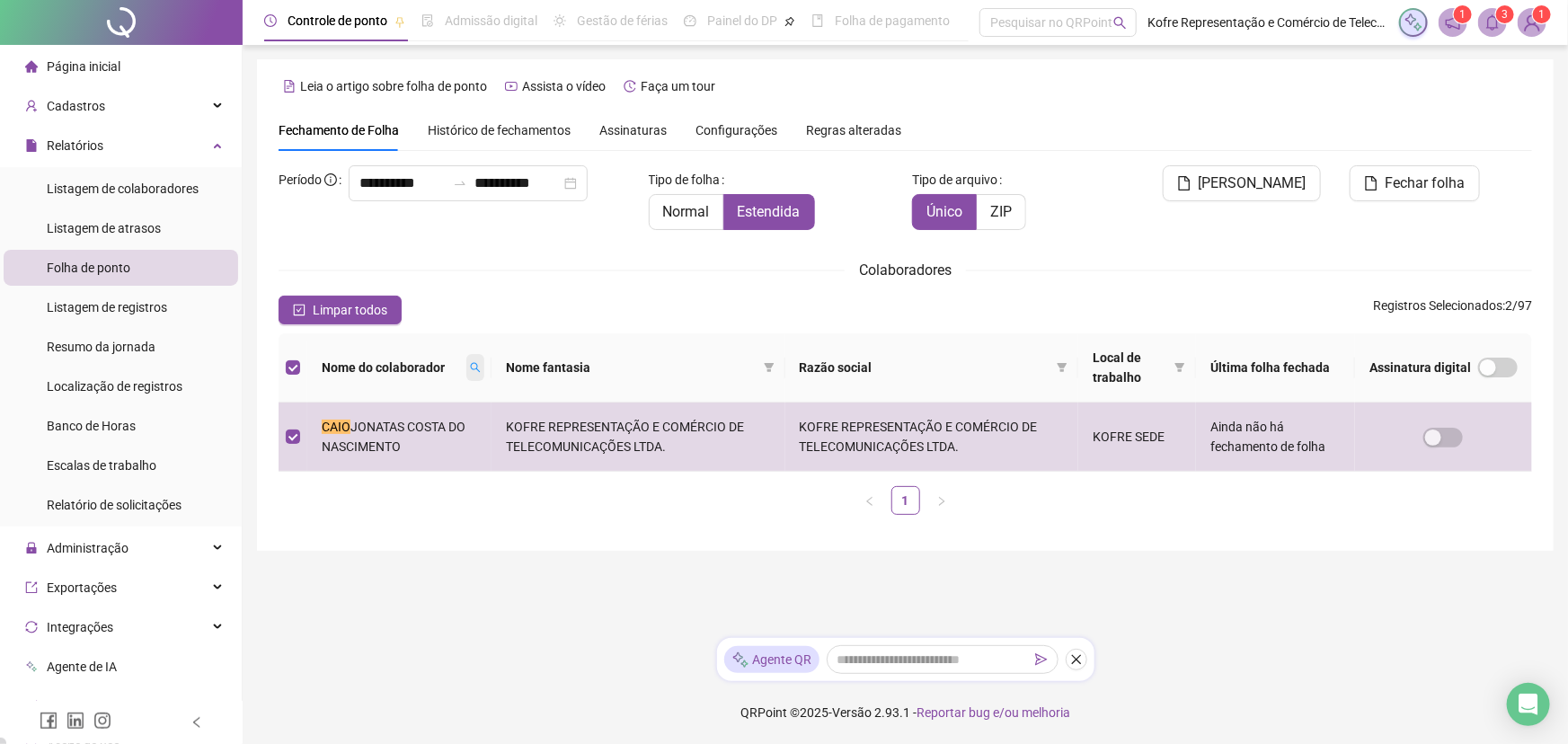
click at [484, 365] on span at bounding box center [475, 367] width 18 height 27
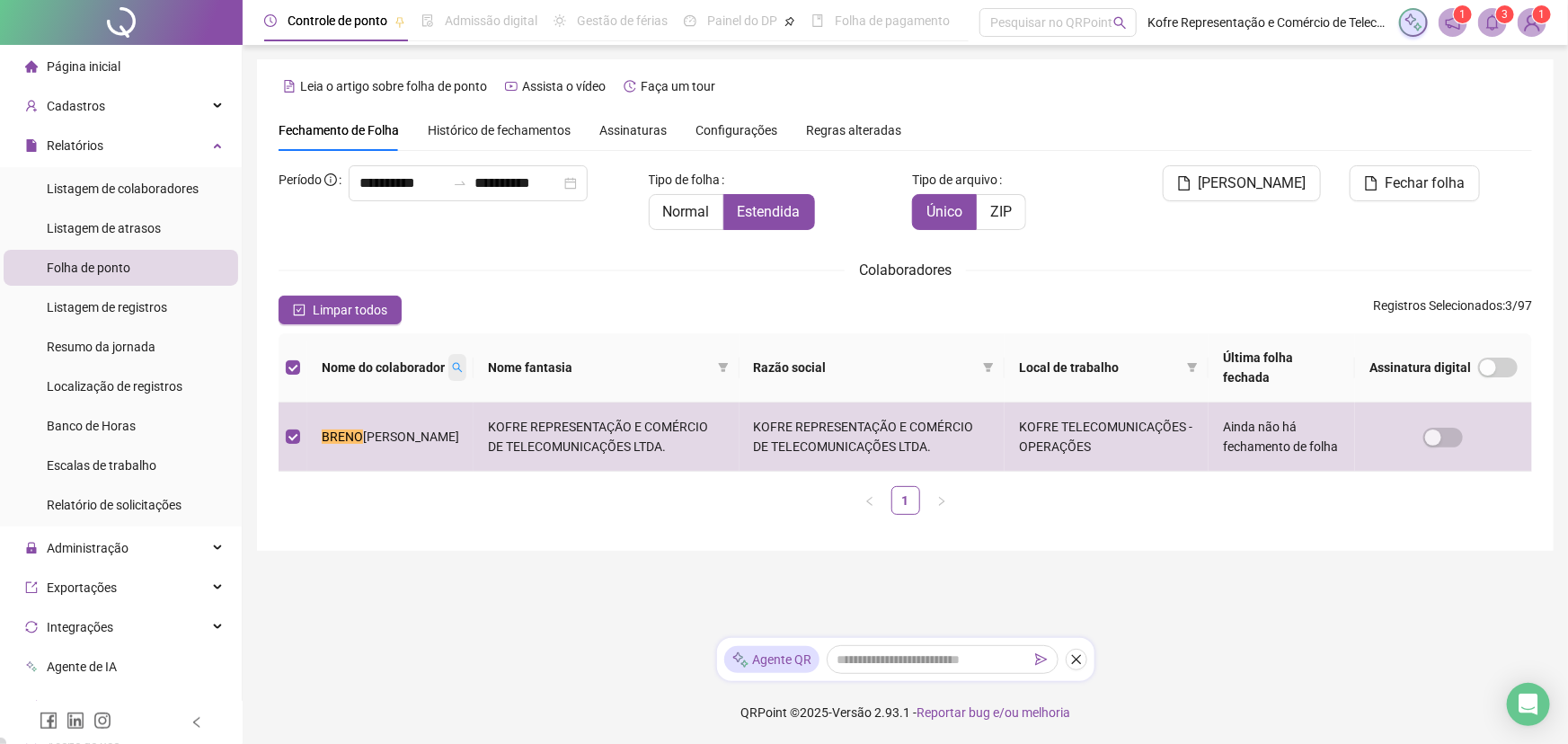
click at [452, 362] on icon "search" at bounding box center [457, 367] width 10 height 10
type input "******"
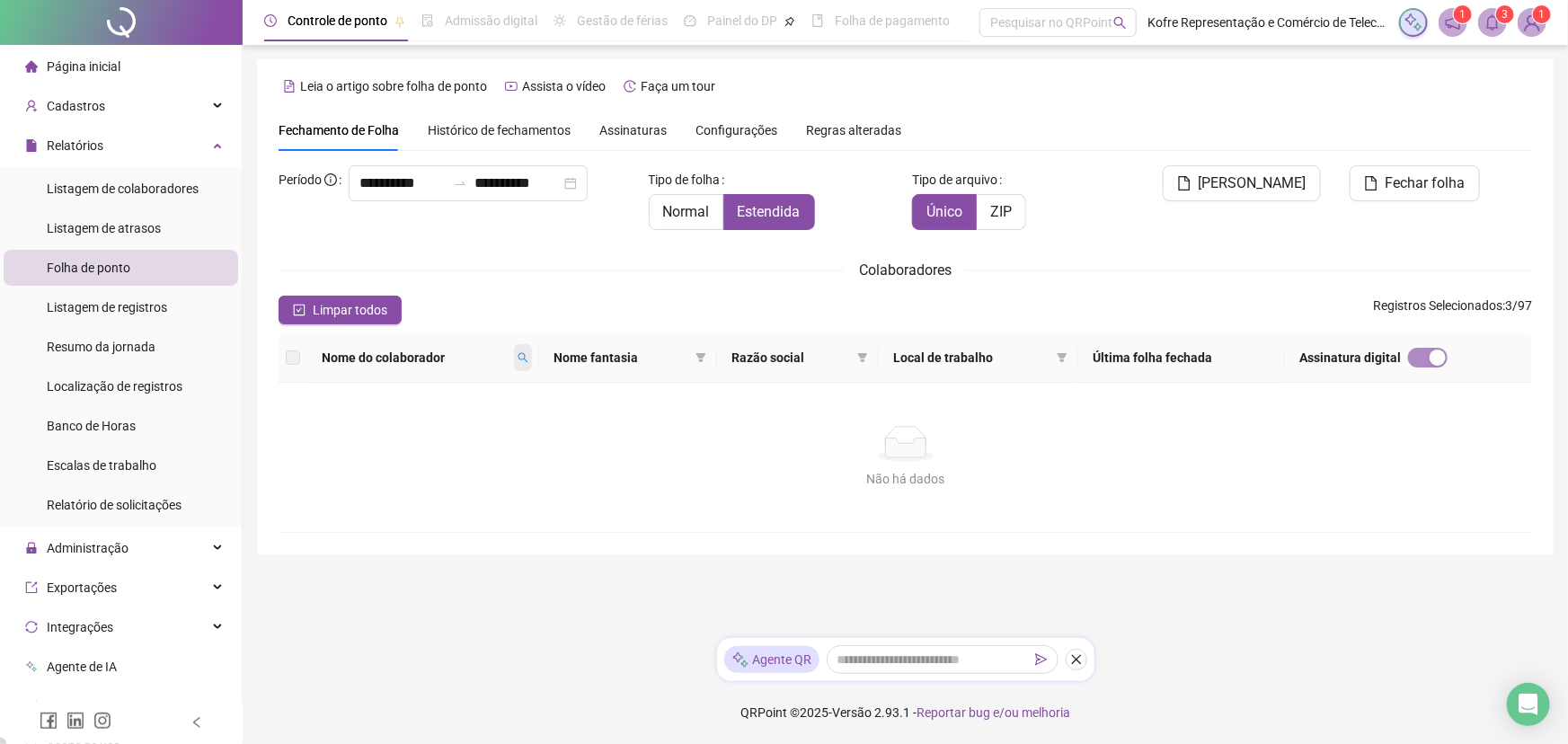
click at [528, 354] on icon "search" at bounding box center [522, 357] width 10 height 10
click at [427, 394] on input "******" at bounding box center [453, 388] width 169 height 29
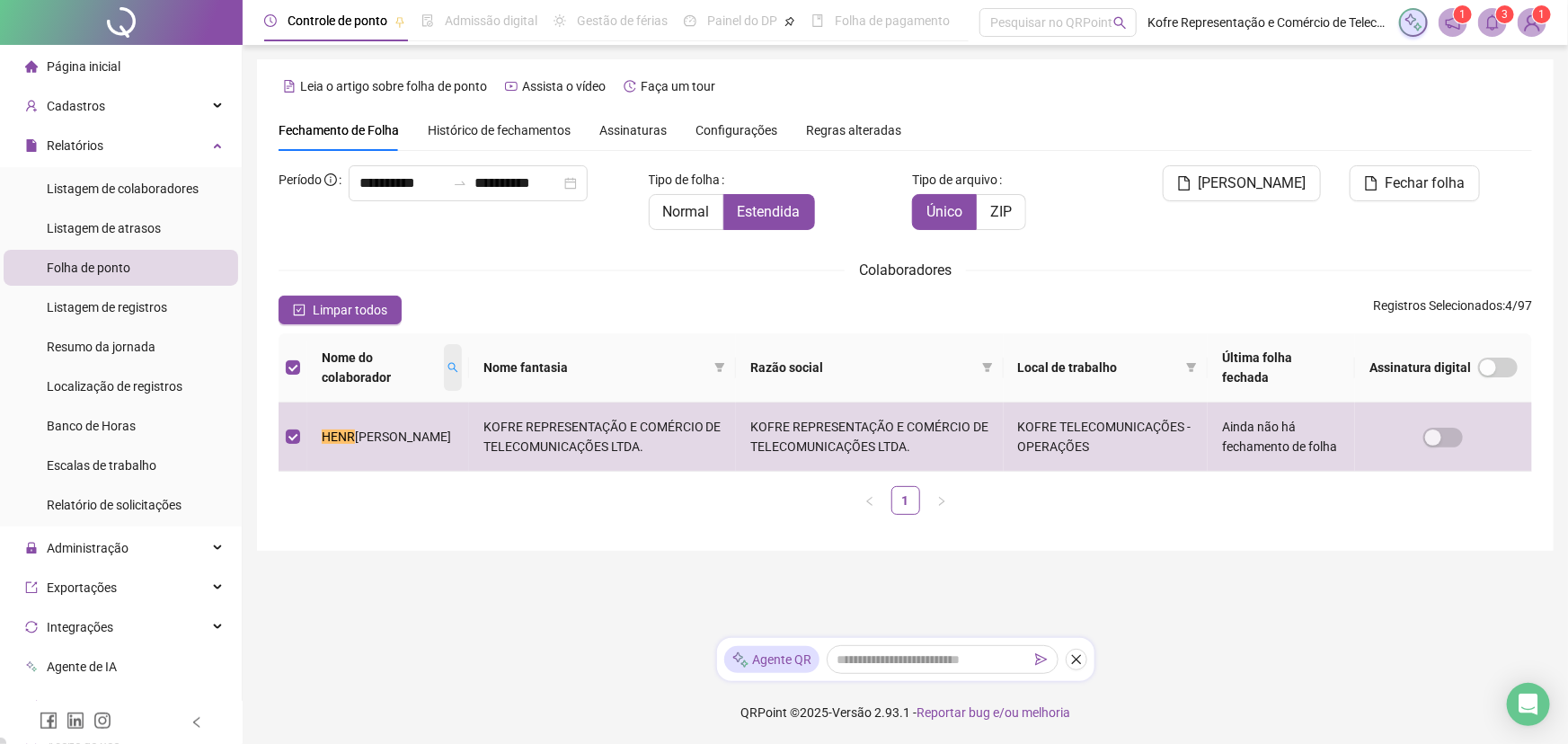
click at [448, 369] on icon "search" at bounding box center [452, 367] width 10 height 10
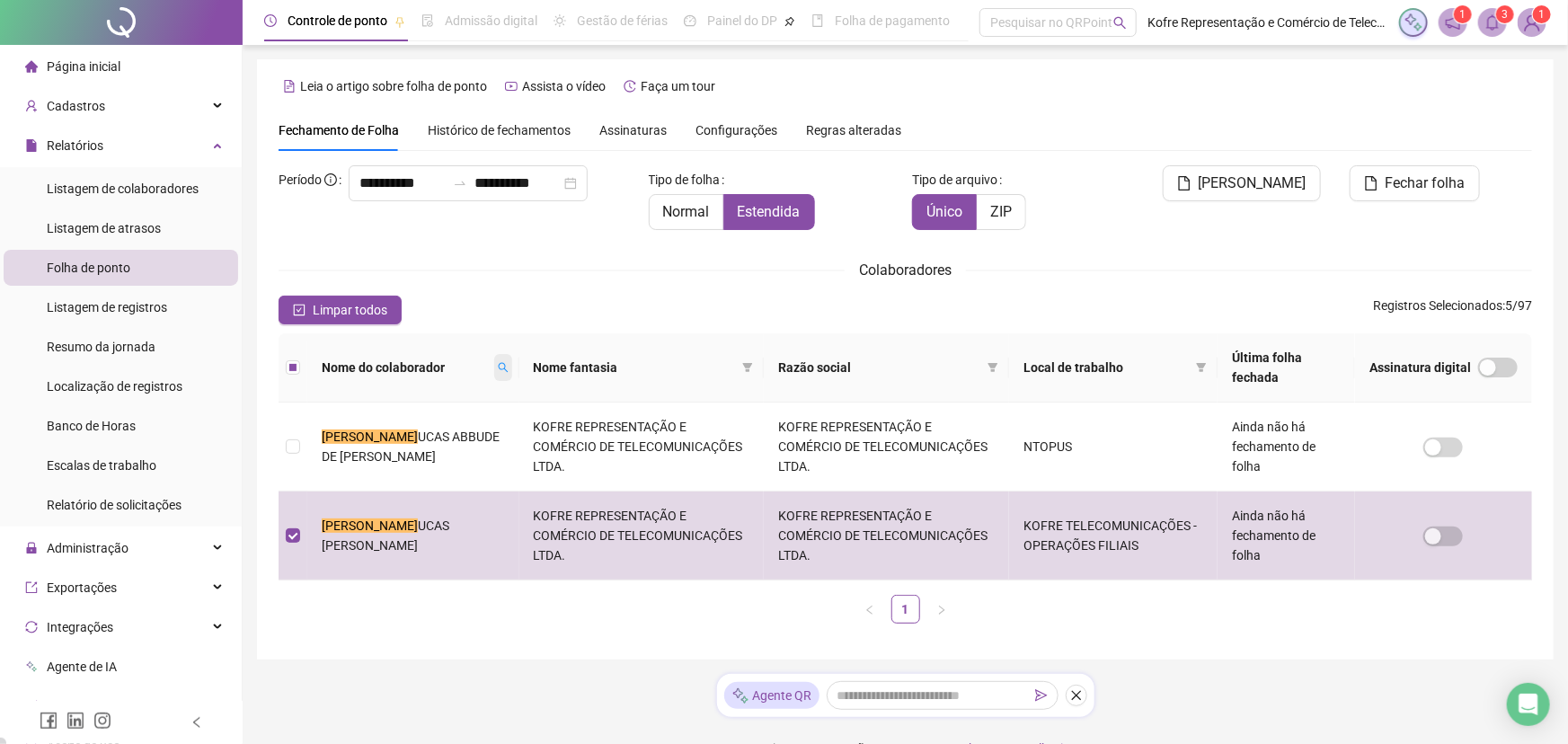
click at [497, 367] on icon "search" at bounding box center [502, 367] width 10 height 10
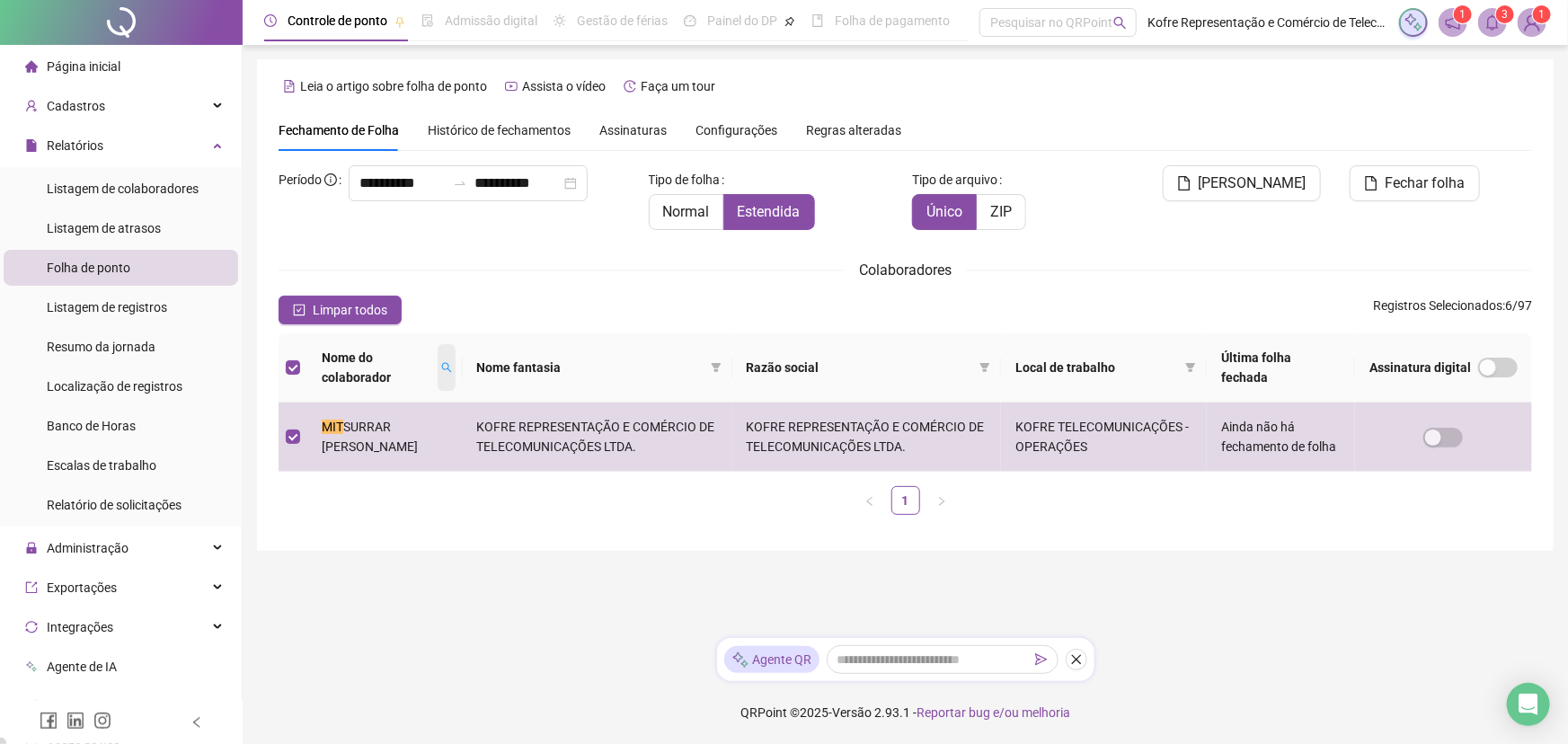
click at [452, 364] on icon "search" at bounding box center [446, 367] width 10 height 10
click at [445, 371] on icon "search" at bounding box center [438, 367] width 10 height 10
click at [440, 369] on icon "search" at bounding box center [435, 367] width 10 height 10
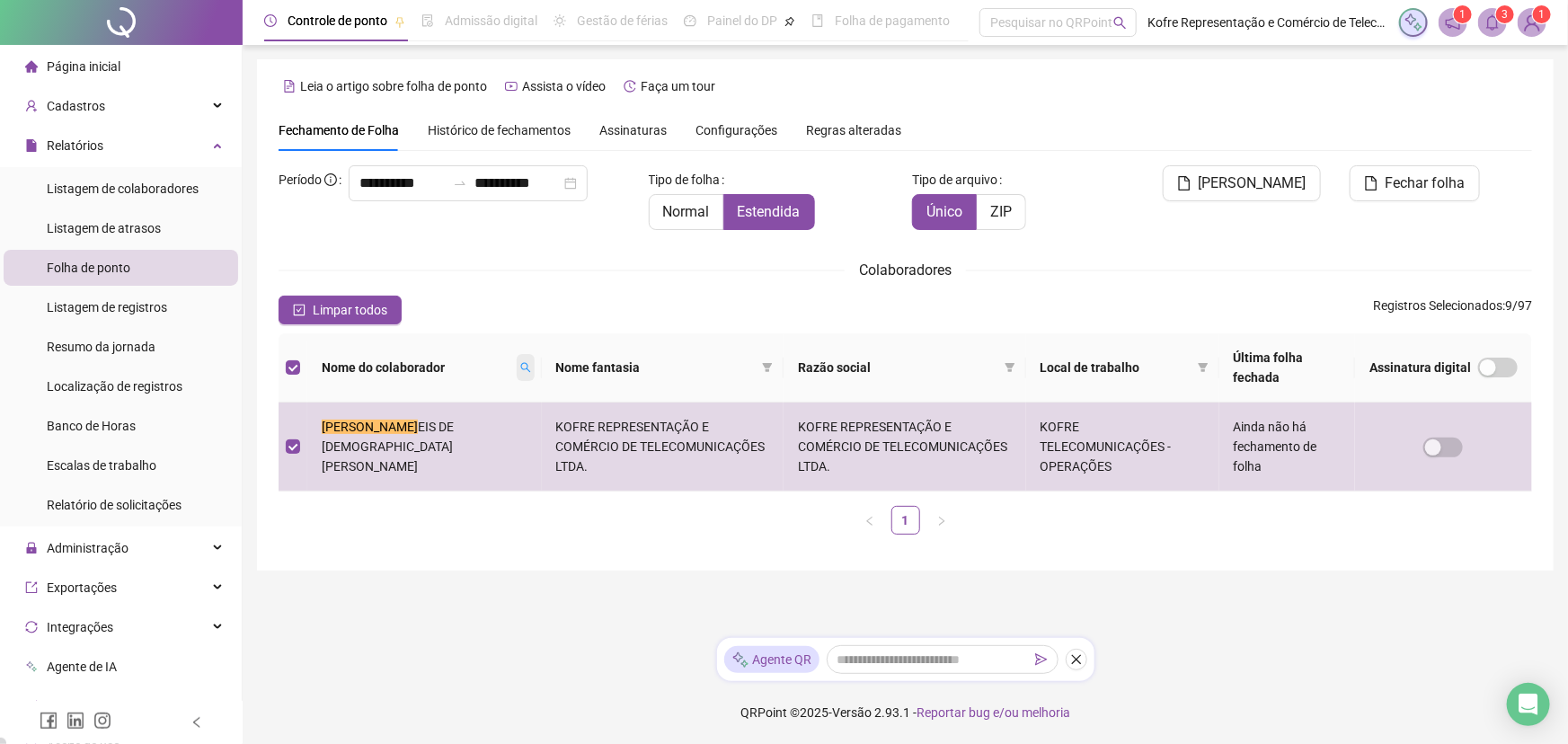
click at [520, 369] on icon "search" at bounding box center [525, 368] width 10 height 10
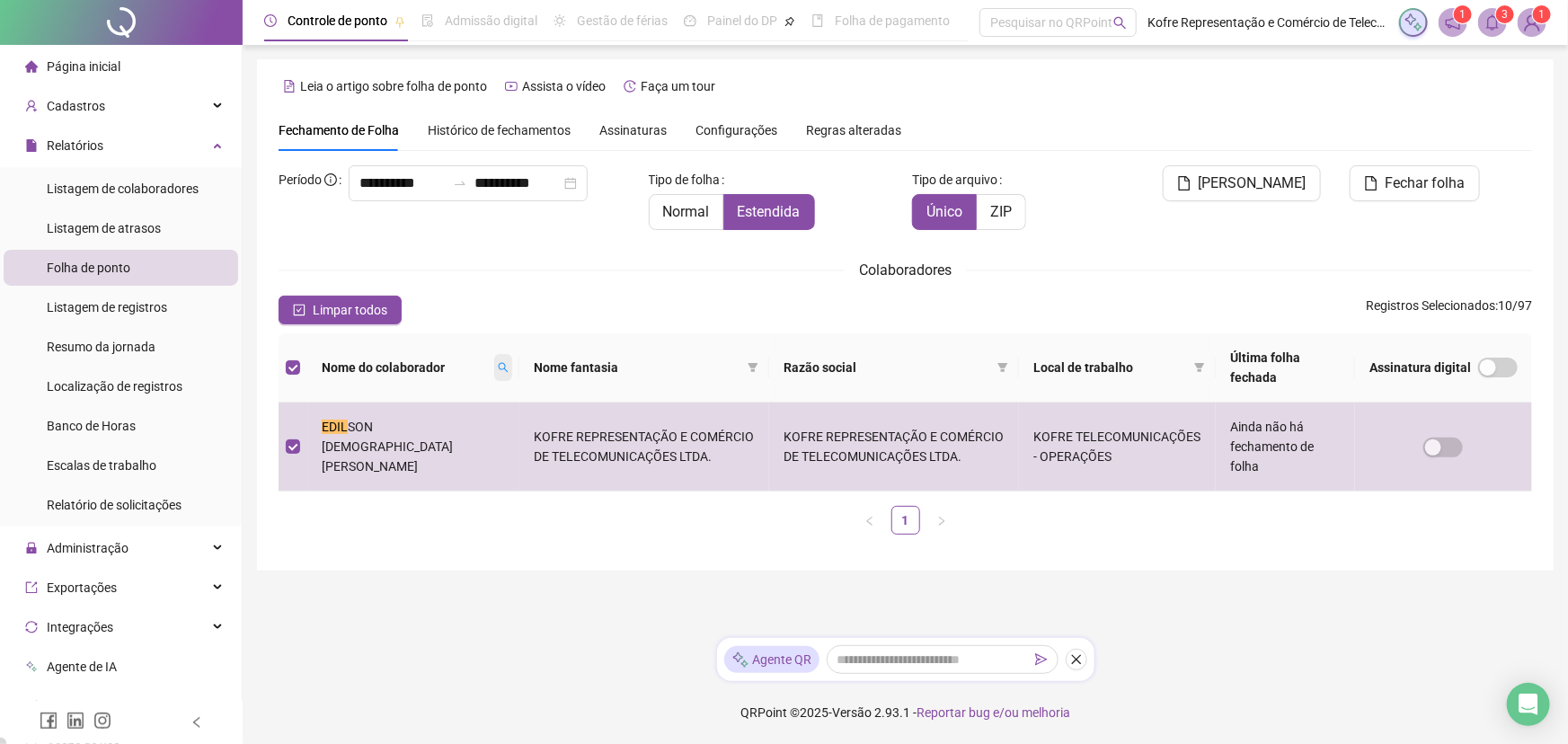
click at [497, 364] on icon "search" at bounding box center [502, 367] width 10 height 10
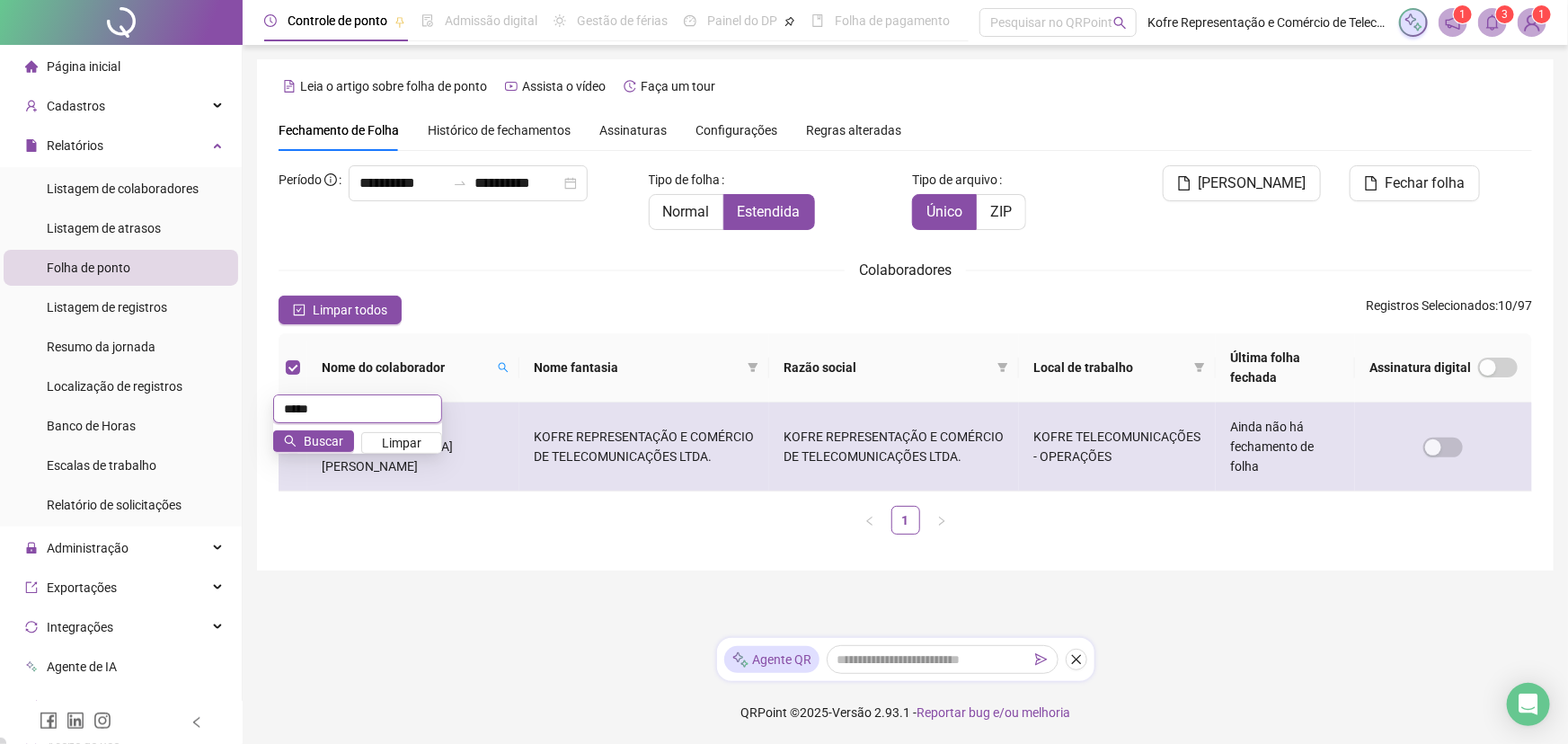
type input "*****"
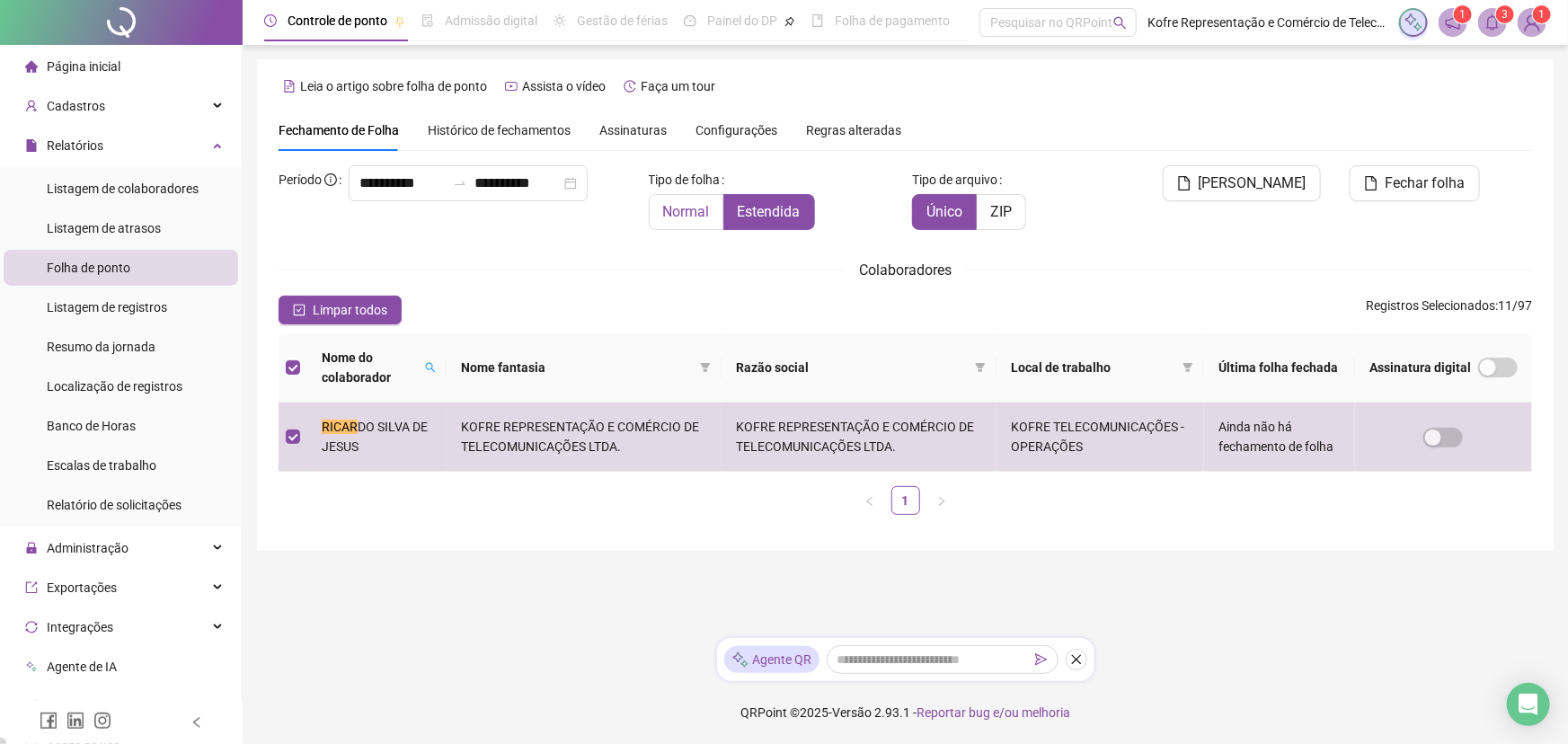
click at [683, 210] on span "Normal" at bounding box center [687, 211] width 47 height 17
click at [1001, 216] on span "ZIP" at bounding box center [1000, 211] width 22 height 17
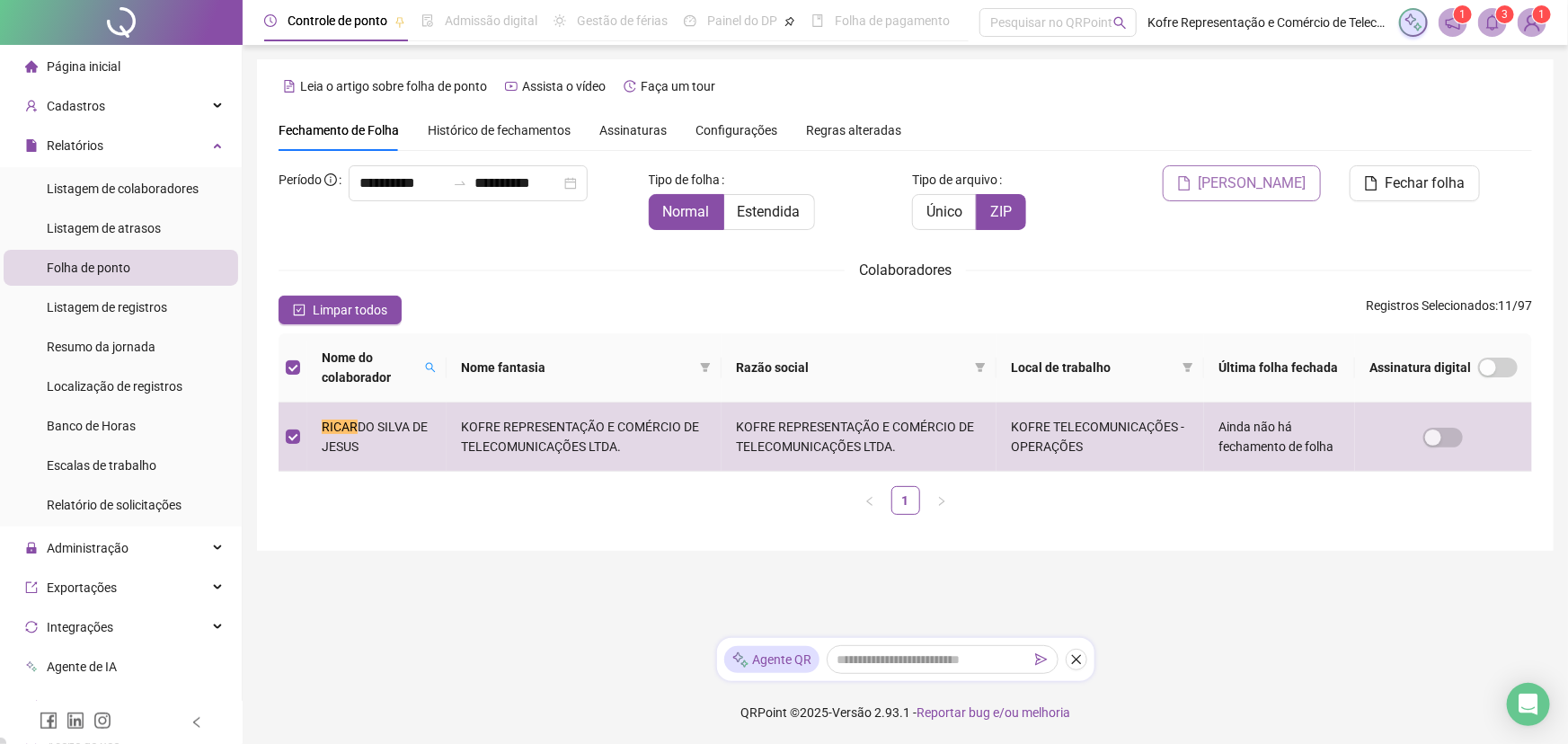
click at [1257, 185] on span "[PERSON_NAME]" at bounding box center [1252, 183] width 108 height 22
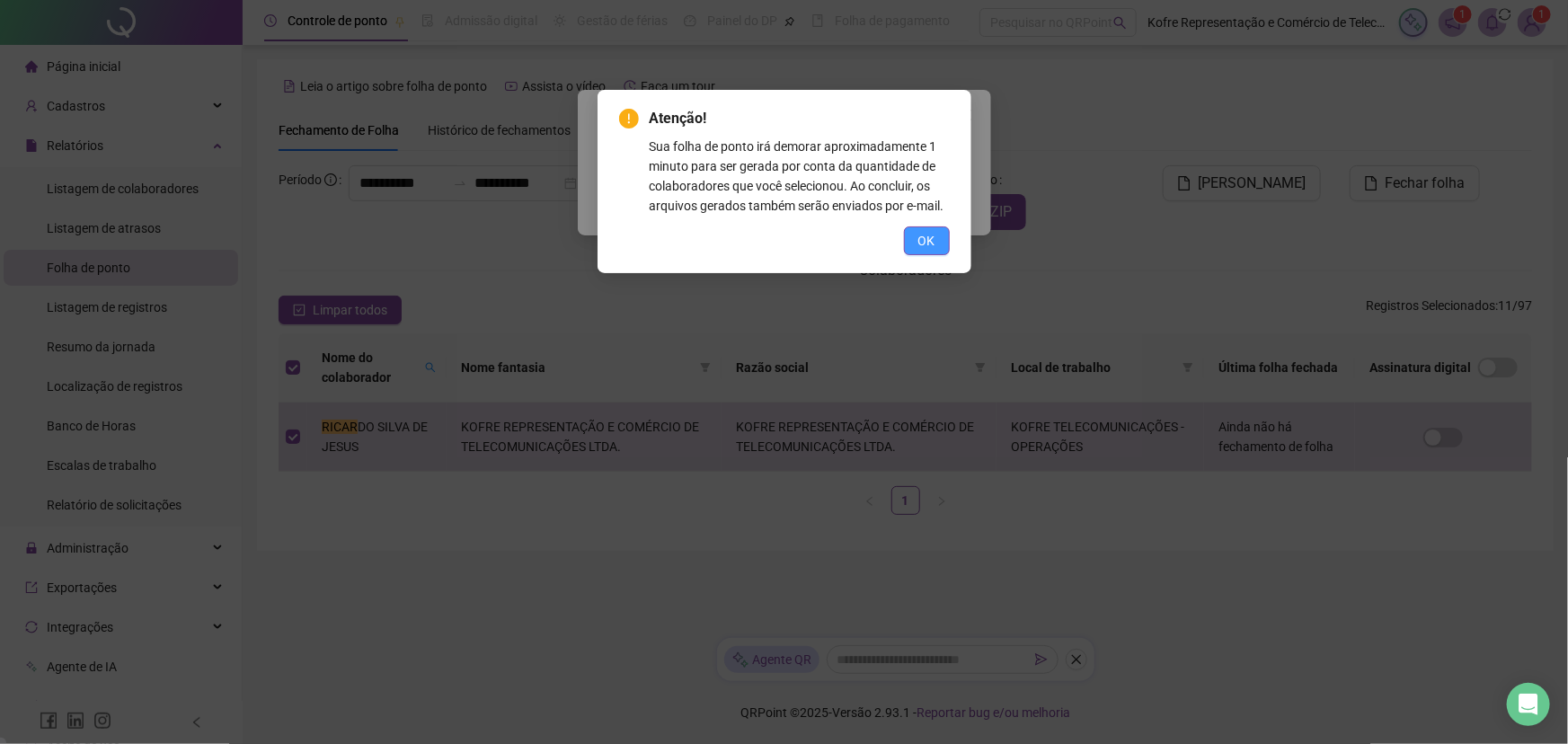
click at [923, 242] on span "OK" at bounding box center [926, 240] width 17 height 20
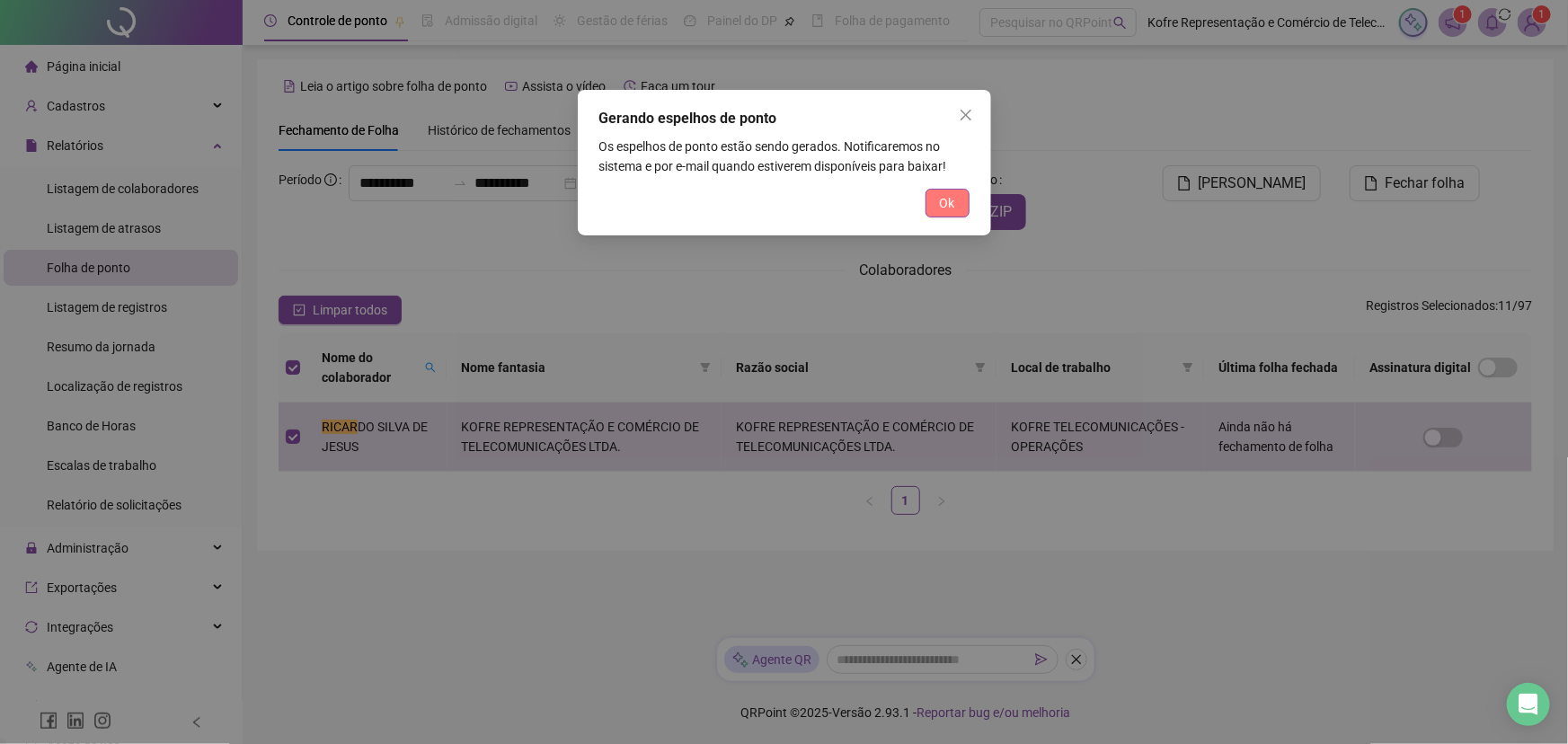
click at [937, 209] on button "Ok" at bounding box center [947, 203] width 44 height 29
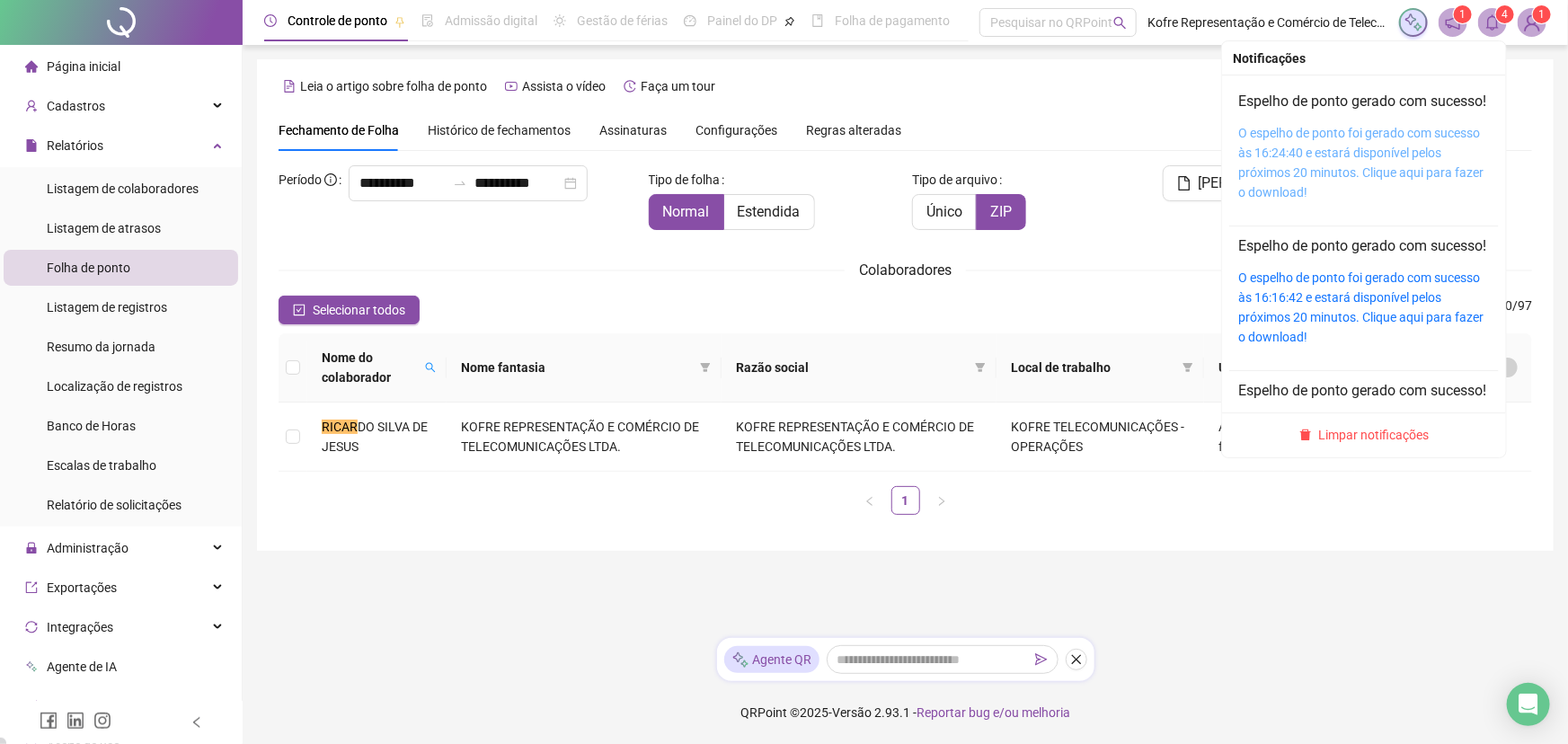
click at [1257, 154] on link "O espelho de ponto foi gerado com sucesso às 16:24:40 e estará disponível pelos…" at bounding box center [1360, 162] width 245 height 74
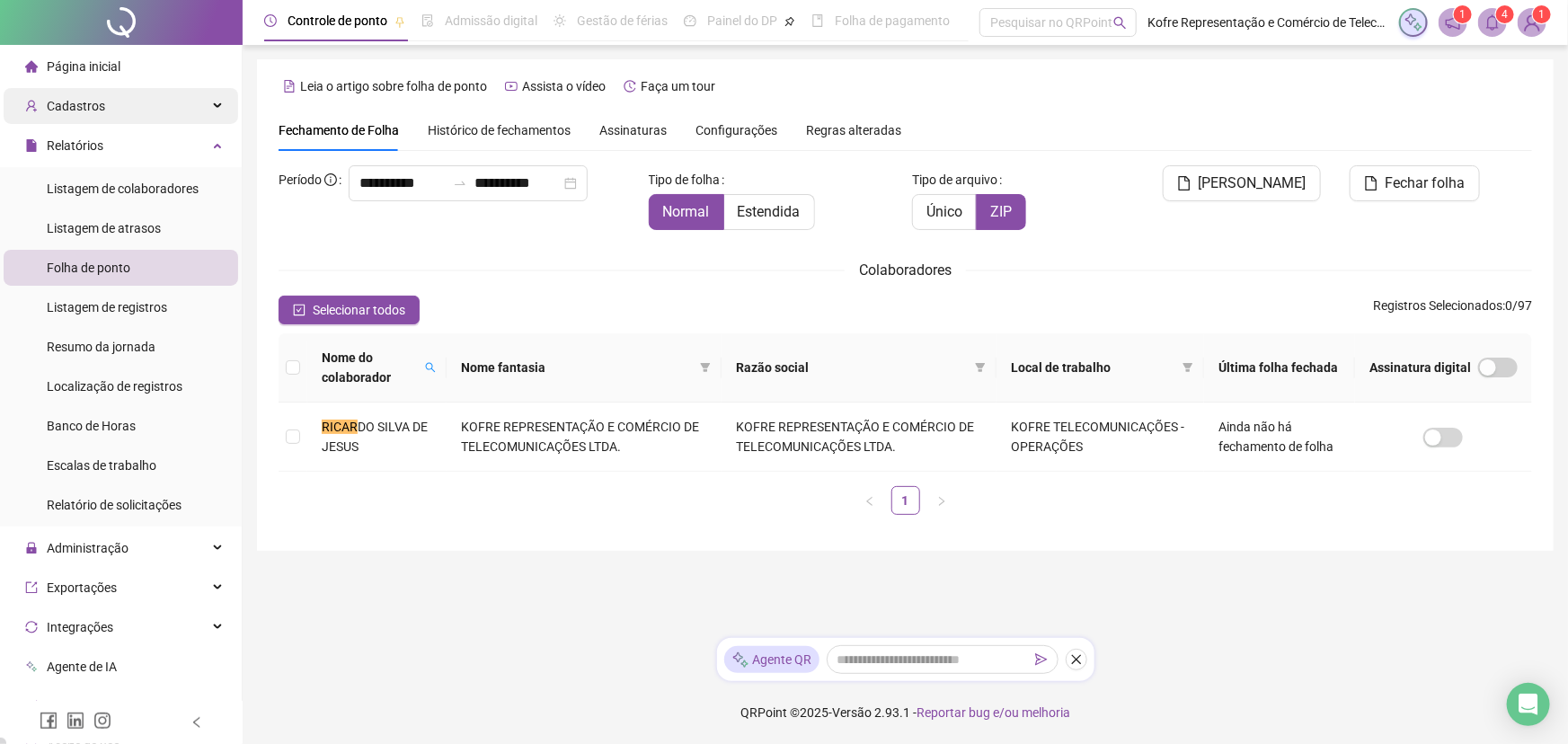
click at [206, 112] on div "Cadastros" at bounding box center [121, 106] width 235 height 36
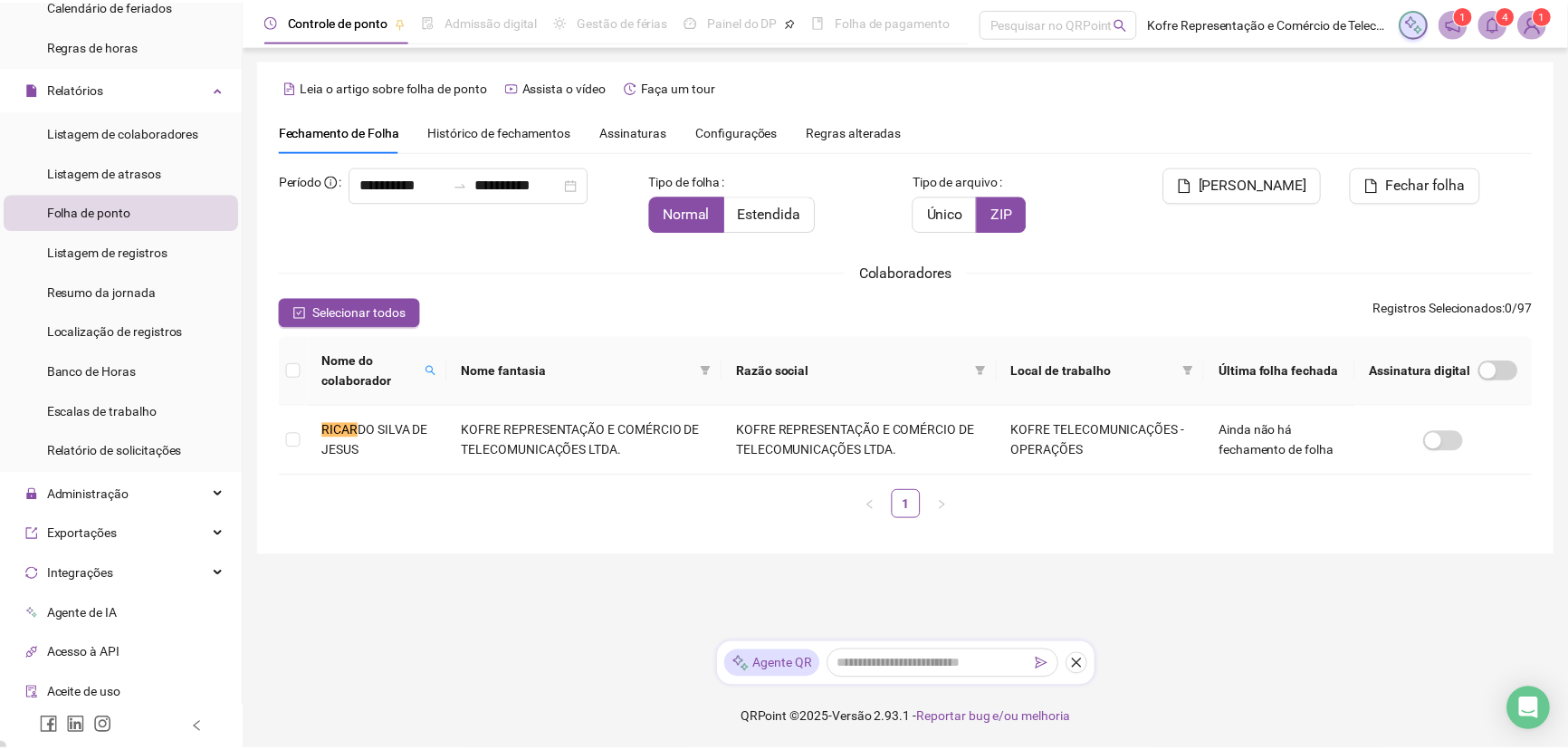
scroll to position [411, 0]
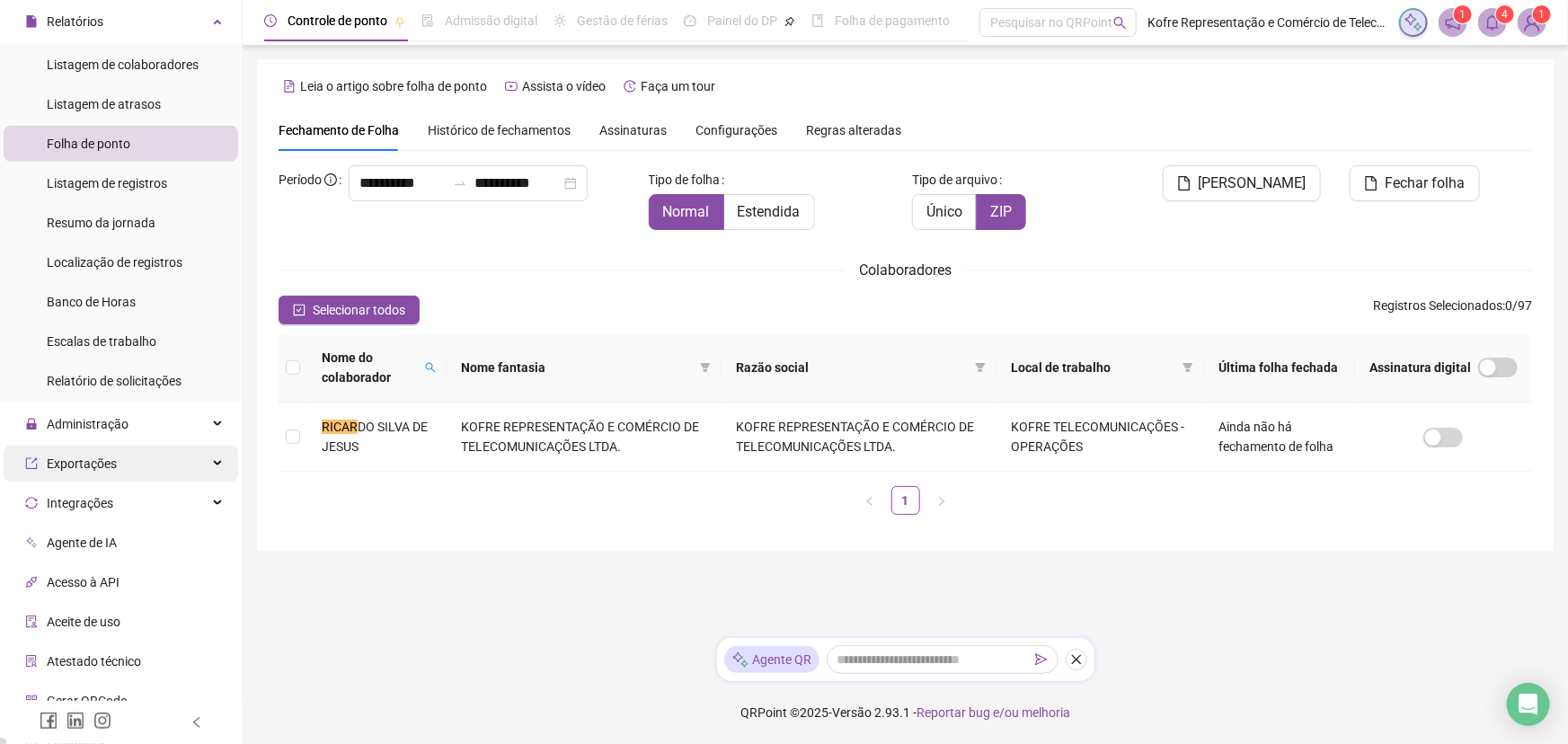
click at [205, 460] on div "Exportações" at bounding box center [121, 463] width 235 height 36
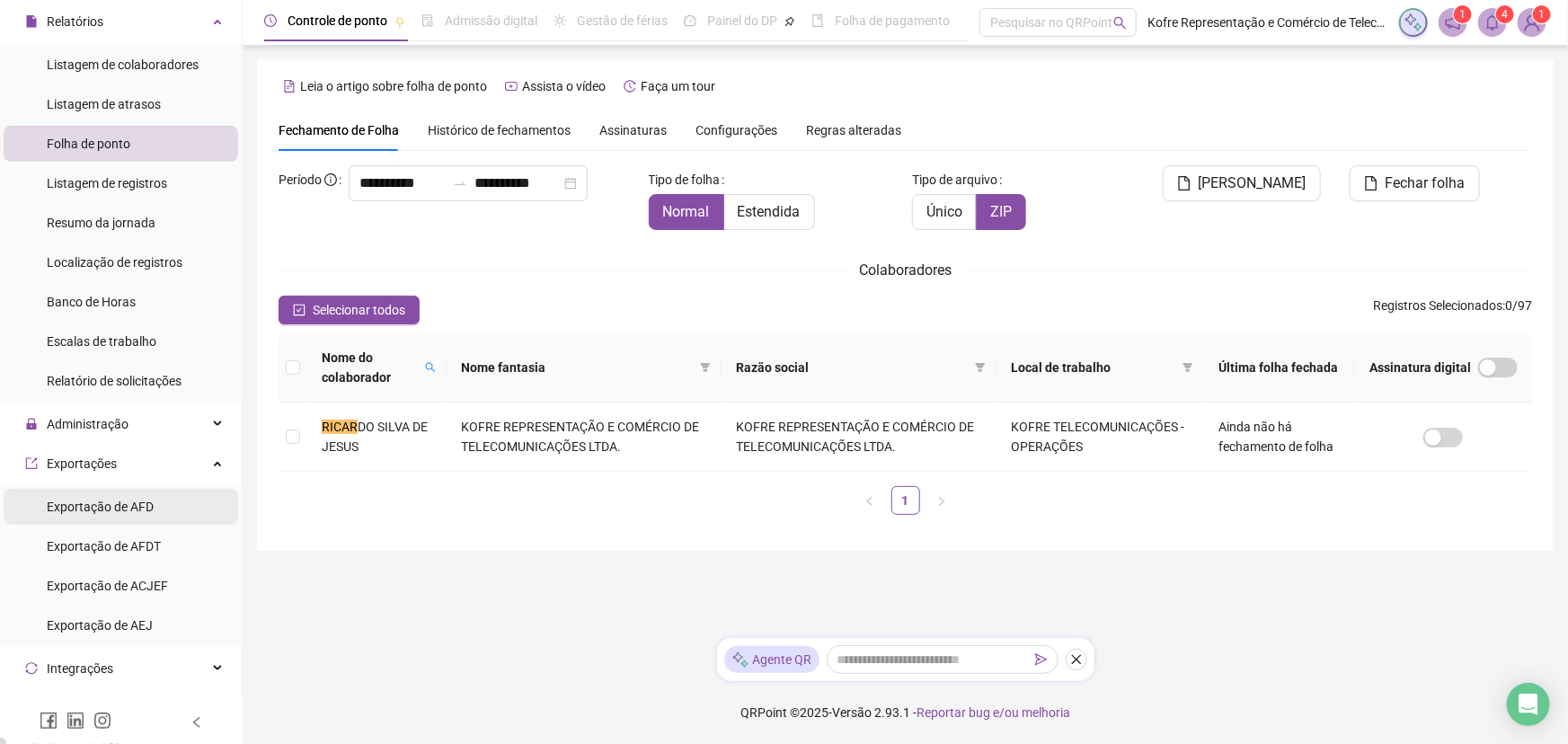
click at [114, 513] on span "Exportação de AFD" at bounding box center [100, 506] width 107 height 14
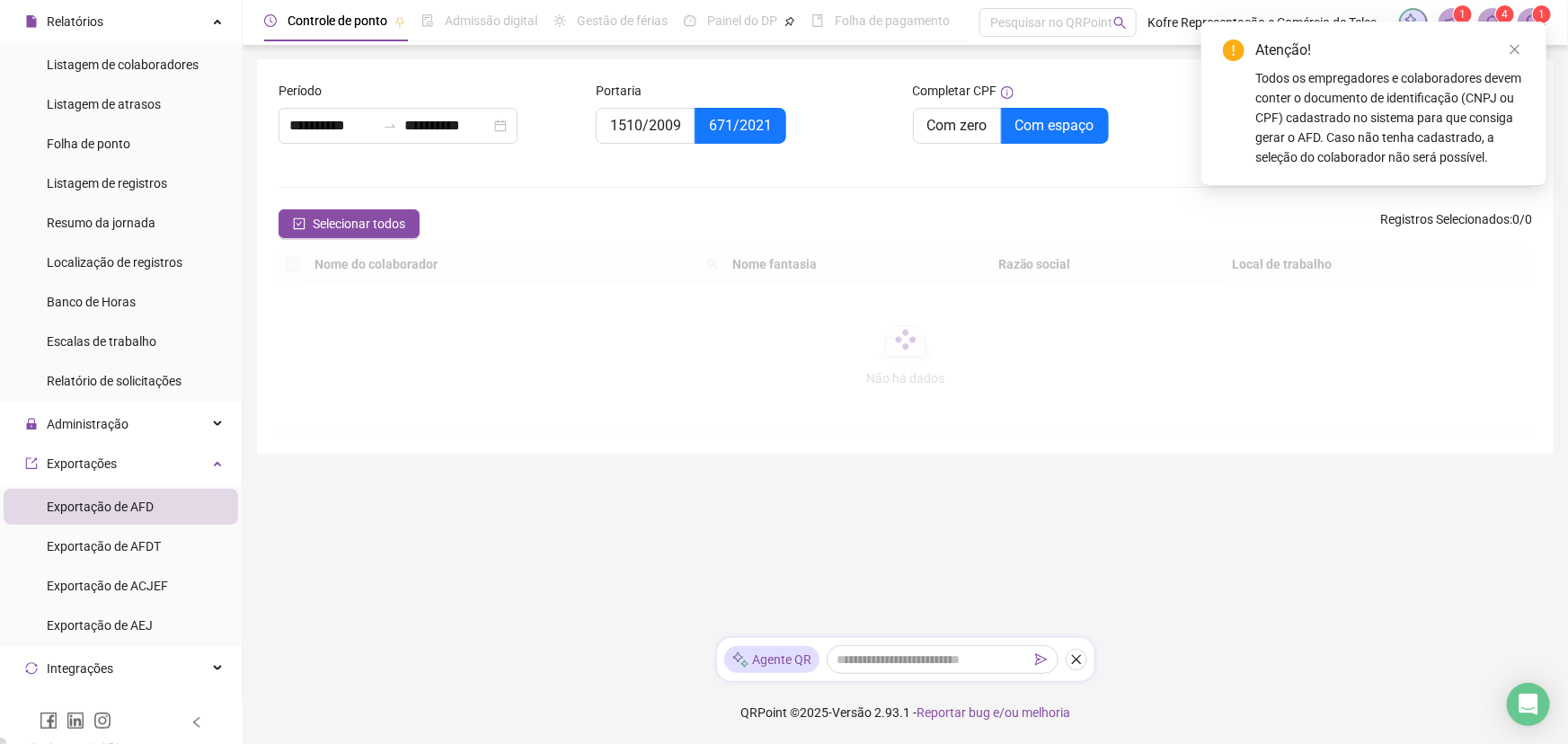
type input "**********"
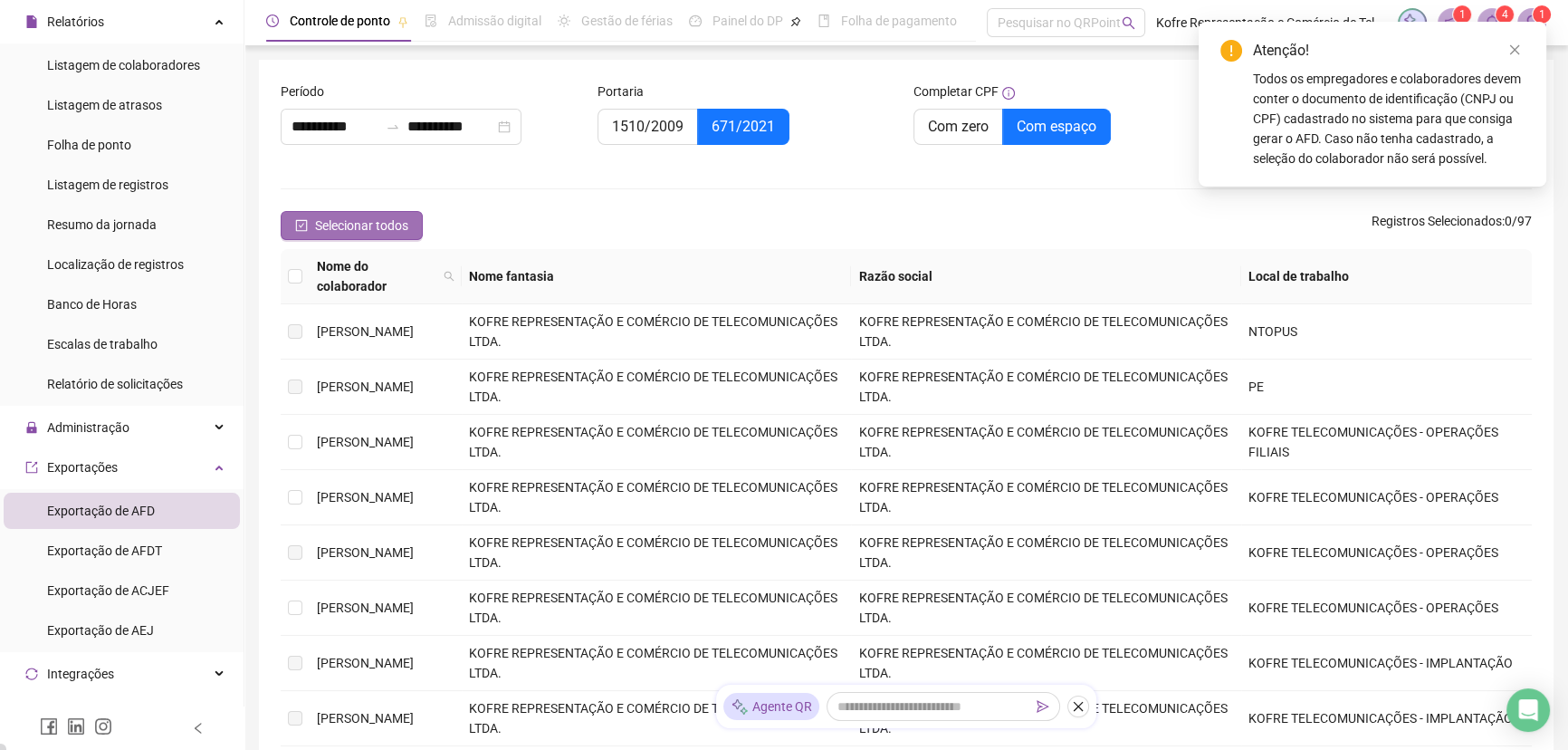
click at [298, 225] on icon "check-square" at bounding box center [301, 225] width 12 height 12
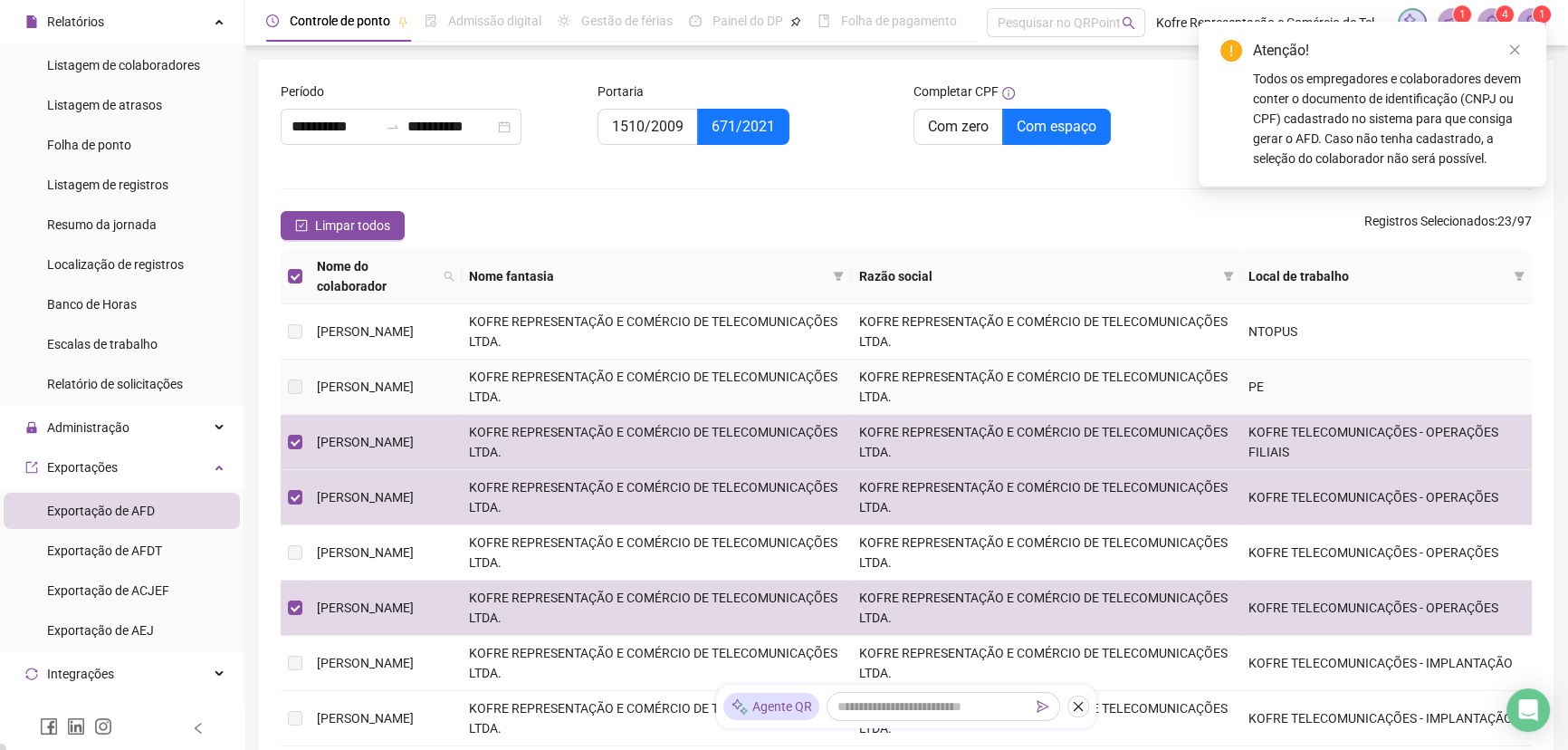
click at [300, 376] on label at bounding box center [294, 386] width 14 height 20
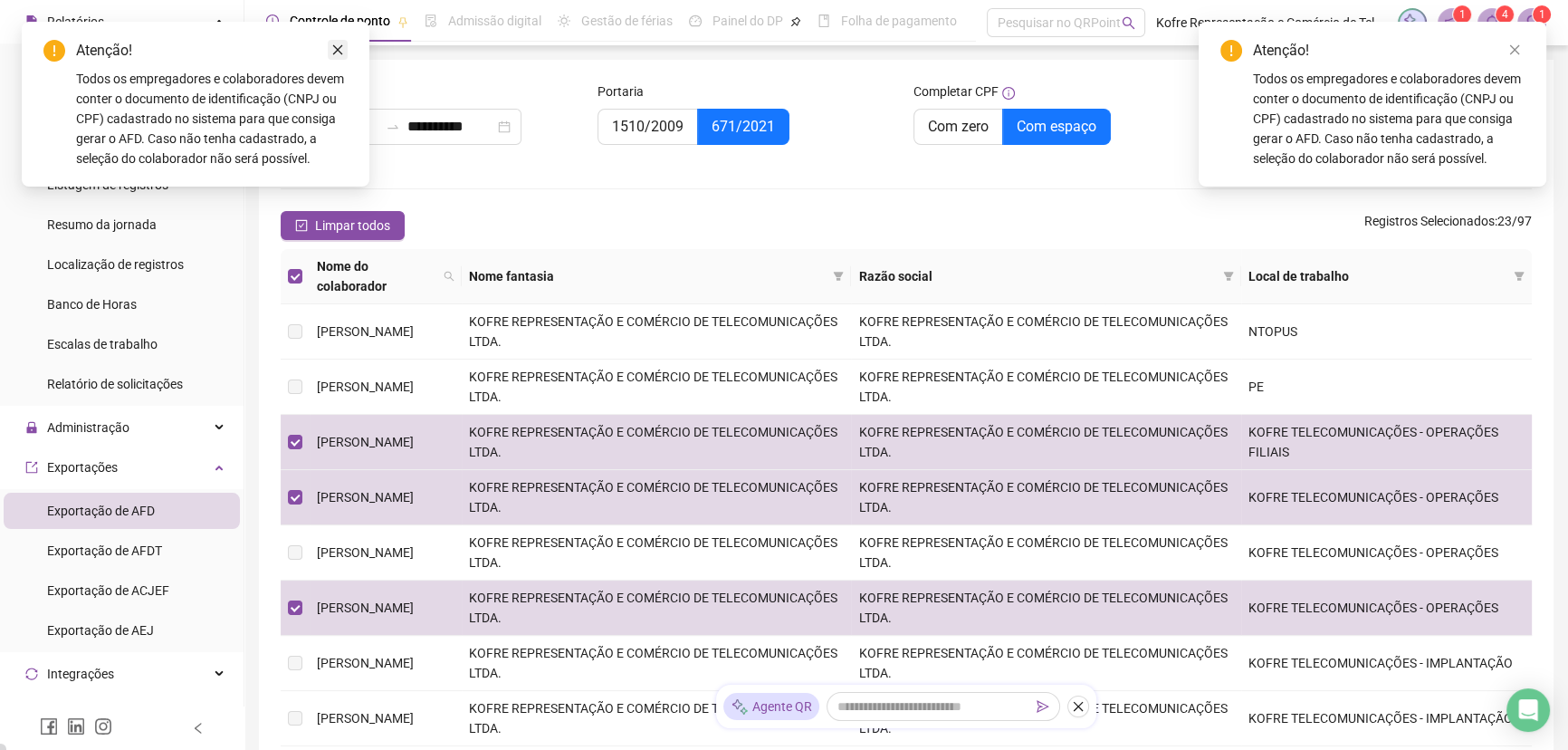
click at [338, 40] on link "Close" at bounding box center [338, 49] width 20 height 20
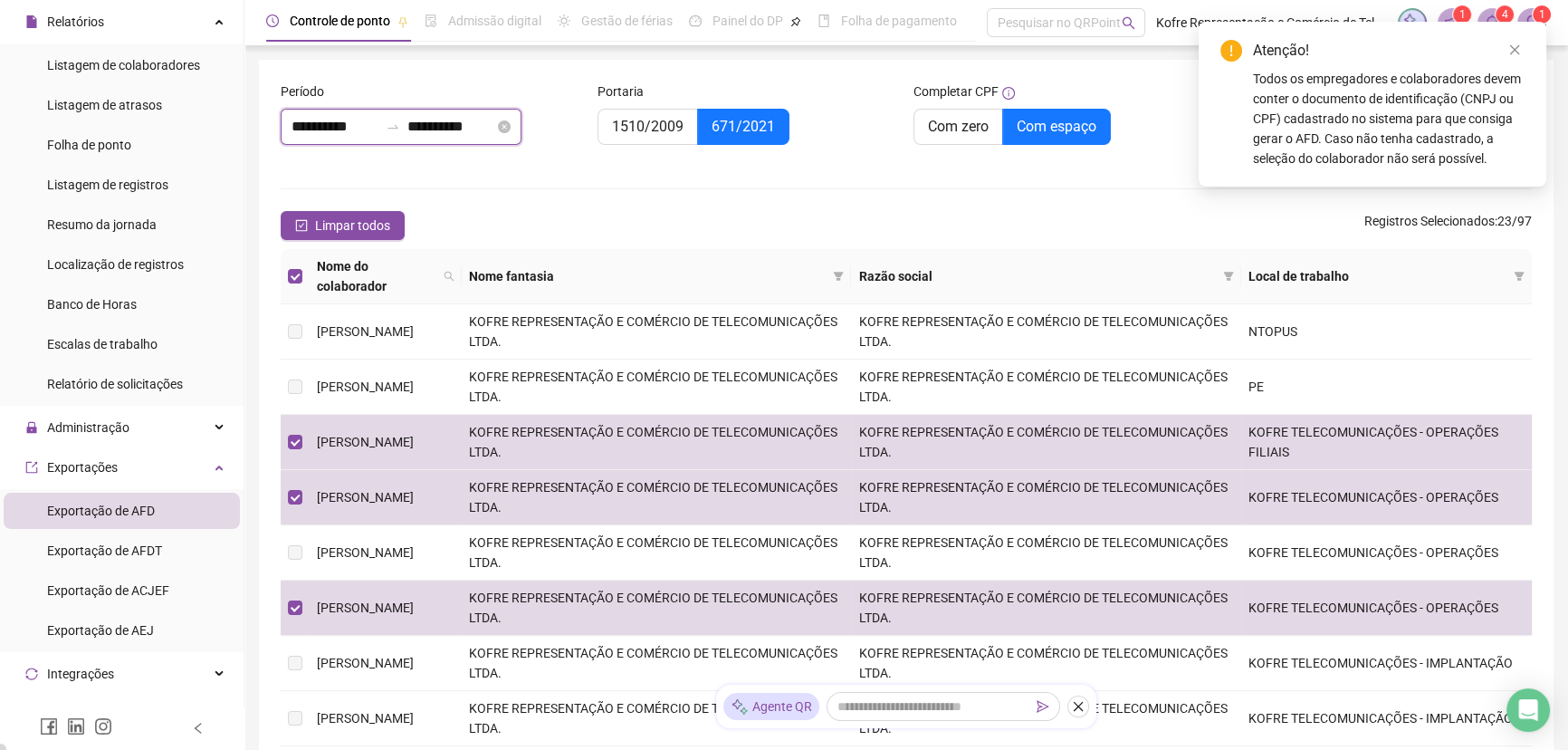
click at [366, 131] on input "**********" at bounding box center [335, 127] width 87 height 22
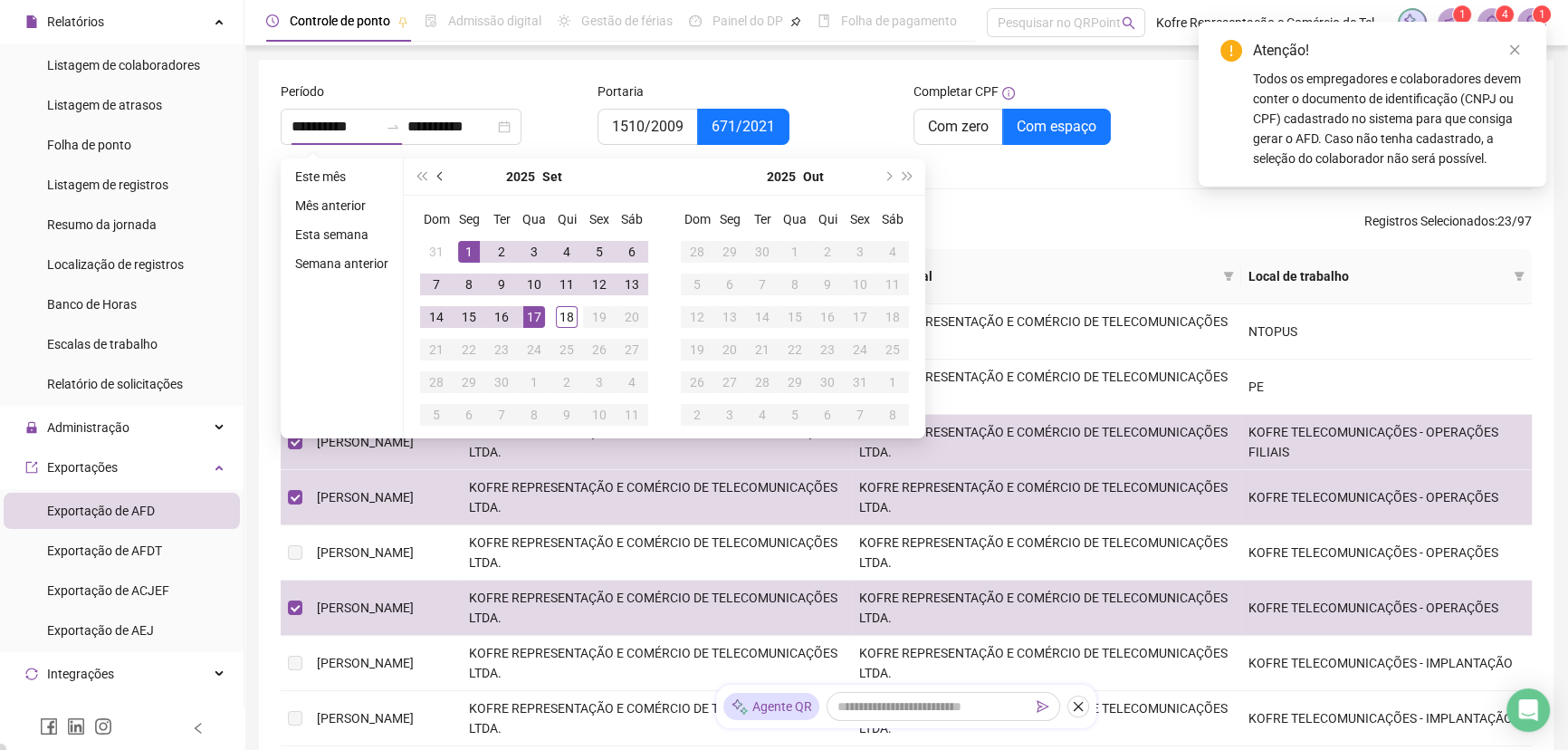
click at [439, 181] on button "prev-year" at bounding box center [441, 177] width 20 height 36
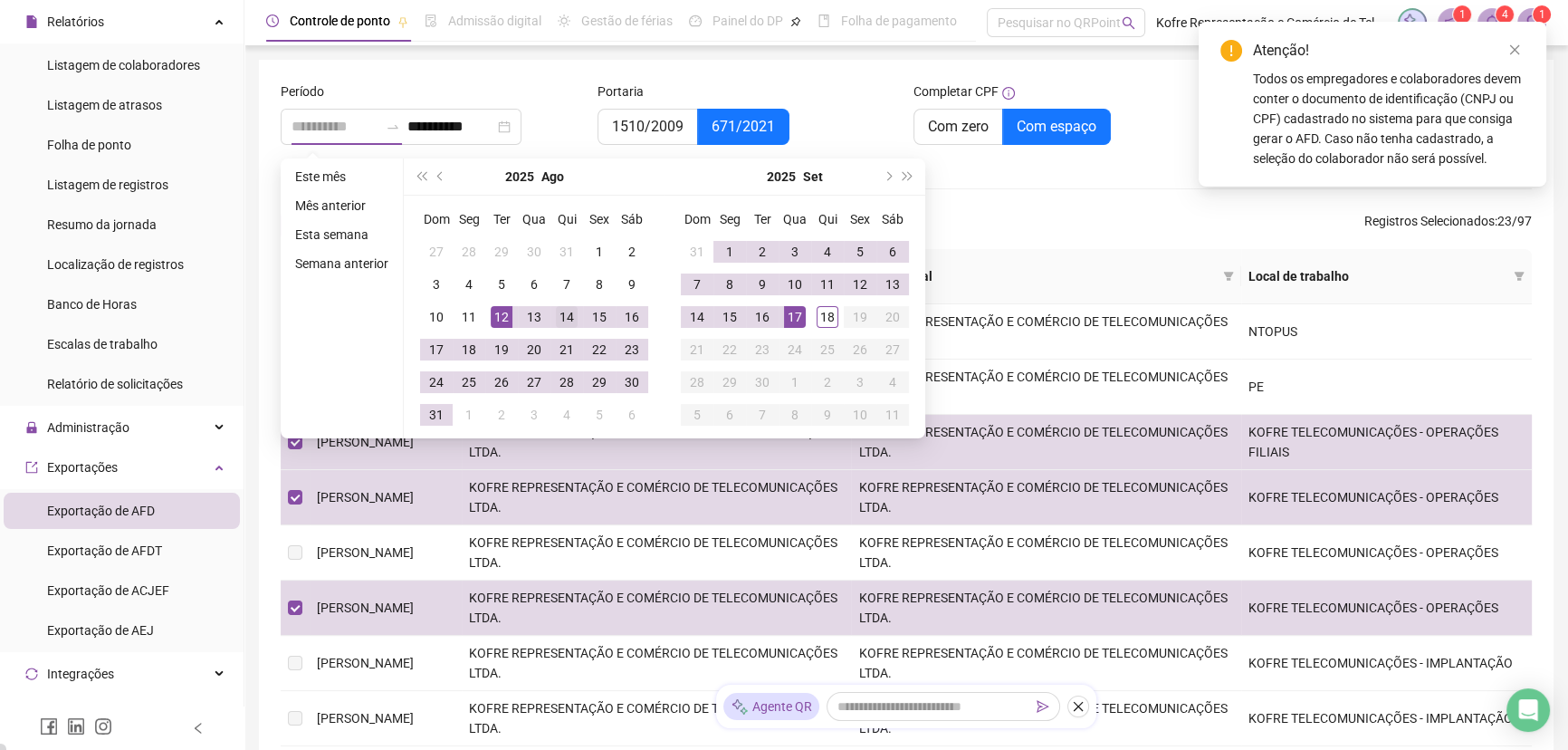
type input "**********"
click at [562, 317] on div "14" at bounding box center [566, 317] width 22 height 22
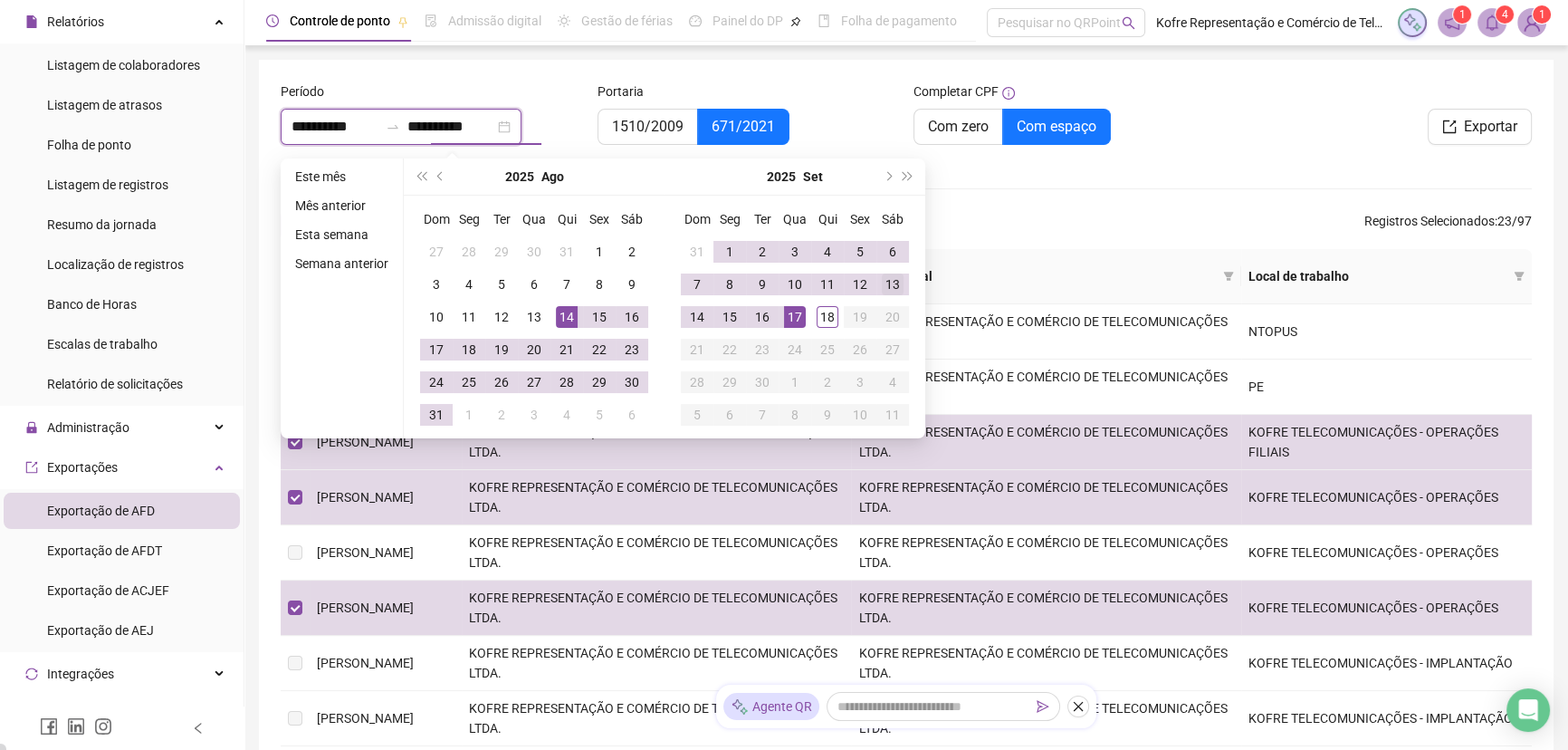
type input "**********"
click at [889, 282] on div "13" at bounding box center [892, 284] width 22 height 22
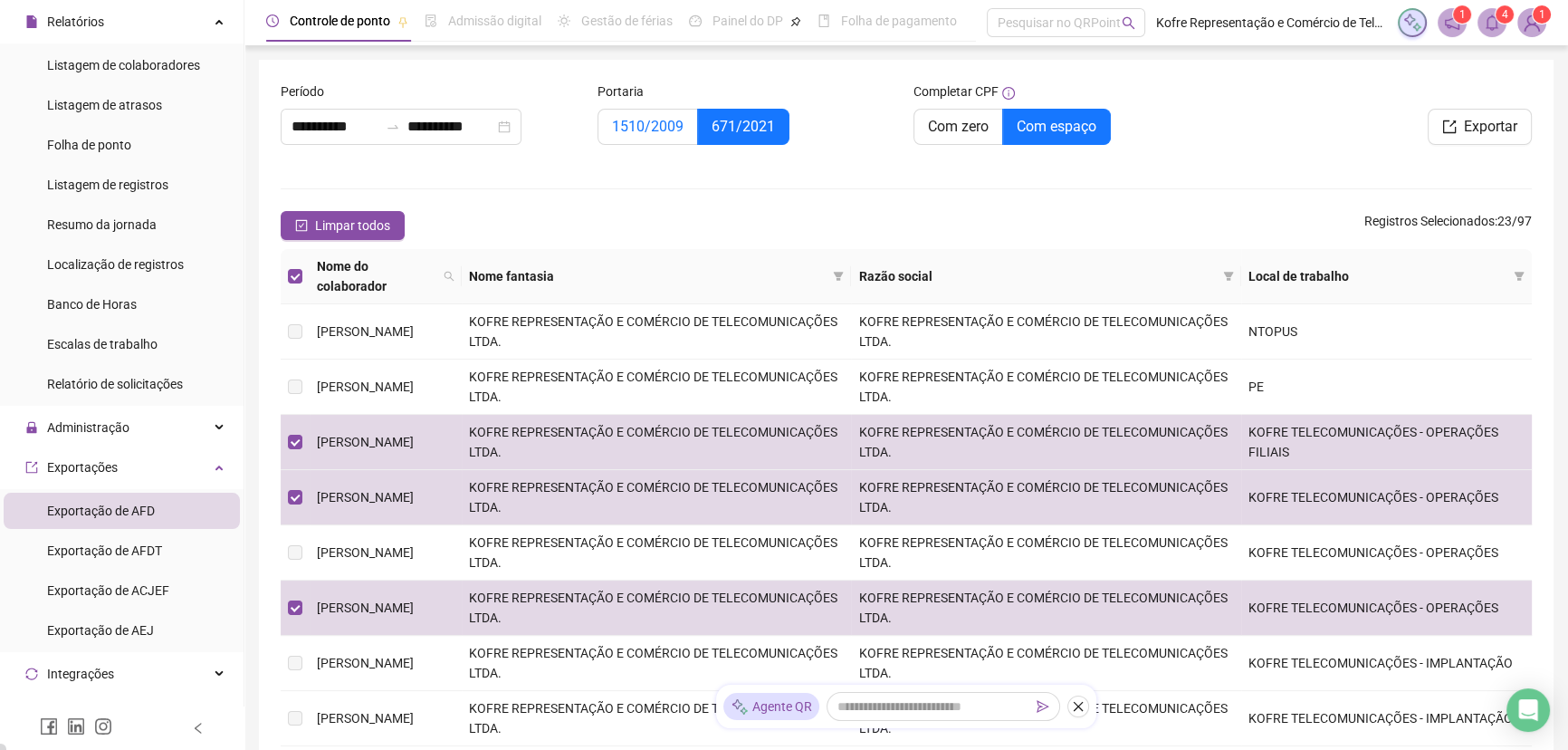
click at [648, 129] on span "1510/2009" at bounding box center [648, 126] width 72 height 17
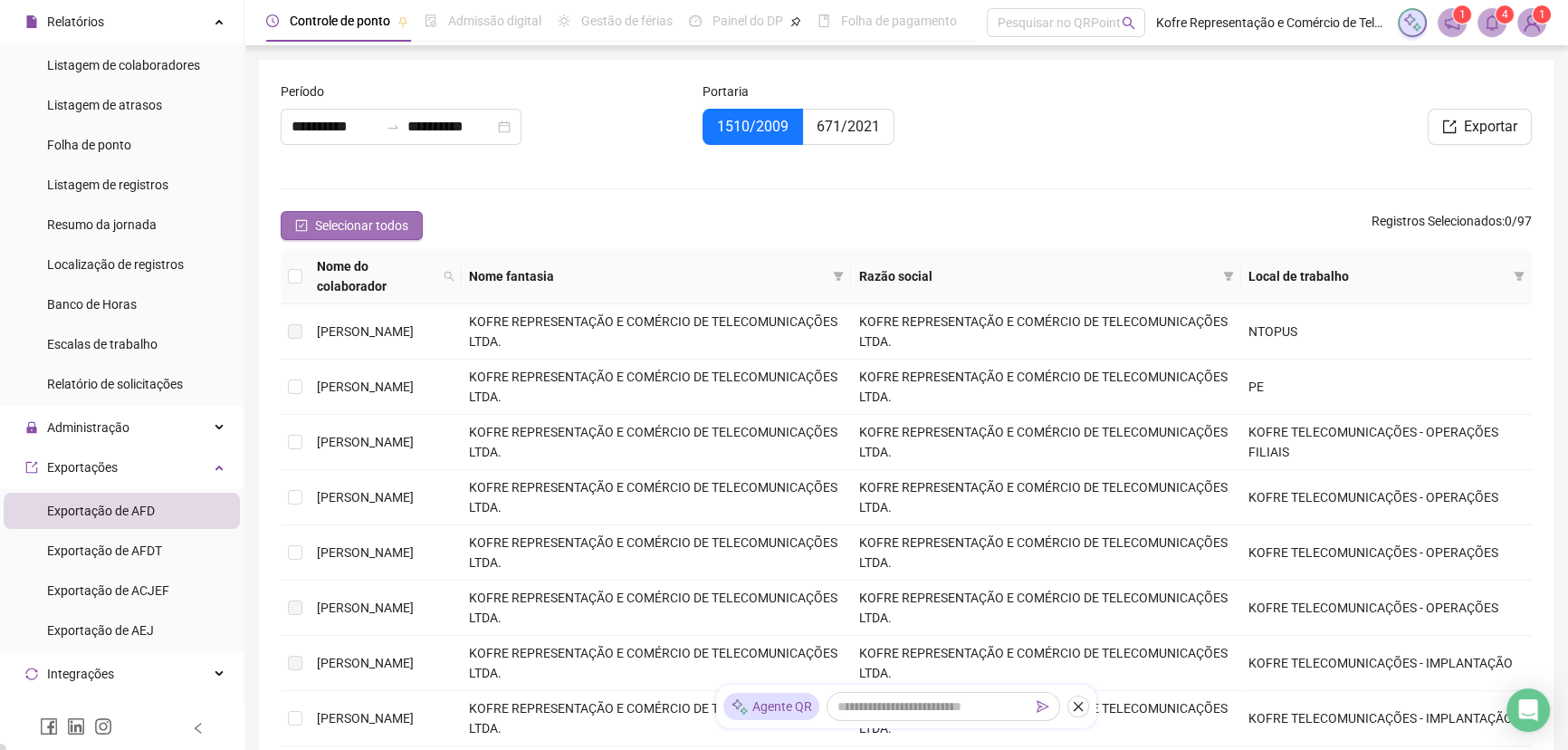
click at [301, 227] on icon "check-square" at bounding box center [301, 225] width 12 height 12
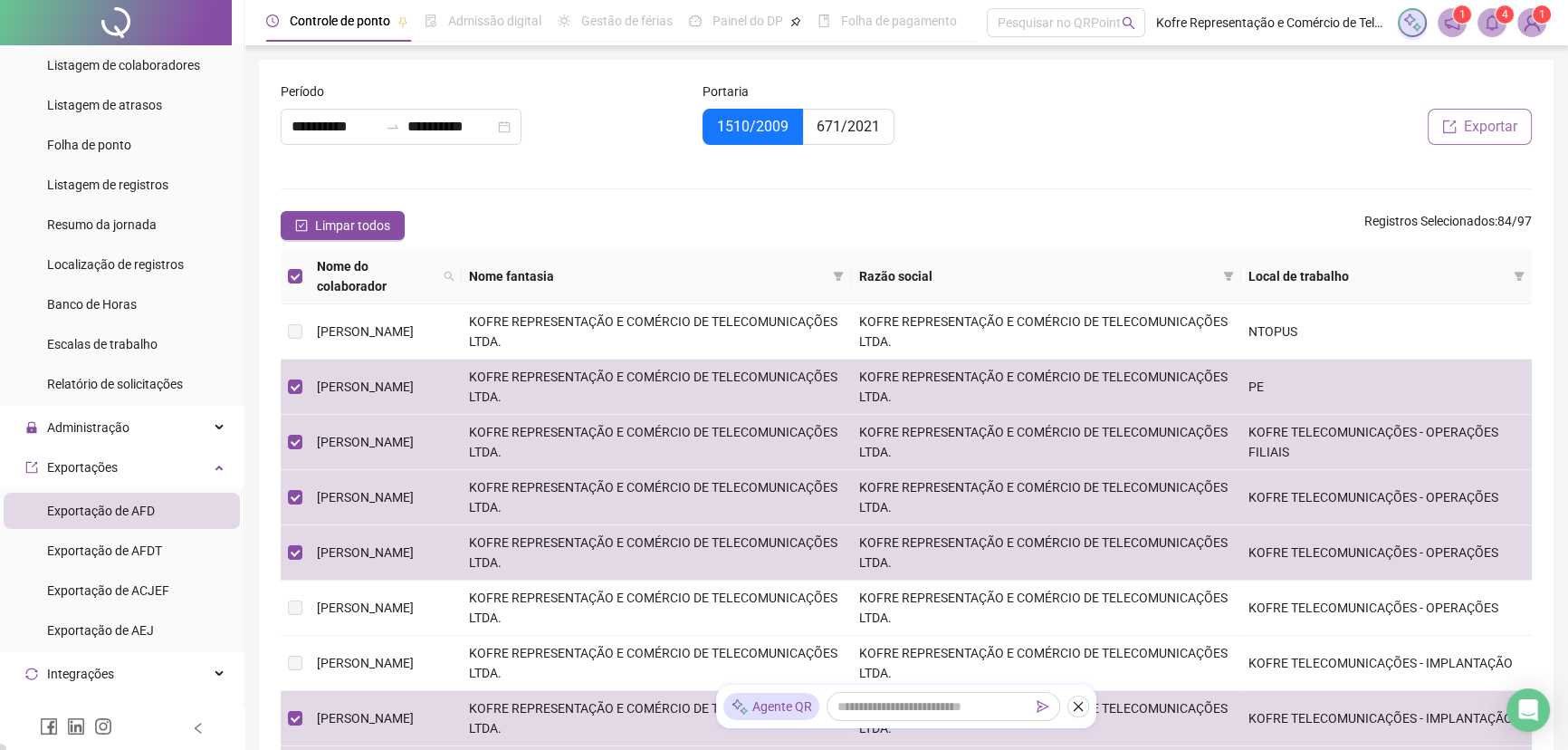
click at [1267, 127] on span "Exportar" at bounding box center [1490, 127] width 53 height 22
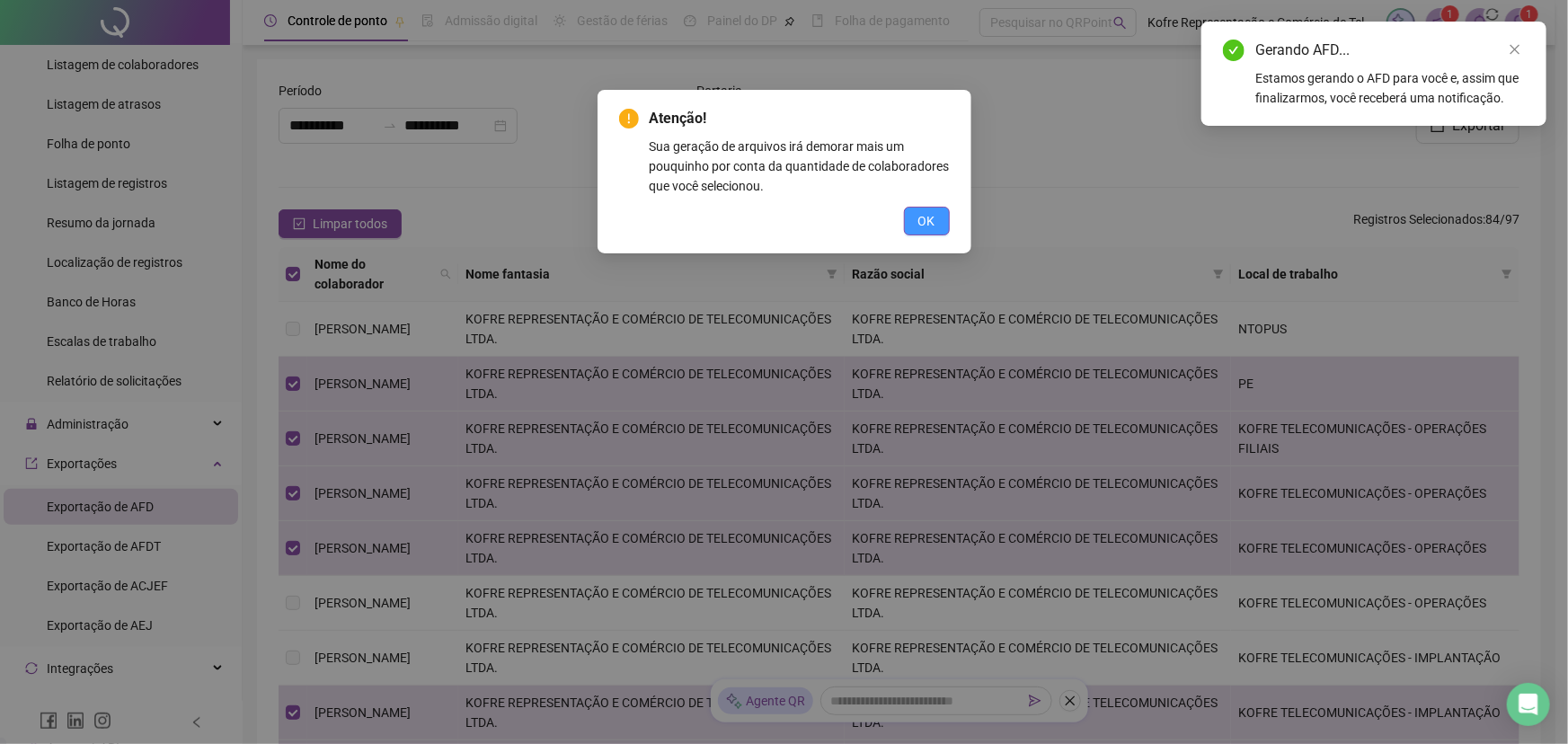
click at [921, 223] on span "OK" at bounding box center [926, 220] width 17 height 20
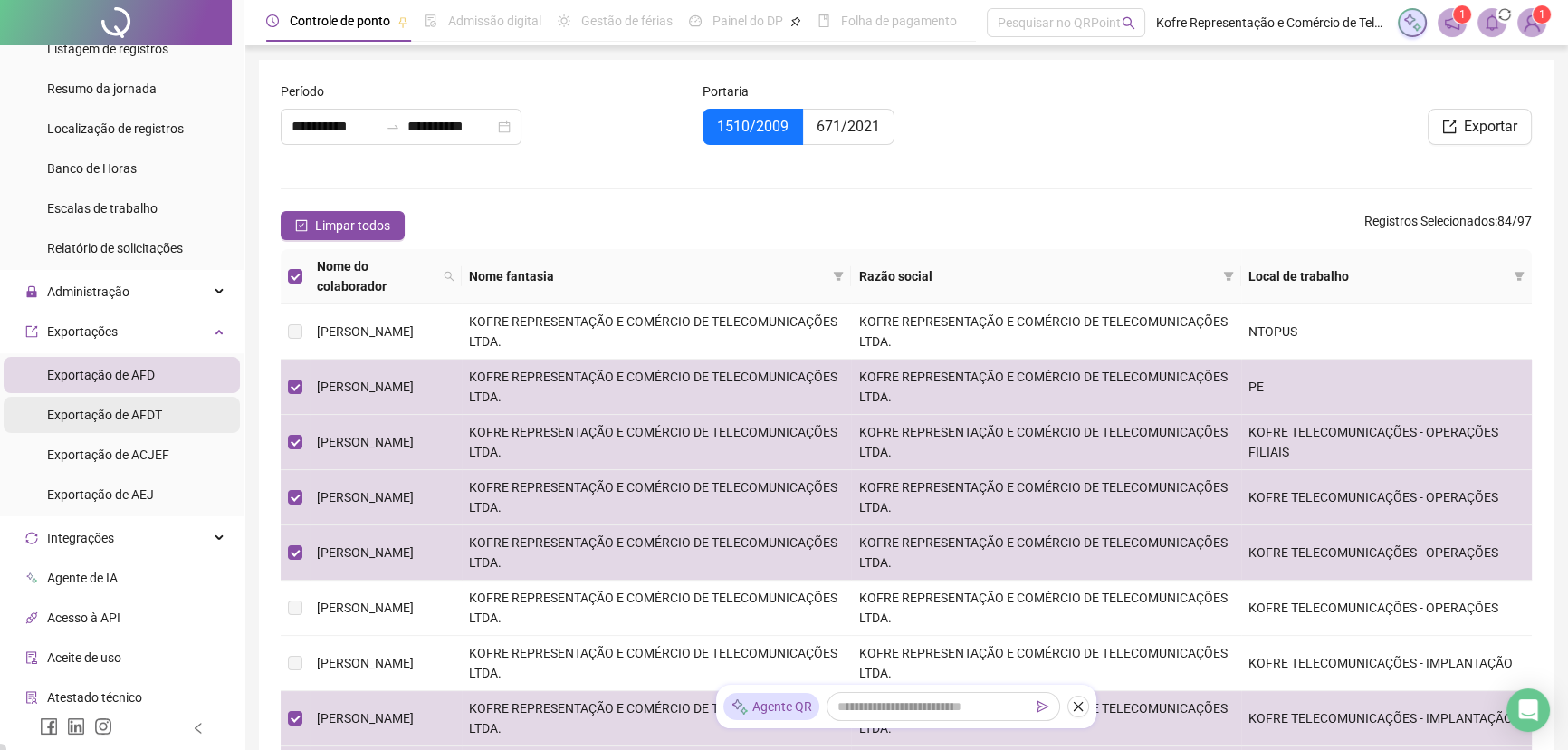
scroll to position [576, 0]
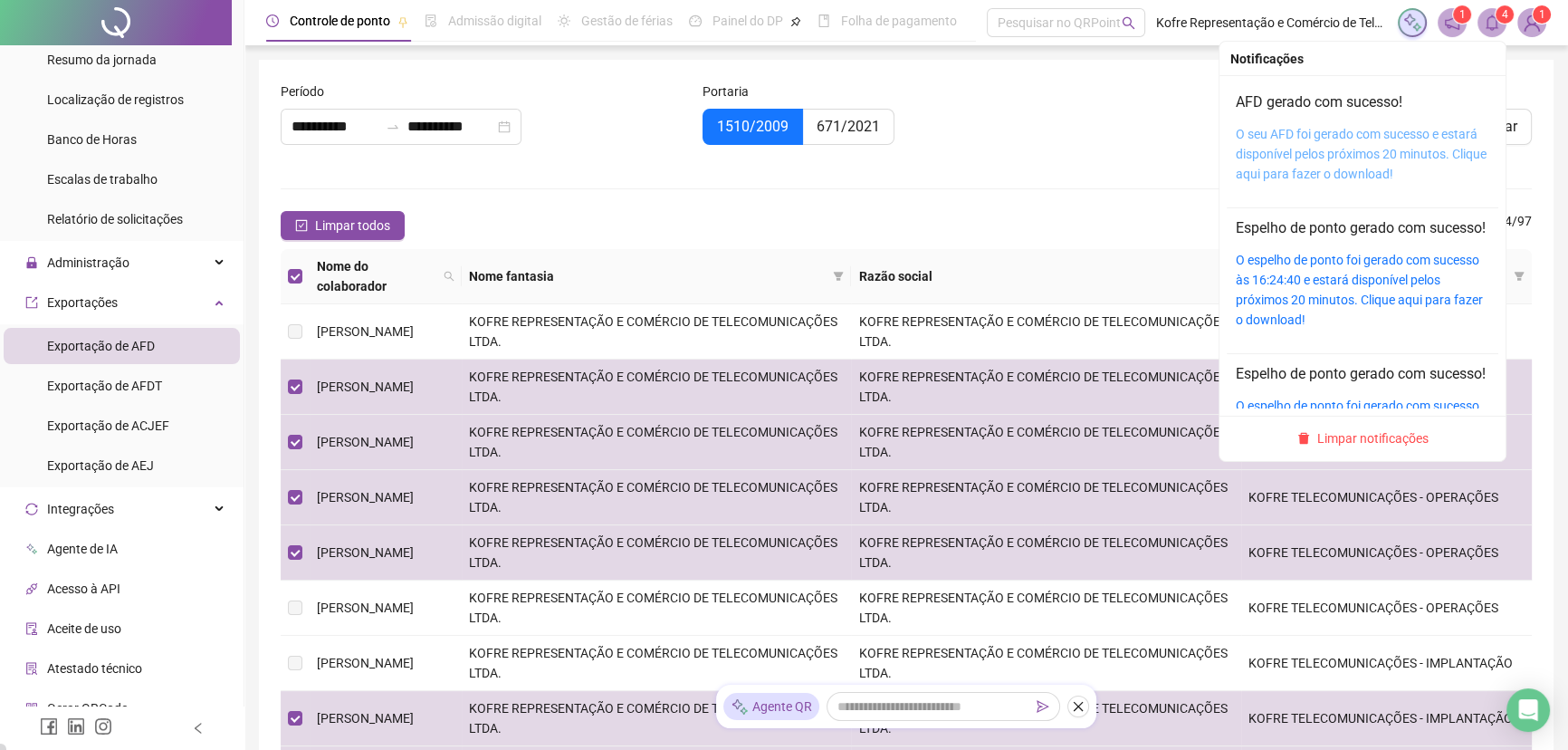
click at [1267, 129] on link "O seu AFD foi gerado com sucesso e estará disponível pelos próximos 20 minutos.…" at bounding box center [1361, 153] width 251 height 54
